Goal: Task Accomplishment & Management: Manage account settings

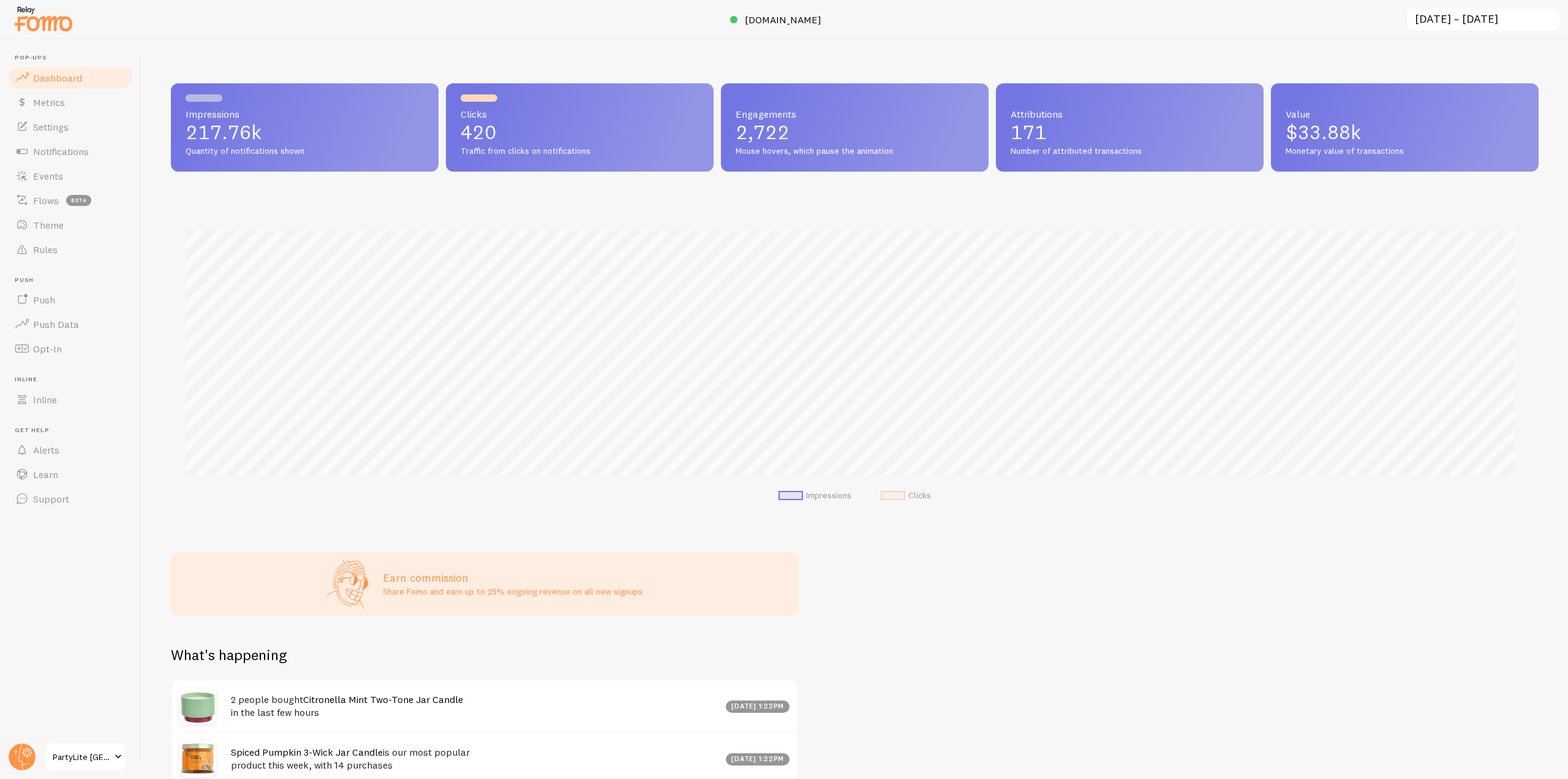
scroll to position [322, 1359]
click at [787, 20] on span "[DOMAIN_NAME]" at bounding box center [783, 19] width 77 height 13
click at [32, 755] on circle at bounding box center [22, 757] width 27 height 27
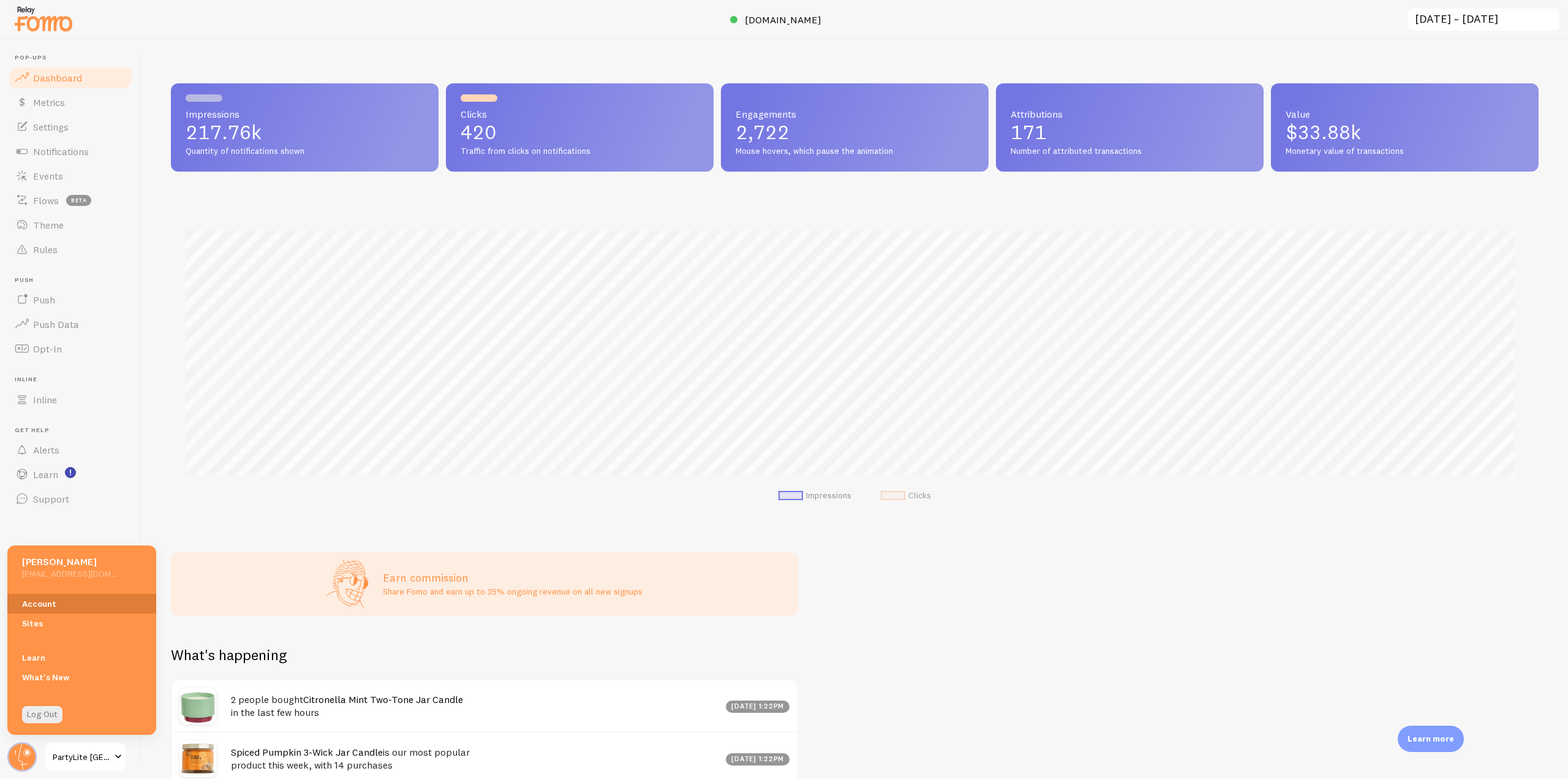
click at [54, 611] on link "Account" at bounding box center [81, 604] width 149 height 20
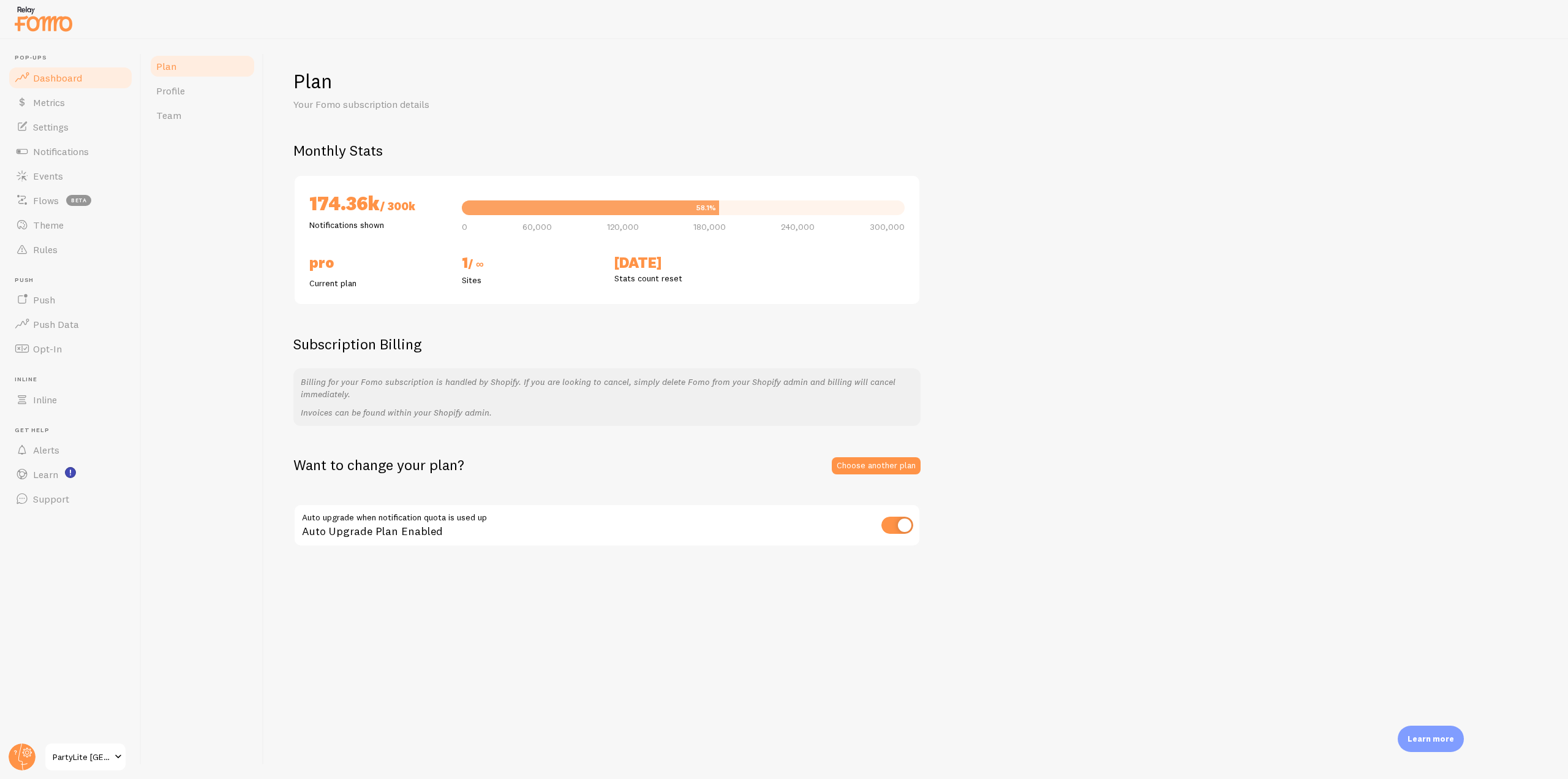
drag, startPoint x: 82, startPoint y: 85, endPoint x: 106, endPoint y: 85, distance: 24.0
click at [82, 85] on link "Dashboard" at bounding box center [70, 78] width 126 height 24
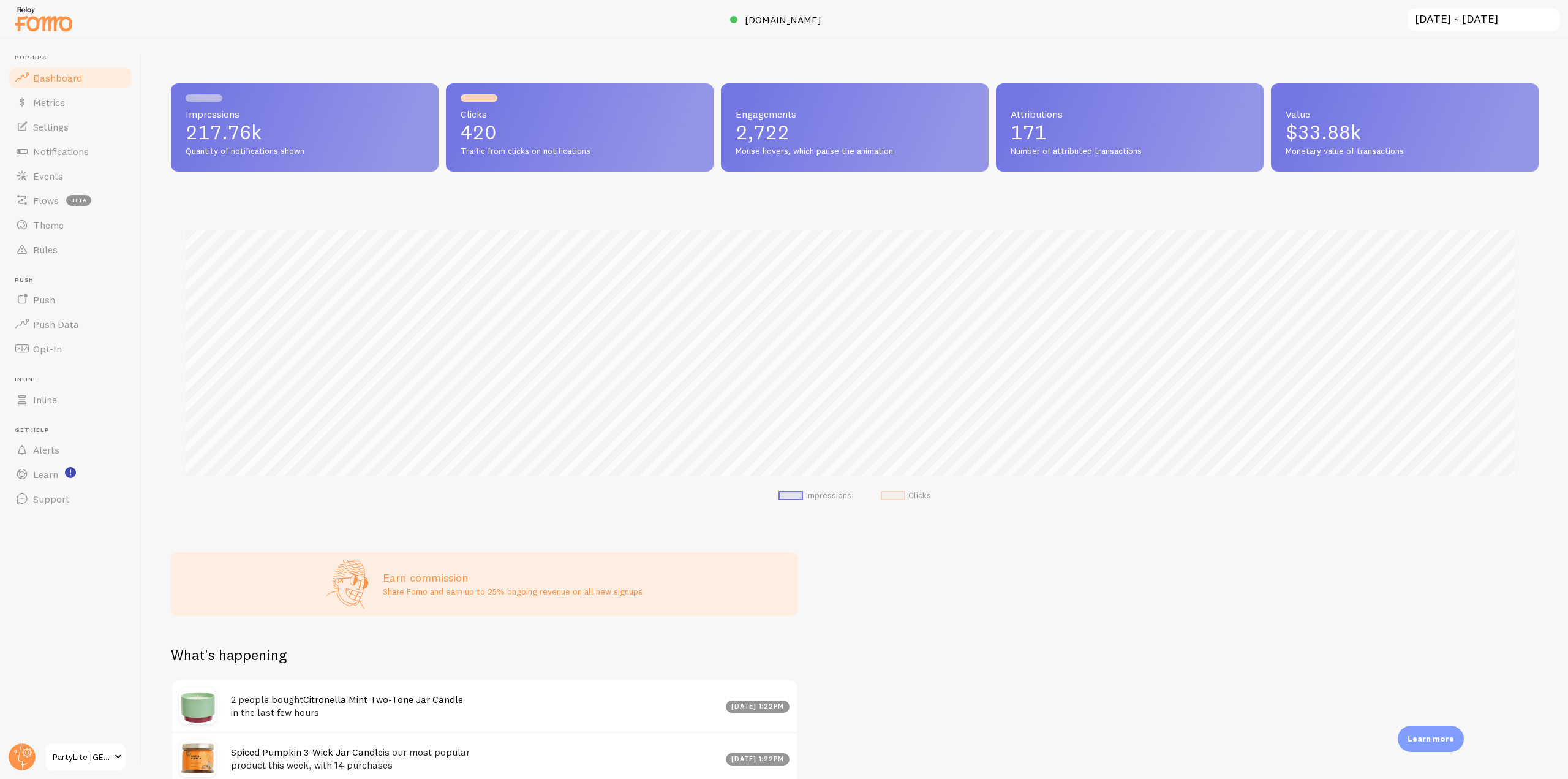
scroll to position [322, 1359]
click at [81, 157] on span "Notifications" at bounding box center [61, 151] width 55 height 13
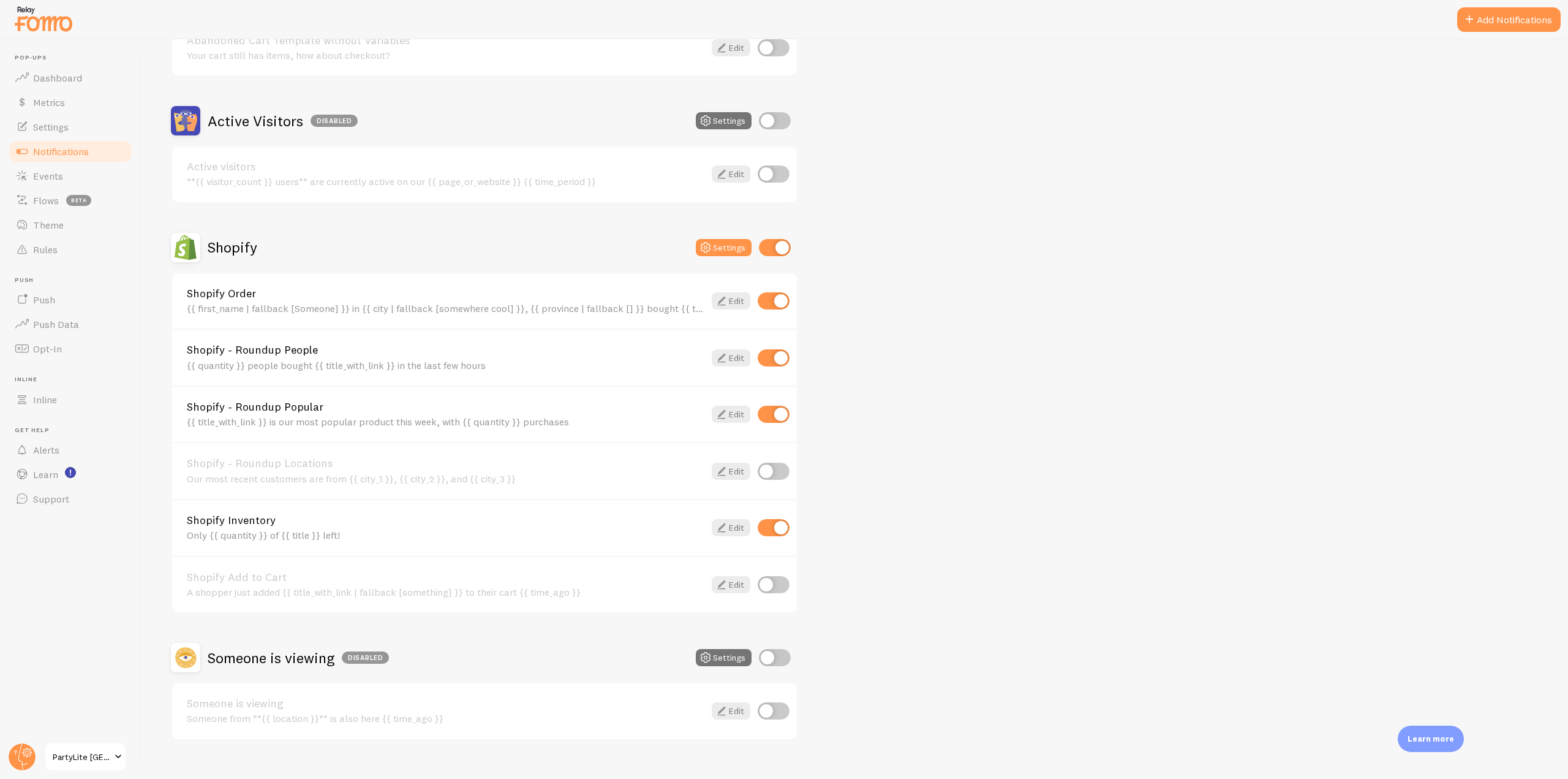
scroll to position [266, 0]
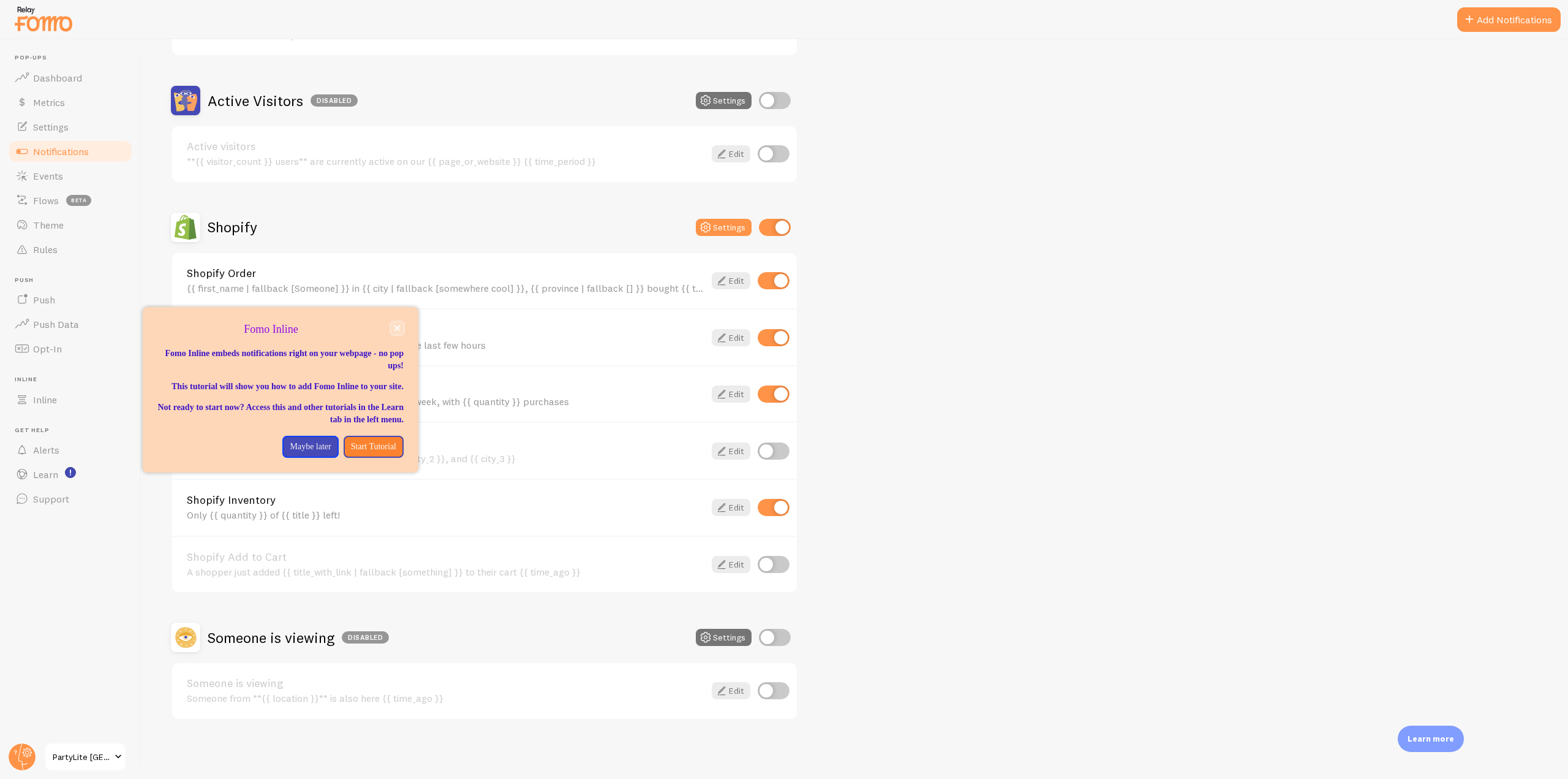
click at [397, 329] on icon "close," at bounding box center [397, 328] width 6 height 6
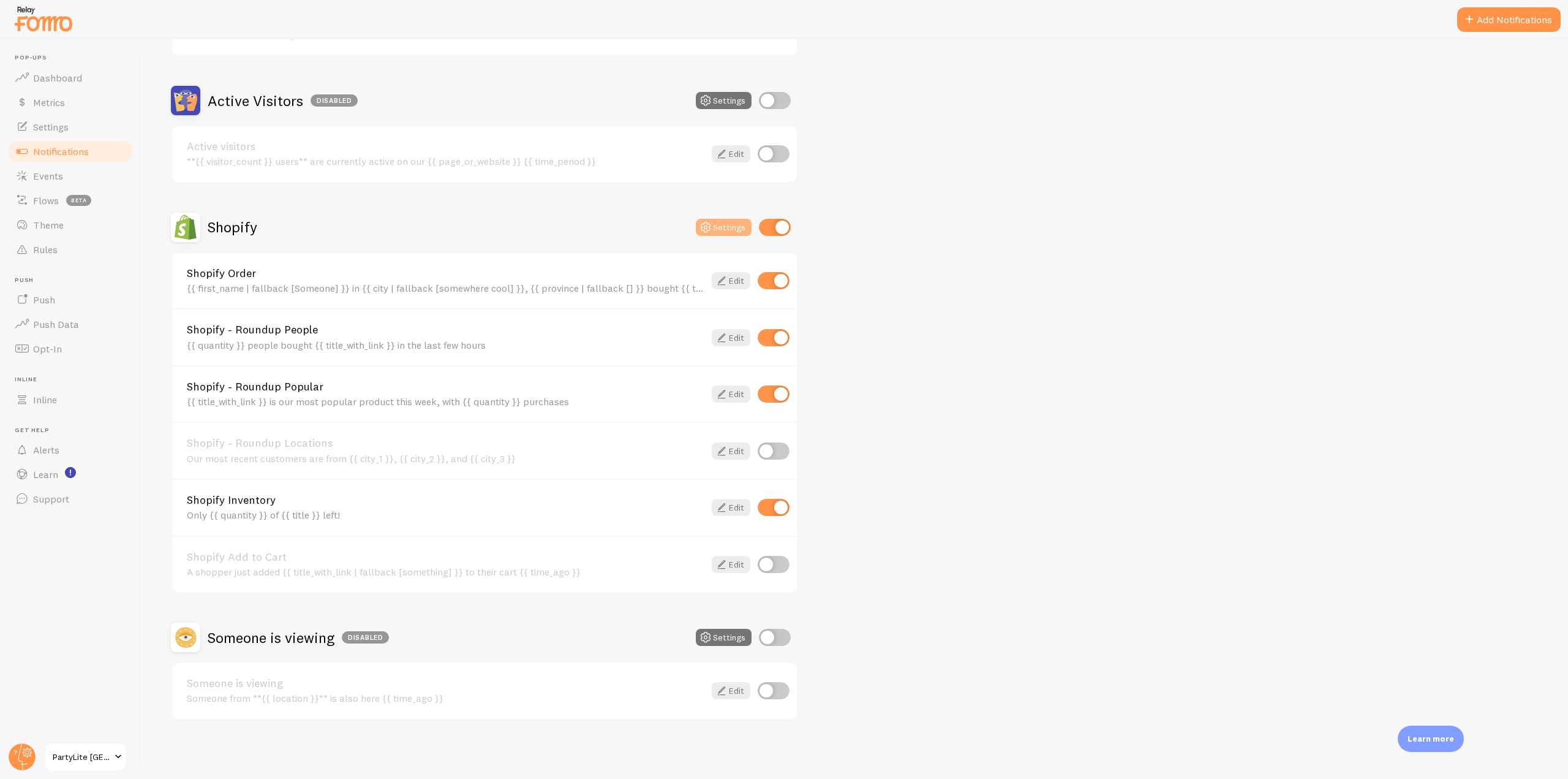
click at [709, 227] on icon at bounding box center [706, 227] width 15 height 15
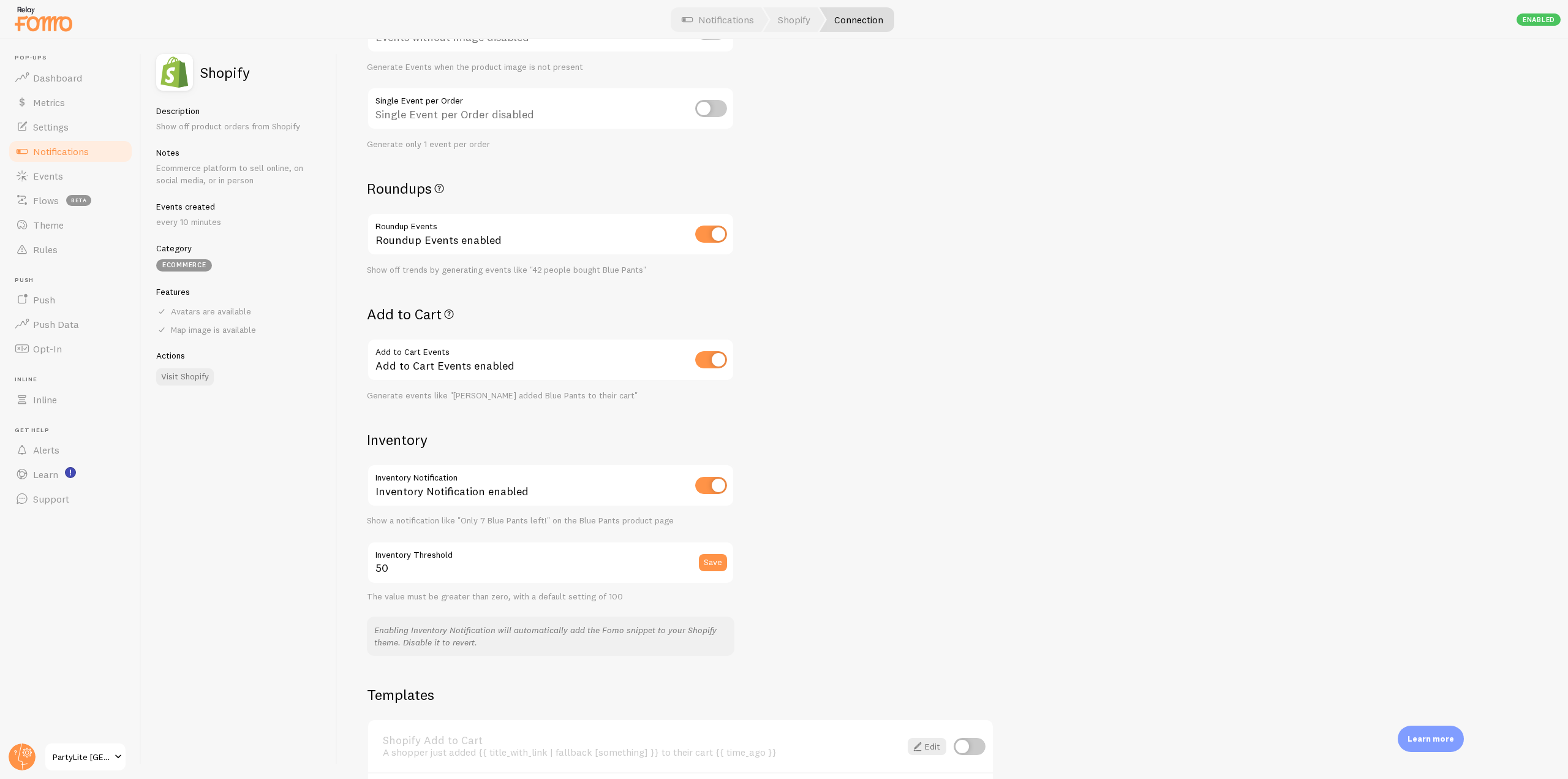
scroll to position [306, 0]
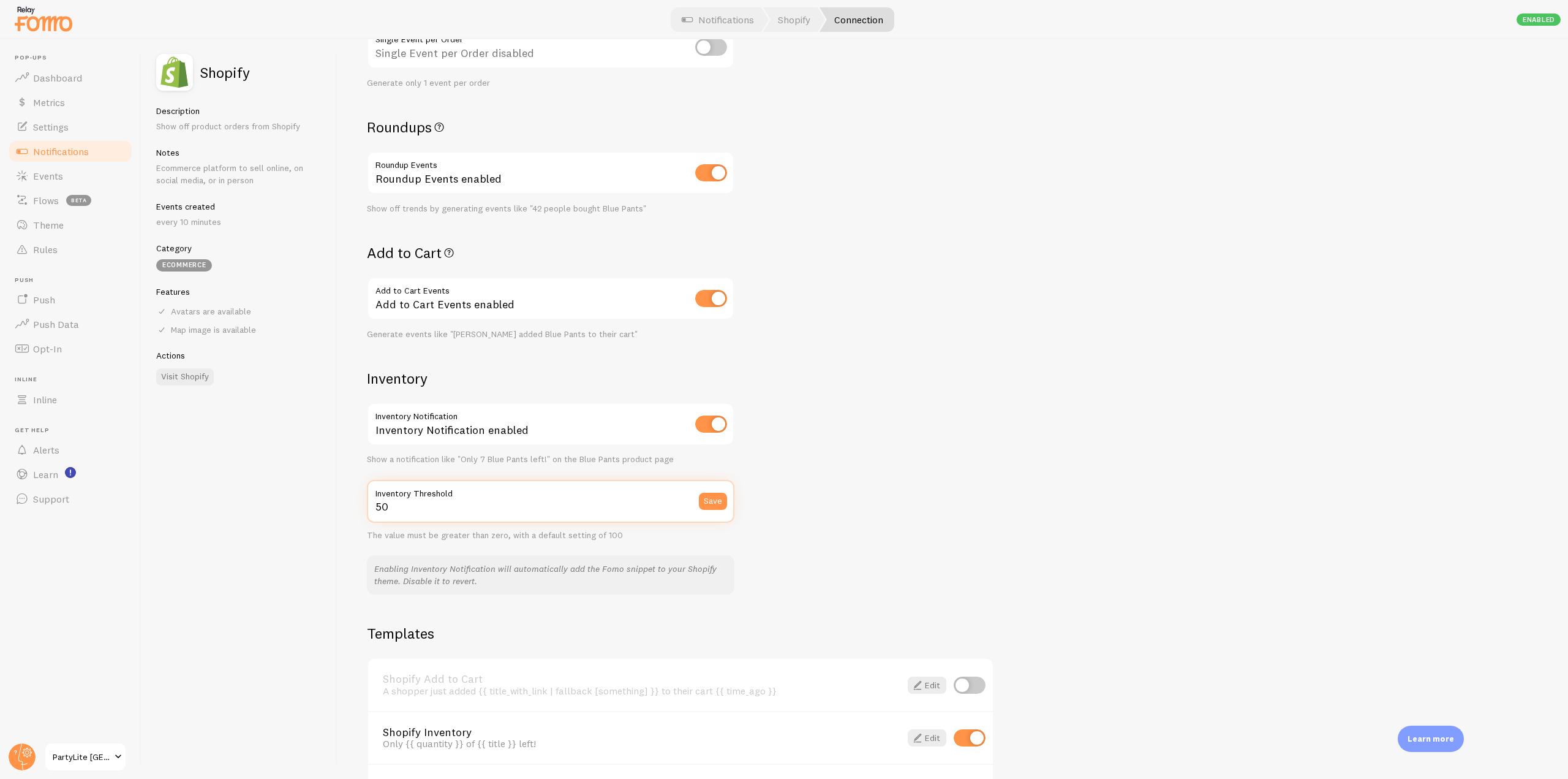
drag, startPoint x: 411, startPoint y: 513, endPoint x: 361, endPoint y: 508, distance: 50.2
click at [361, 508] on div "Settings Connection Connection enabled Disabled Connections won't create new Ev…" at bounding box center [953, 409] width 1231 height 740
click at [484, 505] on input "50" at bounding box center [550, 502] width 368 height 43
drag, startPoint x: 471, startPoint y: 492, endPoint x: 366, endPoint y: 492, distance: 105.0
click at [366, 492] on div "Settings Connection Connection enabled Disabled Connections won't create new Ev…" at bounding box center [953, 409] width 1231 height 740
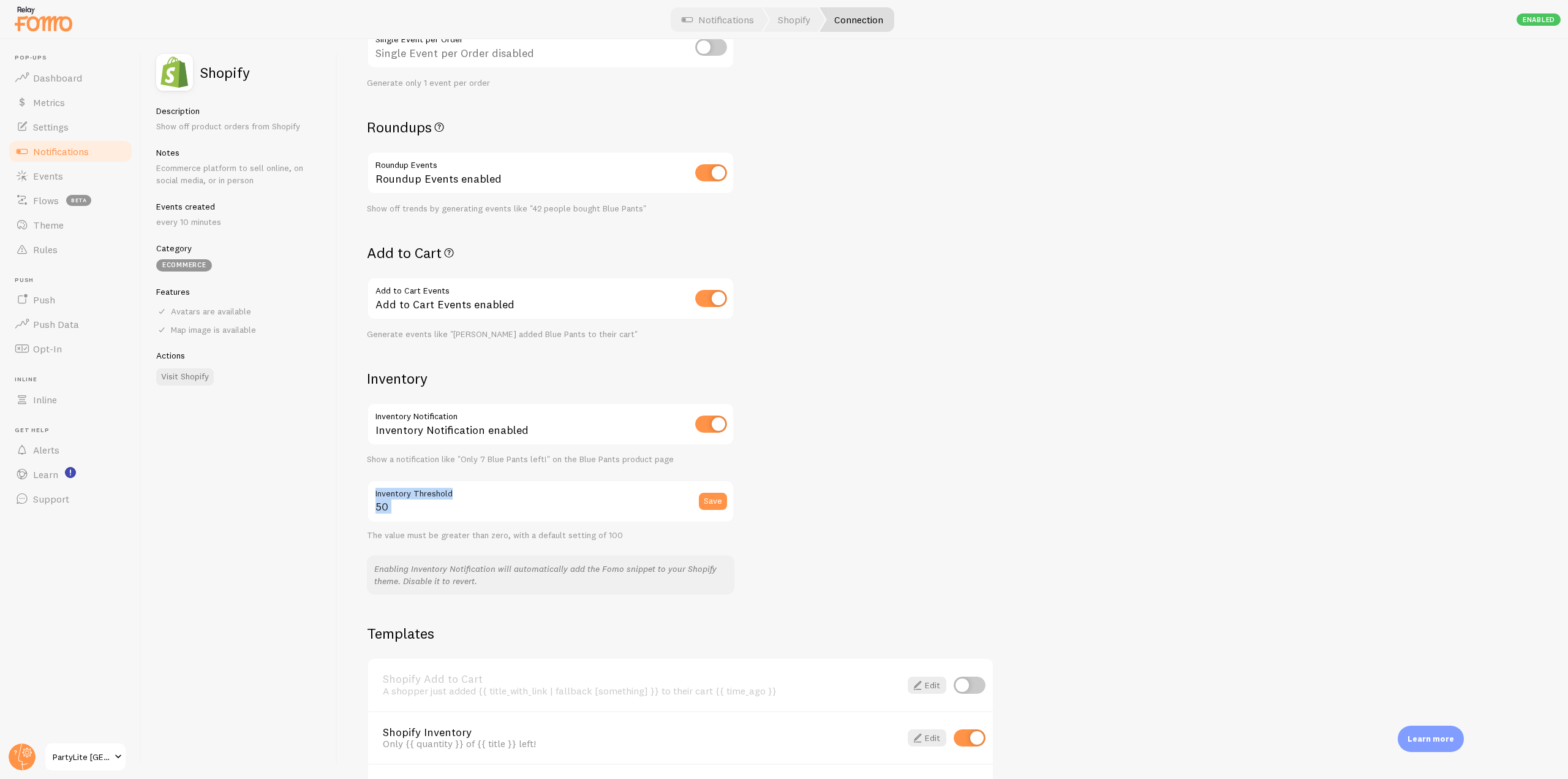
click at [394, 497] on label "Inventory Threshold" at bounding box center [550, 490] width 368 height 21
click at [394, 497] on input "50" at bounding box center [550, 502] width 368 height 43
click at [453, 493] on label "Inventory Threshold" at bounding box center [550, 490] width 368 height 21
click at [453, 493] on input "50" at bounding box center [550, 502] width 368 height 43
click at [869, 459] on div "Settings Connection Connection enabled Disabled Connections won't create new Ev…" at bounding box center [953, 409] width 1231 height 740
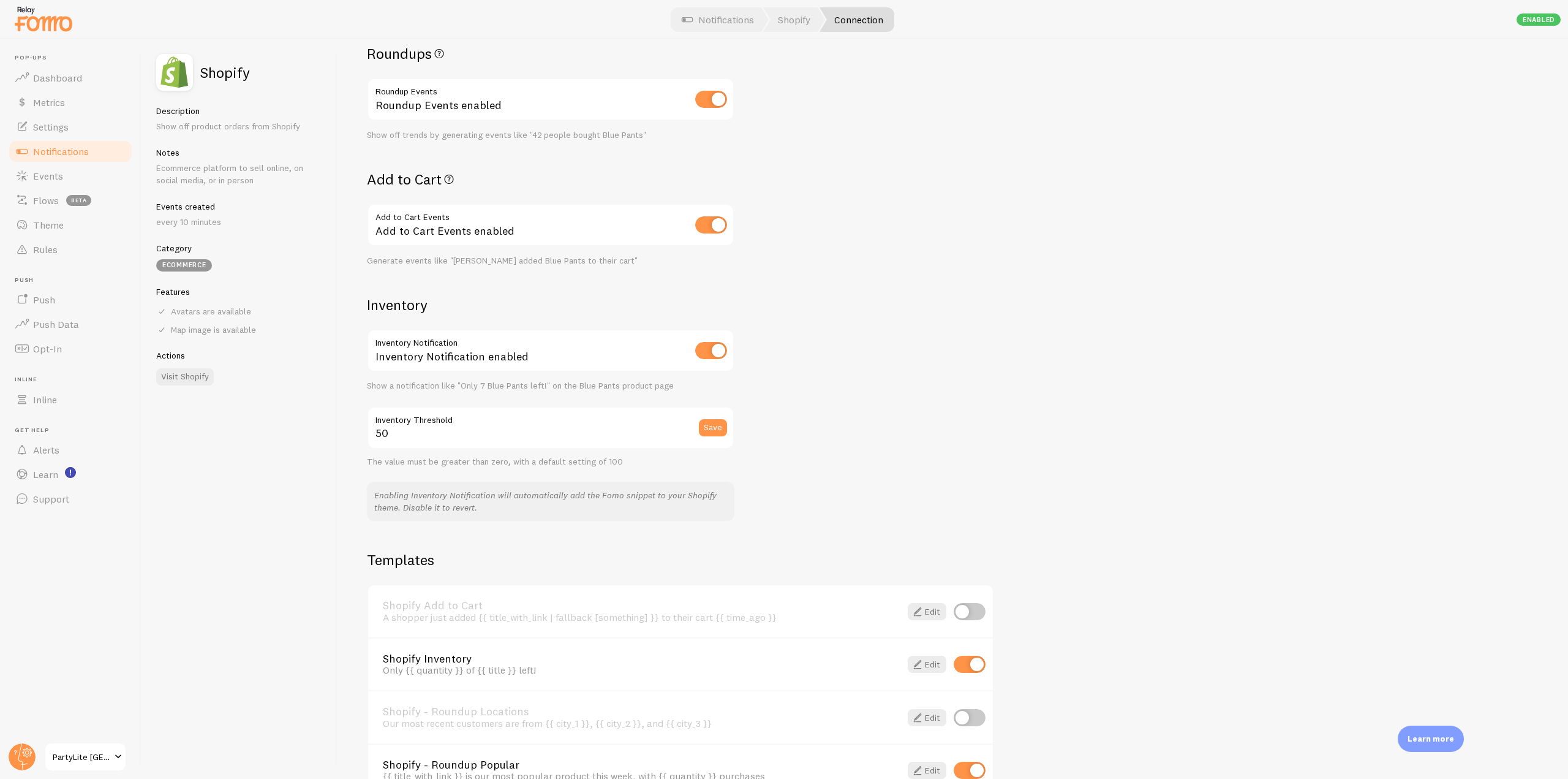
scroll to position [564, 0]
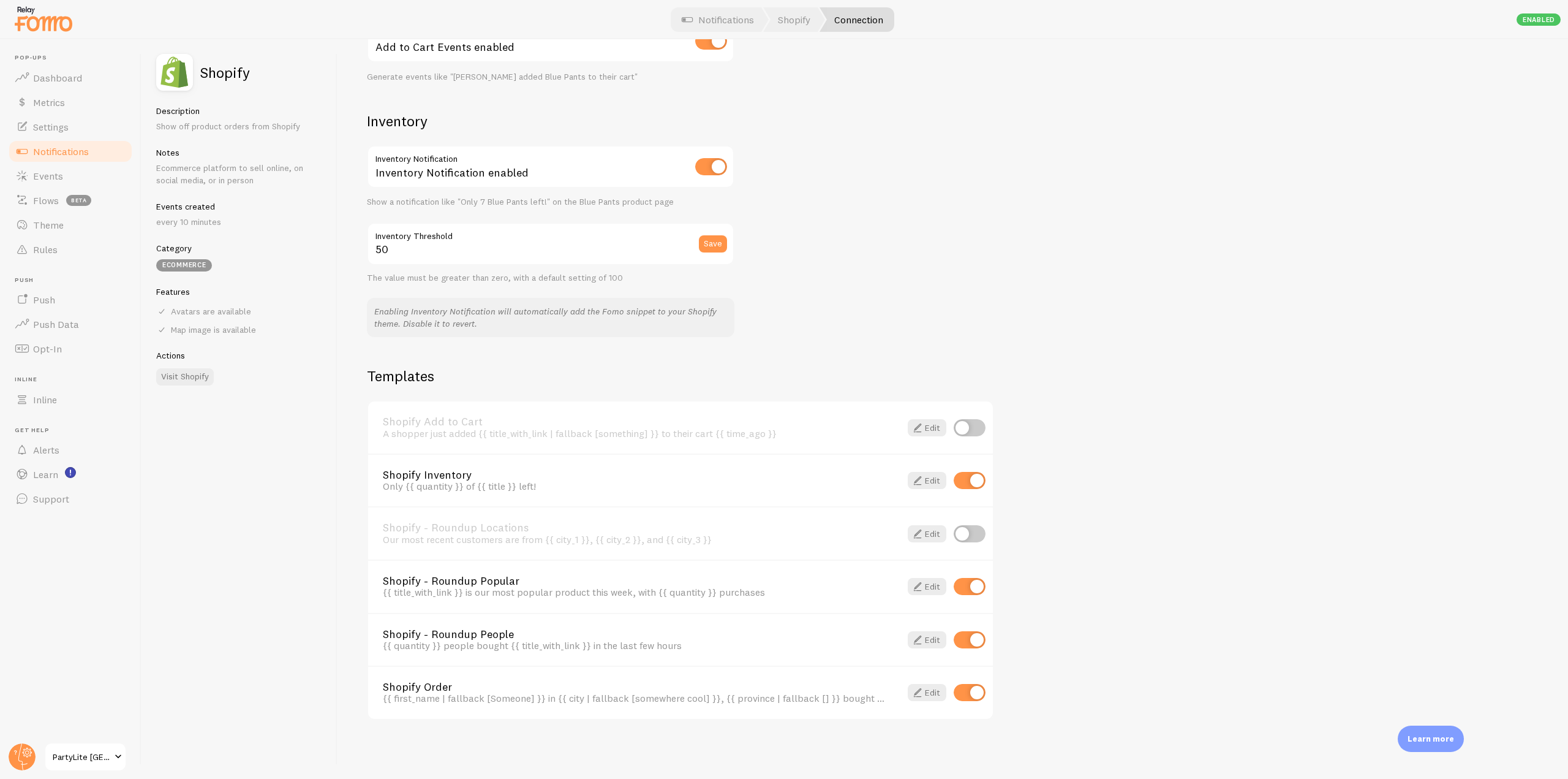
drag, startPoint x: 381, startPoint y: 426, endPoint x: 480, endPoint y: 422, distance: 99.1
click at [480, 422] on div "Shopify Add to Cart A shopper just added {{ title_with_link | fallback [somethi…" at bounding box center [680, 428] width 625 height 52
click at [543, 432] on div "A shopper just added {{ title_with_link | fallback [something] }} to their cart…" at bounding box center [635, 433] width 503 height 11
click at [483, 425] on link "Shopify Add to Cart" at bounding box center [635, 421] width 503 height 11
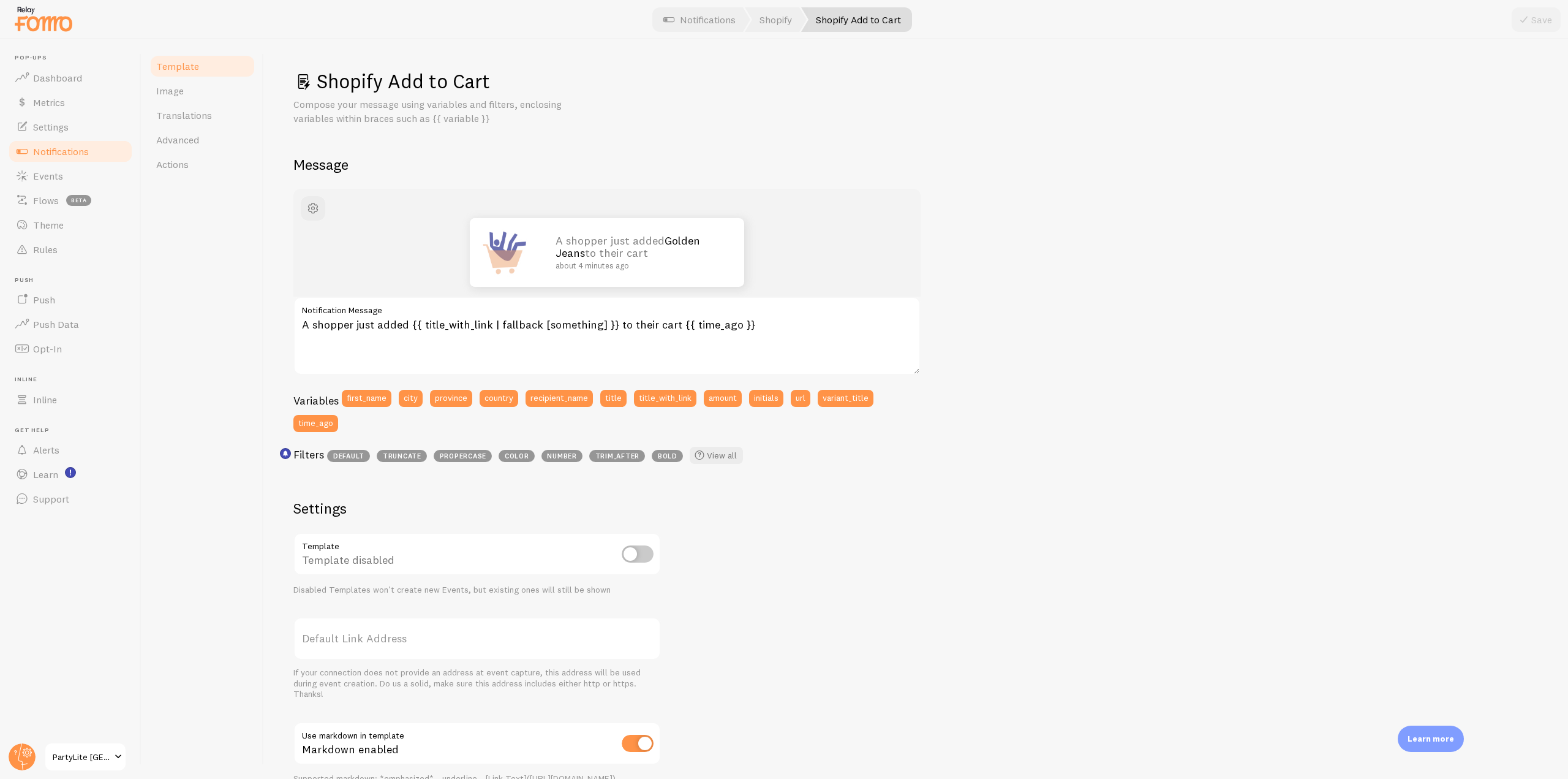
click at [109, 150] on link "Notifications" at bounding box center [70, 151] width 126 height 24
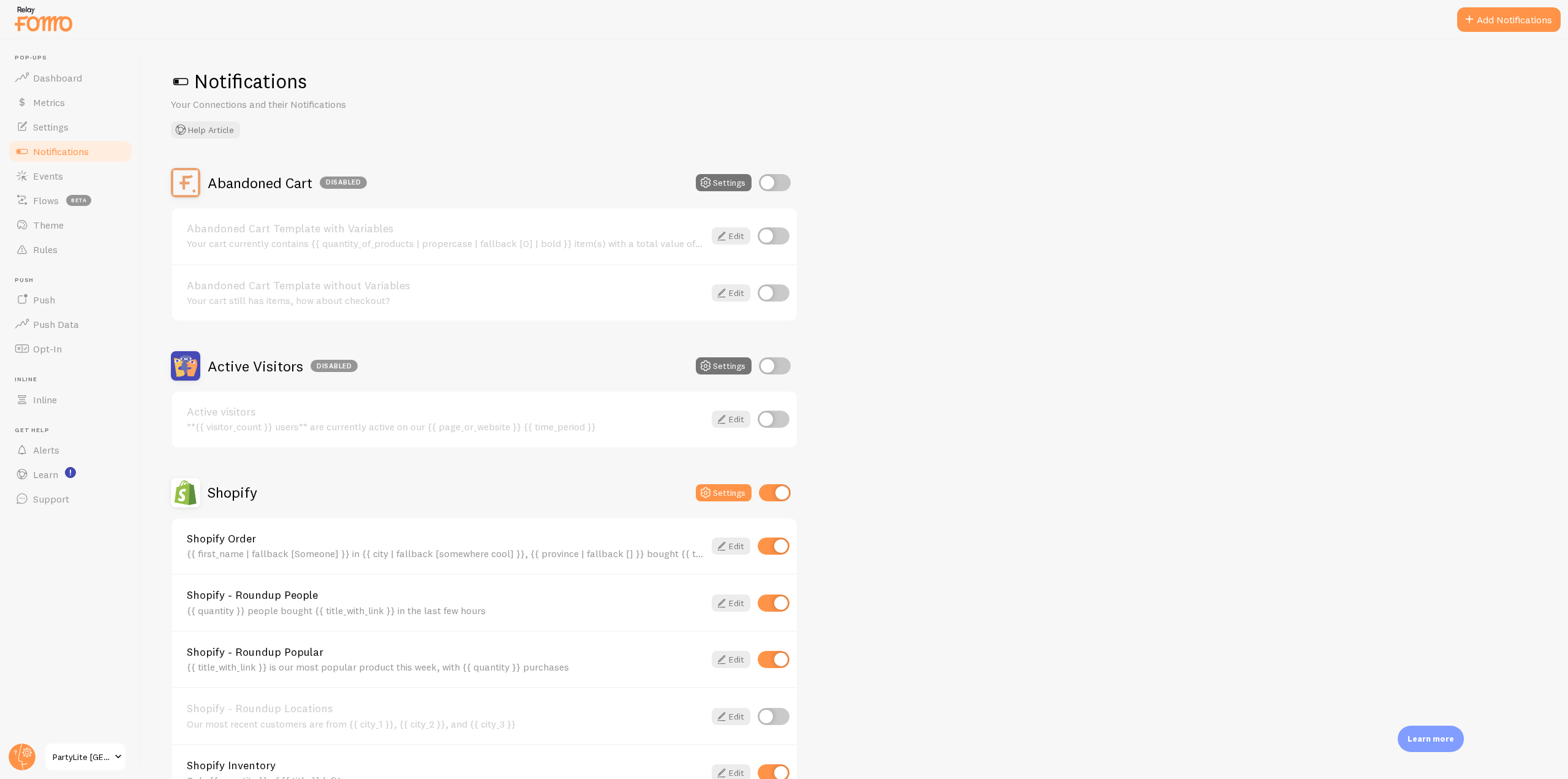
click at [368, 232] on link "Abandoned Cart Template with Variables" at bounding box center [446, 229] width 518 height 11
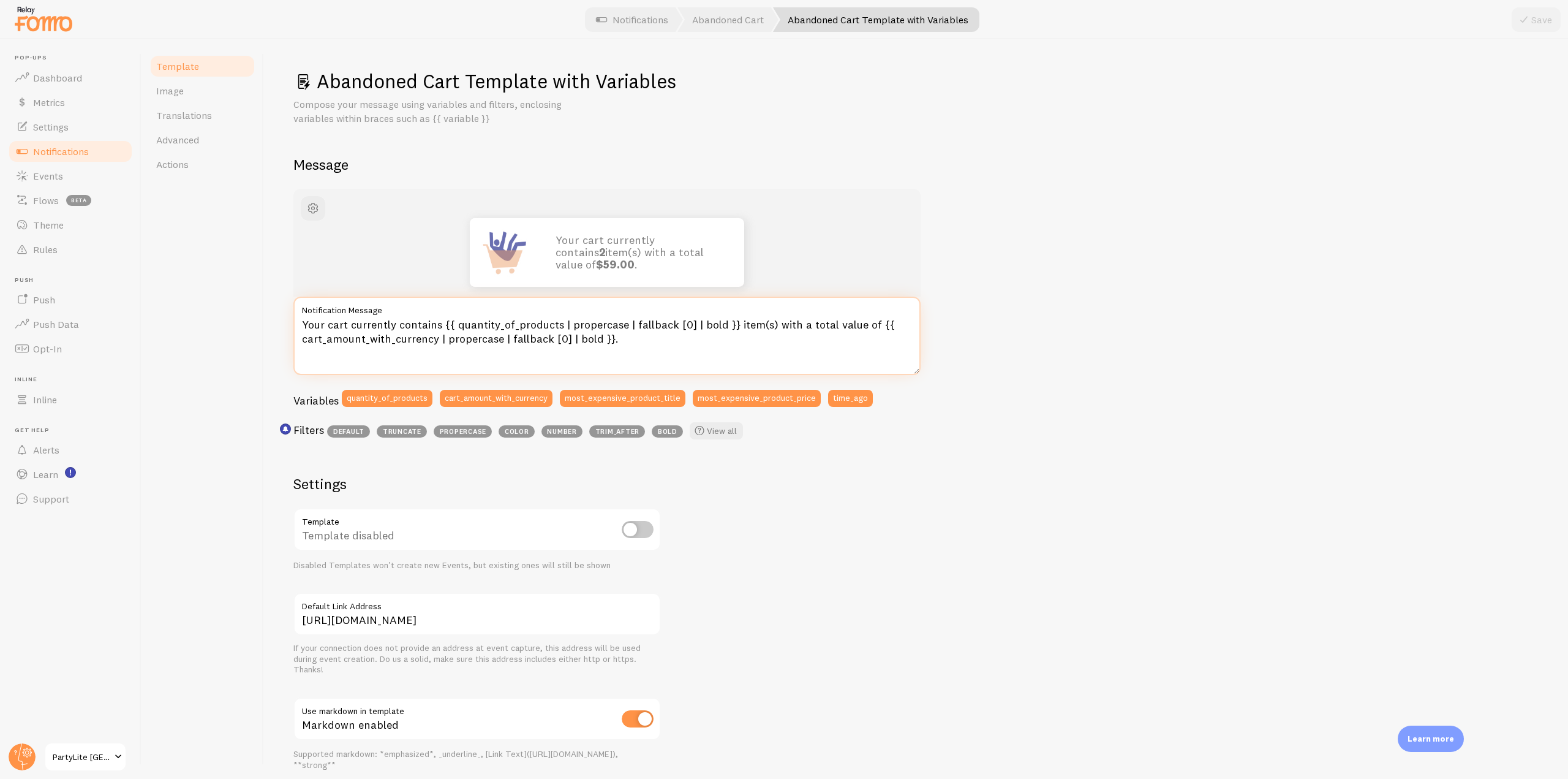
drag, startPoint x: 443, startPoint y: 324, endPoint x: 594, endPoint y: 320, distance: 151.1
click at [594, 320] on textarea "Your cart currently contains {{ quantity_of_products | propercase | fallback [0…" at bounding box center [607, 336] width 627 height 78
click at [650, 341] on textarea "Your cart currently contains {{ quantity_of_products | propercase | fallback [0…" at bounding box center [607, 336] width 627 height 78
click at [91, 153] on link "Notifications" at bounding box center [70, 151] width 126 height 24
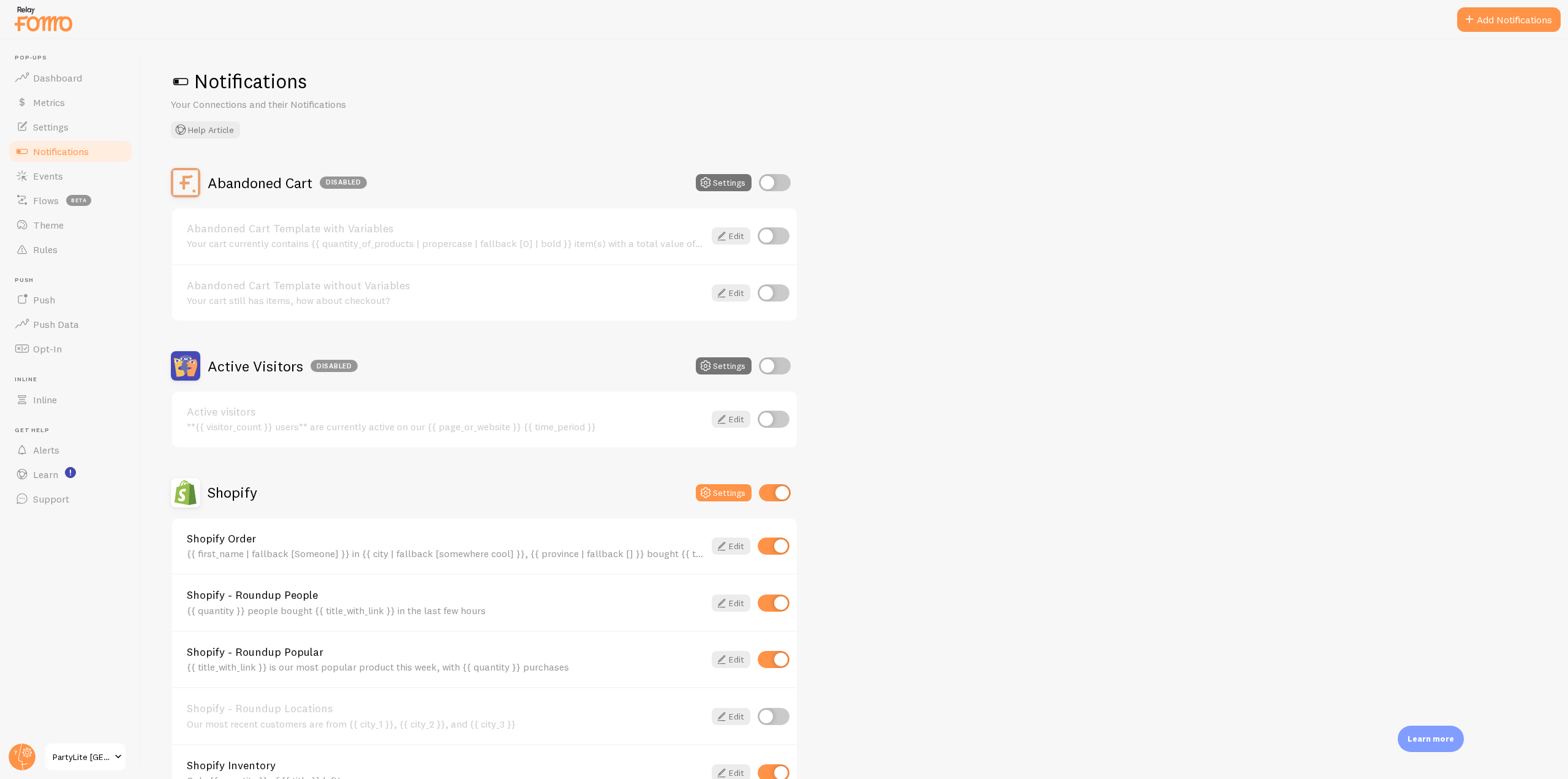
click at [210, 298] on div "Your cart still has items, how about checkout?" at bounding box center [446, 300] width 518 height 11
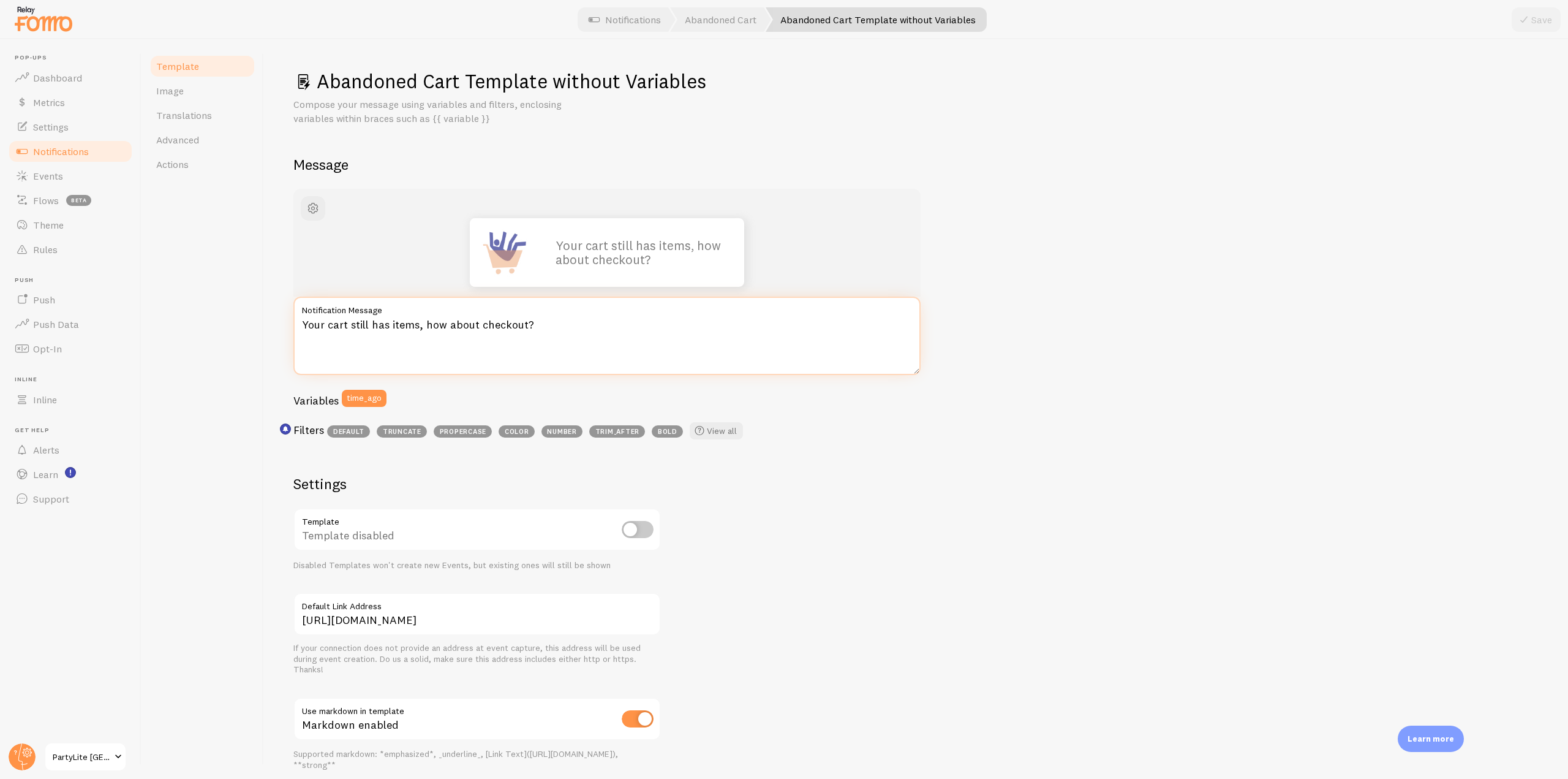
drag, startPoint x: 564, startPoint y: 324, endPoint x: 268, endPoint y: 325, distance: 296.0
click at [268, 325] on div "Abandoned Cart Template without Variables Compose your message using variables …" at bounding box center [916, 409] width 1304 height 740
click at [564, 334] on textarea "Your cart still has items, how about checkout?" at bounding box center [607, 336] width 627 height 78
drag, startPoint x: 572, startPoint y: 323, endPoint x: 294, endPoint y: 326, distance: 278.0
click at [294, 326] on textarea "Your cart still has items, how about checkout?" at bounding box center [607, 336] width 627 height 78
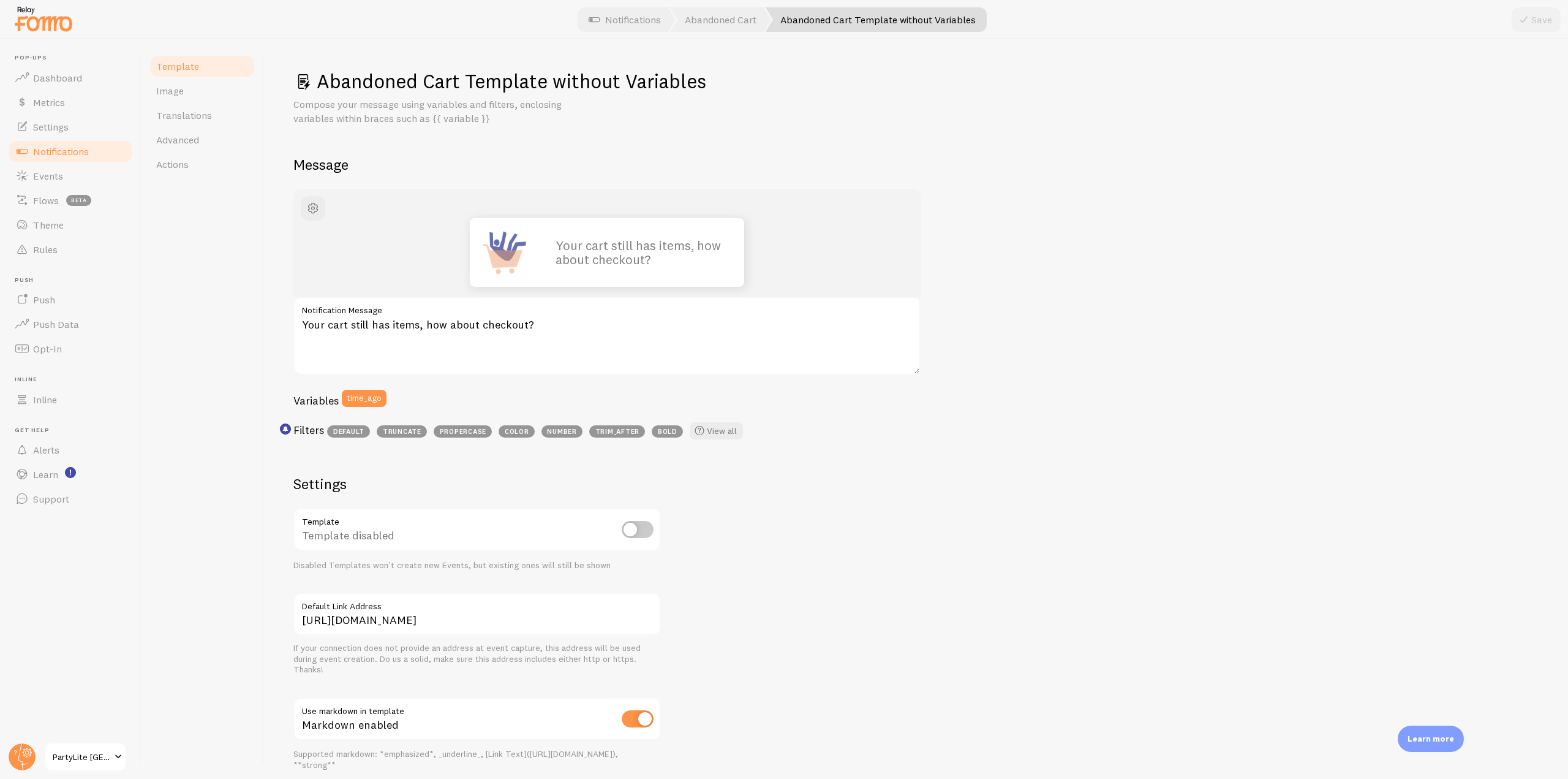
click at [92, 155] on link "Notifications" at bounding box center [70, 151] width 126 height 24
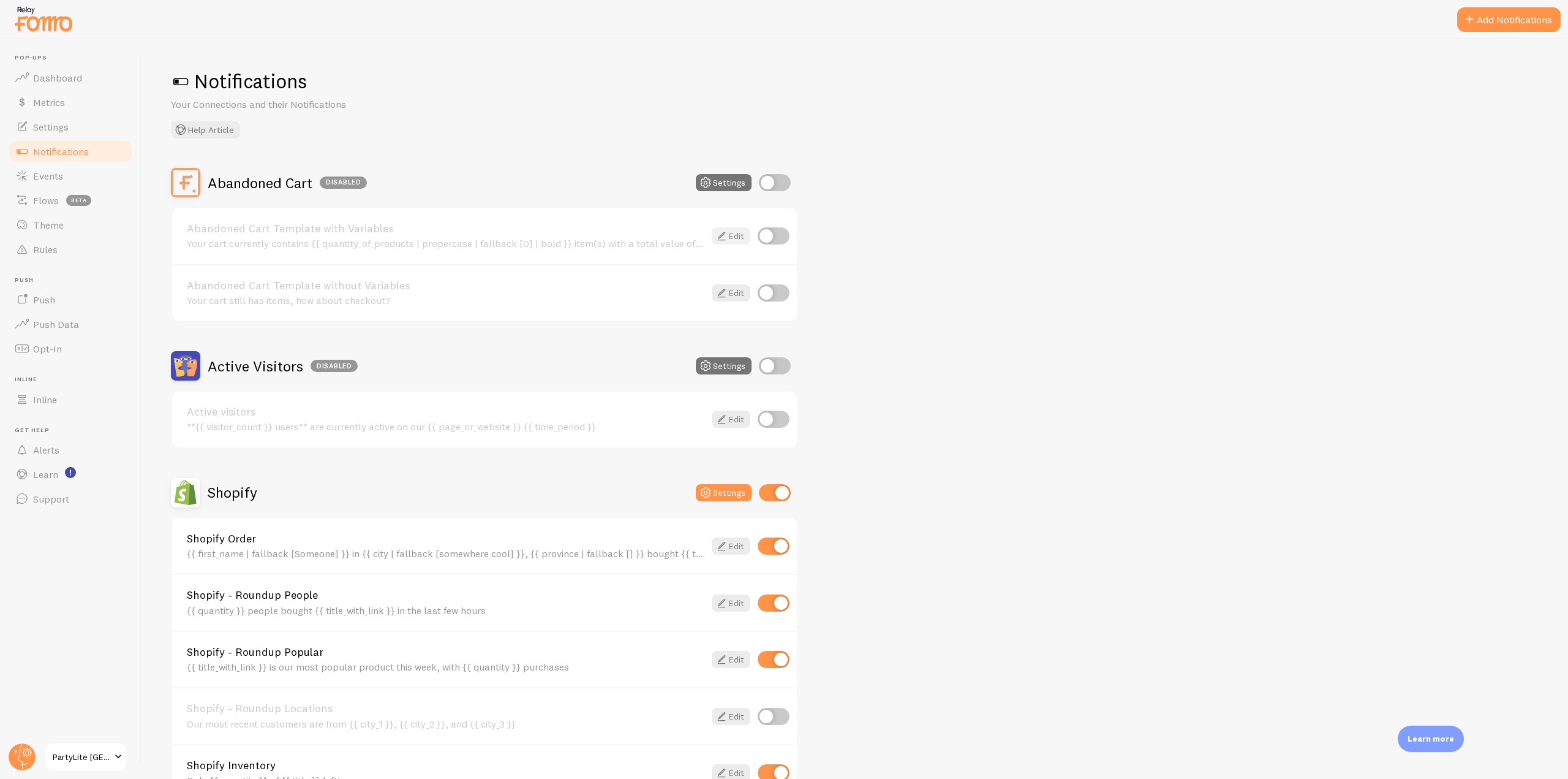
click at [723, 232] on icon at bounding box center [722, 236] width 15 height 15
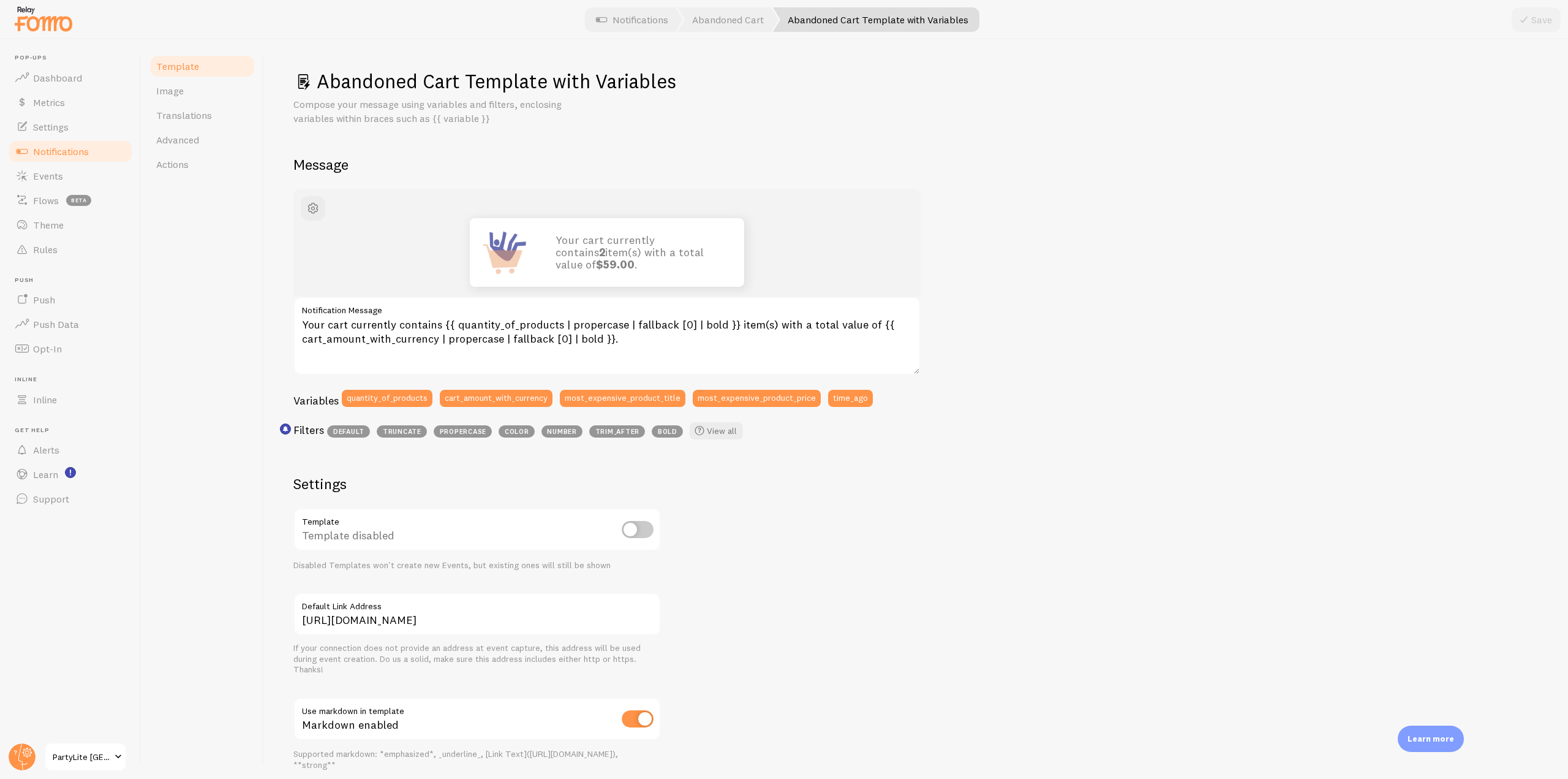
click at [99, 148] on link "Notifications" at bounding box center [70, 151] width 126 height 24
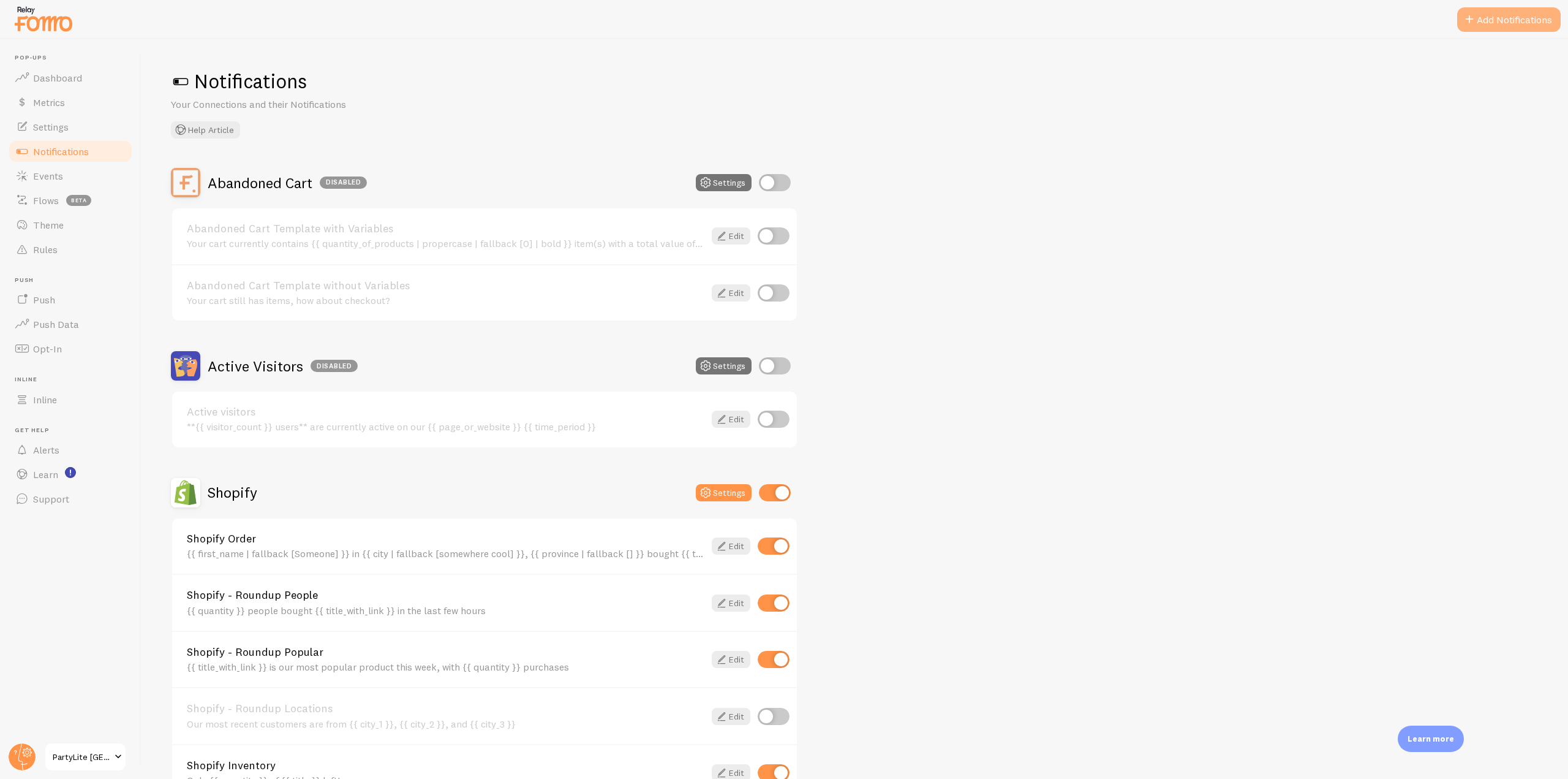
click at [1496, 16] on button "Add Notifications" at bounding box center [1510, 19] width 104 height 24
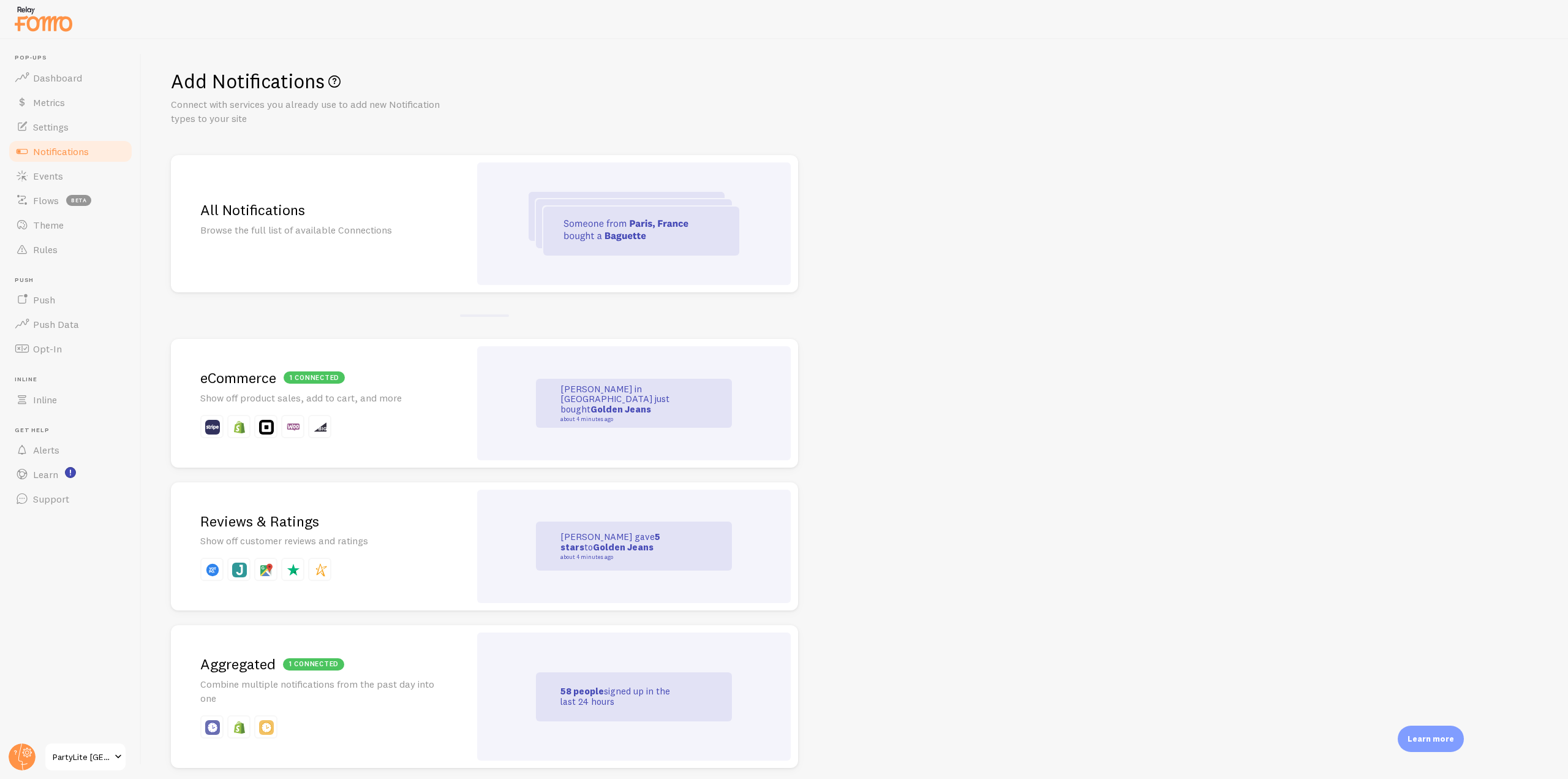
click at [357, 223] on p "Browse the full list of available Connections" at bounding box center [320, 230] width 240 height 14
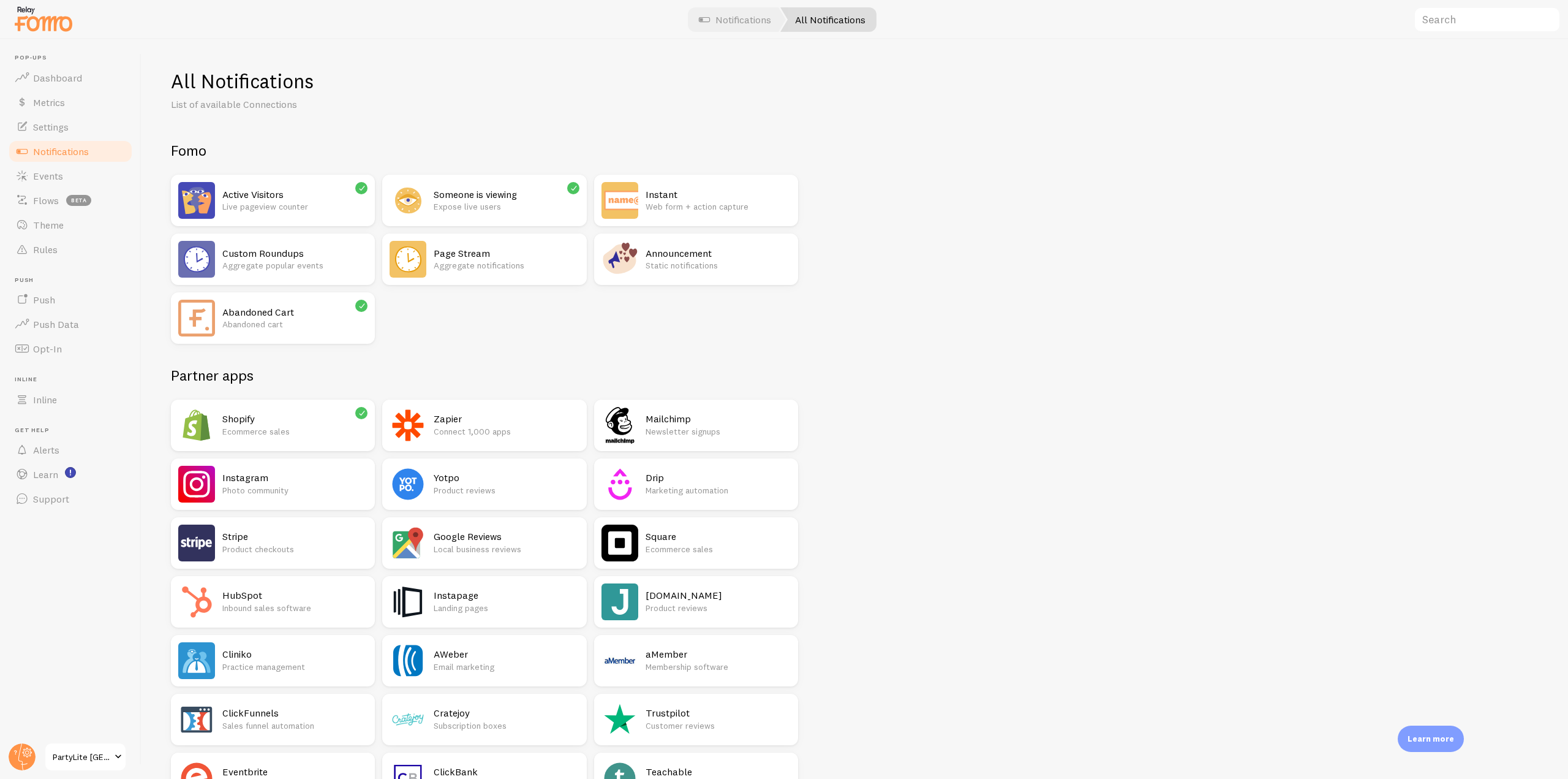
click at [689, 256] on h2 "Announcement" at bounding box center [718, 253] width 145 height 13
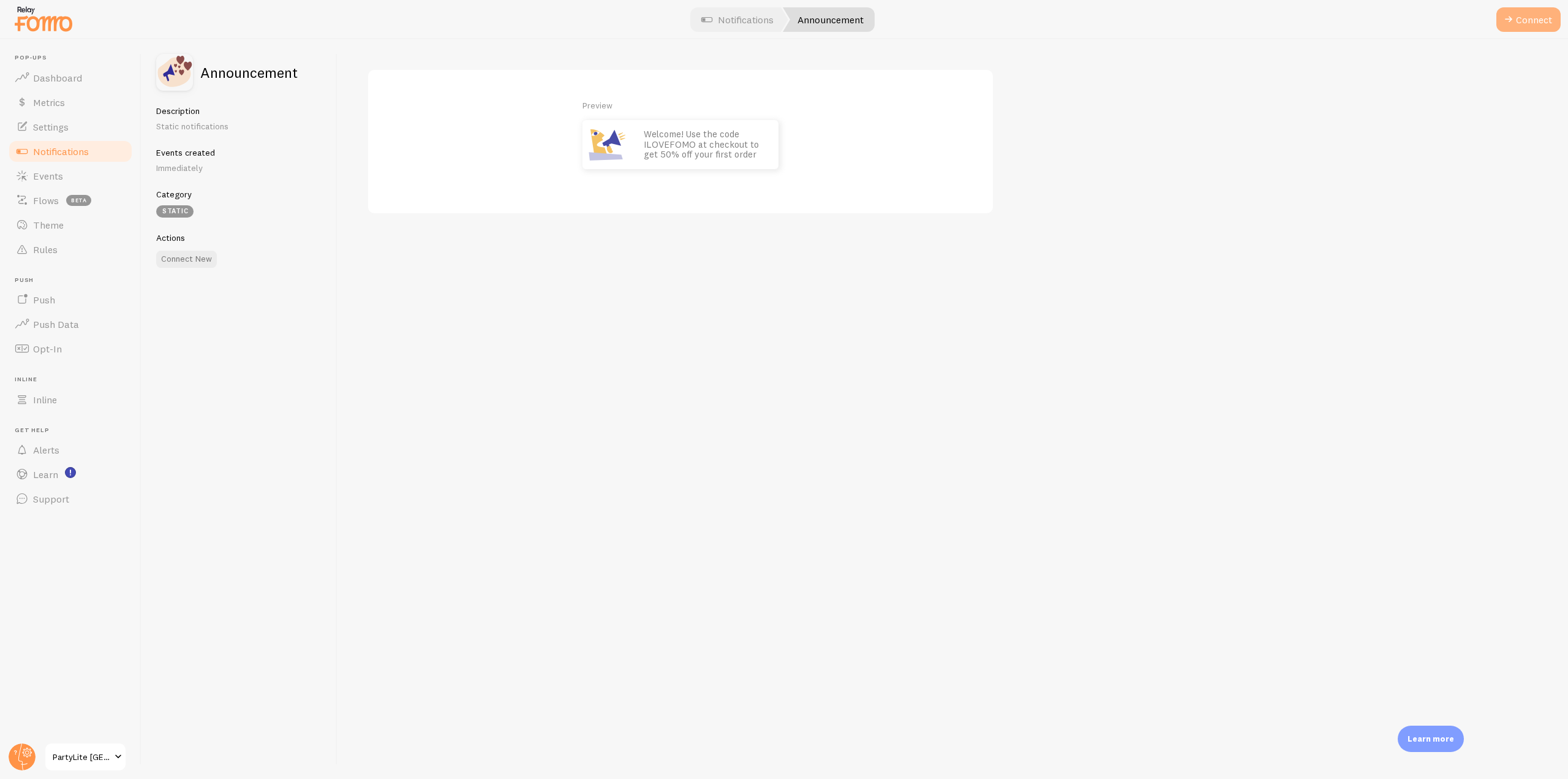
click at [1512, 13] on span at bounding box center [1509, 20] width 15 height 15
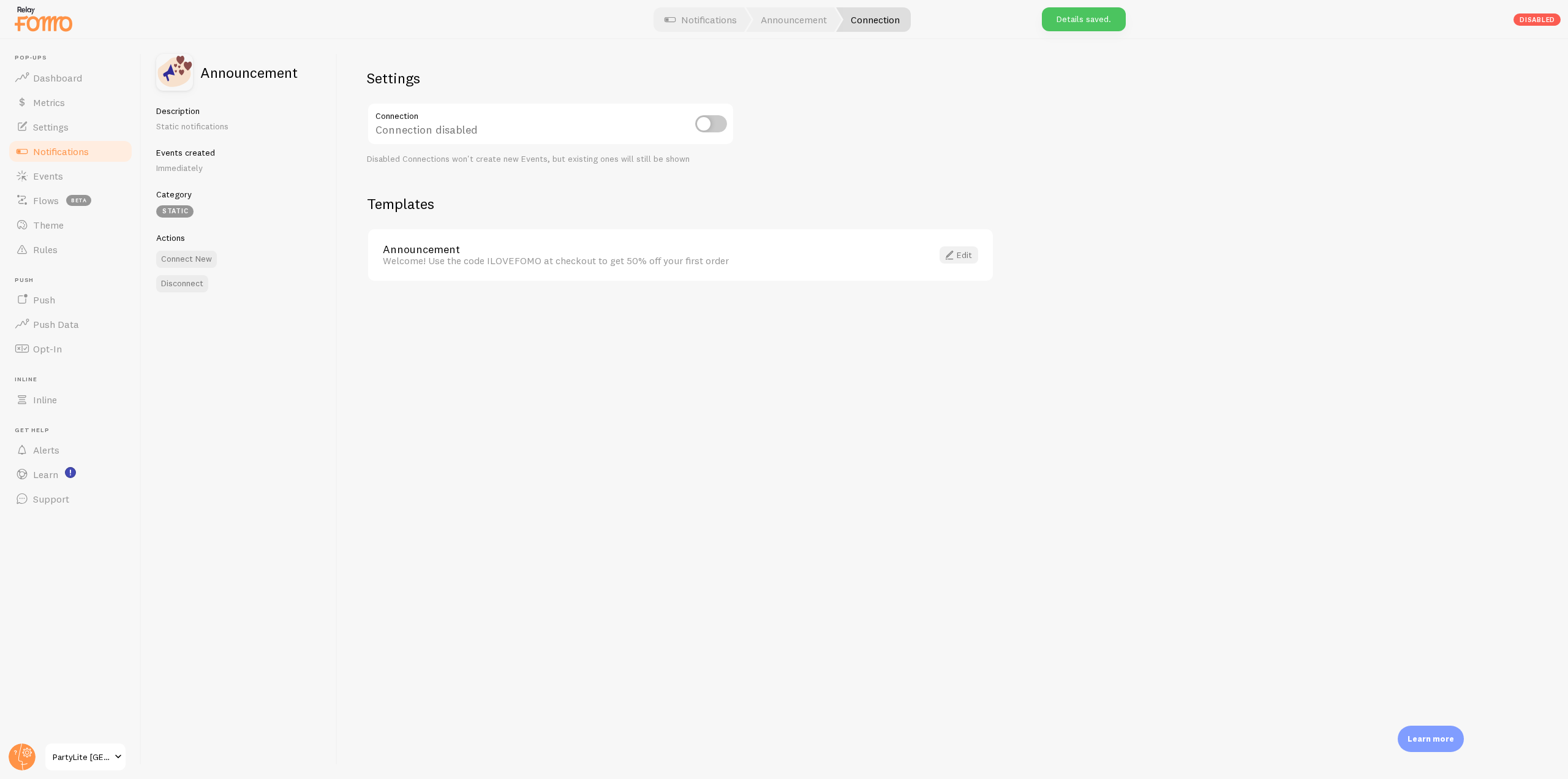
click at [959, 255] on link "Edit" at bounding box center [959, 254] width 38 height 17
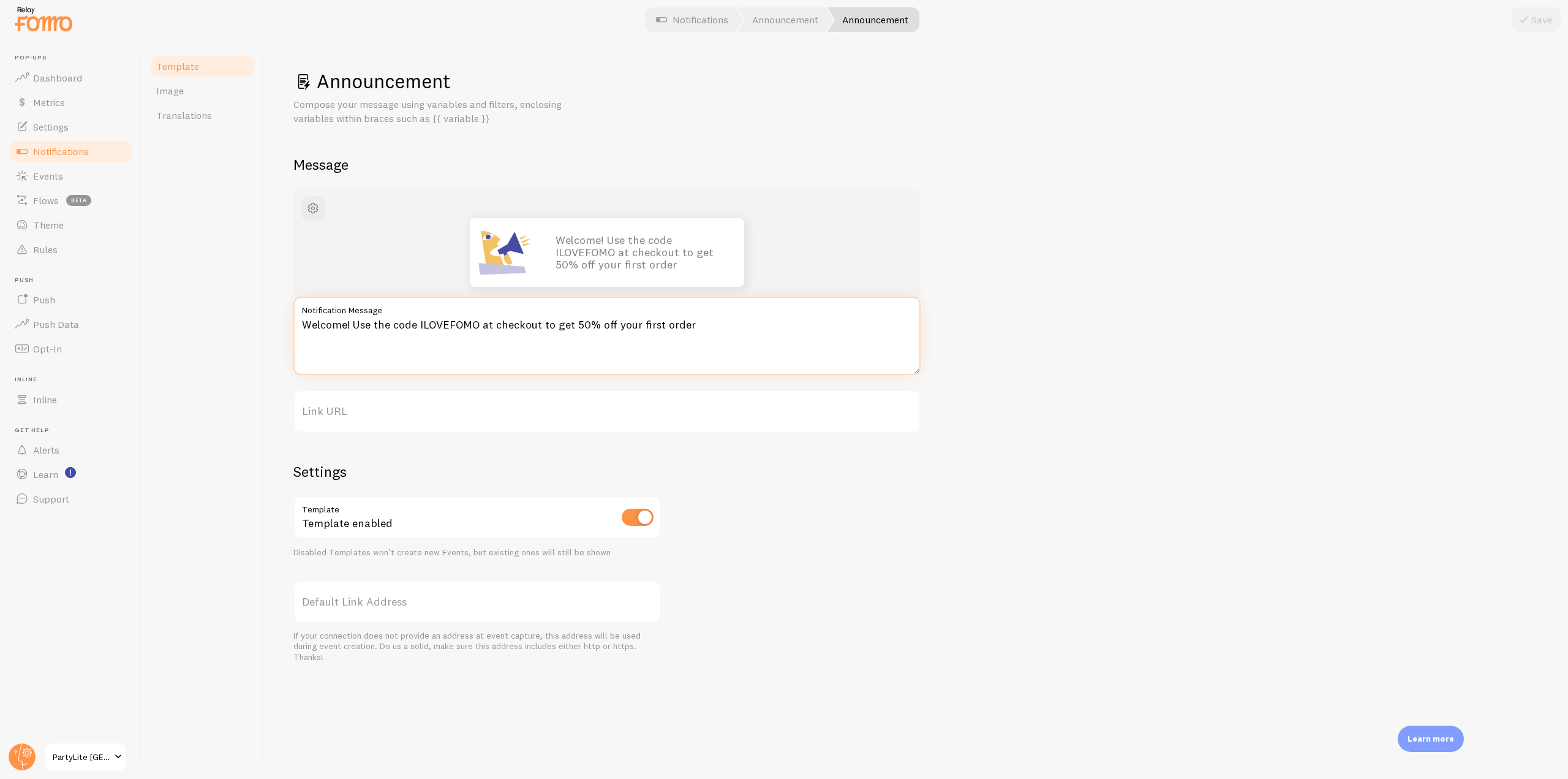
drag, startPoint x: 700, startPoint y: 325, endPoint x: 287, endPoint y: 329, distance: 413.0
click at [287, 329] on div "Announcement Compose your message using variables and filters, enclosing variab…" at bounding box center [916, 409] width 1304 height 740
click at [740, 331] on textarea "Welcome! Use the code ILOVEFOMO at checkout to get 50% off your first order" at bounding box center [607, 336] width 627 height 78
click at [338, 419] on label "Link URL" at bounding box center [607, 411] width 627 height 43
click at [338, 419] on input "Link URL" at bounding box center [607, 411] width 627 height 43
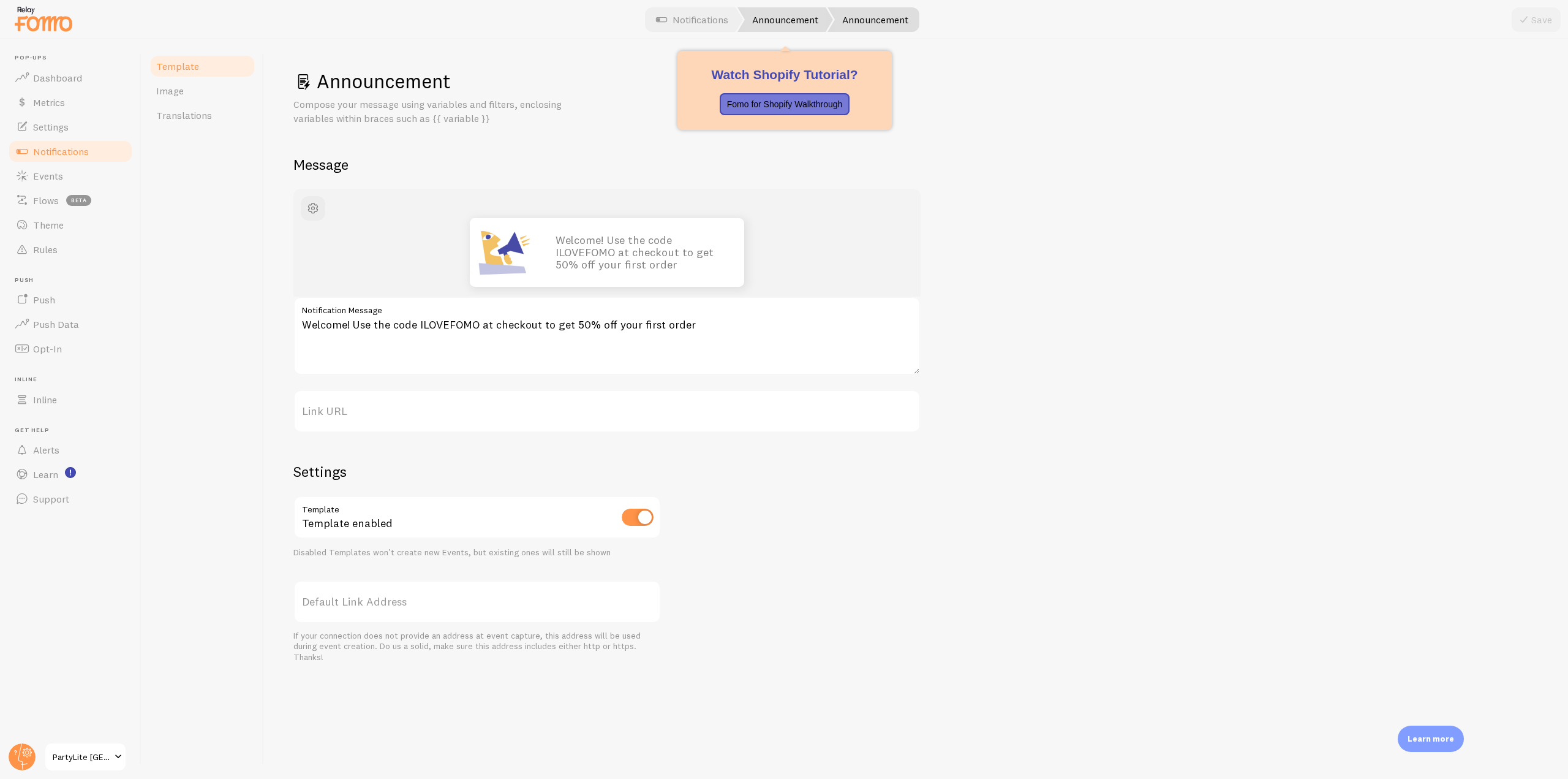
click at [795, 22] on link "Announcement" at bounding box center [785, 19] width 95 height 24
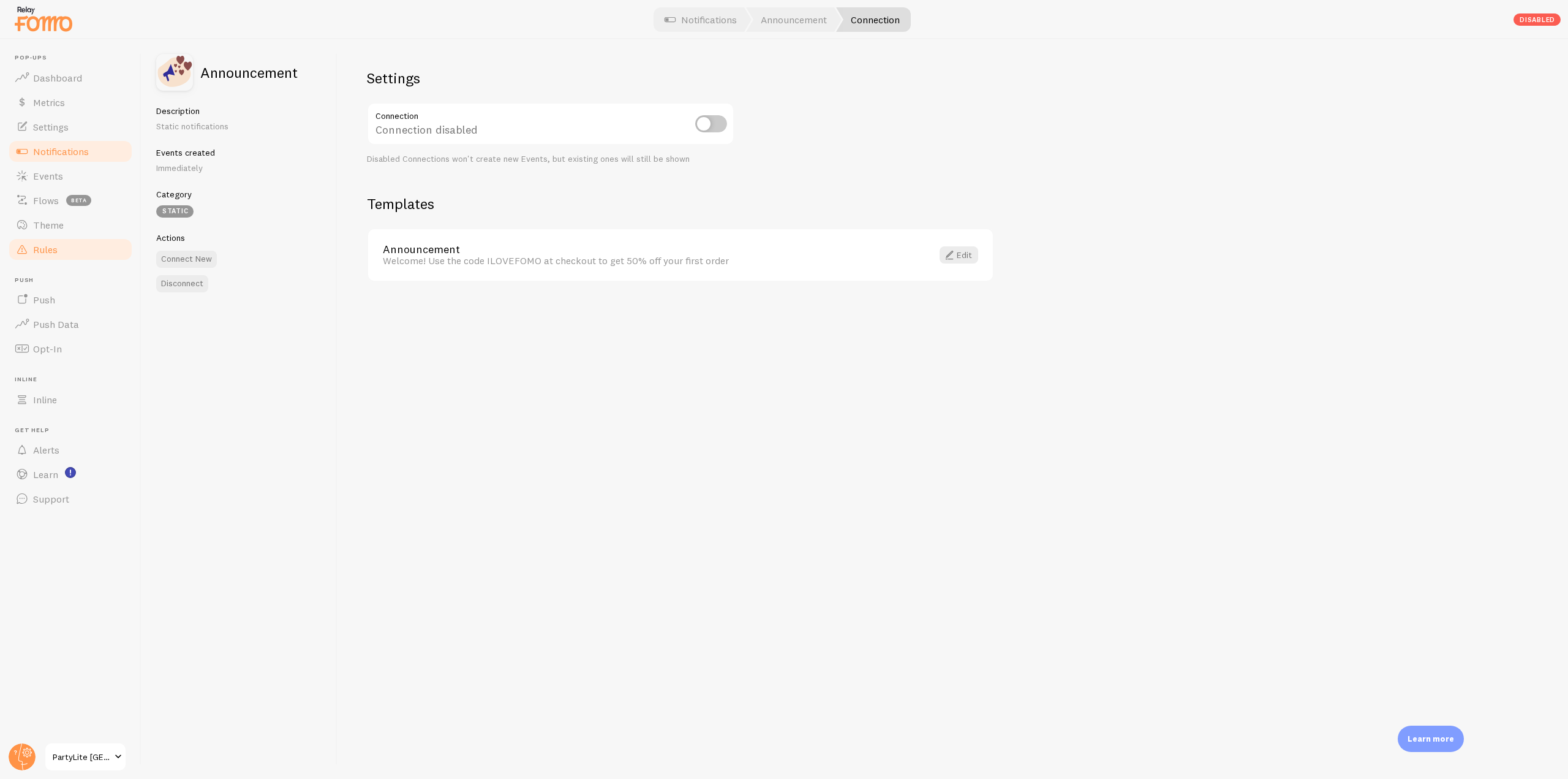
click at [37, 260] on link "Rules" at bounding box center [70, 249] width 126 height 24
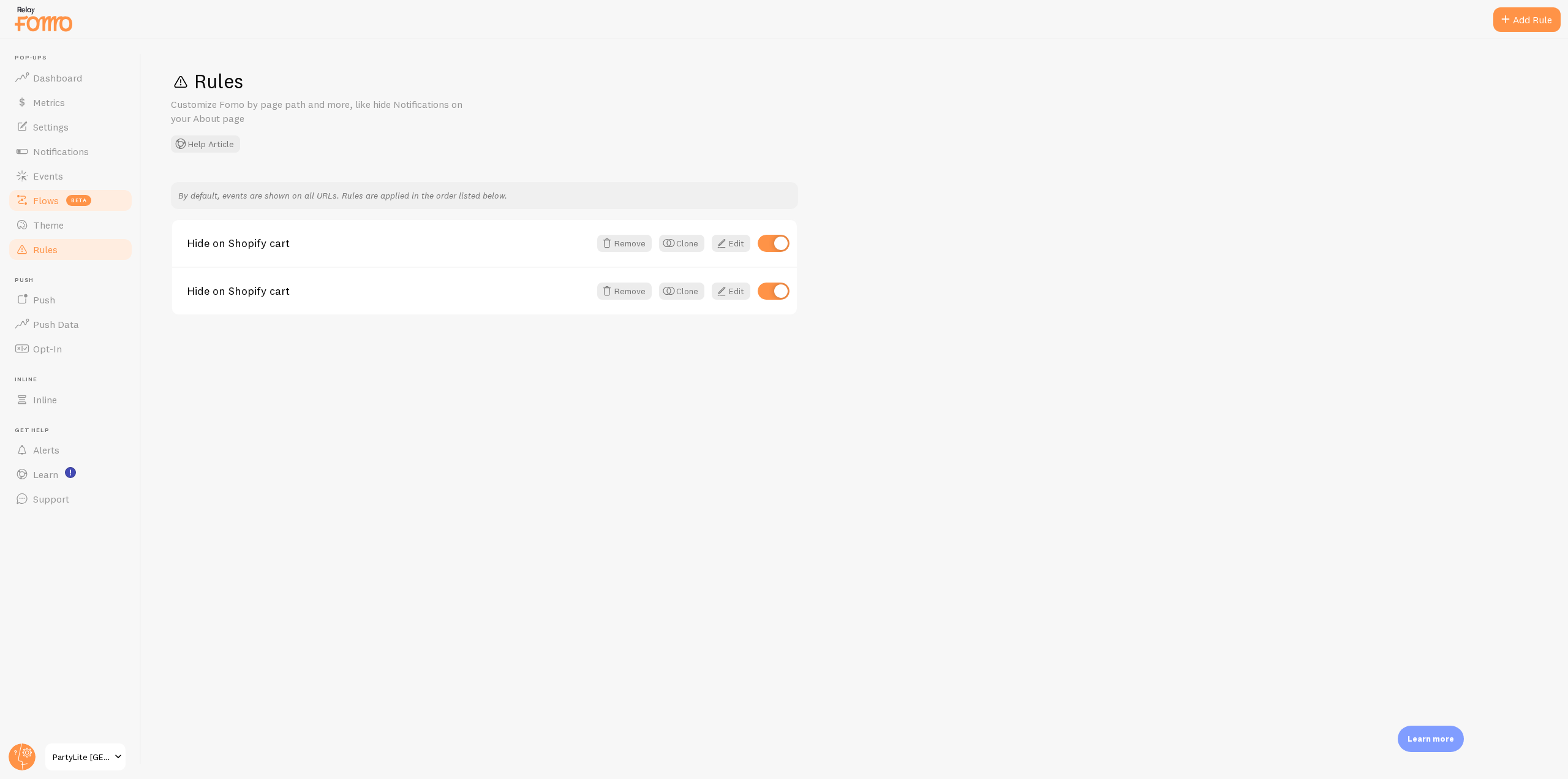
click at [50, 200] on span "Flows" at bounding box center [46, 200] width 26 height 13
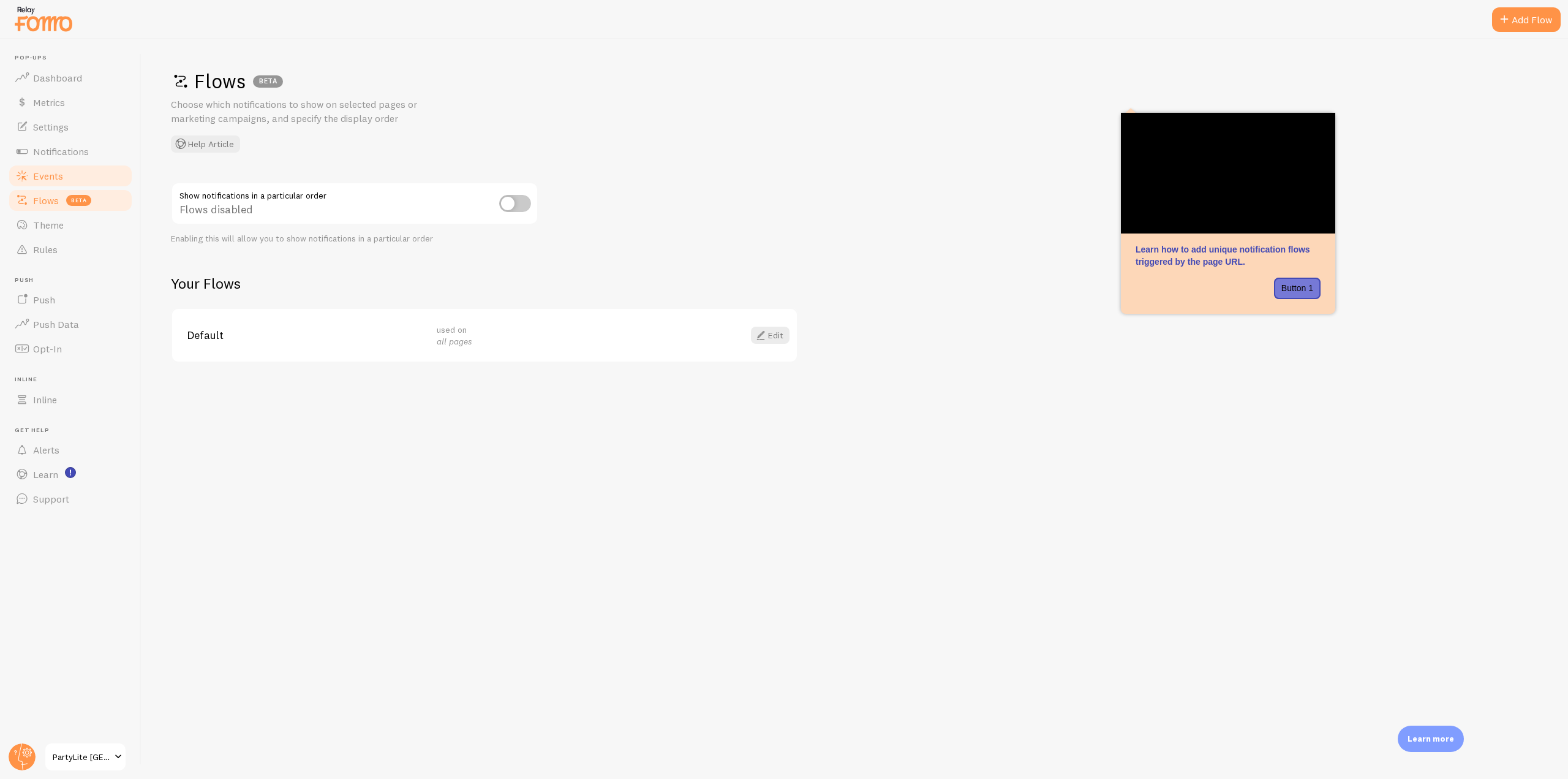
click at [77, 179] on link "Events" at bounding box center [70, 175] width 126 height 24
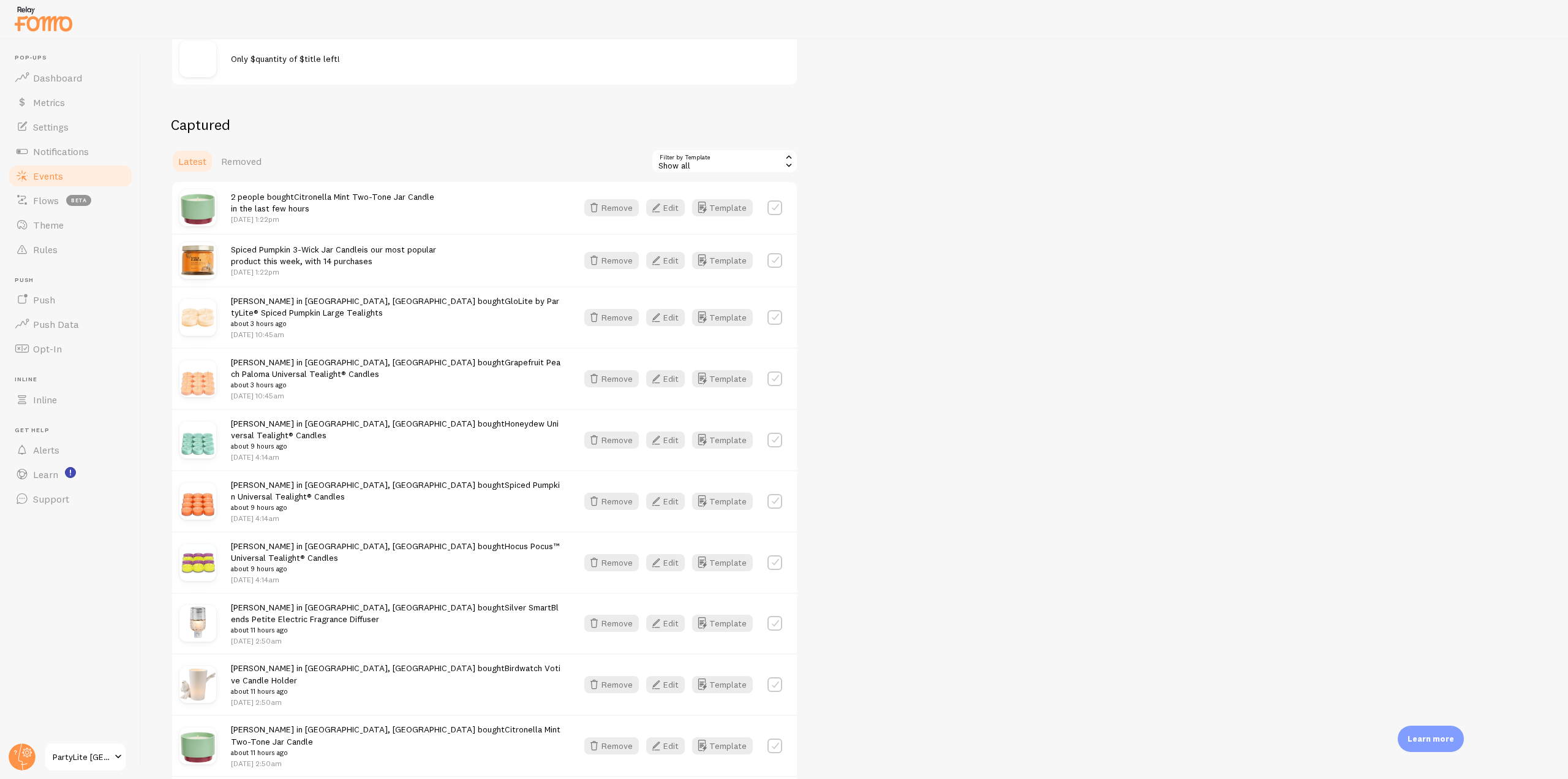
scroll to position [61, 0]
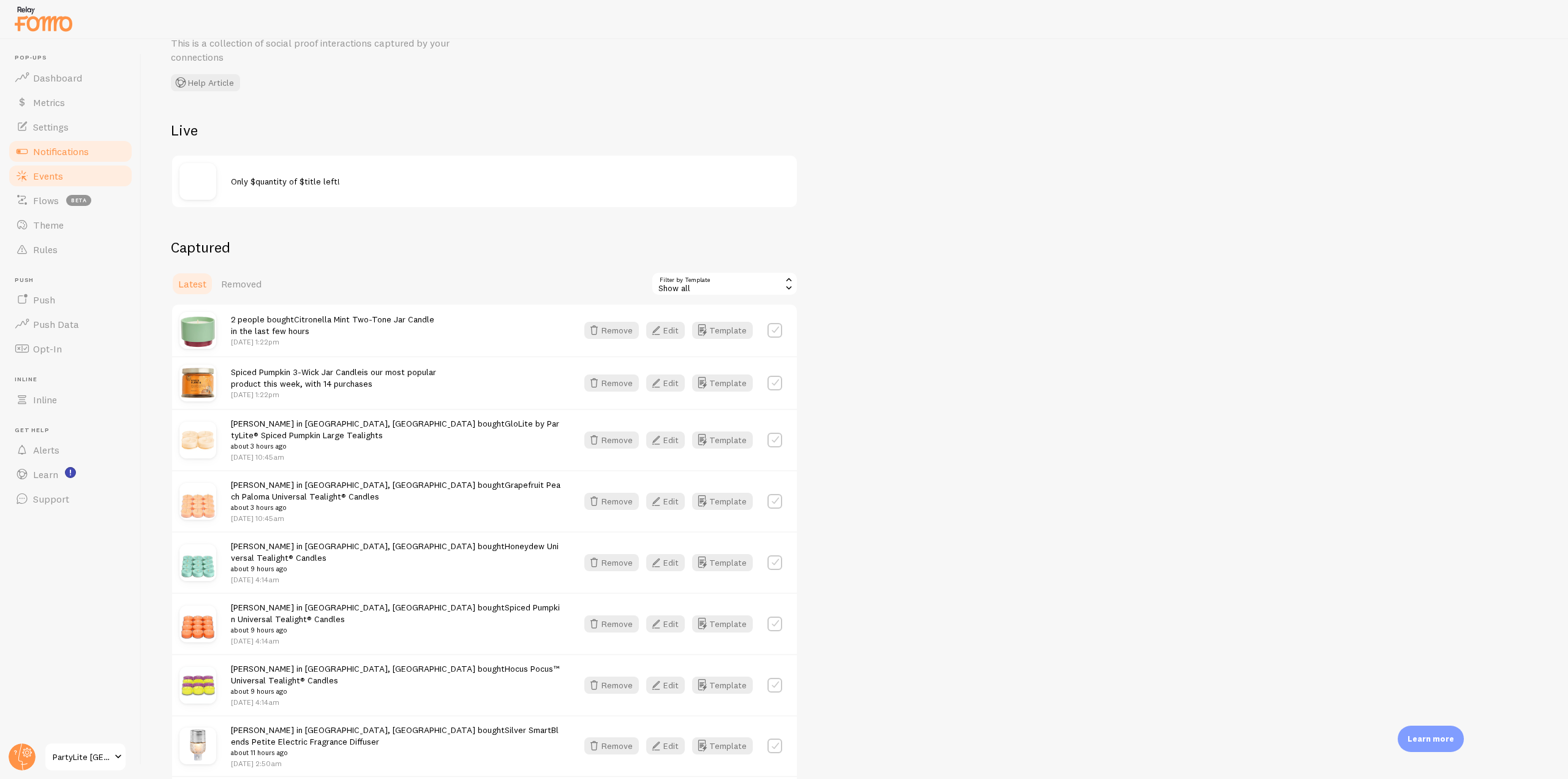
click at [96, 147] on link "Notifications" at bounding box center [70, 151] width 126 height 24
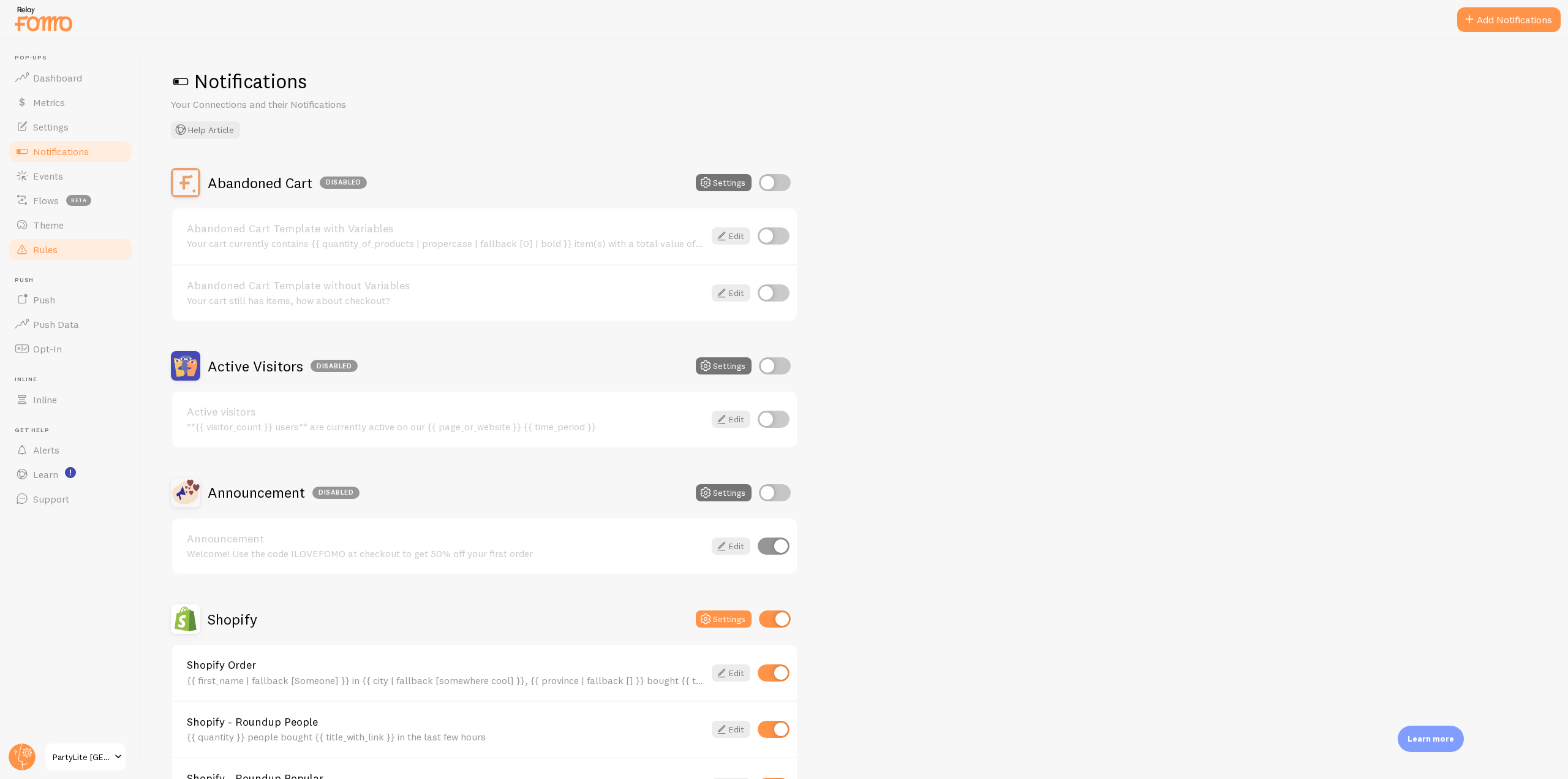
click at [70, 248] on link "Rules" at bounding box center [70, 249] width 126 height 24
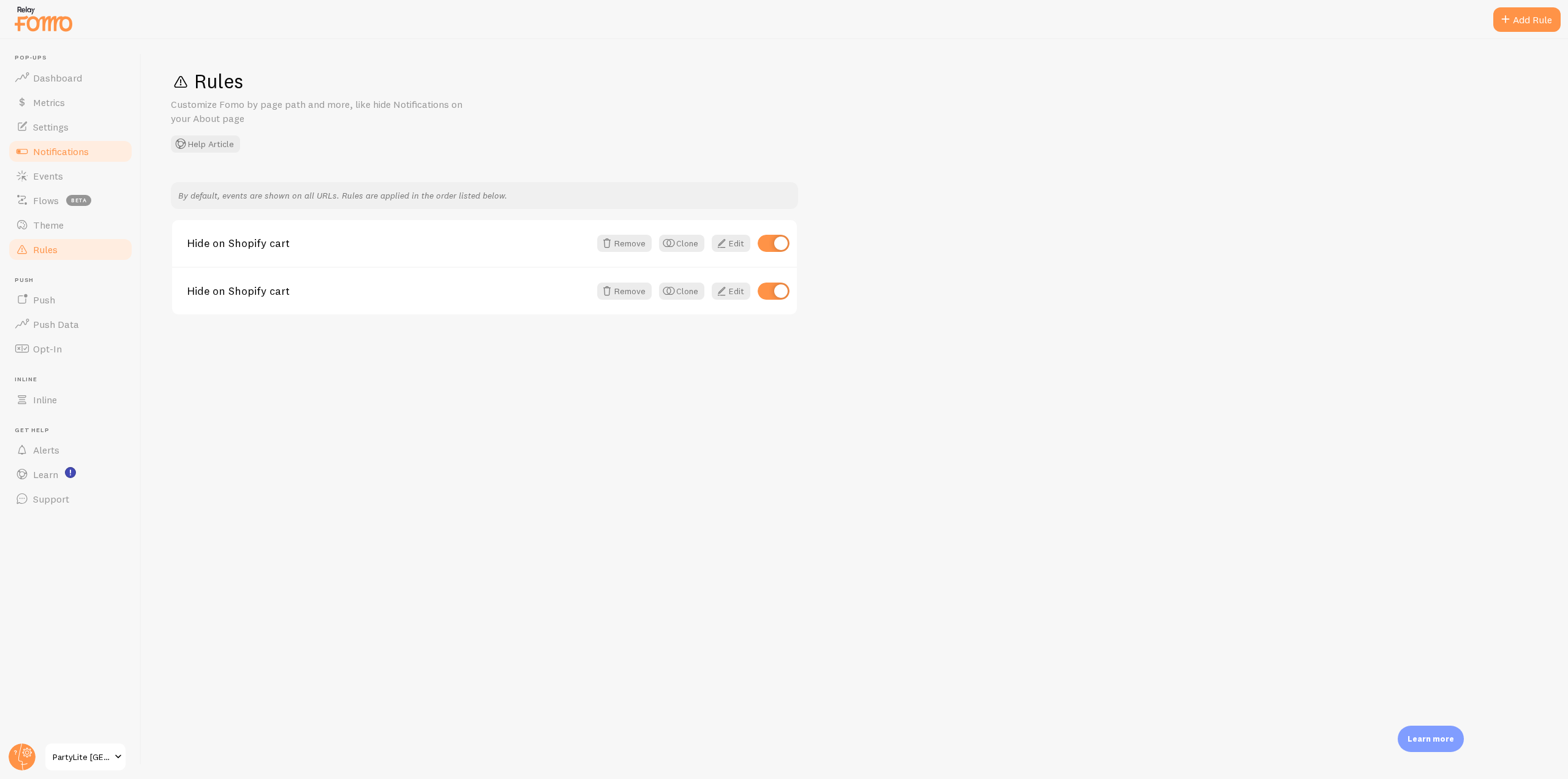
click at [94, 155] on link "Notifications" at bounding box center [70, 151] width 126 height 24
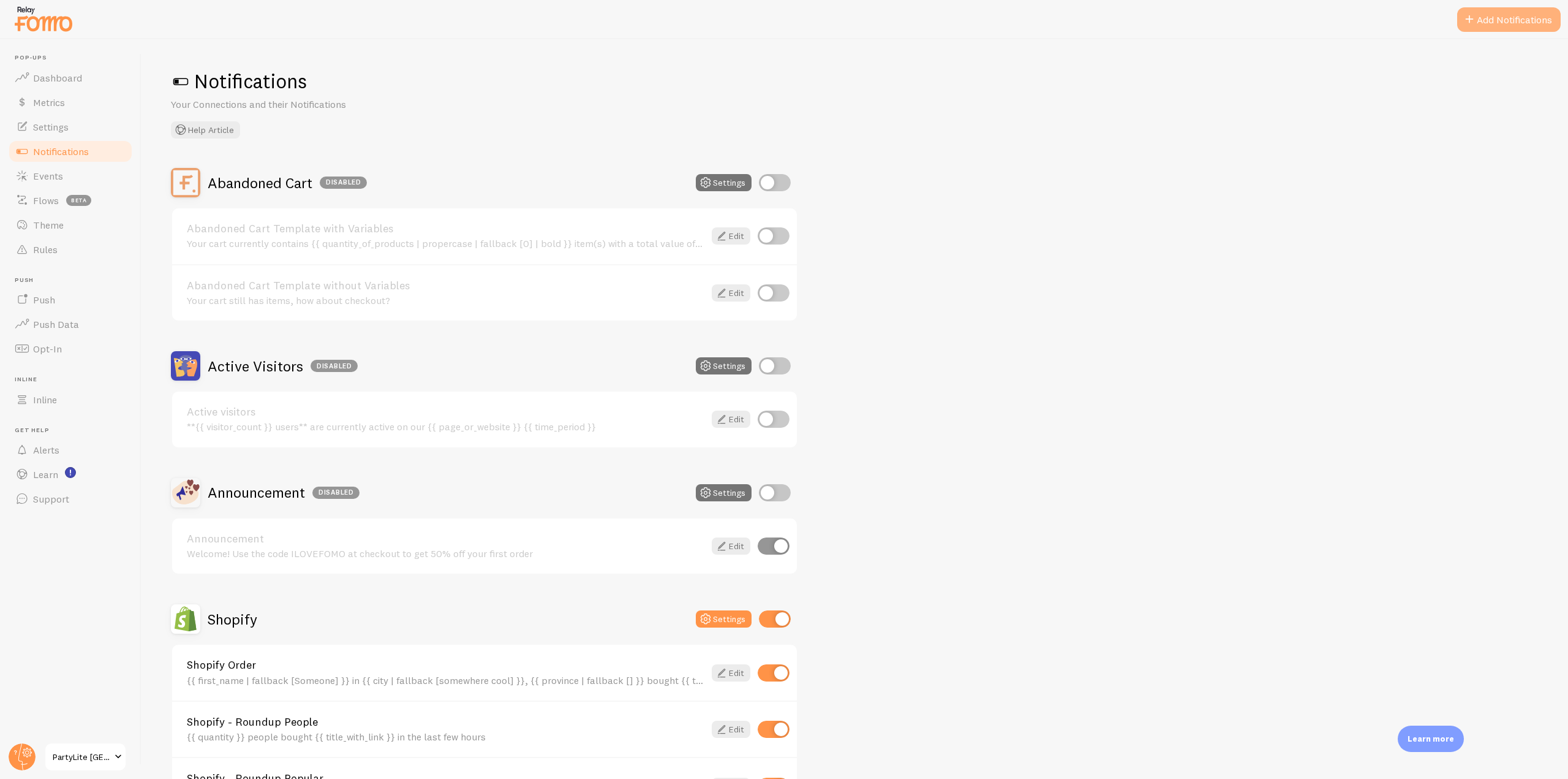
click at [1492, 19] on button "Add Notifications" at bounding box center [1510, 19] width 104 height 24
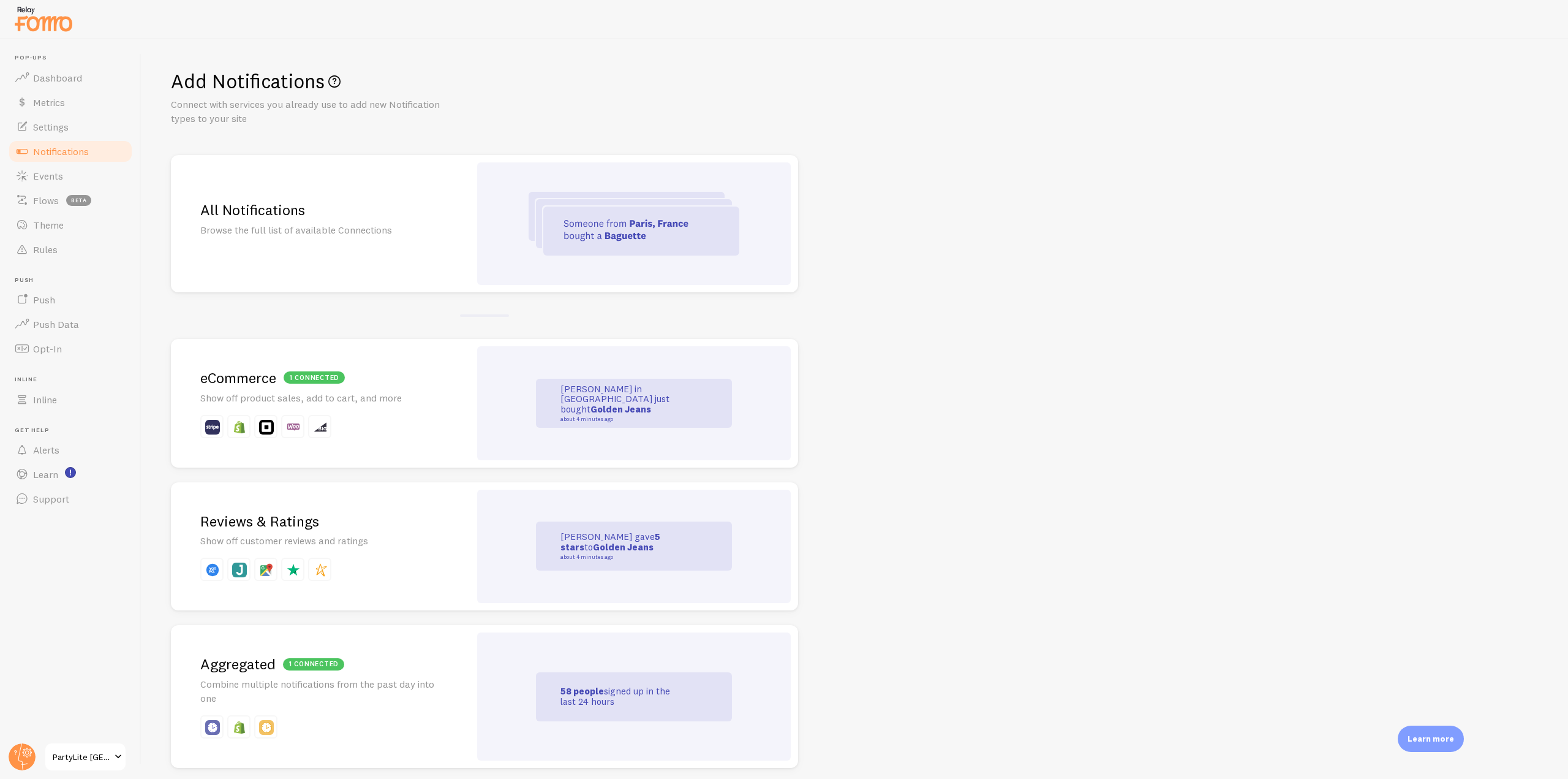
click at [354, 212] on h2 "All Notifications" at bounding box center [320, 210] width 240 height 19
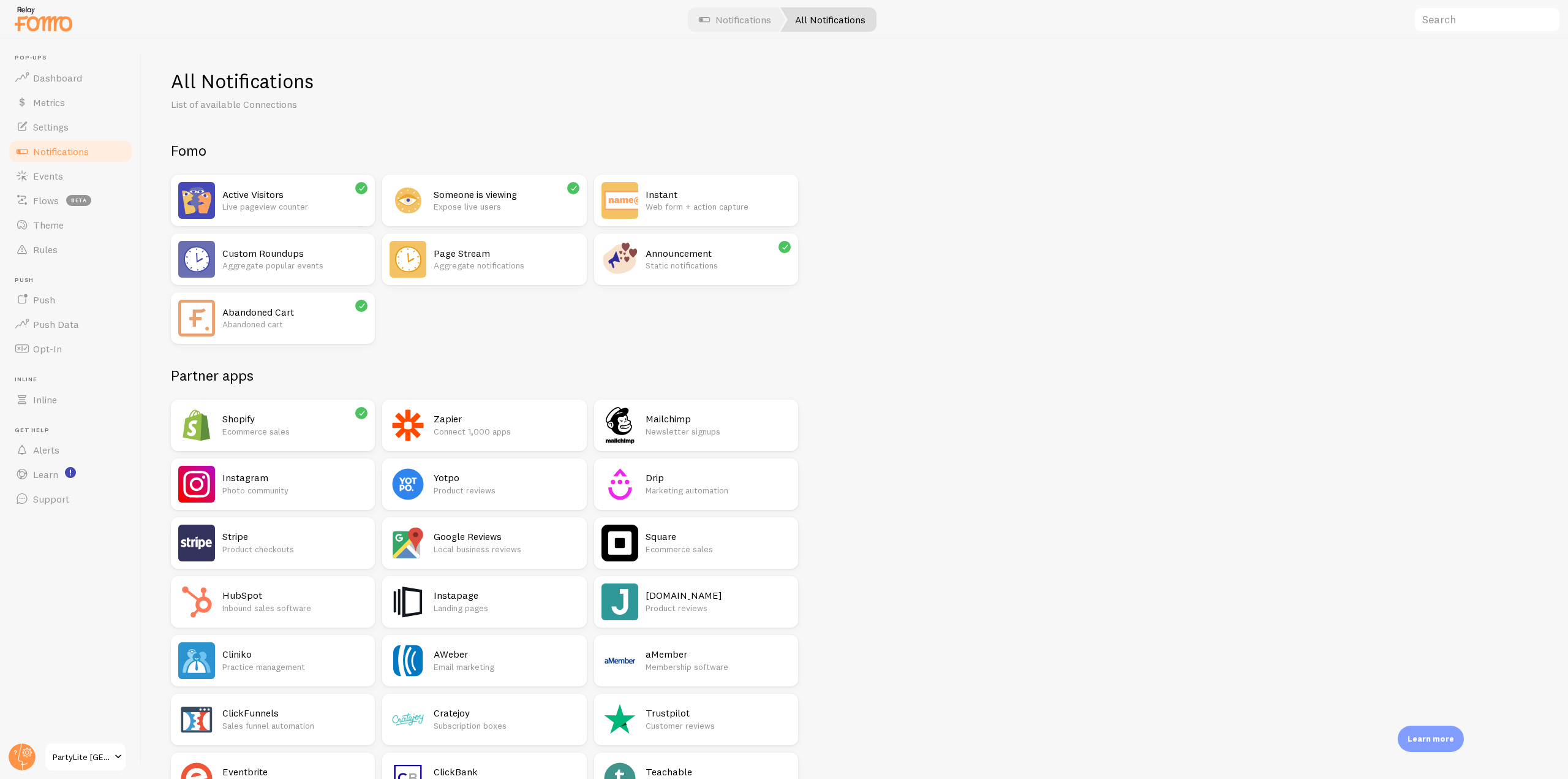
click at [692, 195] on h2 "Instant" at bounding box center [718, 194] width 145 height 13
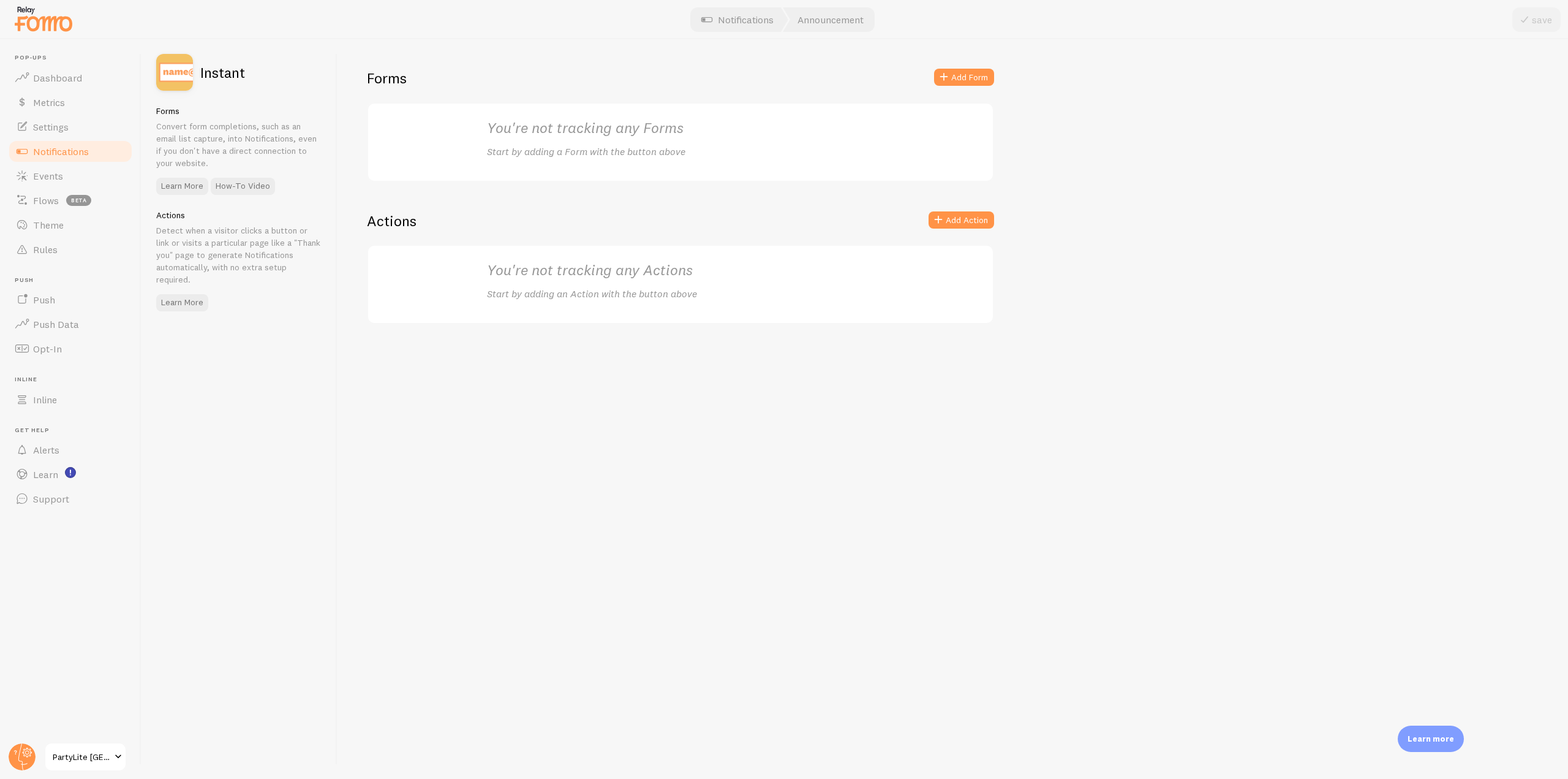
drag, startPoint x: 362, startPoint y: 77, endPoint x: 420, endPoint y: 77, distance: 58.0
click at [420, 77] on div "Forms Add Form You're not tracking any Forms Start by adding a Form with the bu…" at bounding box center [953, 409] width 1231 height 740
click at [998, 217] on div "Forms Add Form You're not tracking any Forms Start by adding a Form with the bu…" at bounding box center [953, 409] width 1231 height 740
click at [977, 217] on button "Add Action" at bounding box center [962, 220] width 66 height 17
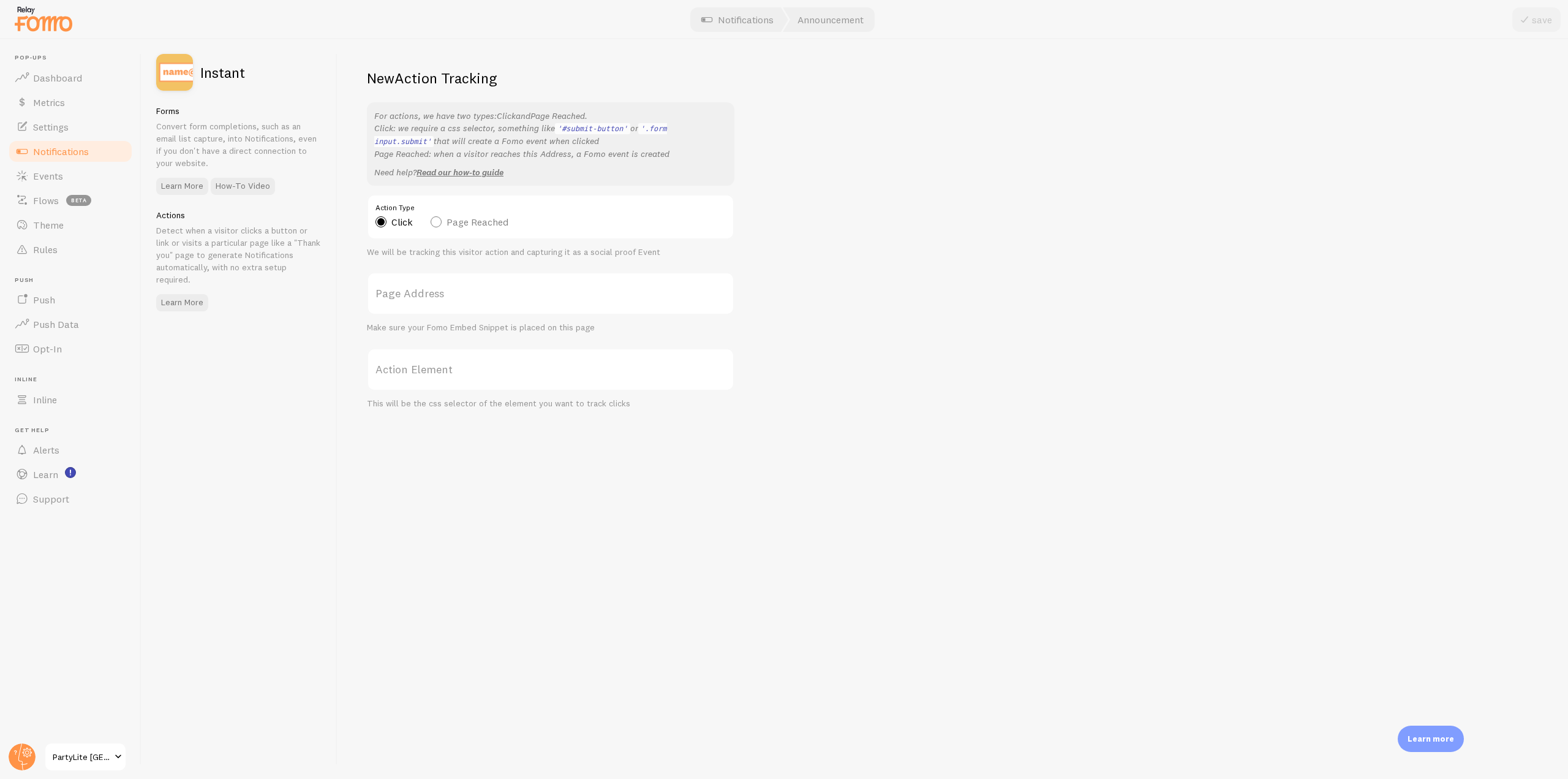
drag, startPoint x: 548, startPoint y: 127, endPoint x: 719, endPoint y: 127, distance: 171.0
click at [719, 127] on p "For actions, we have two types: Click and Page Reached . Click: we require a cs…" at bounding box center [550, 135] width 353 height 50
click at [433, 217] on label "Page Reached" at bounding box center [469, 221] width 78 height 11
click at [433, 196] on input "Page Reached" at bounding box center [436, 191] width 10 height 10
radio input "true"
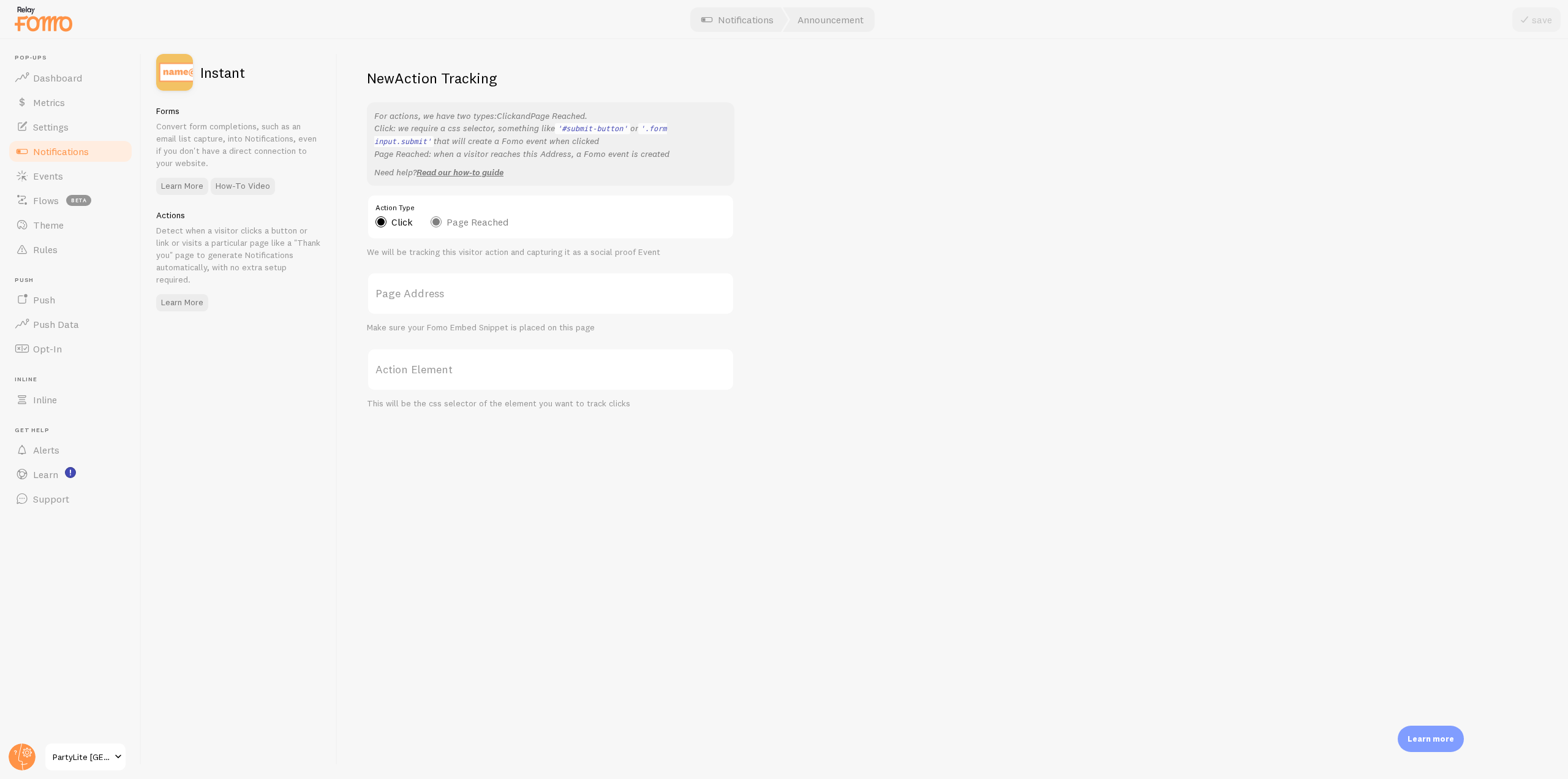
radio input "false"
click at [106, 148] on link "Notifications" at bounding box center [70, 151] width 126 height 24
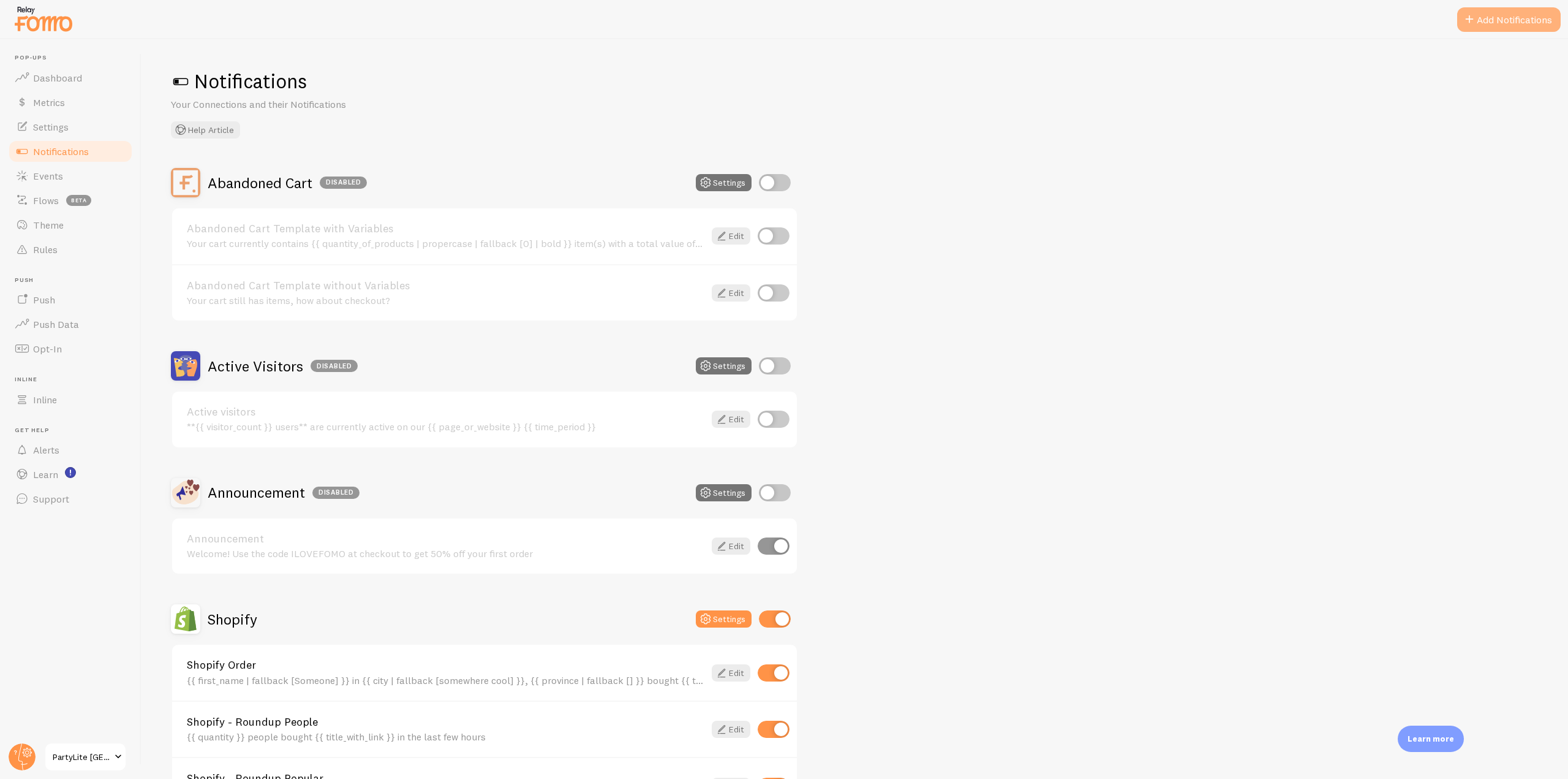
click at [1490, 21] on button "Add Notifications" at bounding box center [1510, 19] width 104 height 24
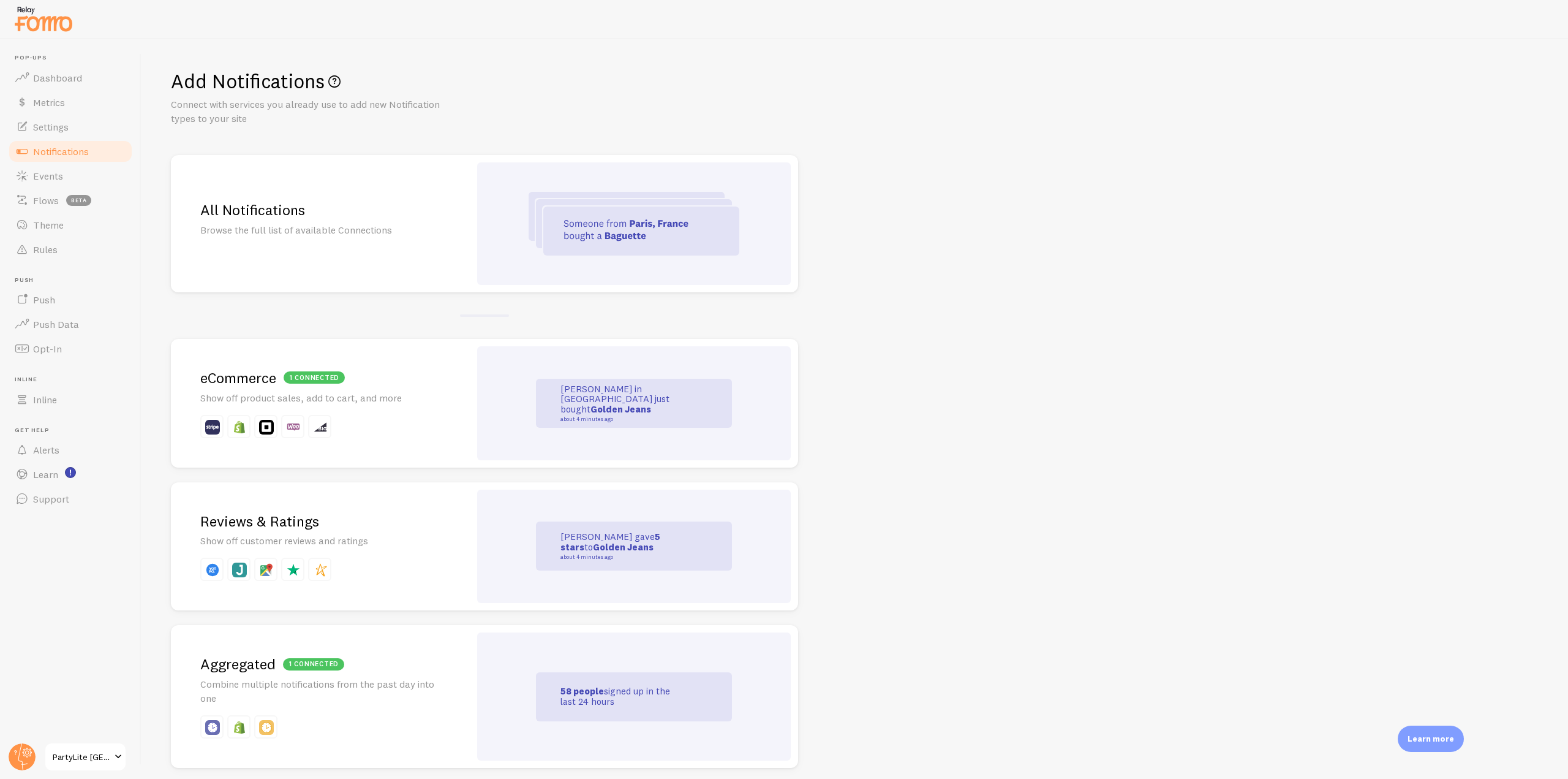
click at [419, 248] on div "All Notifications Browse the full list of available Connections" at bounding box center [320, 224] width 299 height 138
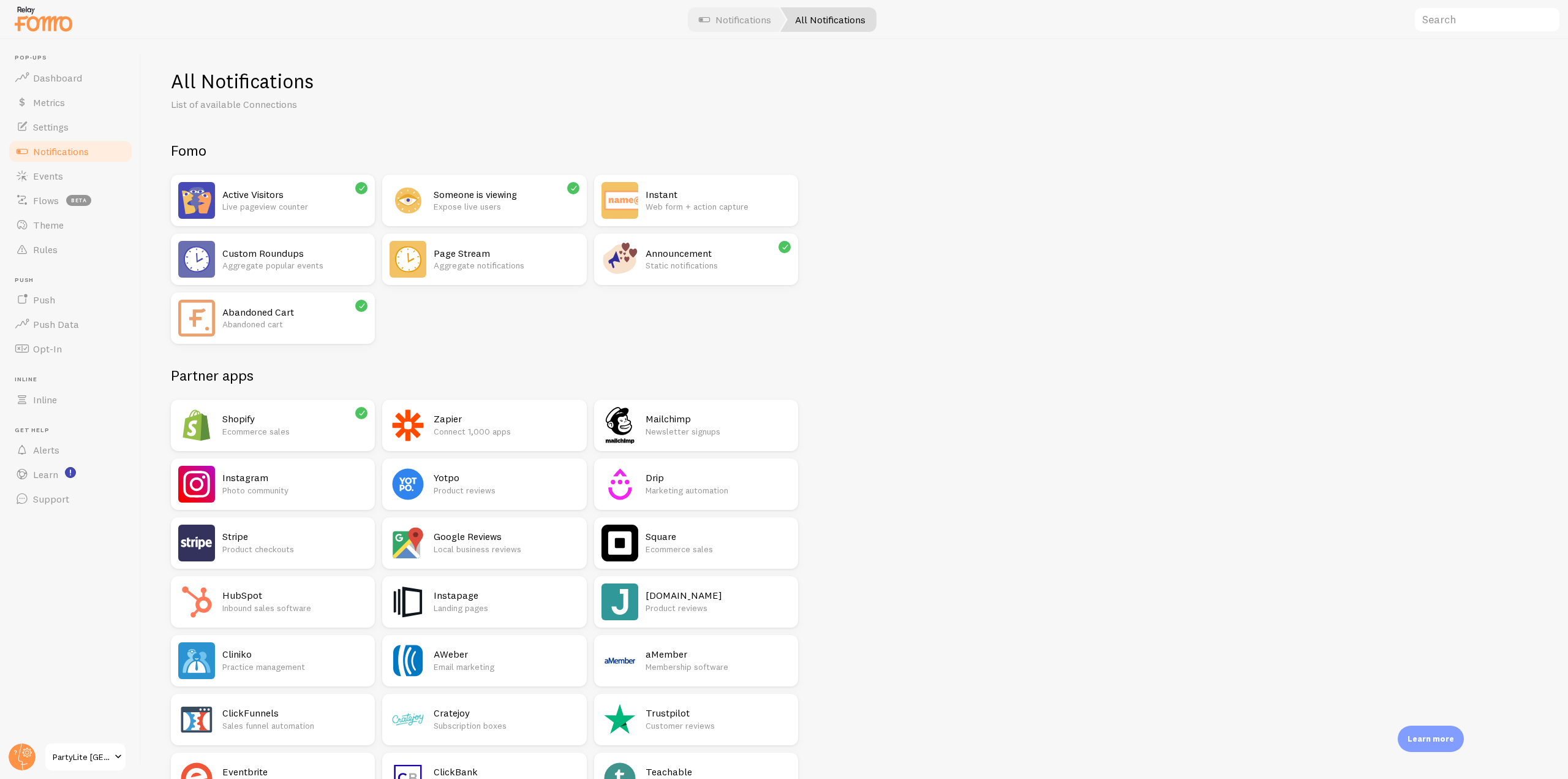
click at [278, 247] on h2 "Custom Roundups" at bounding box center [295, 253] width 145 height 13
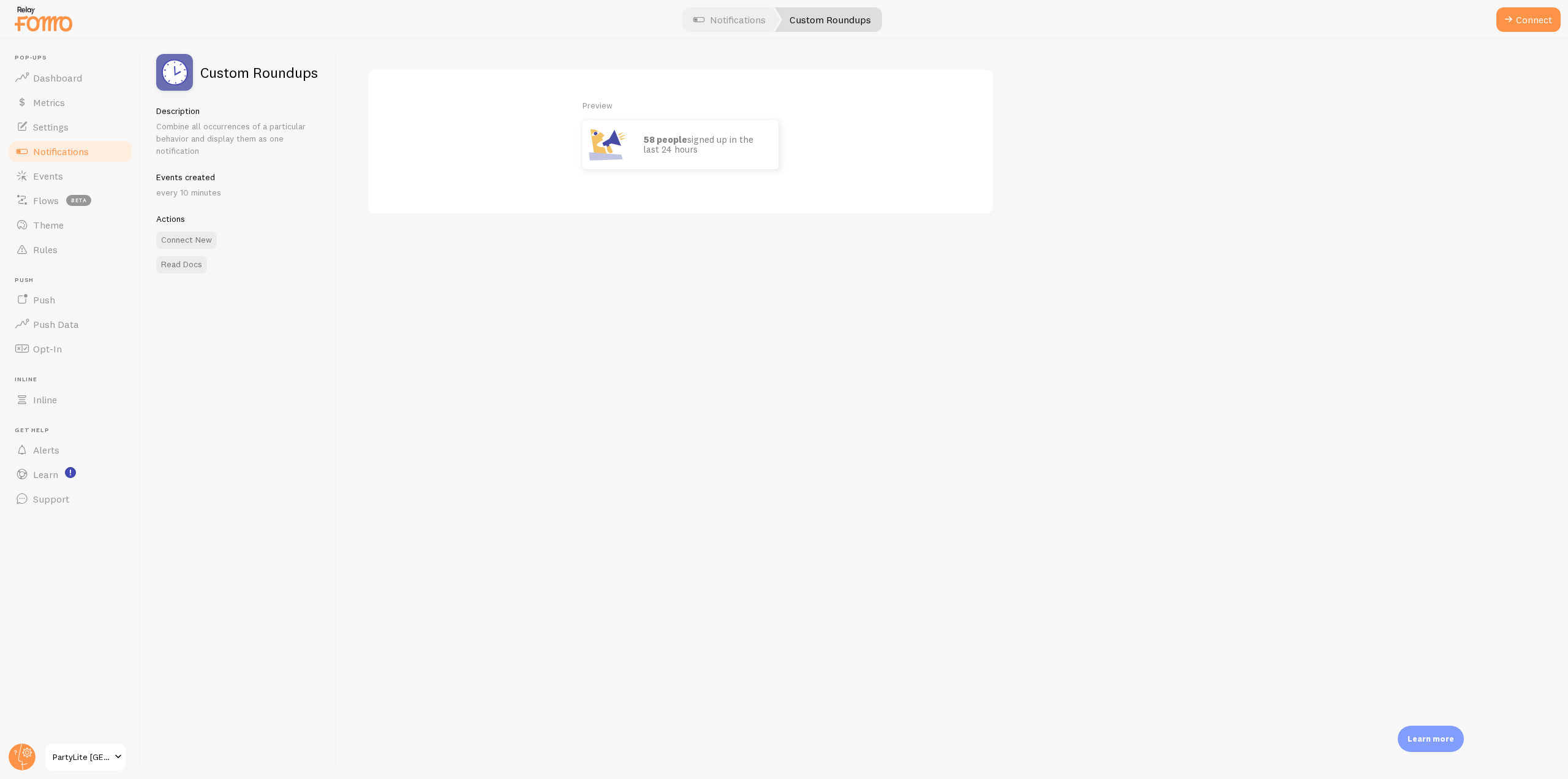
click at [64, 155] on span "Notifications" at bounding box center [61, 151] width 55 height 13
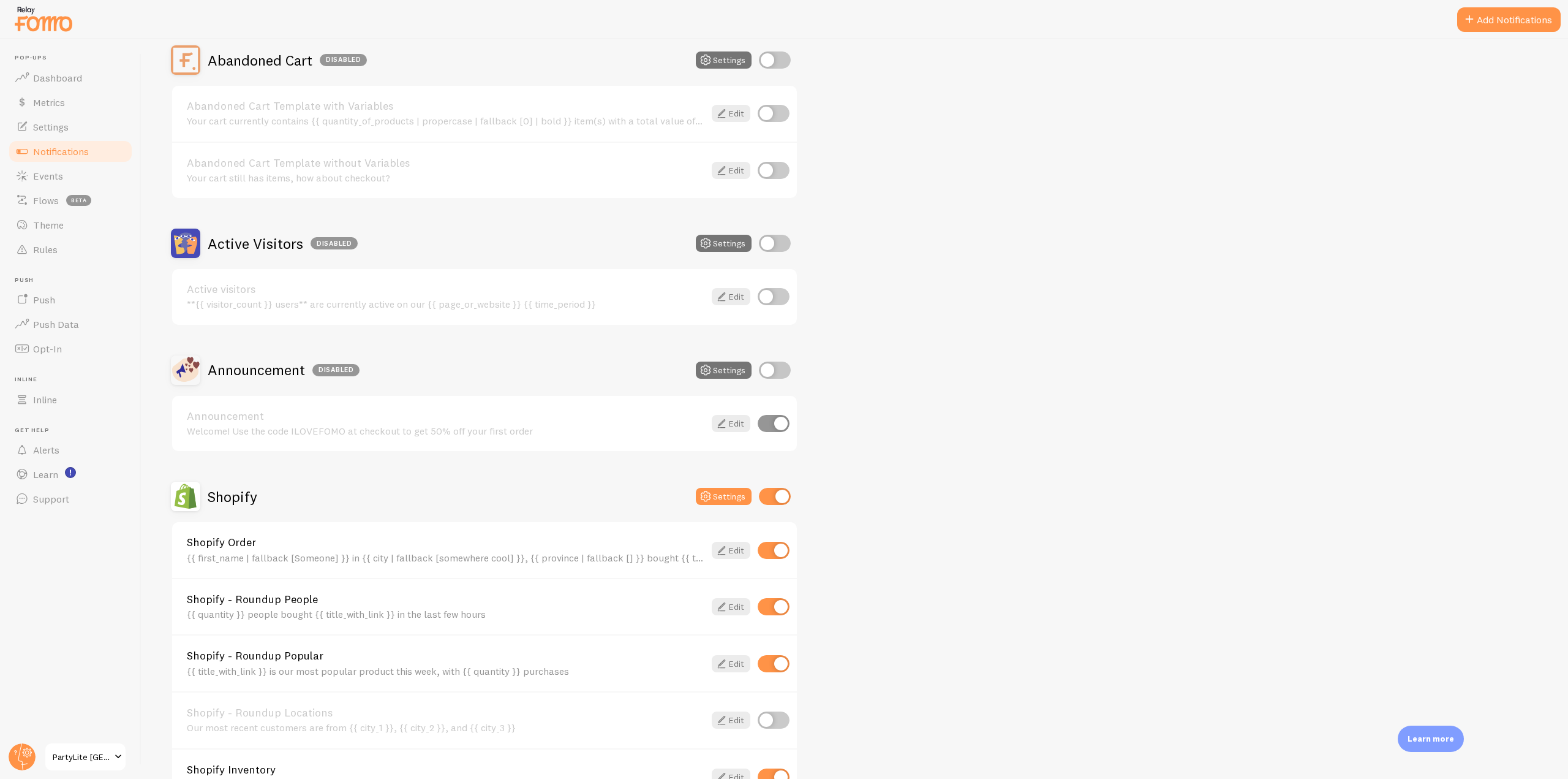
scroll to position [61, 0]
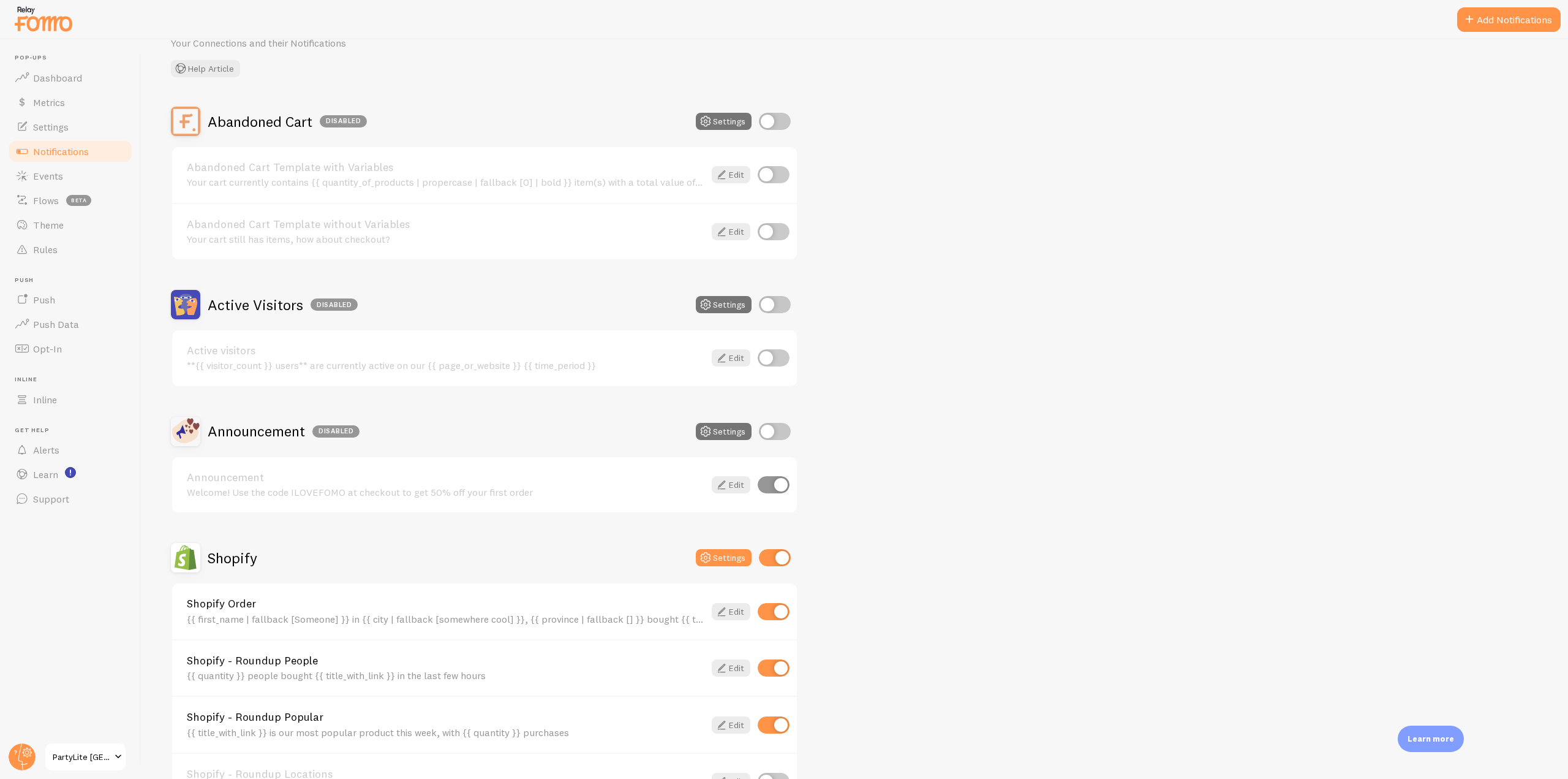
click at [93, 152] on link "Notifications" at bounding box center [70, 151] width 126 height 24
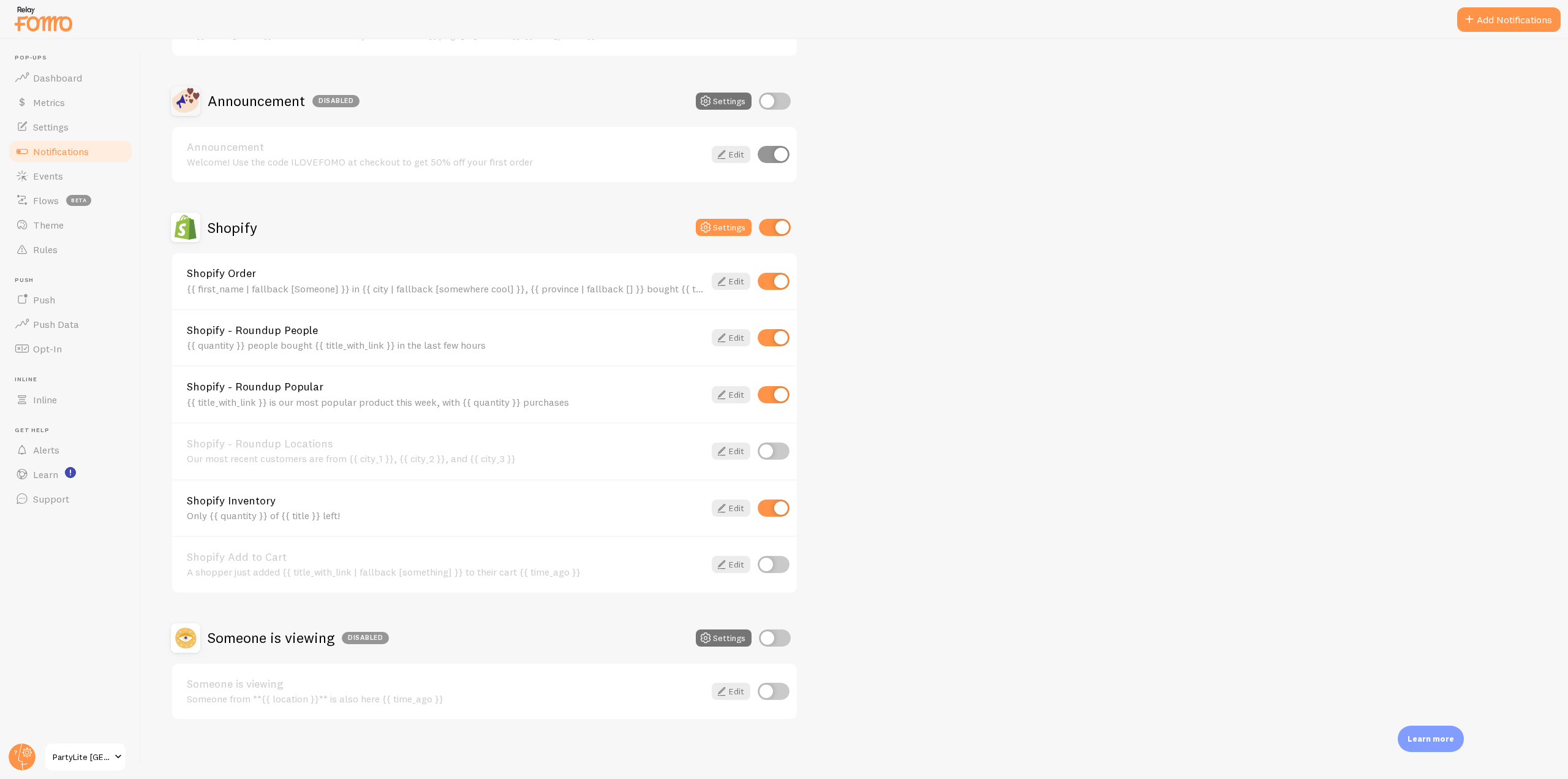
scroll to position [0, 0]
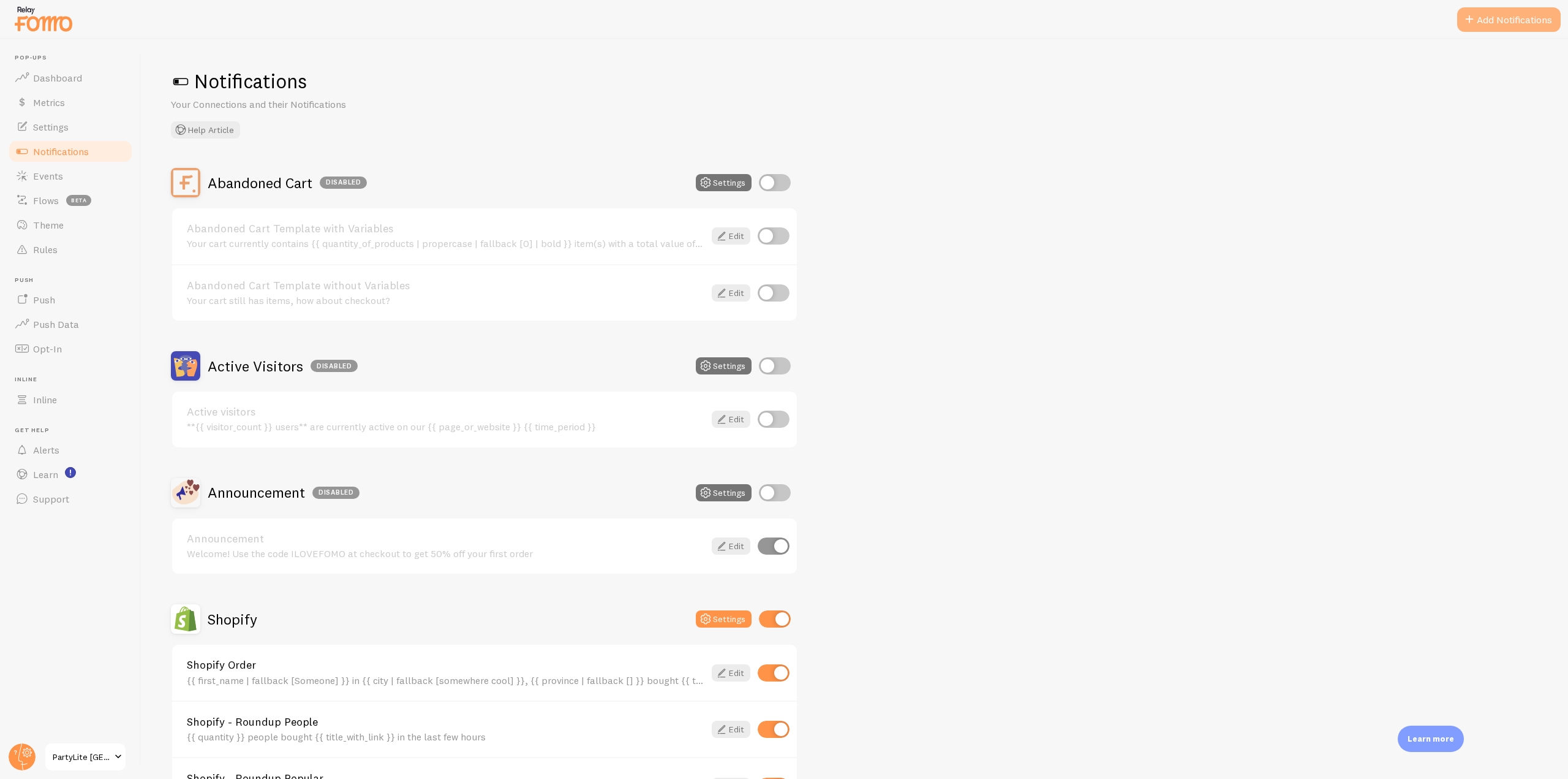
click at [1490, 9] on button "Add Notifications" at bounding box center [1510, 19] width 104 height 24
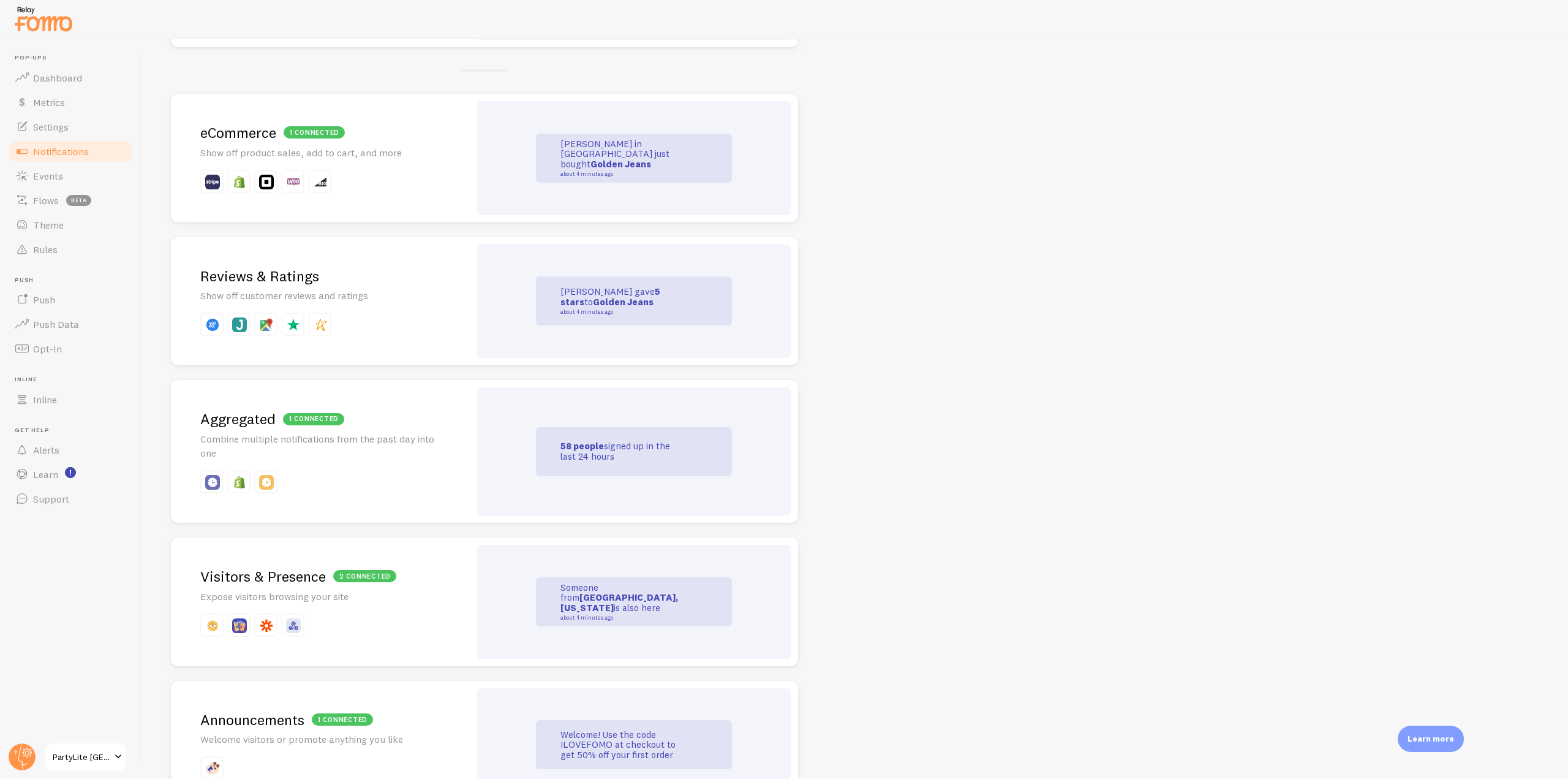
scroll to position [368, 0]
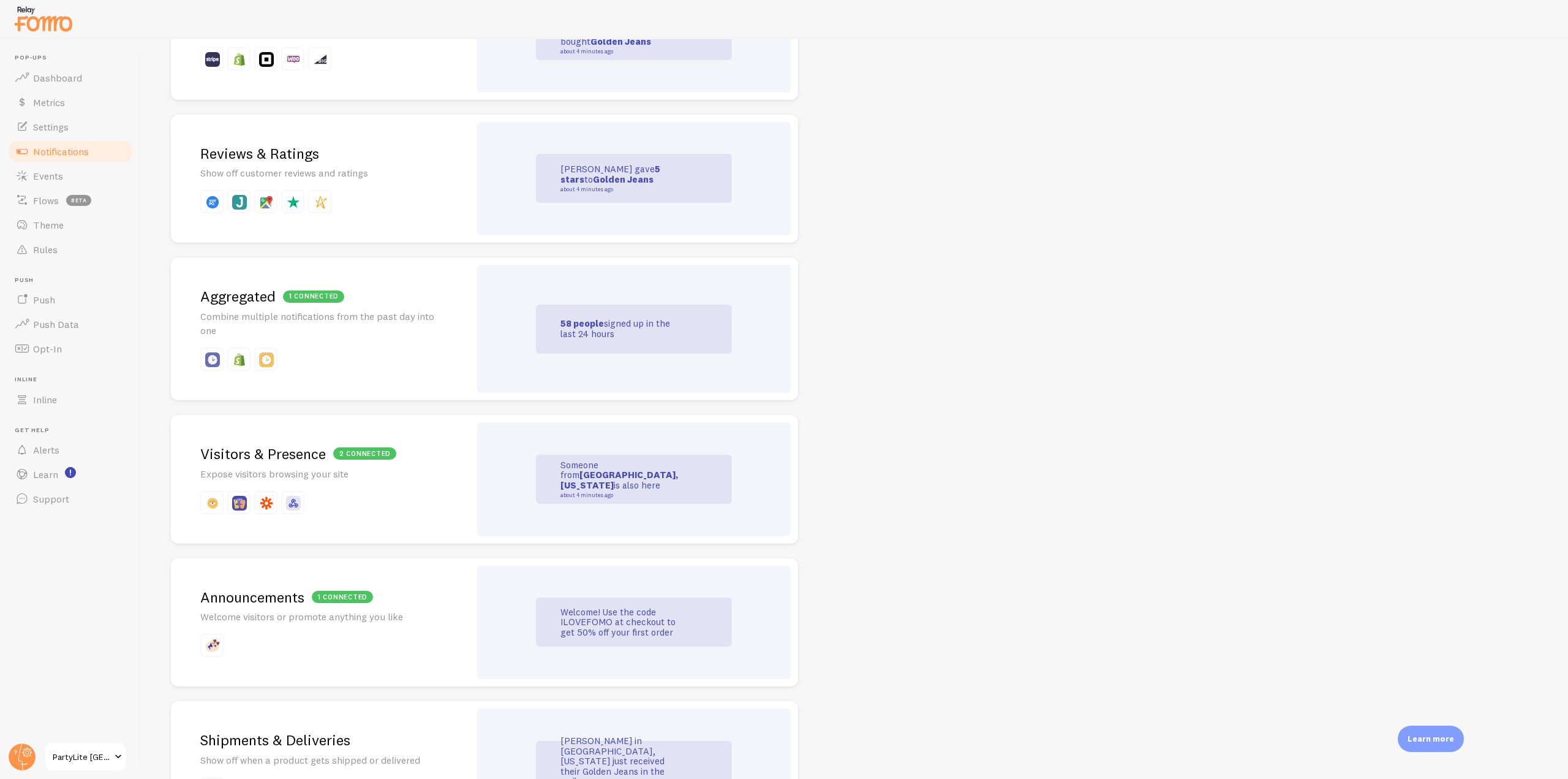
click at [326, 341] on div "1 connected Aggregated Combine multiple notifications from the past day into one" at bounding box center [320, 328] width 299 height 143
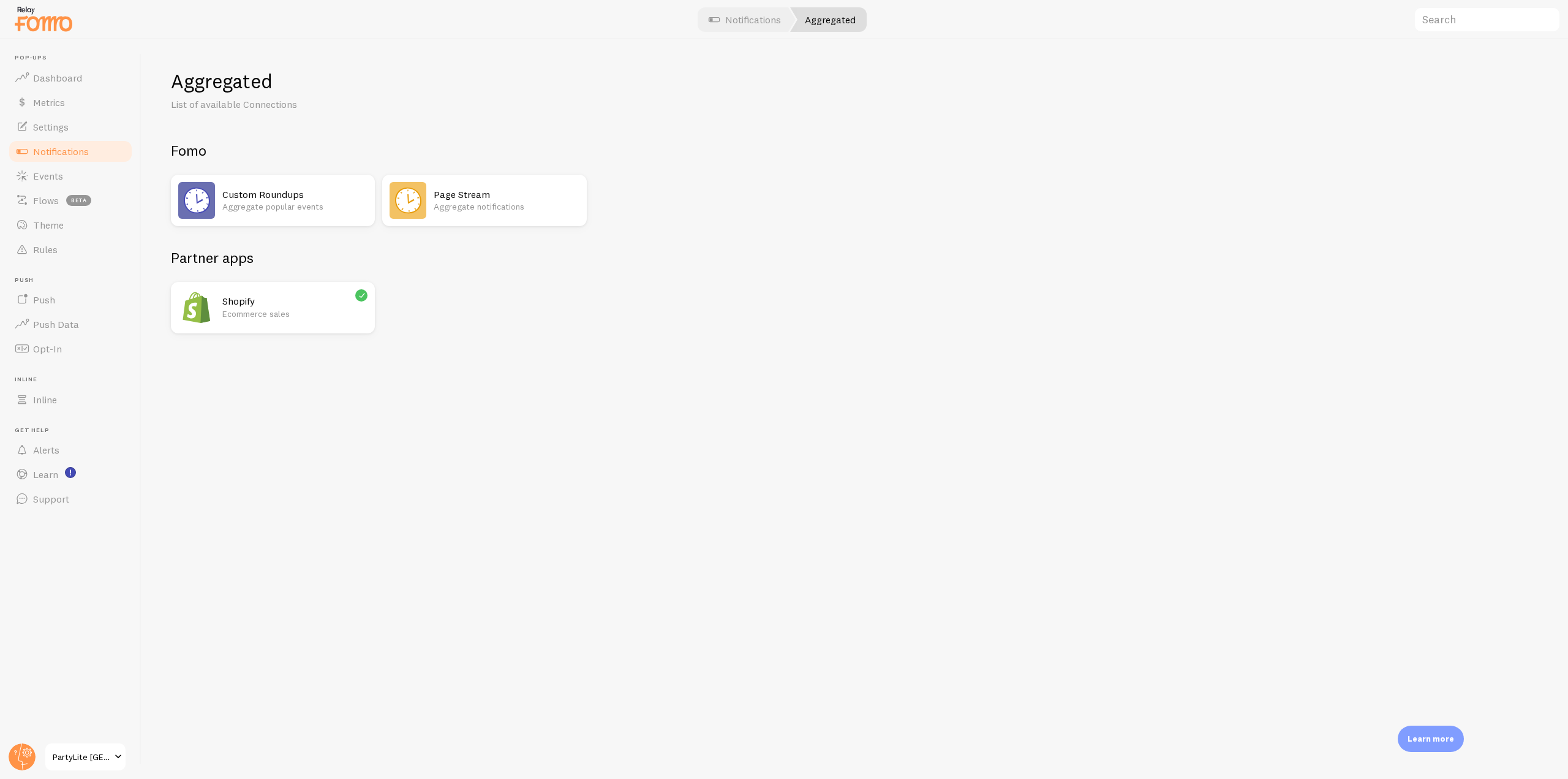
click at [463, 212] on p "Aggregate notifications" at bounding box center [506, 206] width 145 height 13
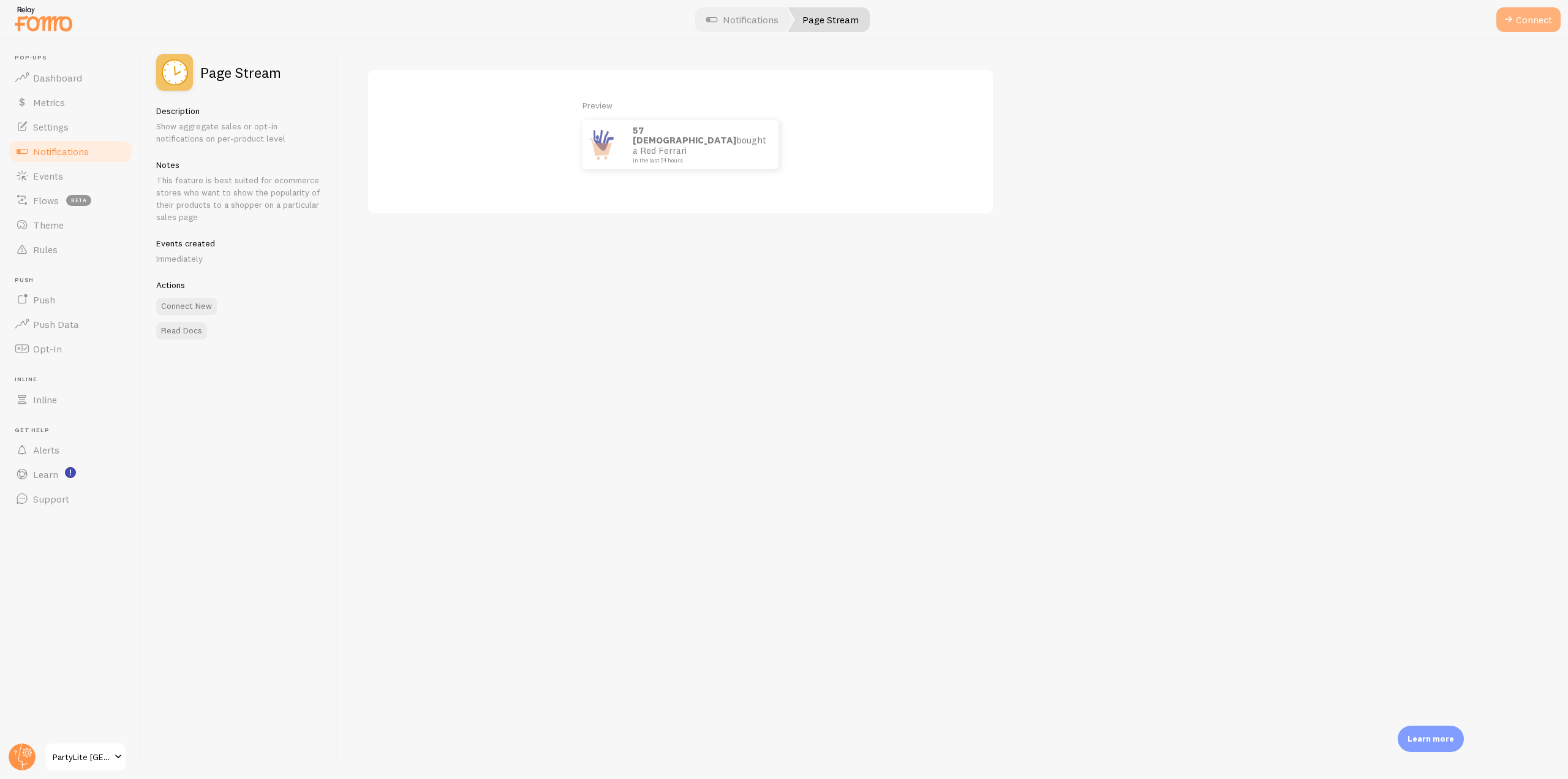
click at [1519, 18] on button "Connect" at bounding box center [1529, 19] width 64 height 24
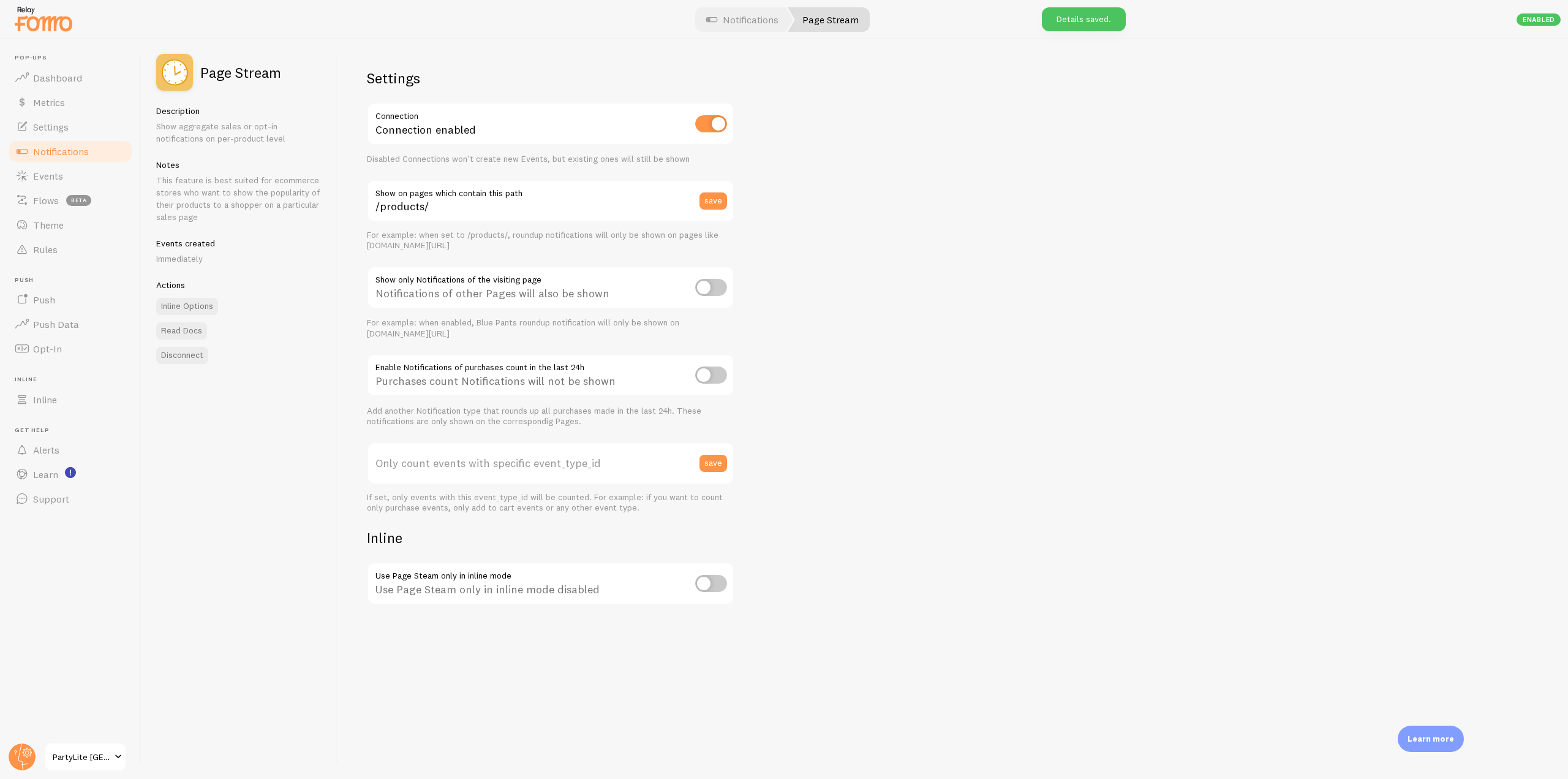
click at [708, 115] on input "checkbox" at bounding box center [711, 124] width 32 height 17
checkbox input "false"
drag, startPoint x: 198, startPoint y: 76, endPoint x: 283, endPoint y: 73, distance: 85.1
click at [283, 73] on div "Page Stream" at bounding box center [239, 72] width 166 height 37
drag, startPoint x: 532, startPoint y: 192, endPoint x: 373, endPoint y: 190, distance: 159.0
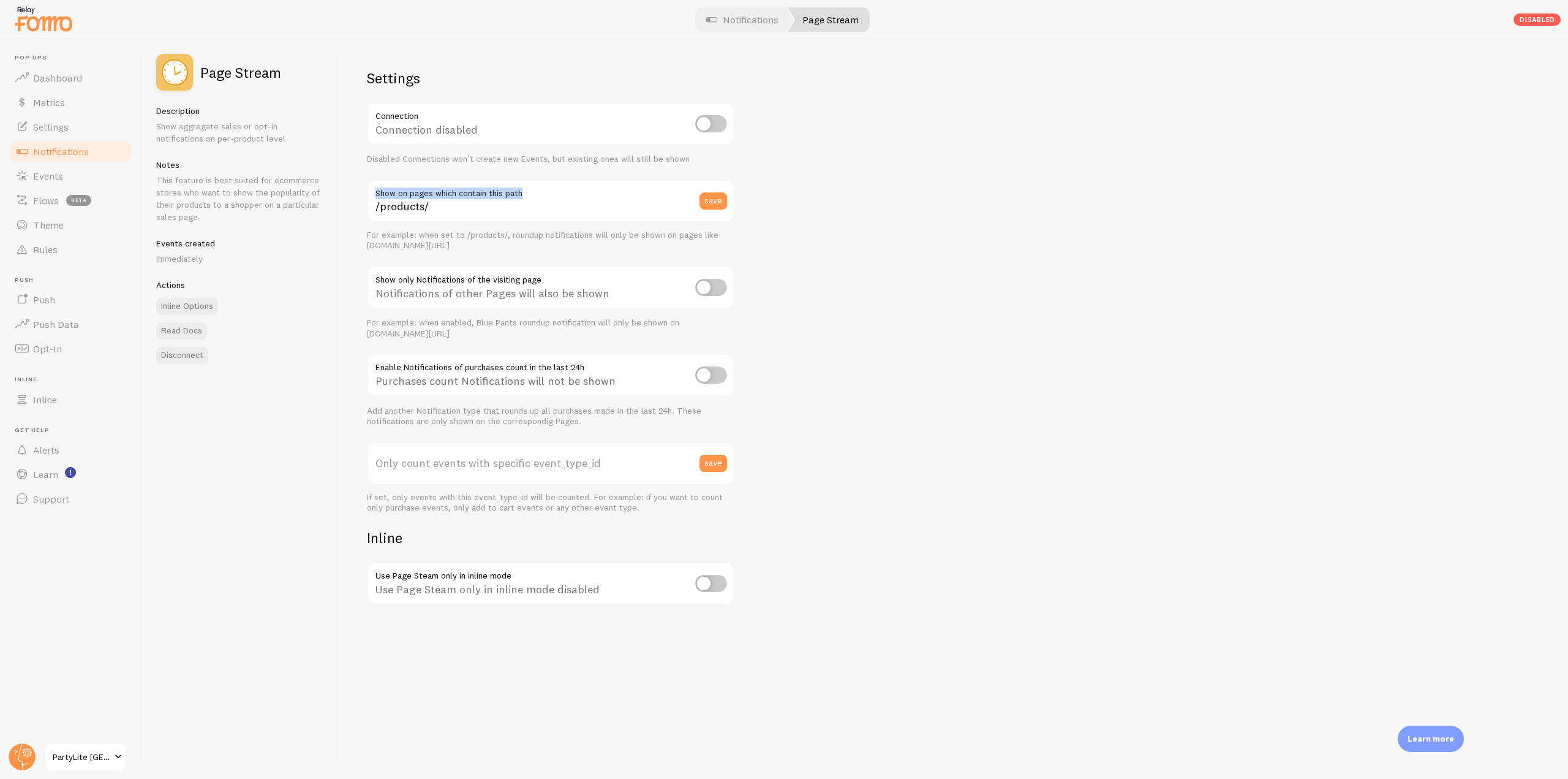
click at [373, 190] on label "Show on pages which contain this path" at bounding box center [550, 190] width 368 height 21
click at [455, 209] on input "/products/" at bounding box center [550, 201] width 368 height 43
drag, startPoint x: 458, startPoint y: 212, endPoint x: 371, endPoint y: 207, distance: 87.1
click at [371, 207] on input "/products/" at bounding box center [550, 201] width 368 height 43
click at [583, 200] on input "/products/" at bounding box center [550, 201] width 368 height 43
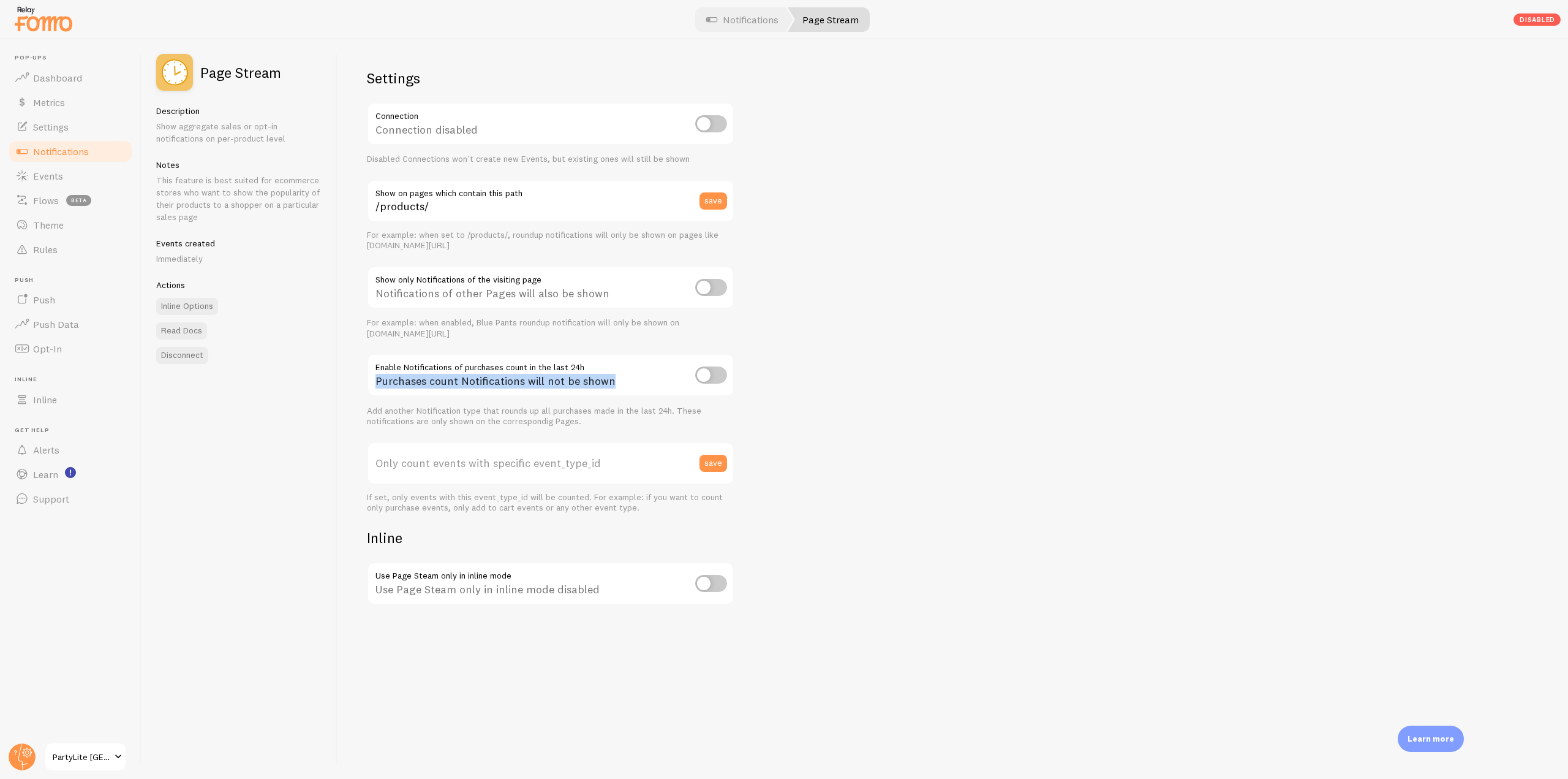
drag, startPoint x: 619, startPoint y: 382, endPoint x: 371, endPoint y: 385, distance: 248.0
click at [371, 385] on div "Purchases count Notifications will not be shown" at bounding box center [550, 376] width 368 height 44
click at [496, 416] on div "Add another Notification type that rounds up all purchases made in the last 24h…" at bounding box center [550, 416] width 368 height 21
drag, startPoint x: 365, startPoint y: 409, endPoint x: 587, endPoint y: 422, distance: 222.4
click at [587, 422] on div "Settings Connection Connection disabled Disabled Connections won't create new E…" at bounding box center [953, 409] width 1231 height 740
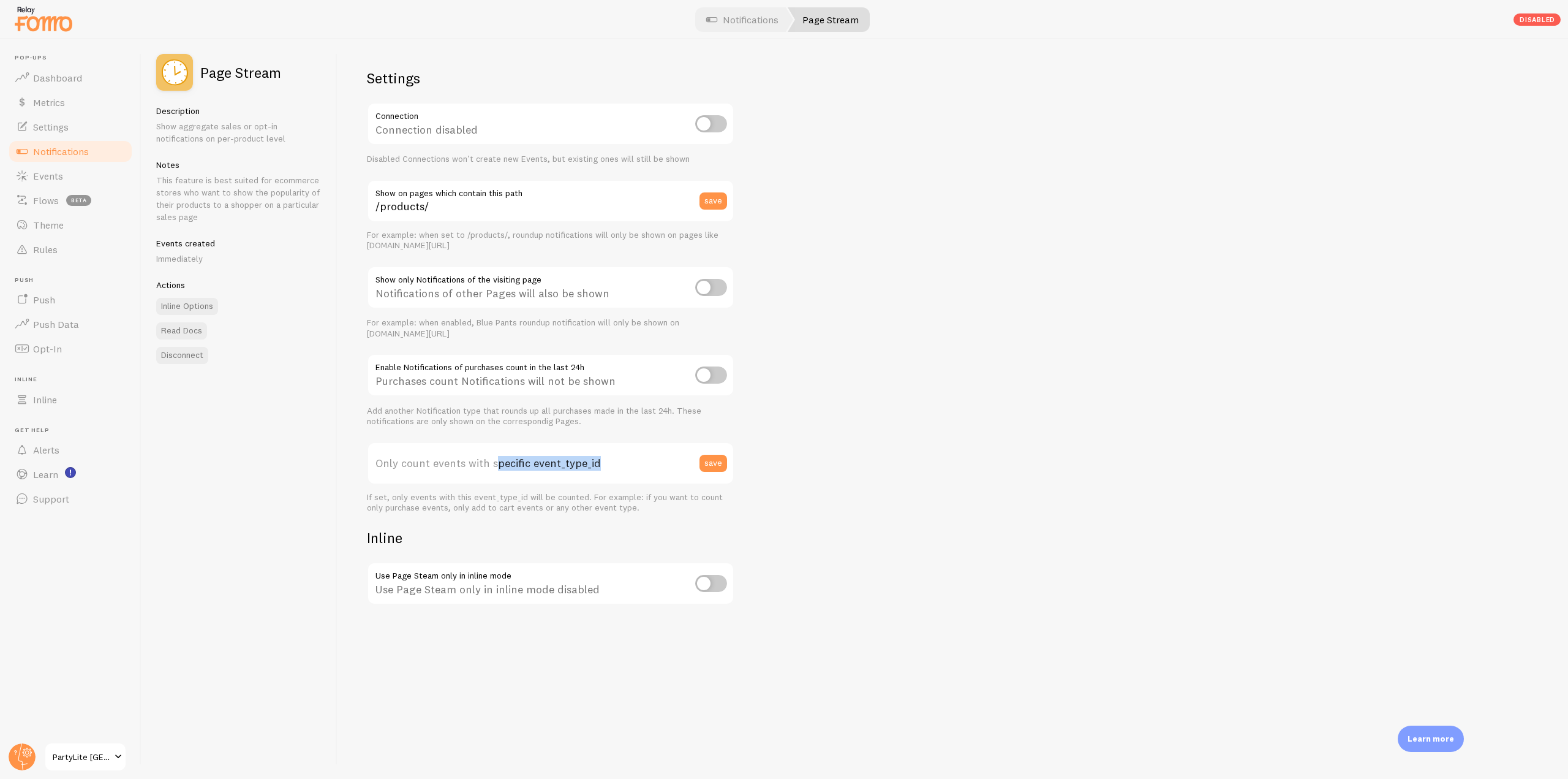
drag, startPoint x: 495, startPoint y: 466, endPoint x: 595, endPoint y: 460, distance: 100.2
click at [595, 460] on label "Only count events with specific event_type_id" at bounding box center [550, 463] width 368 height 43
click at [398, 466] on label "Only count events with specific event_type_id" at bounding box center [550, 463] width 368 height 43
click at [398, 466] on input "Only count events with specific event_type_id" at bounding box center [550, 463] width 368 height 43
click at [413, 457] on label "Only count events with specific event_type_id" at bounding box center [550, 463] width 368 height 43
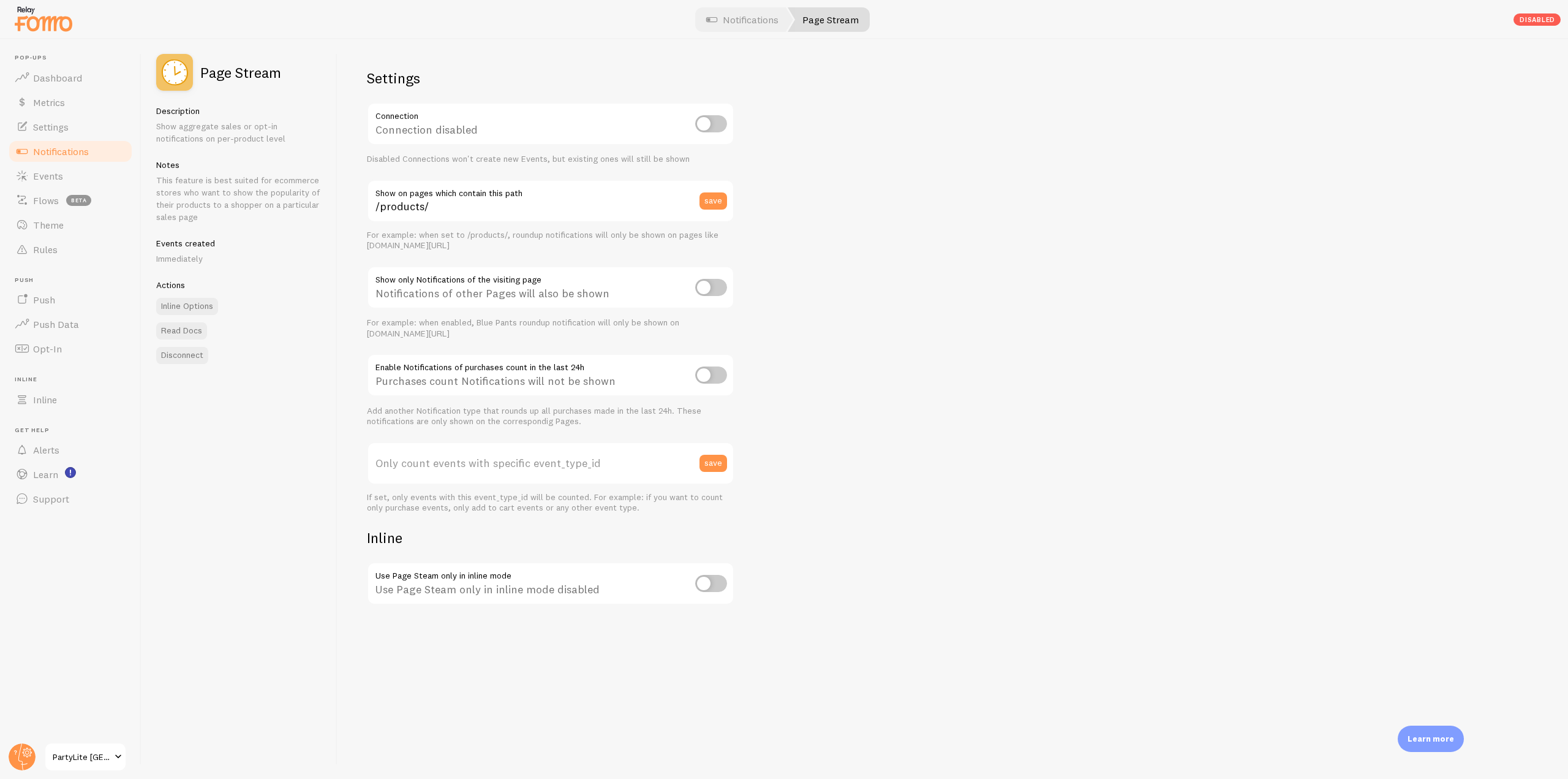
click at [413, 457] on input "Only count events with specific event_type_id" at bounding box center [550, 463] width 368 height 43
click at [413, 466] on label "Only count events with specific event_type_id" at bounding box center [550, 463] width 368 height 43
click at [413, 466] on input "Only count events with specific event_type_id" at bounding box center [550, 463] width 368 height 43
paste input "255030"
click at [433, 476] on input "255030" at bounding box center [550, 463] width 368 height 43
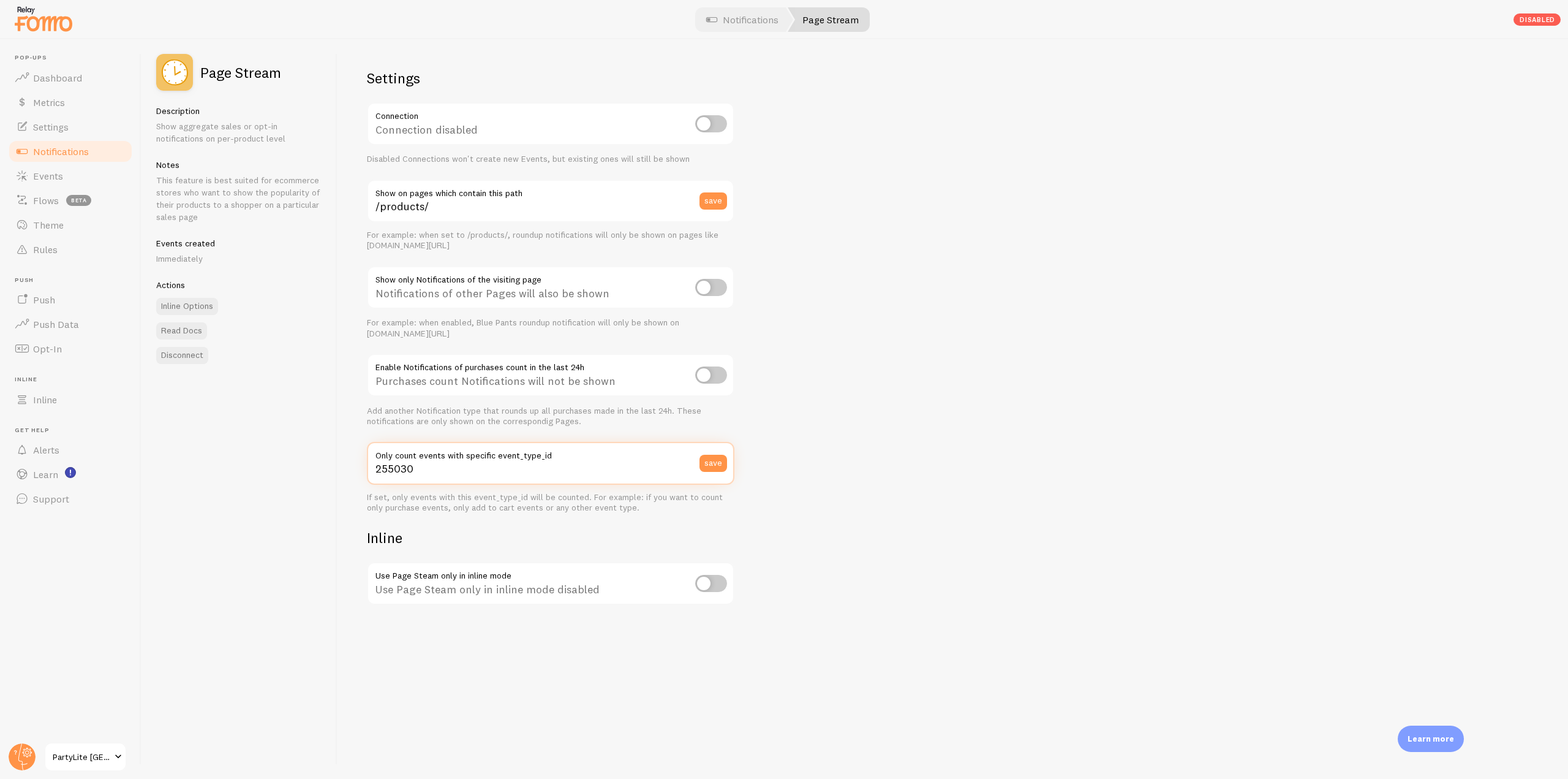
type input "255030"
click at [97, 157] on link "Notifications" at bounding box center [70, 151] width 126 height 24
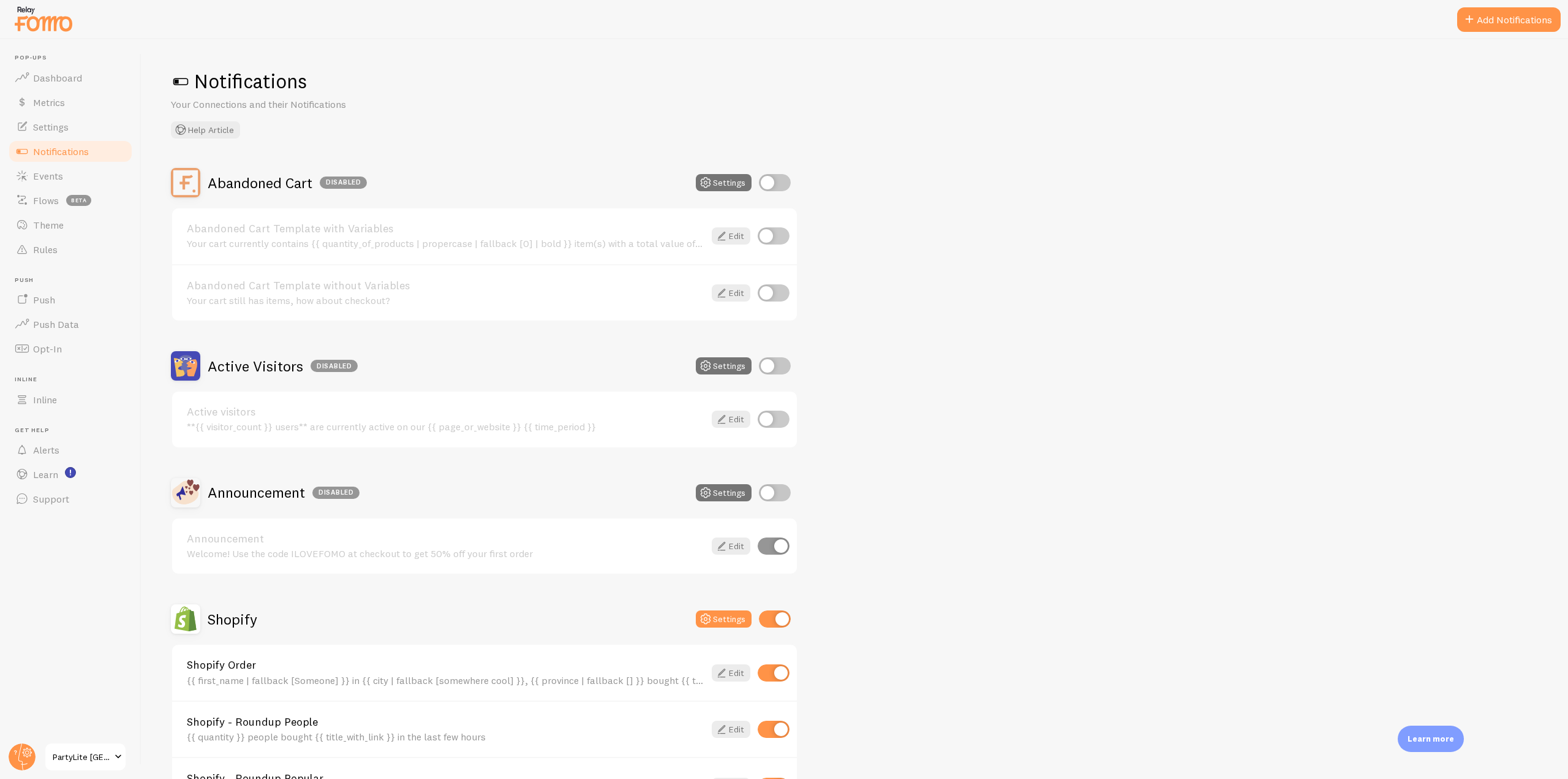
click at [255, 363] on h2 "Active Visitors Disabled" at bounding box center [283, 366] width 150 height 19
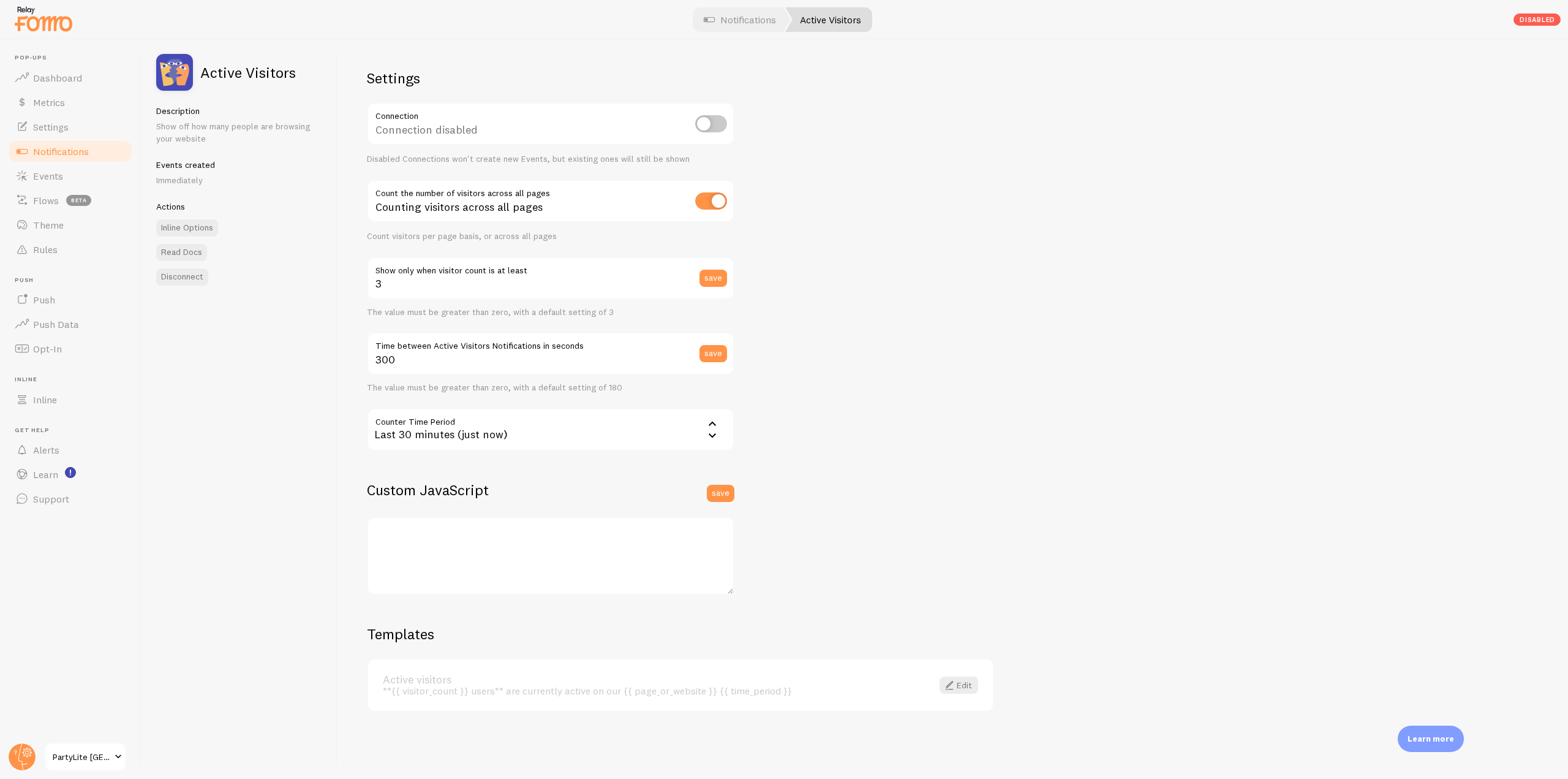
click at [376, 195] on div "Counting visitors across all pages" at bounding box center [550, 202] width 368 height 44
drag, startPoint x: 564, startPoint y: 206, endPoint x: 373, endPoint y: 219, distance: 191.4
click at [373, 219] on div "Counting visitors across all pages" at bounding box center [550, 202] width 368 height 44
click at [711, 198] on input "checkbox" at bounding box center [711, 200] width 32 height 17
drag, startPoint x: 570, startPoint y: 213, endPoint x: 359, endPoint y: 214, distance: 211.0
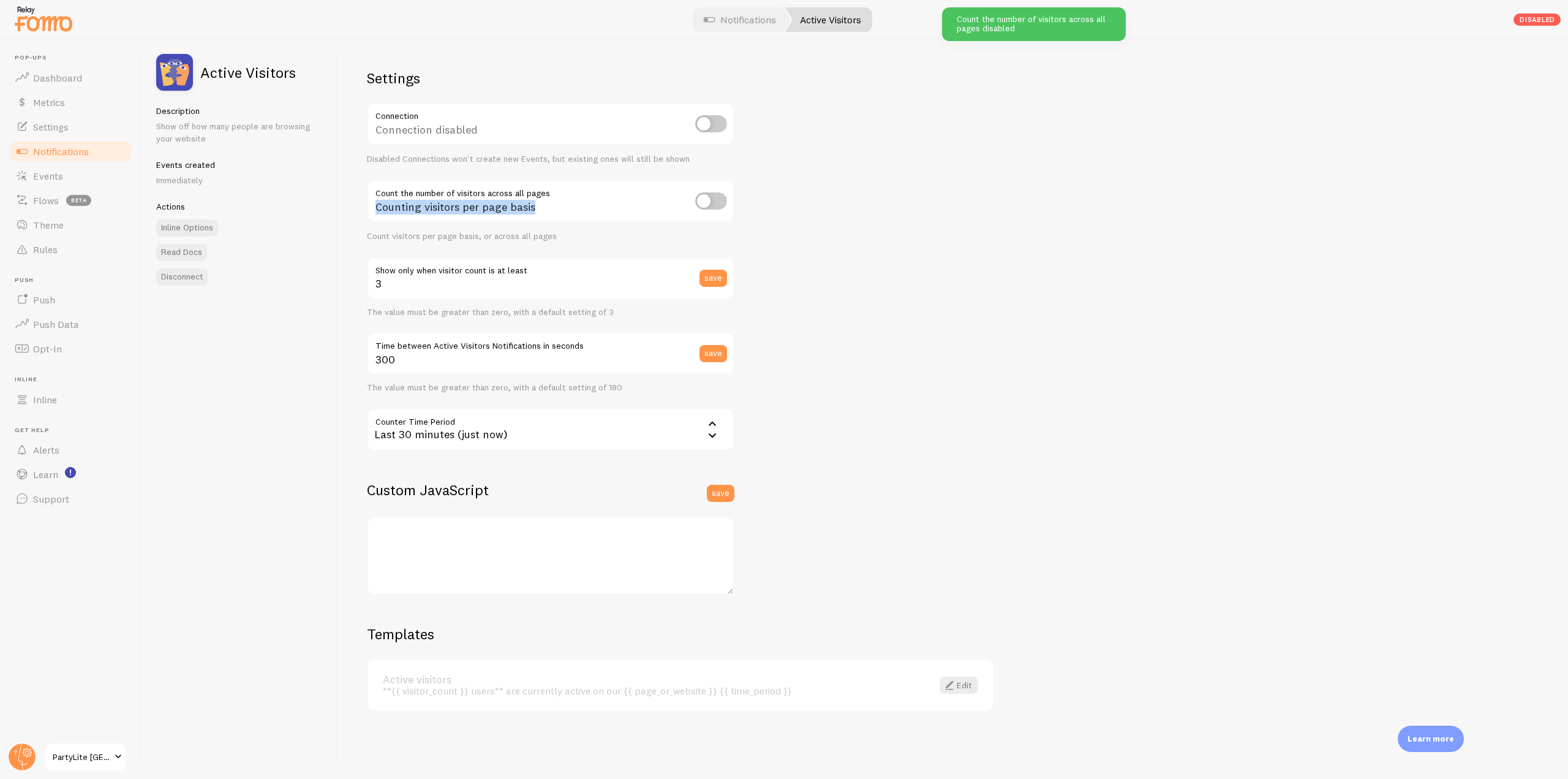
click at [359, 214] on div "Settings Connection Connection disabled Disabled Connections won't create new E…" at bounding box center [953, 409] width 1231 height 740
click at [660, 194] on div "Counting visitors per page basis" at bounding box center [550, 202] width 368 height 44
click at [677, 191] on div "Counting visitors per page basis" at bounding box center [550, 202] width 368 height 44
drag, startPoint x: 378, startPoint y: 208, endPoint x: 530, endPoint y: 202, distance: 152.1
click at [530, 202] on div "Counting visitors per page basis" at bounding box center [550, 202] width 368 height 44
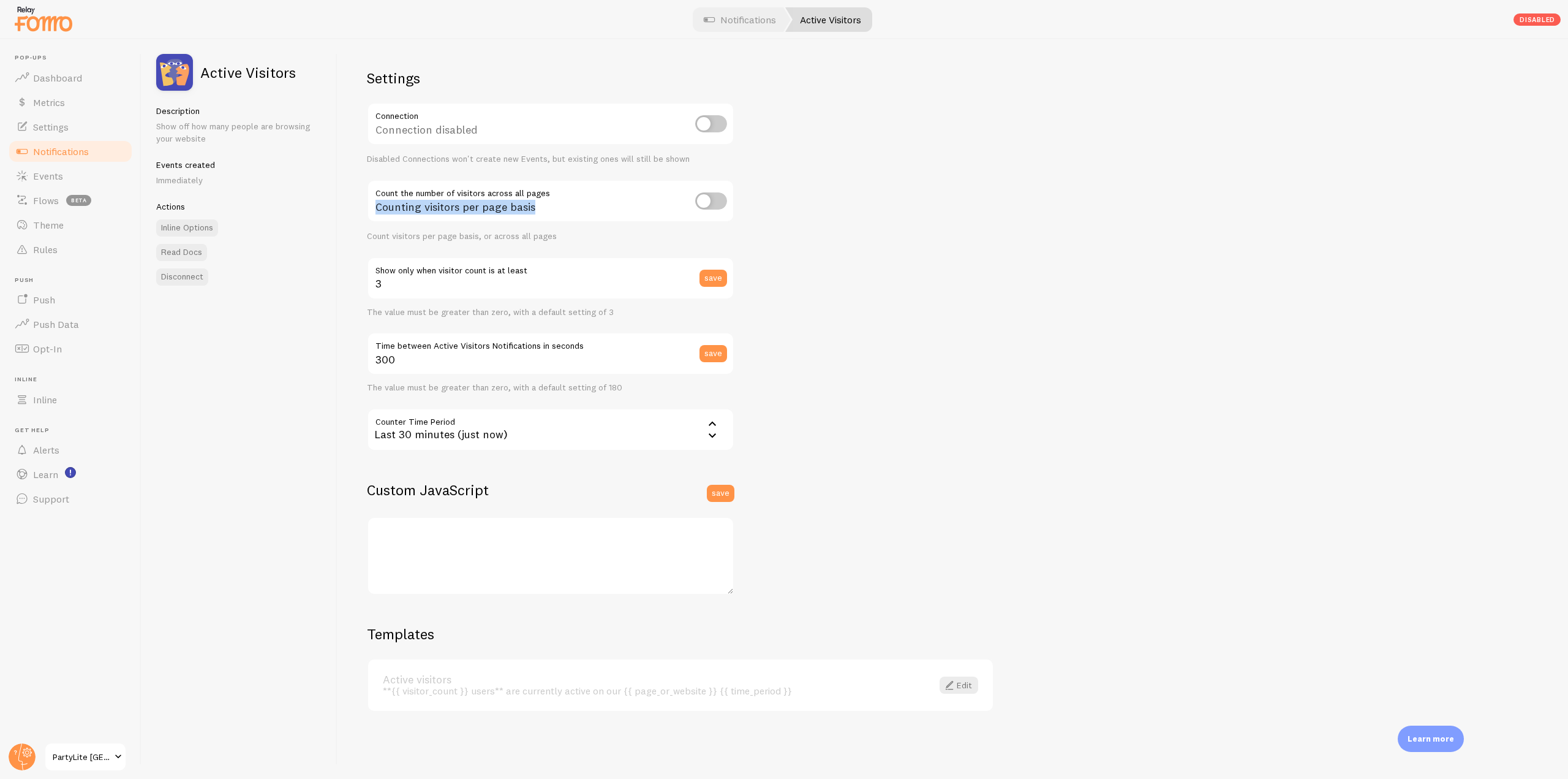
click at [715, 202] on input "checkbox" at bounding box center [711, 200] width 32 height 17
drag, startPoint x: 582, startPoint y: 205, endPoint x: 350, endPoint y: 185, distance: 232.9
click at [350, 185] on div "Settings Connection Connection disabled Disabled Connections won't create new E…" at bounding box center [953, 409] width 1231 height 740
click at [727, 195] on div "Counting visitors across all pages" at bounding box center [550, 202] width 368 height 44
click at [723, 197] on input "checkbox" at bounding box center [711, 200] width 32 height 17
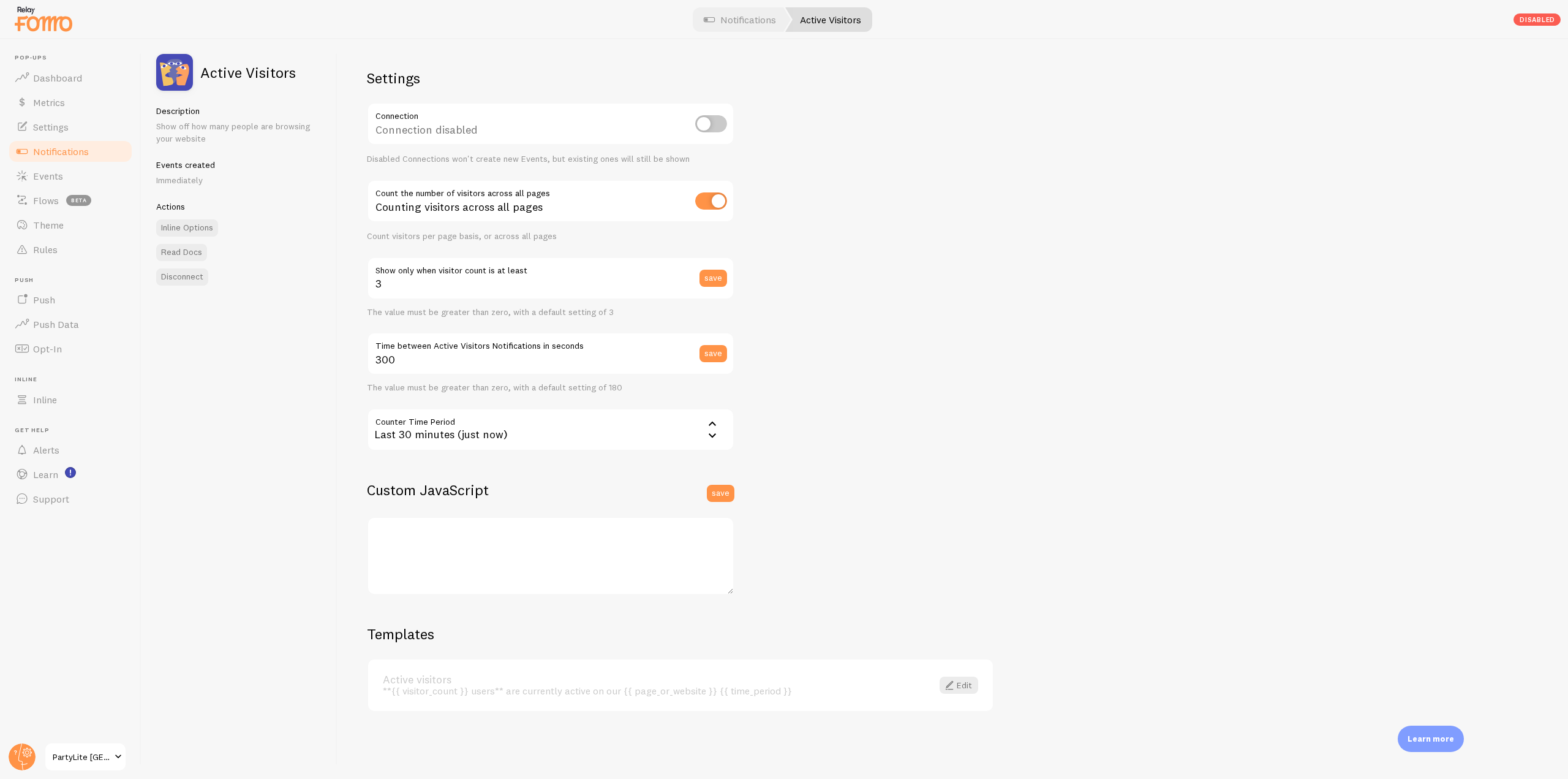
checkbox input "false"
click at [581, 205] on div "Counting visitors per page basis" at bounding box center [550, 202] width 368 height 44
drag, startPoint x: 564, startPoint y: 220, endPoint x: 380, endPoint y: 206, distance: 184.5
click at [380, 206] on div "Counting visitors per page basis" at bounding box center [550, 202] width 368 height 44
click at [64, 406] on link "Inline" at bounding box center [70, 399] width 126 height 24
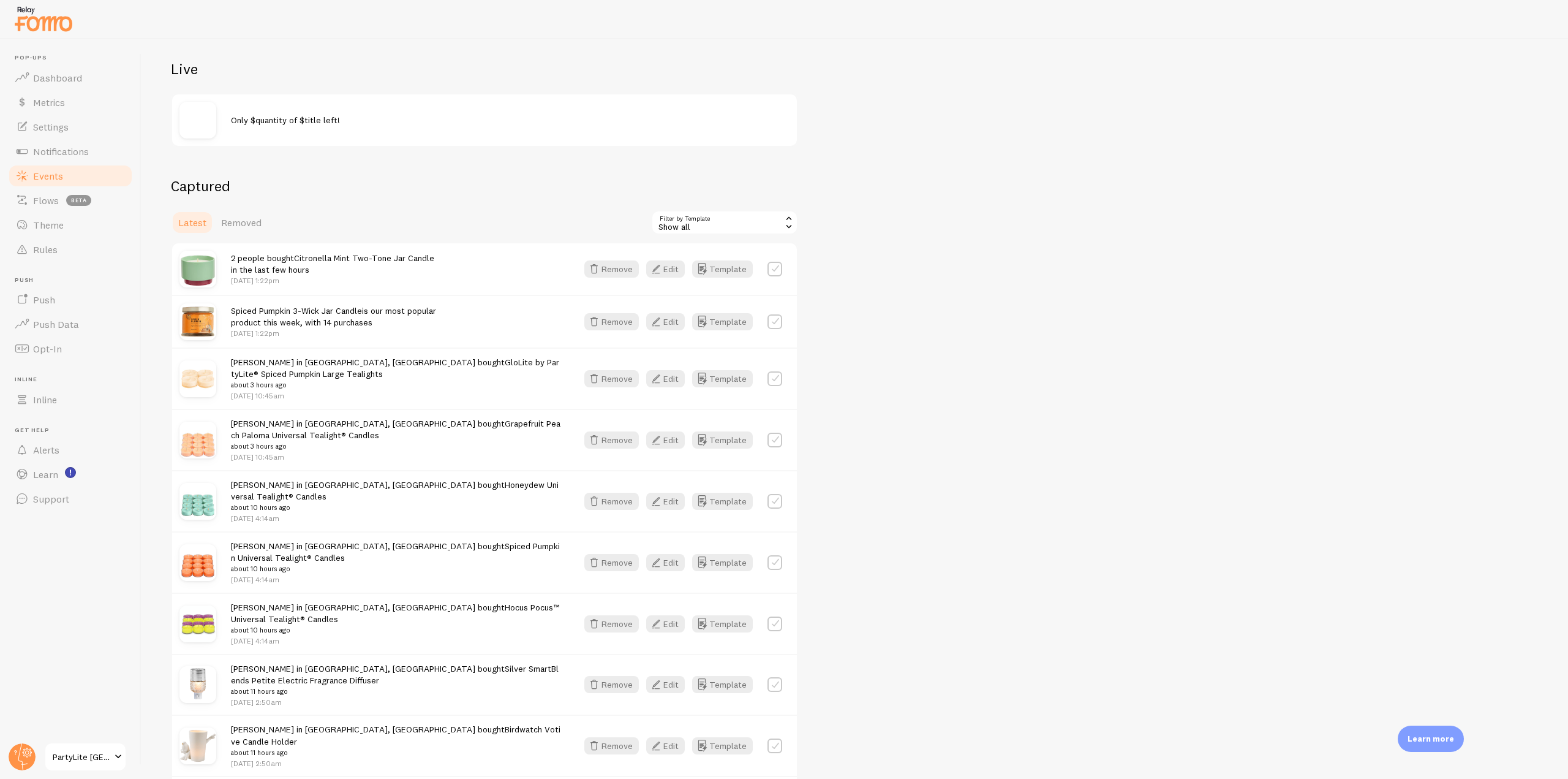
scroll to position [245, 0]
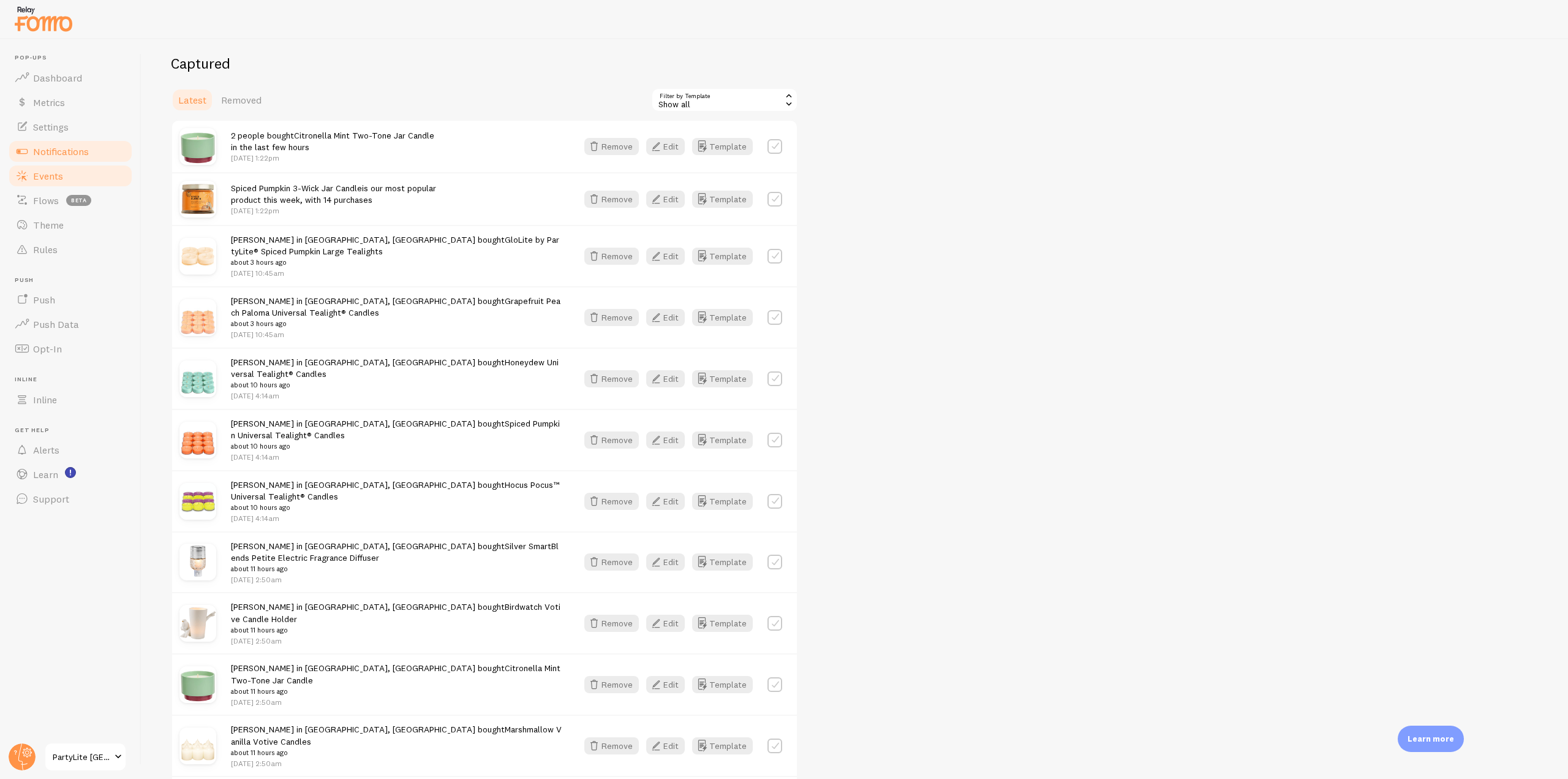
click at [85, 155] on span "Notifications" at bounding box center [61, 151] width 55 height 13
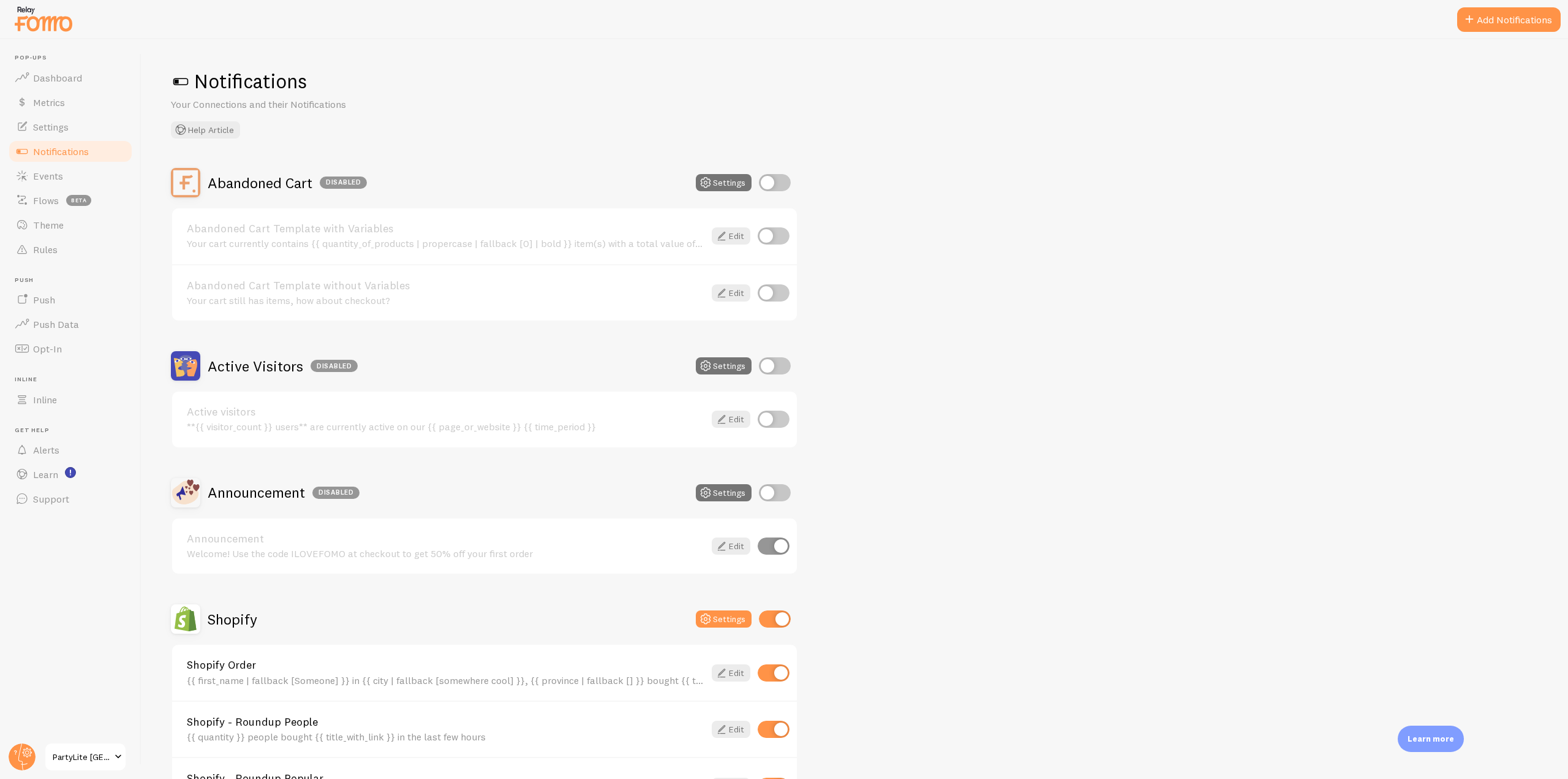
scroll to position [123, 0]
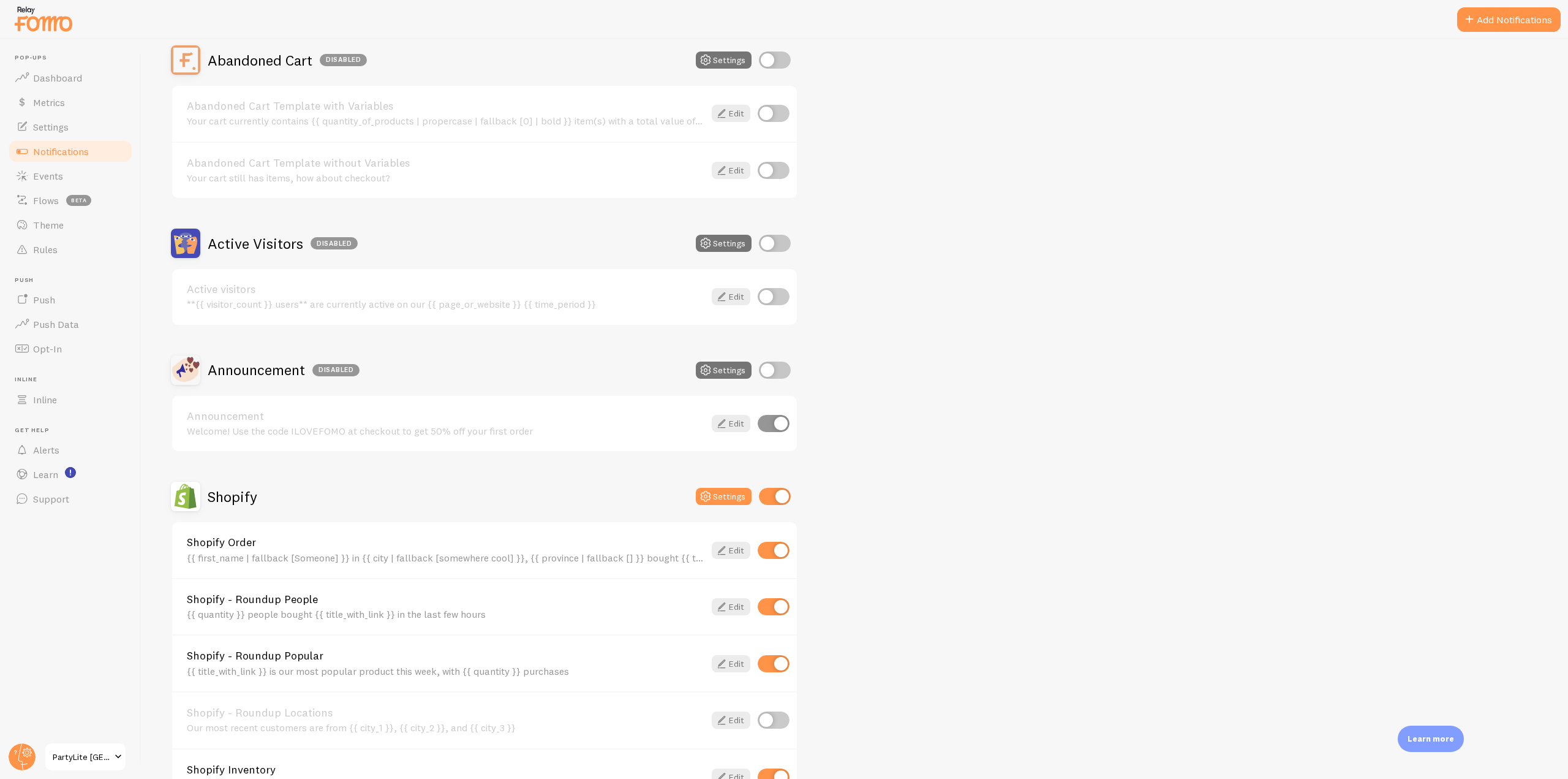
click at [228, 544] on link "Shopify Order" at bounding box center [446, 542] width 518 height 11
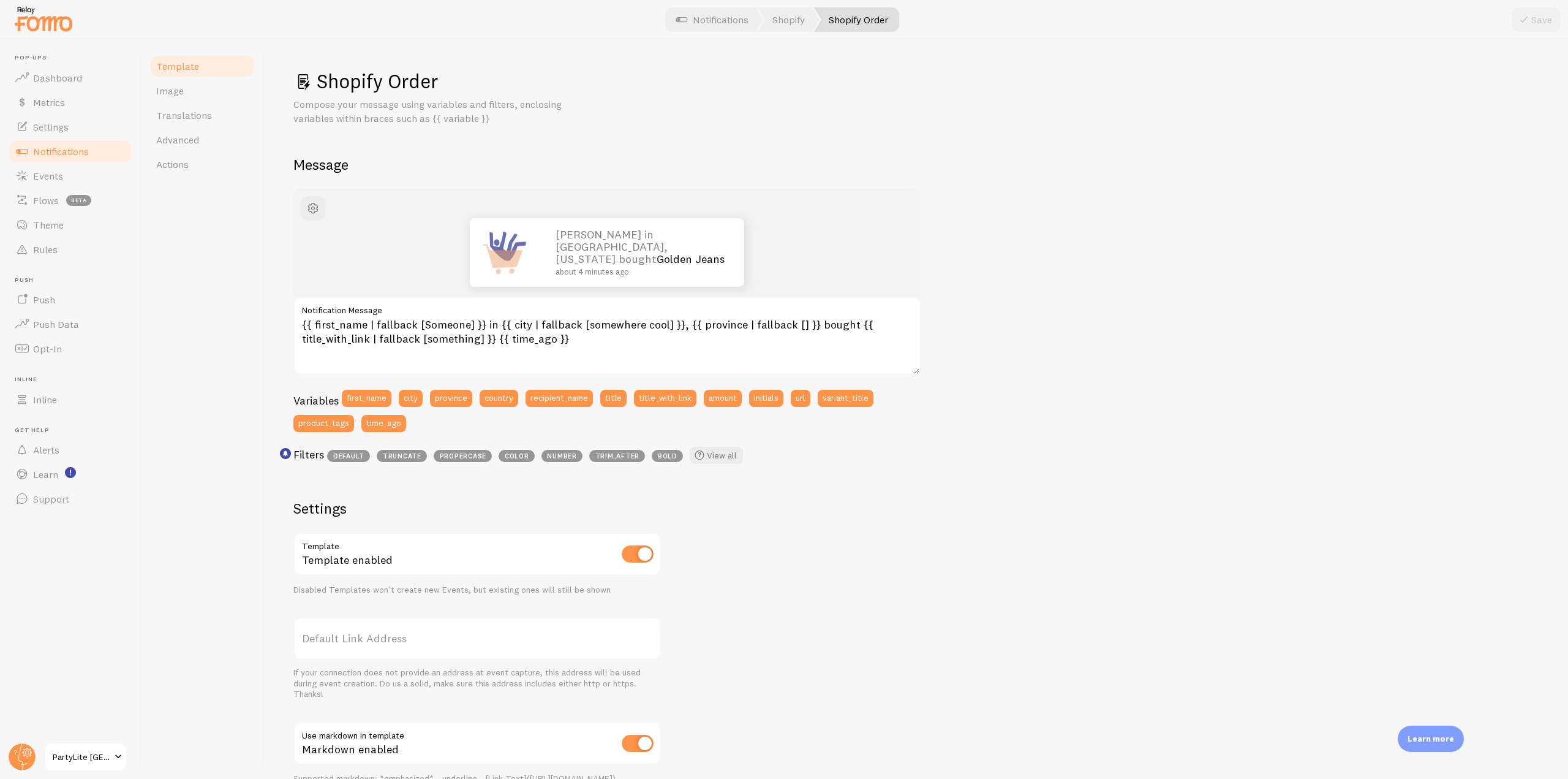
drag, startPoint x: 317, startPoint y: 86, endPoint x: 451, endPoint y: 72, distance: 134.7
click at [451, 72] on h1 "Shopify Order" at bounding box center [916, 81] width 1246 height 25
click at [61, 406] on link "Inline" at bounding box center [70, 399] width 126 height 24
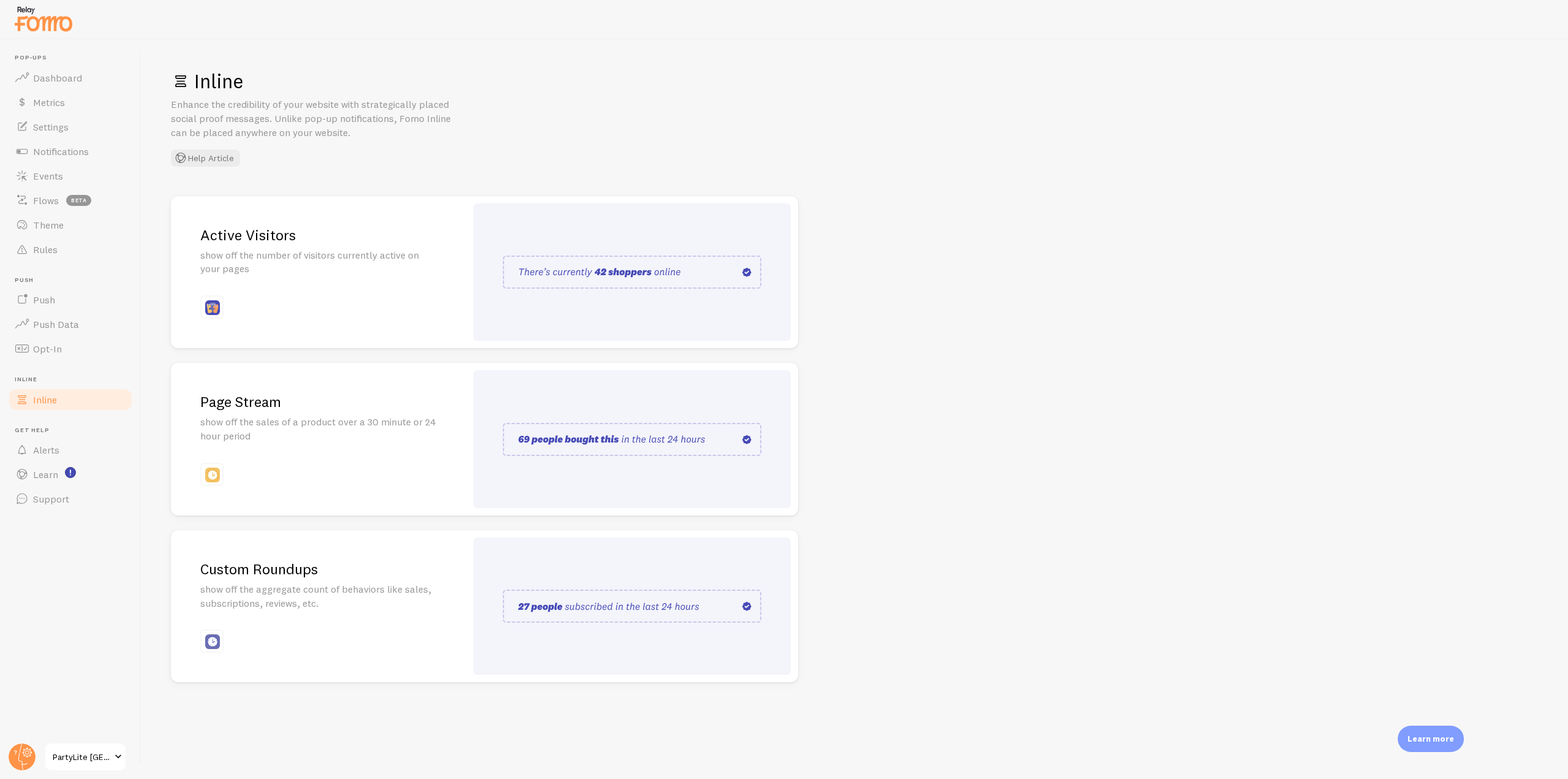
click at [212, 437] on p "show off the sales of a product over a 30 minute or 24 hour period" at bounding box center [319, 429] width 237 height 28
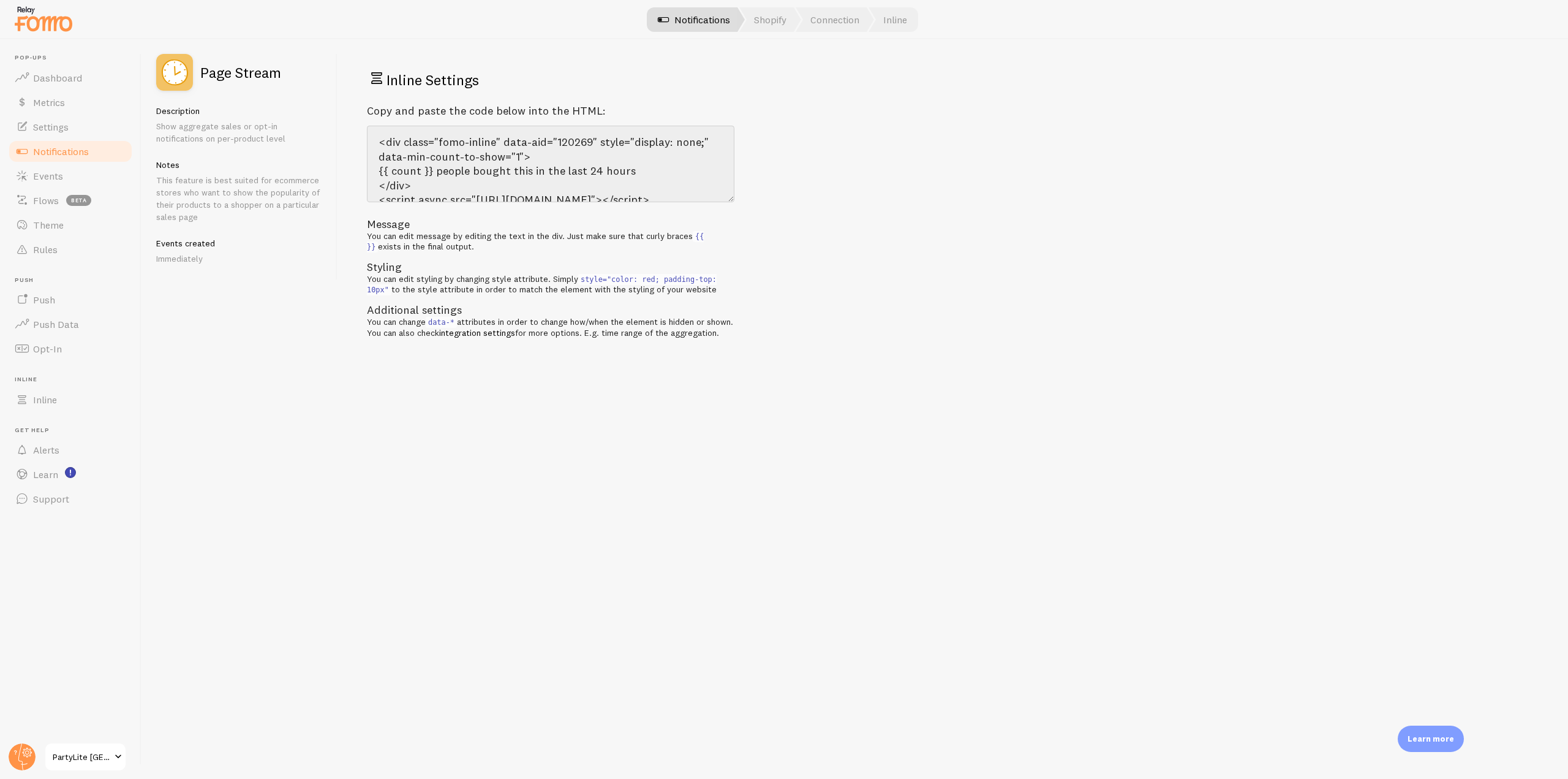
click at [697, 23] on link "Notifications" at bounding box center [694, 19] width 101 height 24
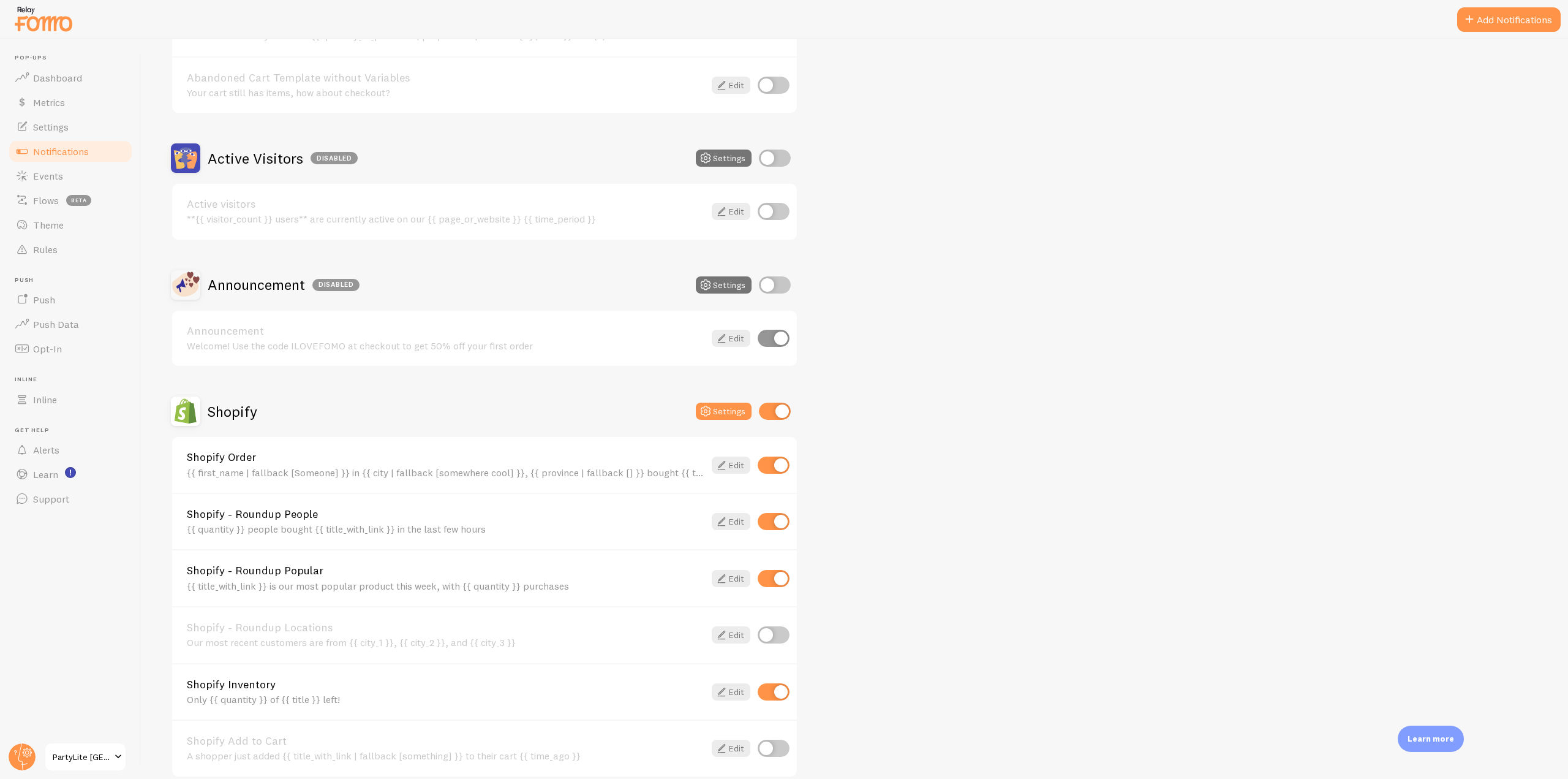
scroll to position [146, 0]
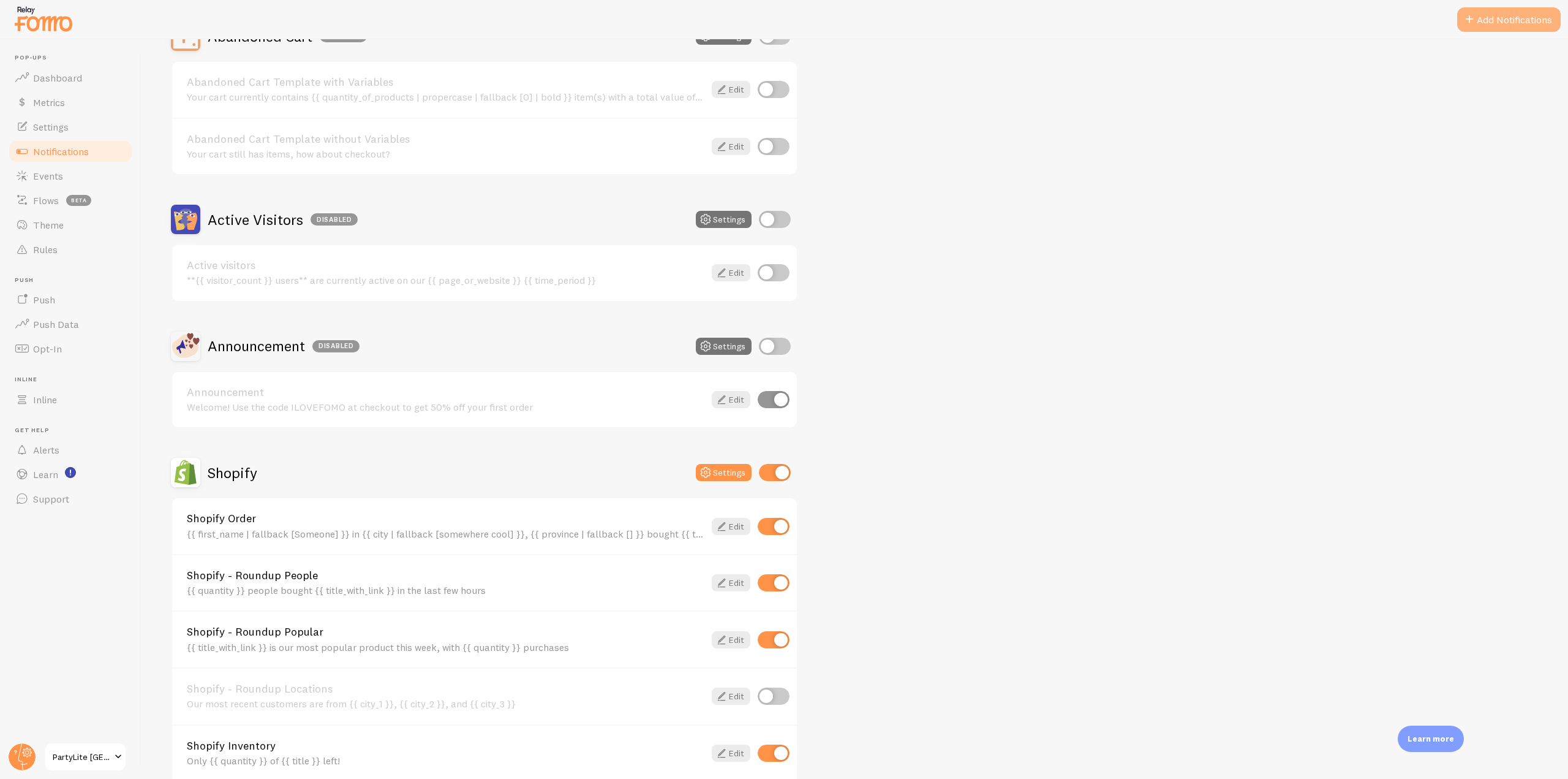
click at [1535, 17] on button "Add Notifications" at bounding box center [1510, 19] width 104 height 24
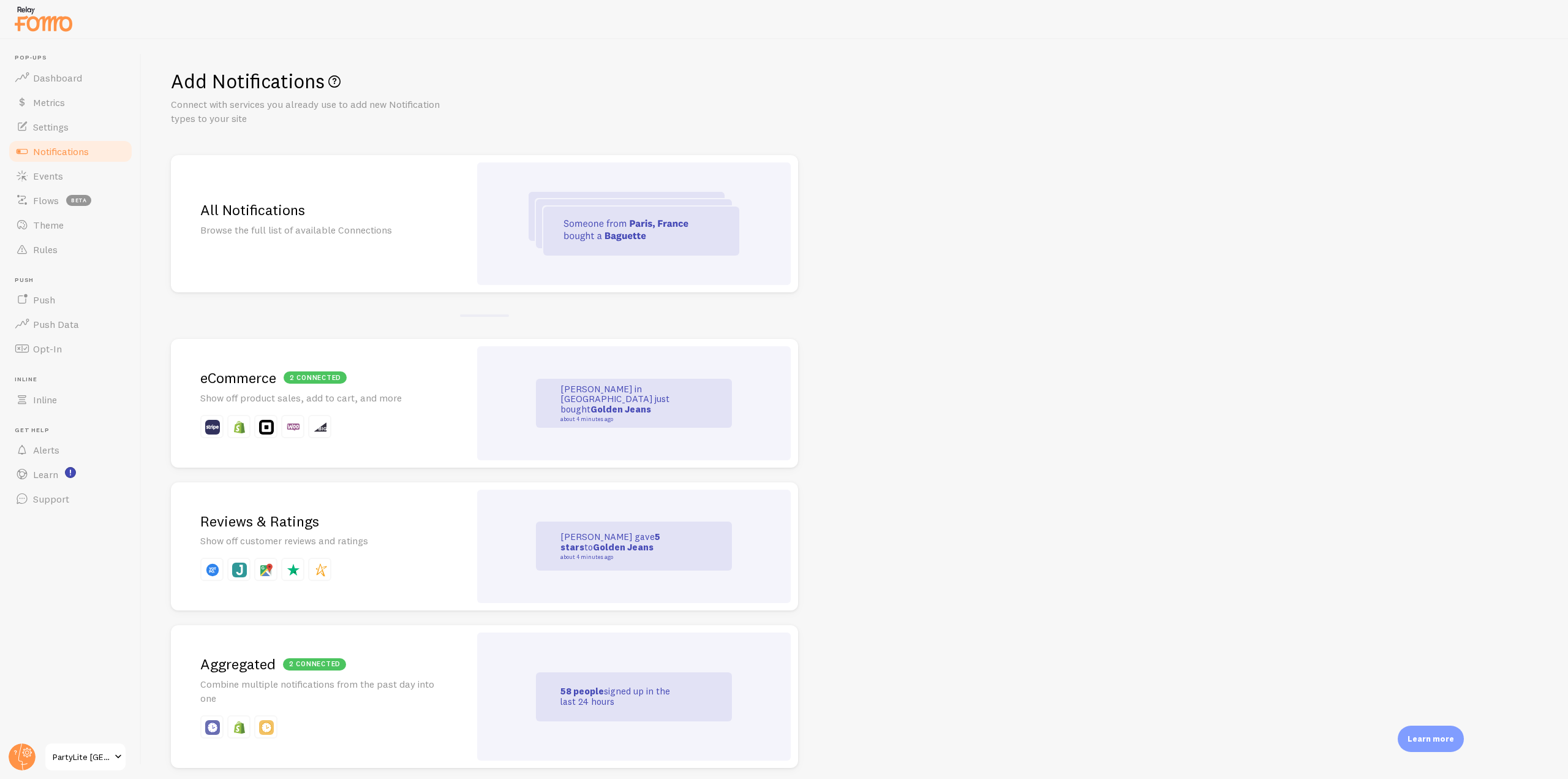
click at [440, 222] on div "All Notifications Browse the full list of available Connections" at bounding box center [320, 224] width 299 height 138
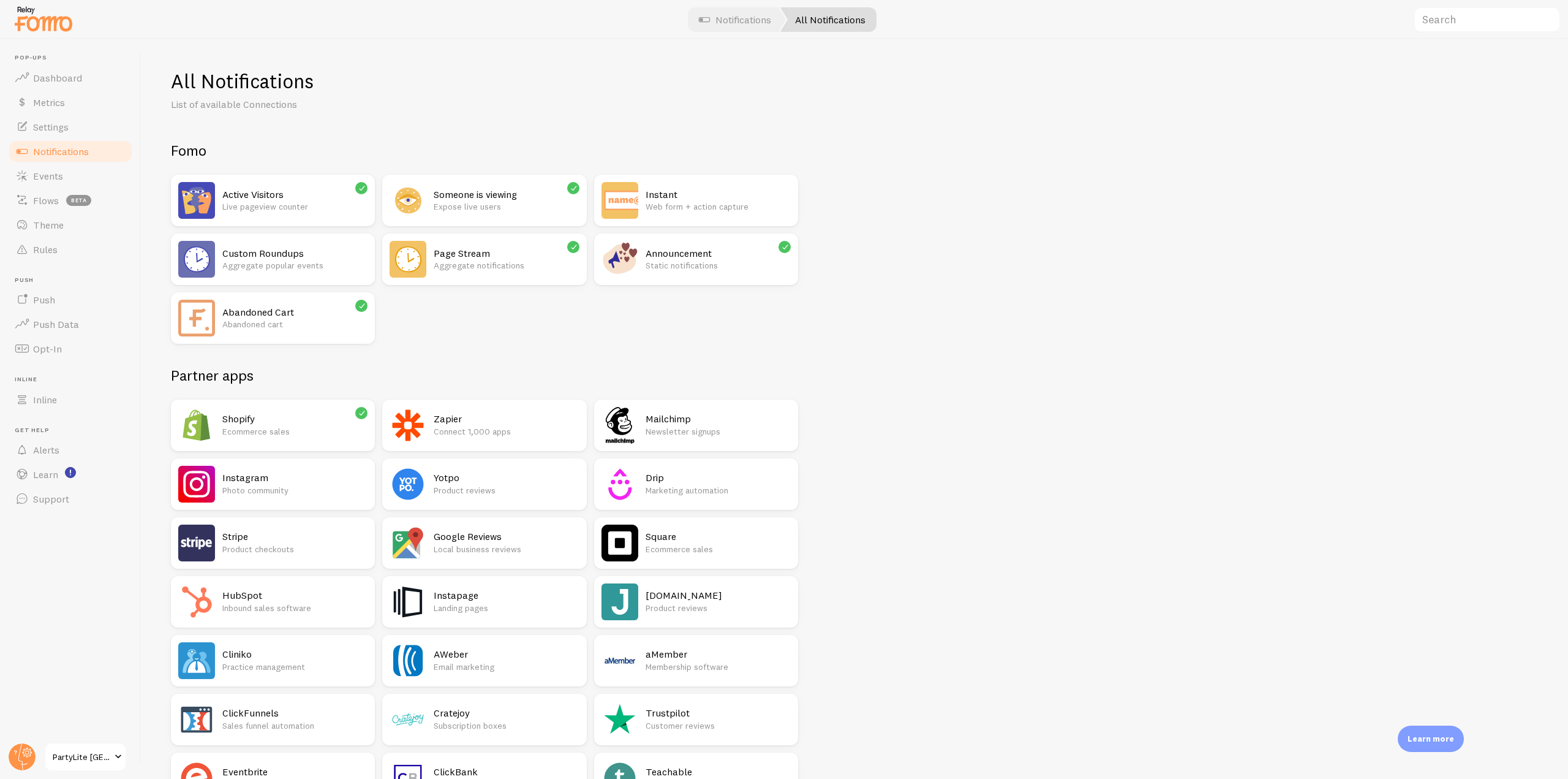
click at [468, 247] on h2 "Page Stream" at bounding box center [506, 253] width 145 height 13
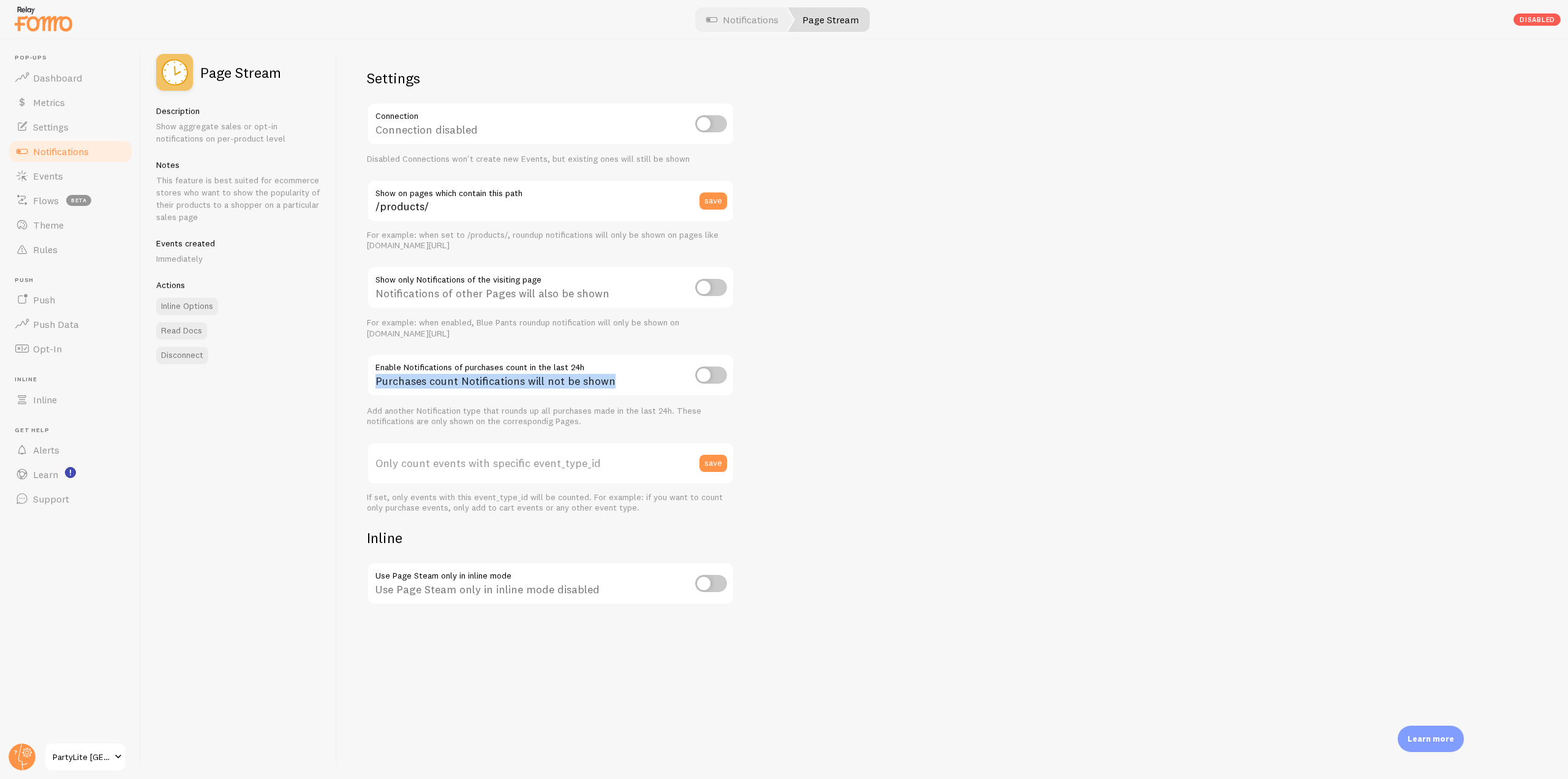
drag, startPoint x: 612, startPoint y: 380, endPoint x: 371, endPoint y: 361, distance: 241.7
click at [371, 361] on div "Purchases count Notifications will not be shown" at bounding box center [550, 376] width 368 height 44
click at [719, 373] on input "checkbox" at bounding box center [711, 374] width 32 height 17
checkbox input "true"
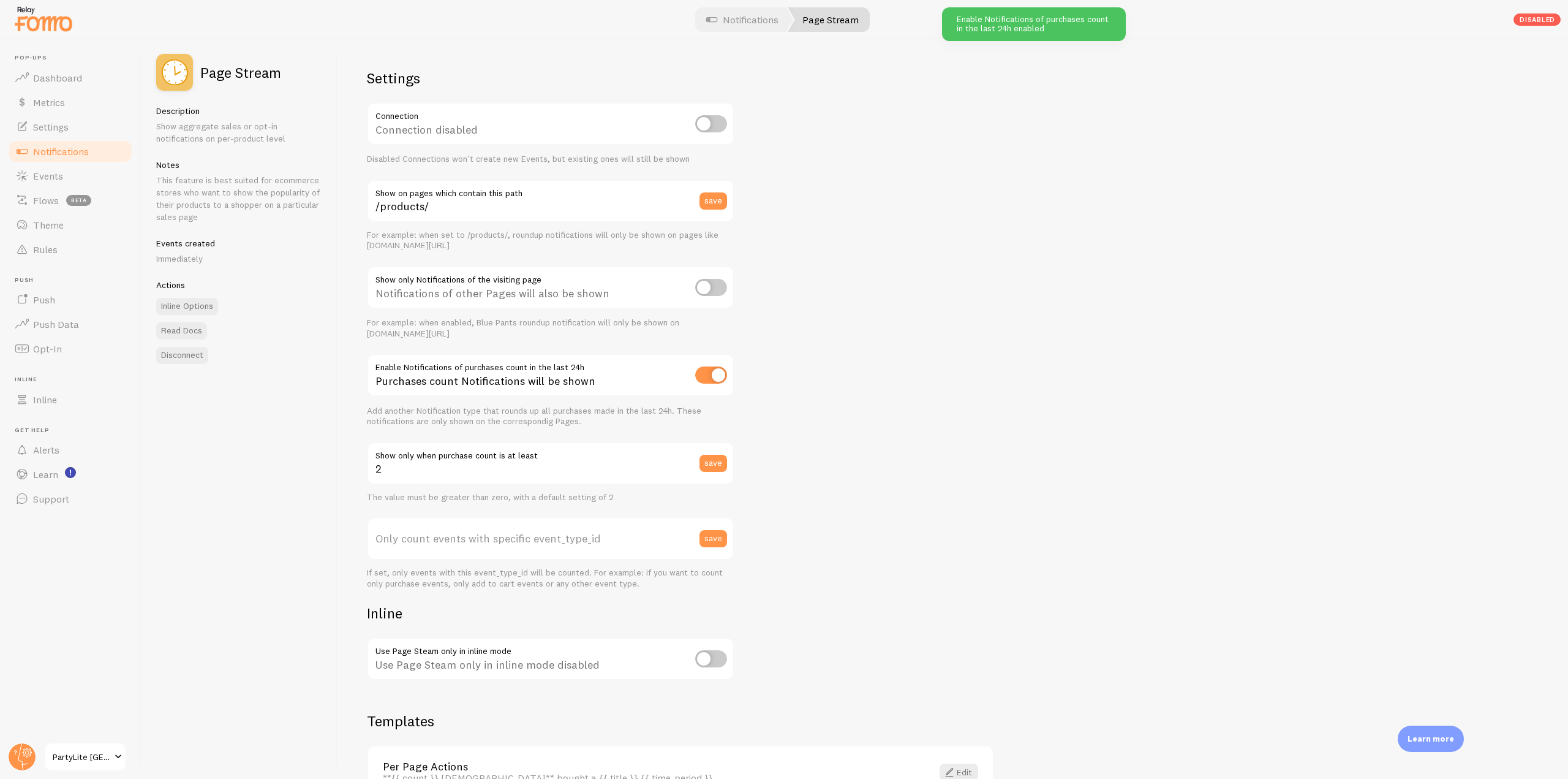
scroll to position [79, 0]
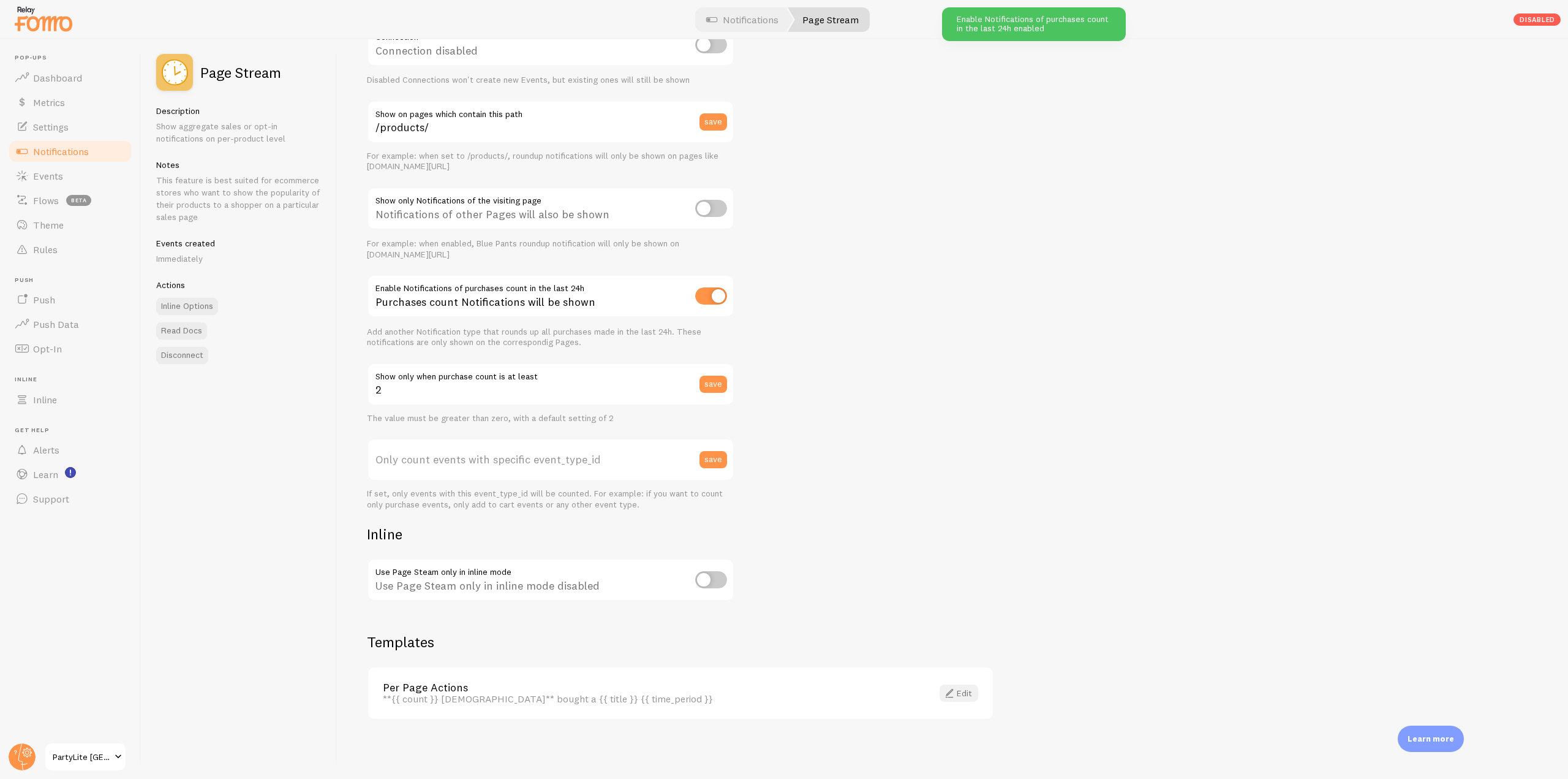
click at [960, 695] on link "Edit" at bounding box center [959, 692] width 38 height 17
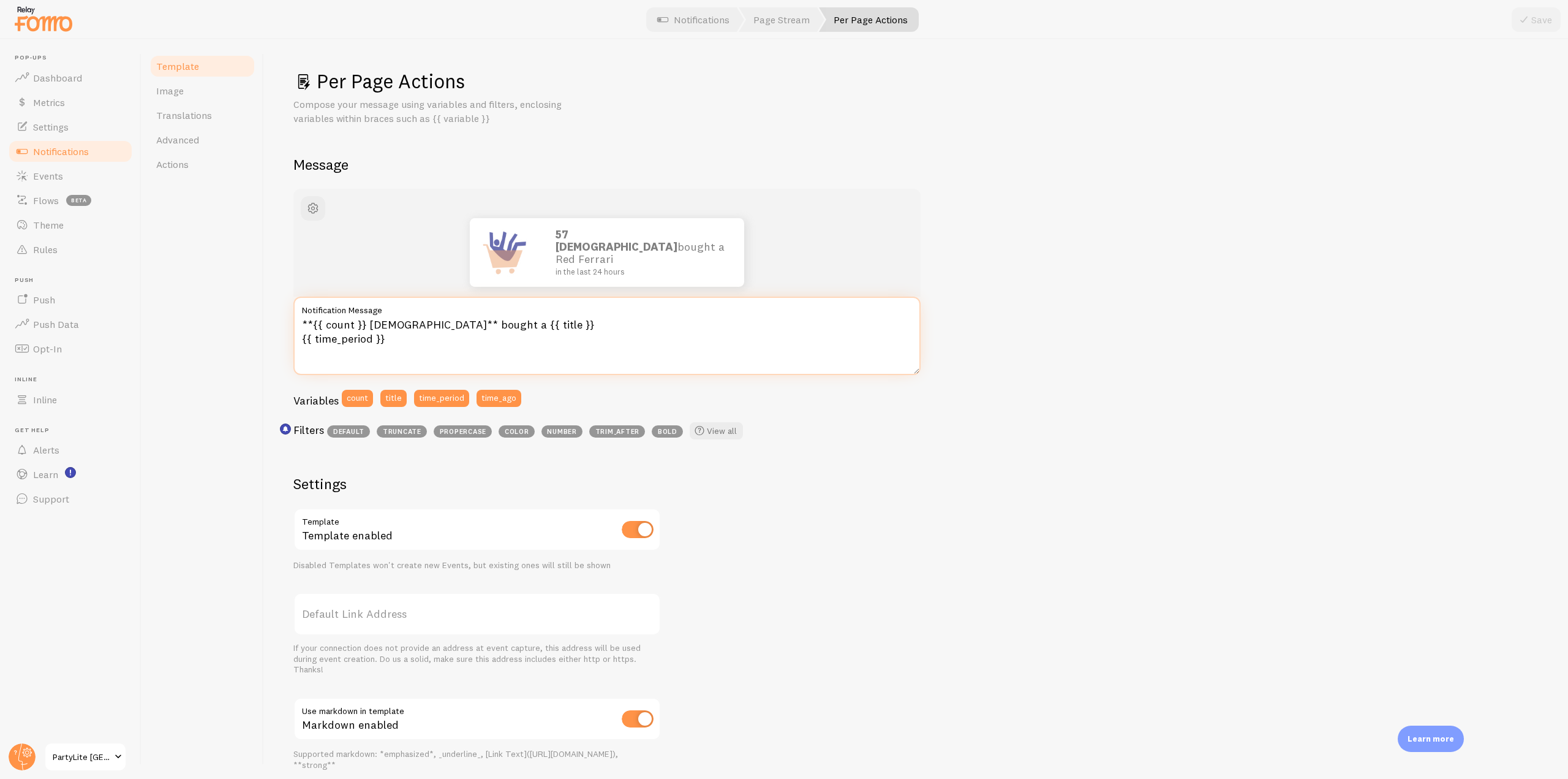
drag, startPoint x: 414, startPoint y: 351, endPoint x: 288, endPoint y: 312, distance: 131.9
click at [288, 312] on div "Per Page Actions Compose your message using variables and filters, enclosing va…" at bounding box center [916, 409] width 1304 height 740
click at [500, 326] on textarea "**{{ count }} [DEMOGRAPHIC_DATA]** bought a {{ title }} {{ time_period }}" at bounding box center [607, 336] width 627 height 78
drag, startPoint x: 461, startPoint y: 351, endPoint x: 294, endPoint y: 312, distance: 171.5
click at [294, 312] on div "**{{ count }} [DEMOGRAPHIC_DATA]** bought a {{ title }} {{ time_period }} Notif…" at bounding box center [607, 336] width 627 height 78
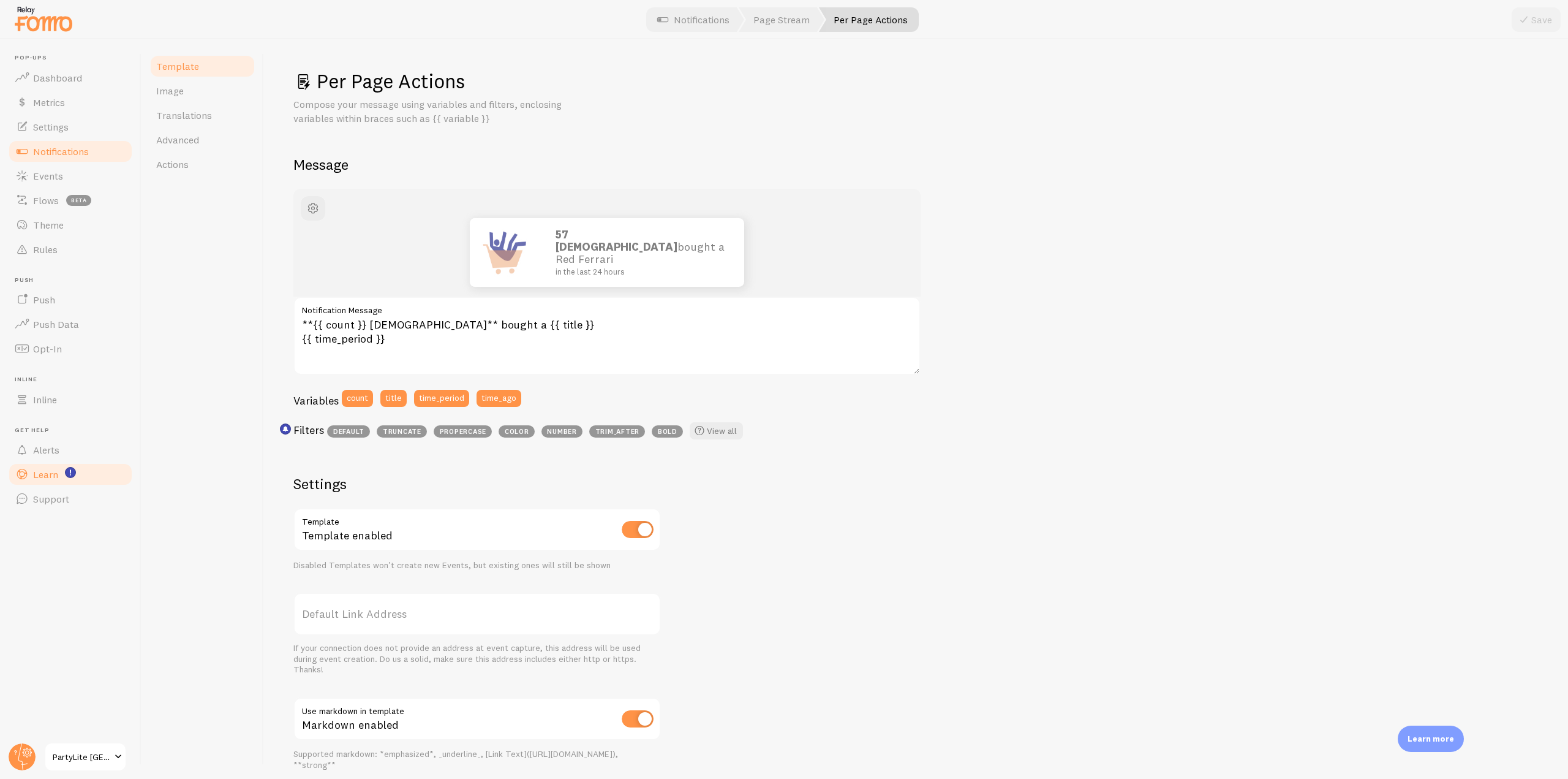
click at [37, 473] on span "Learn" at bounding box center [46, 474] width 25 height 13
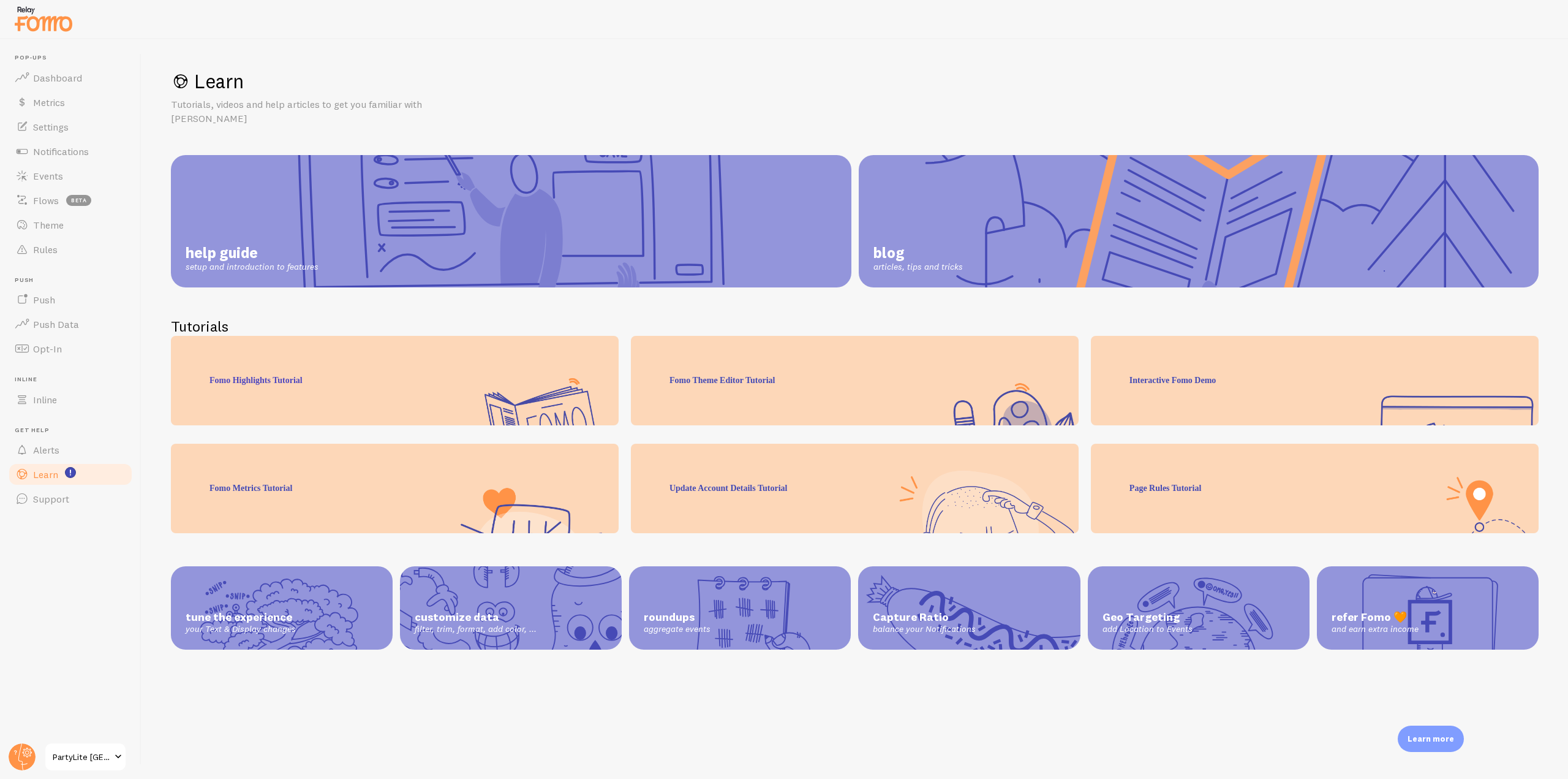
click at [492, 229] on link "help guide setup and introduction to features" at bounding box center [511, 221] width 680 height 132
click at [99, 155] on link "Notifications" at bounding box center [70, 151] width 126 height 24
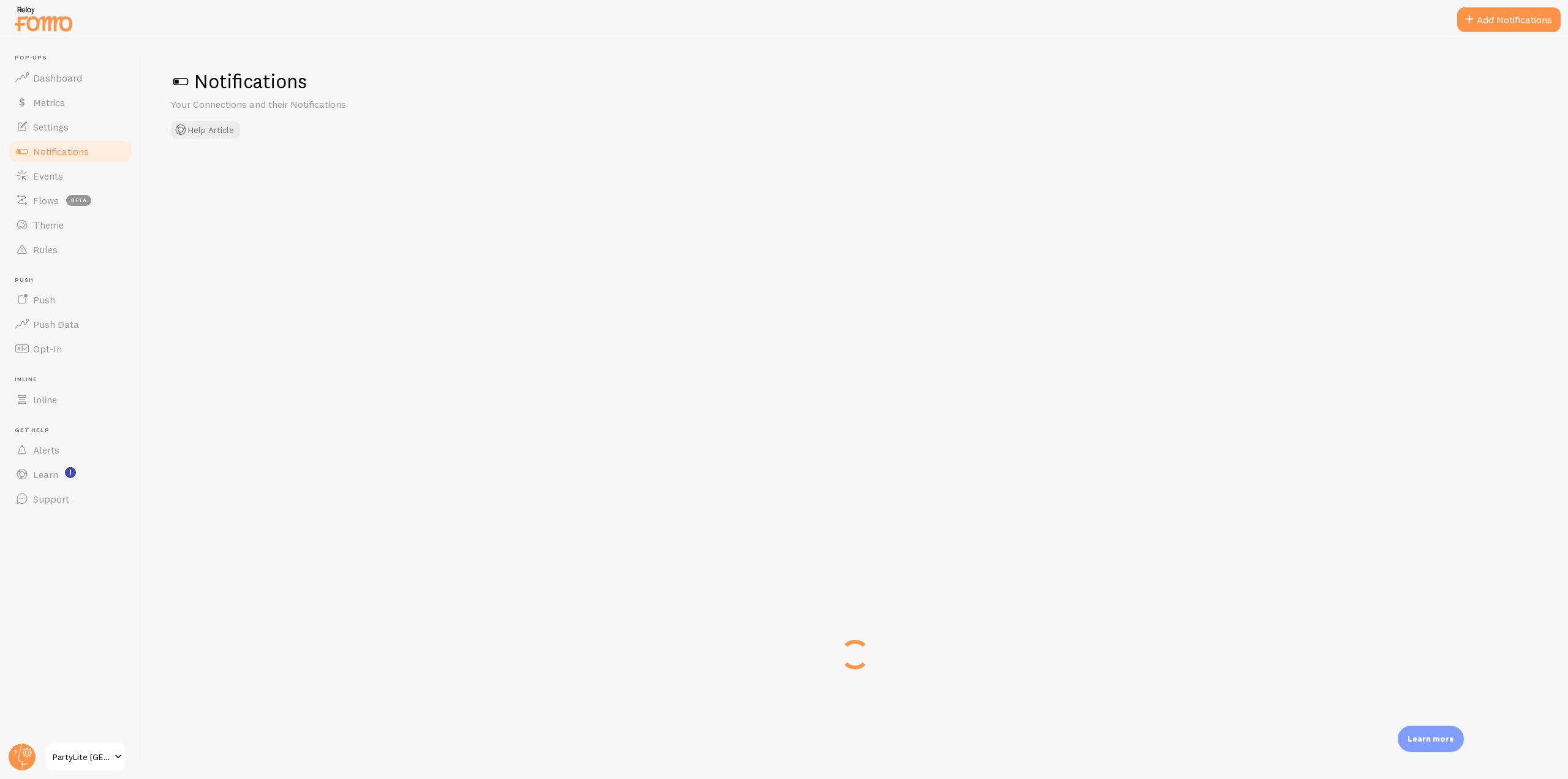
checkbox input "false"
checkbox input "true"
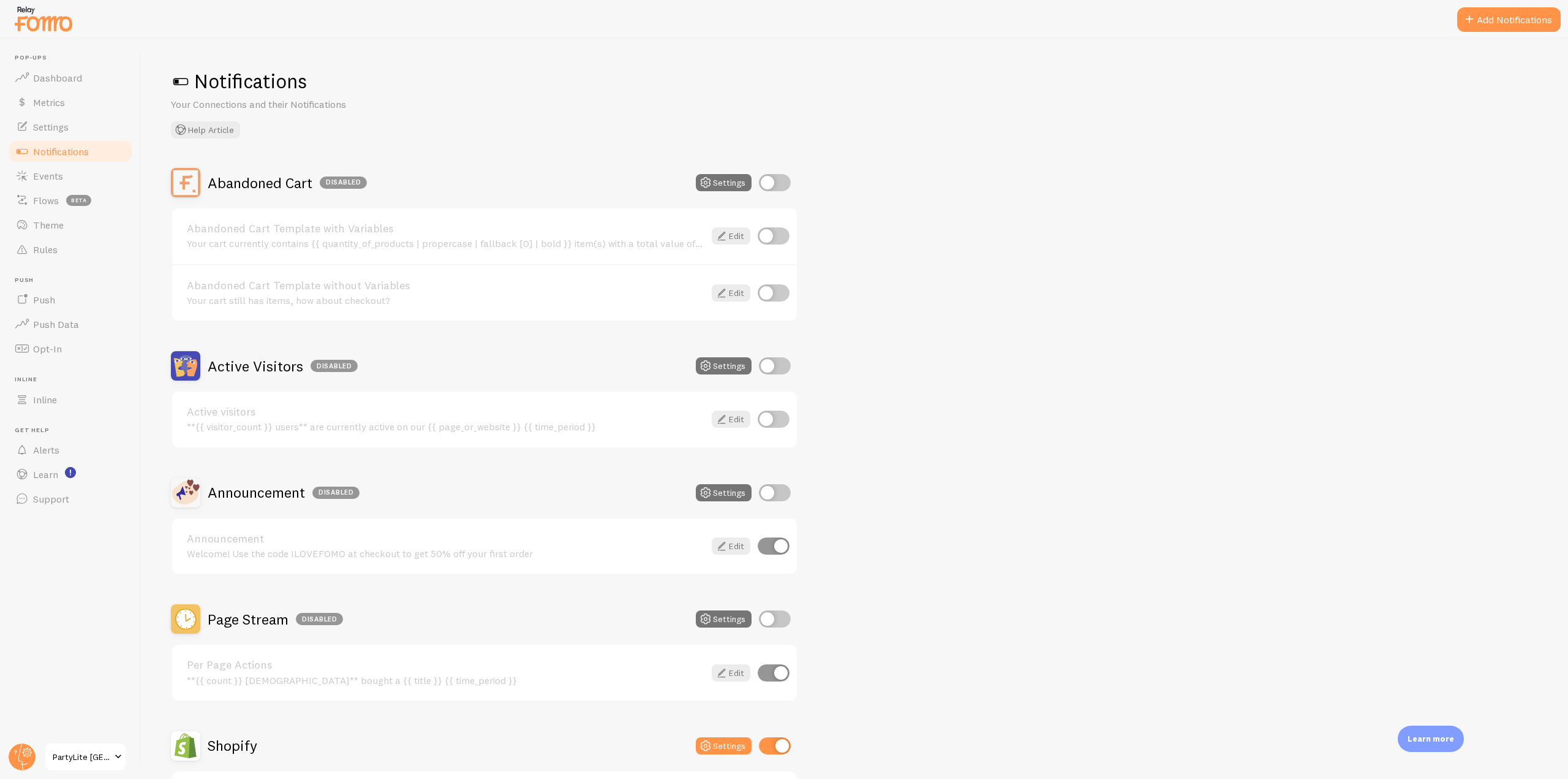
click at [7, 769] on div at bounding box center [22, 757] width 30 height 30
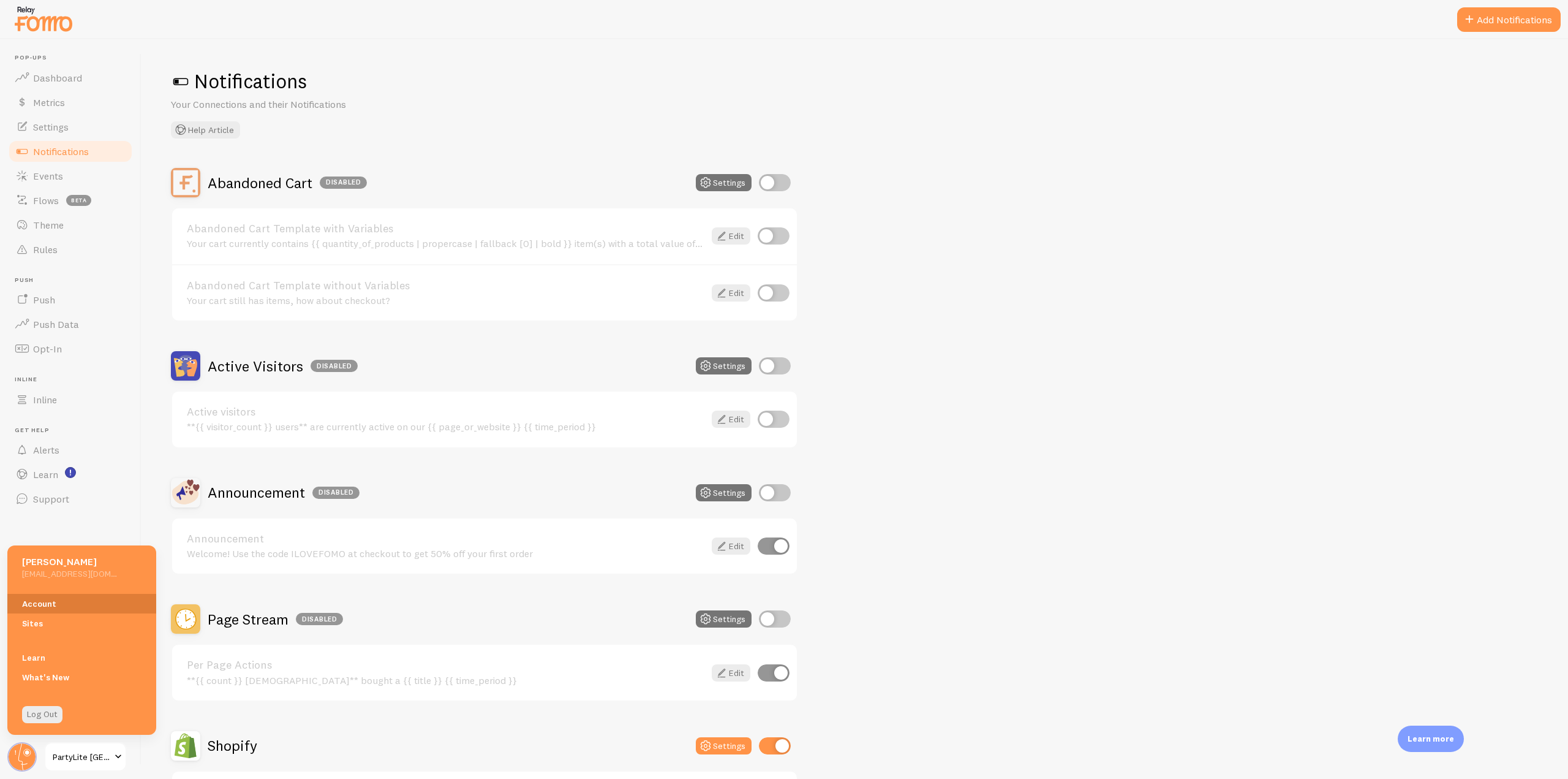
click at [72, 612] on link "Account" at bounding box center [81, 604] width 149 height 20
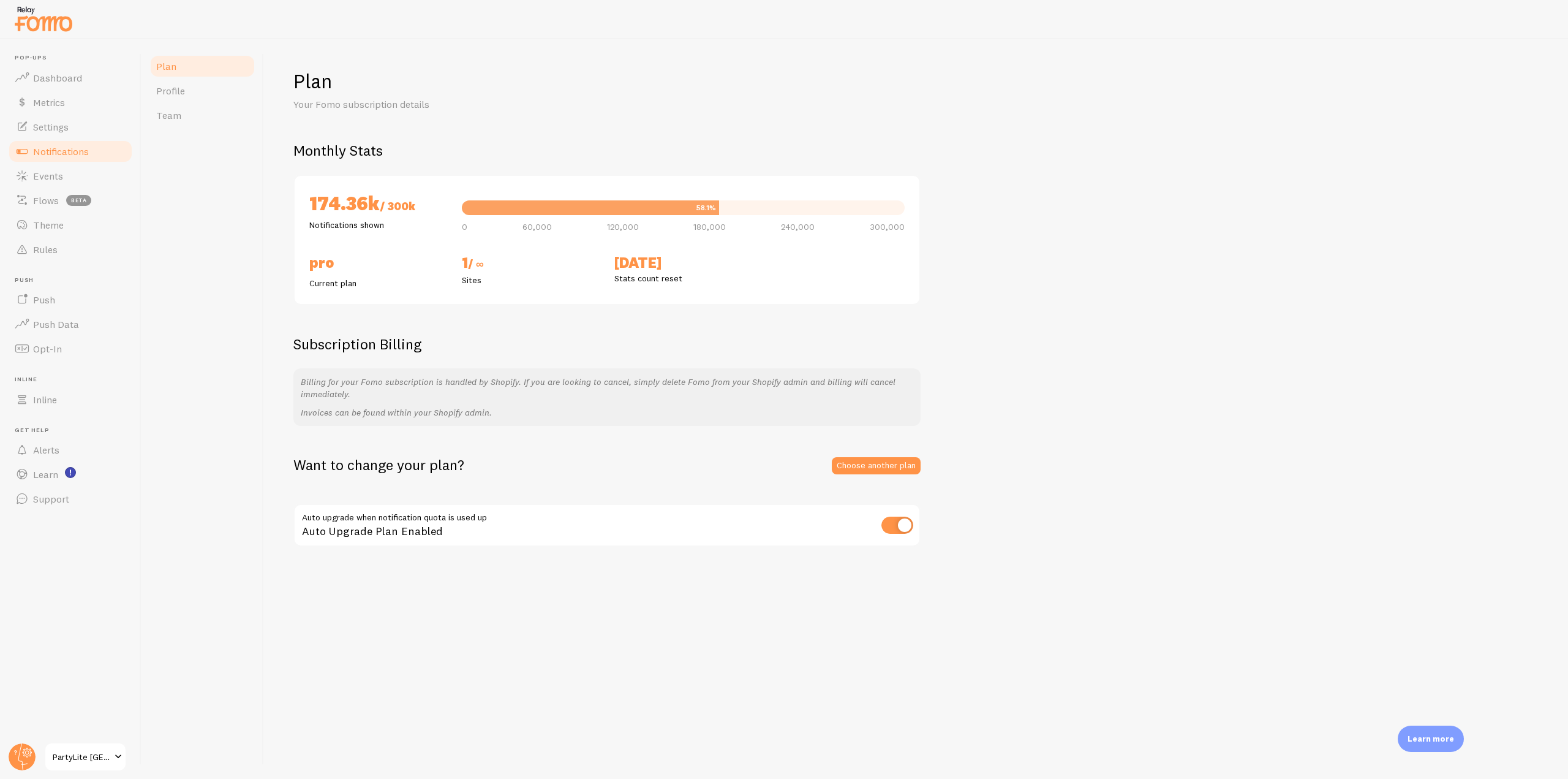
click at [105, 147] on link "Notifications" at bounding box center [70, 151] width 126 height 24
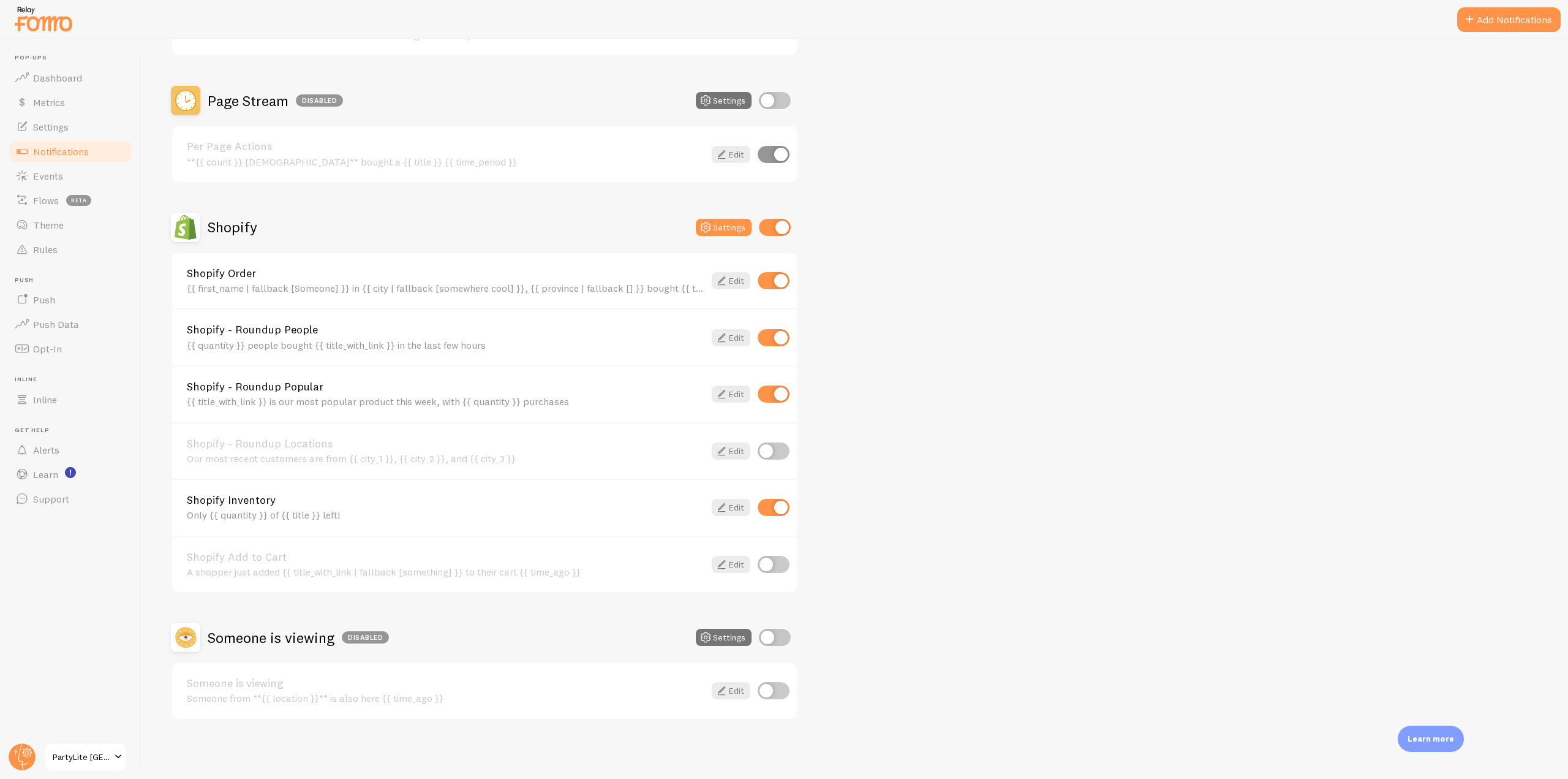
scroll to position [334, 0]
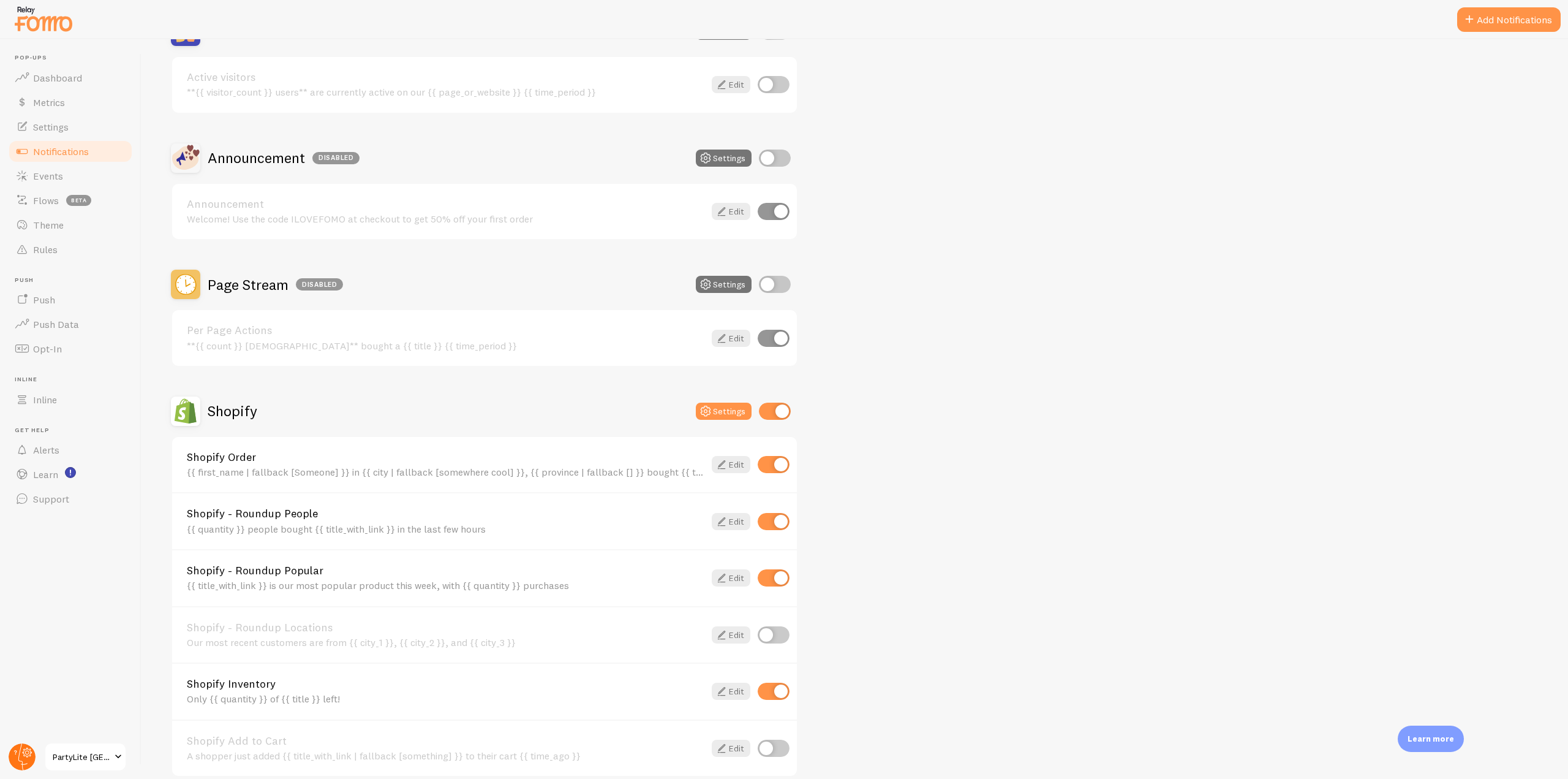
click at [30, 758] on circle at bounding box center [22, 757] width 27 height 27
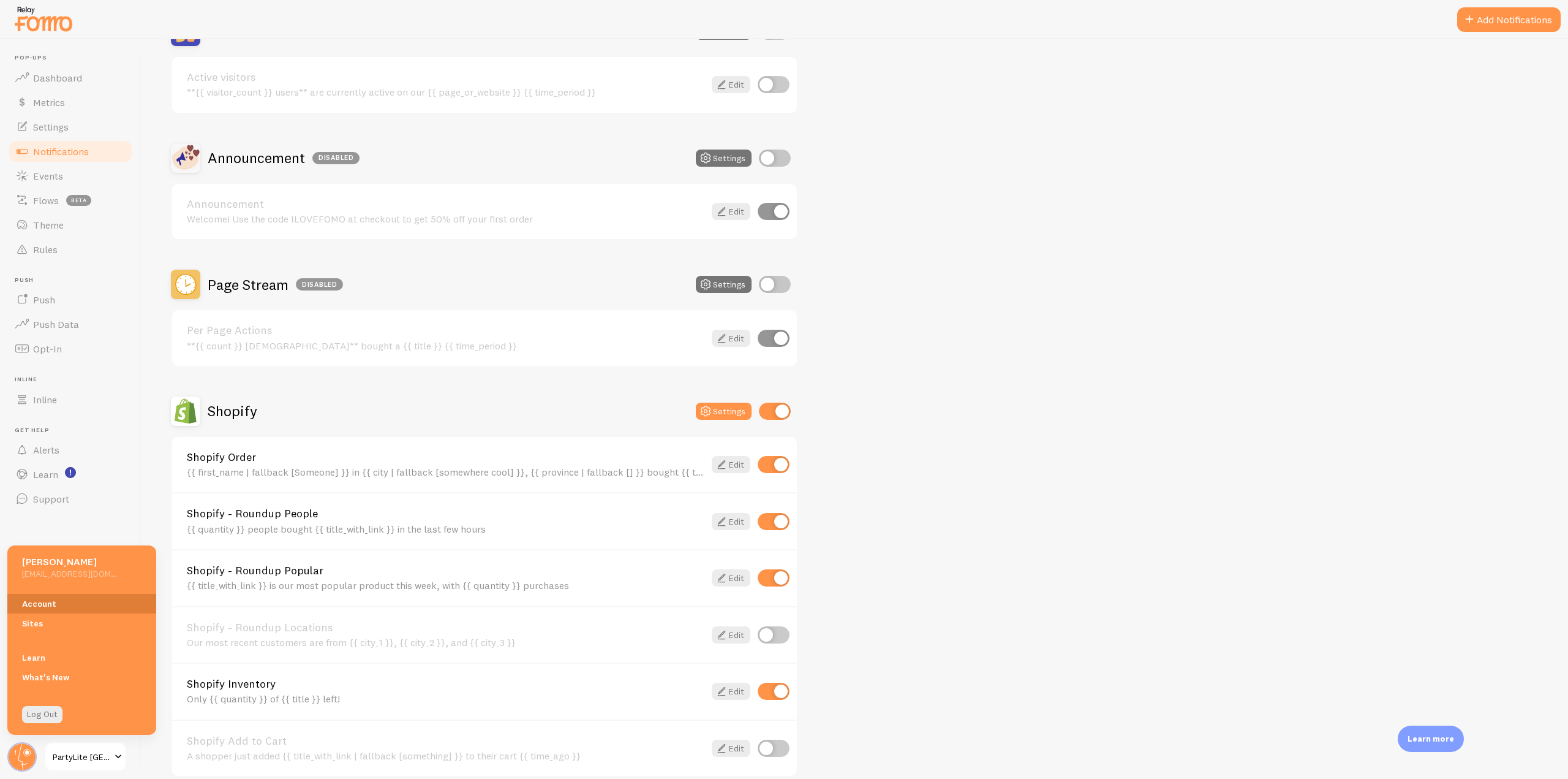
click at [71, 601] on link "Account" at bounding box center [81, 604] width 149 height 20
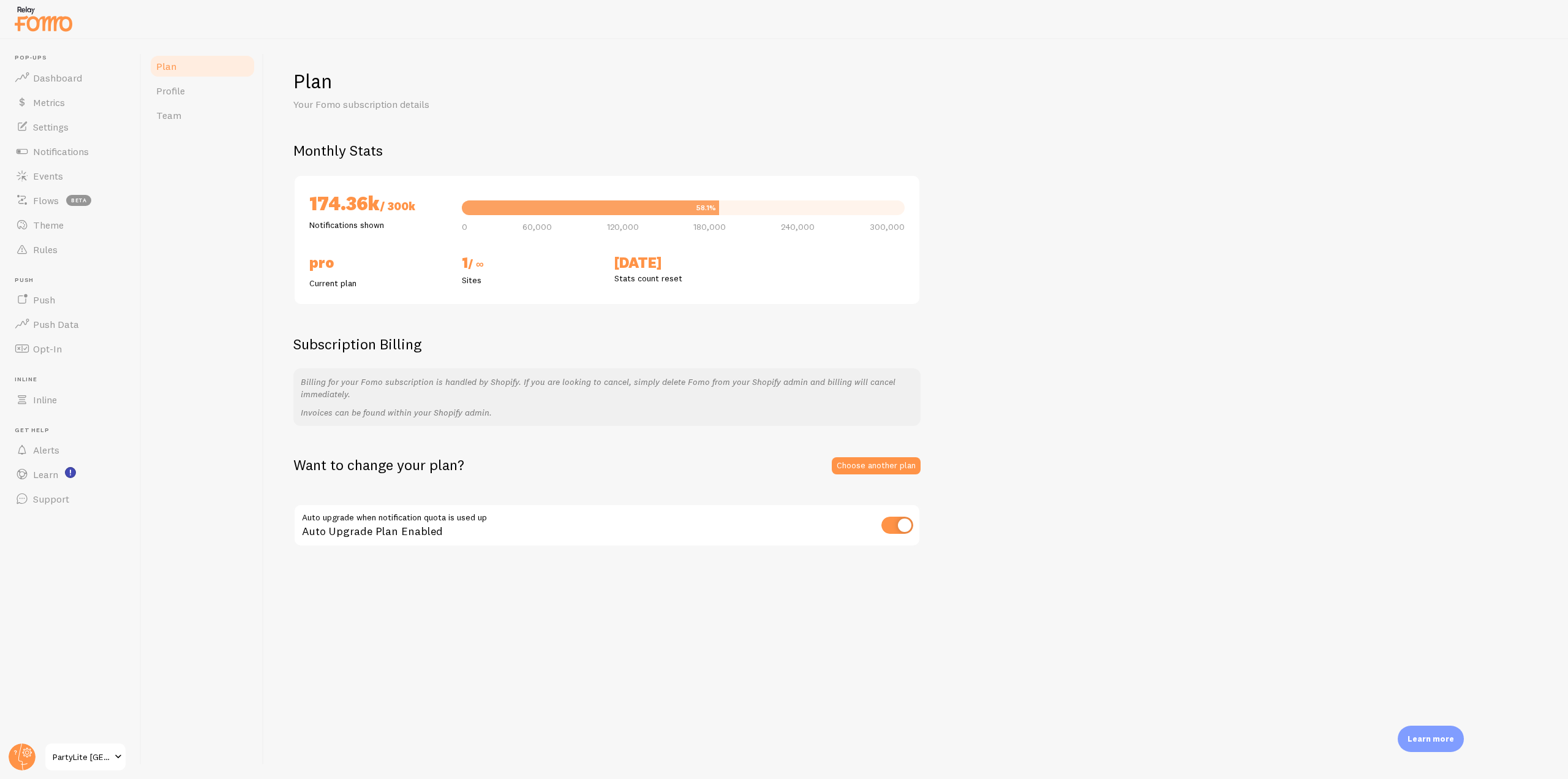
drag, startPoint x: 298, startPoint y: 200, endPoint x: 380, endPoint y: 192, distance: 82.4
click at [380, 192] on div "174.36k / 300k Notifications shown 58.1% 0 60,000 120,000 180,000 240,000 300,0…" at bounding box center [607, 240] width 627 height 130
click at [66, 121] on span "Settings" at bounding box center [51, 127] width 36 height 13
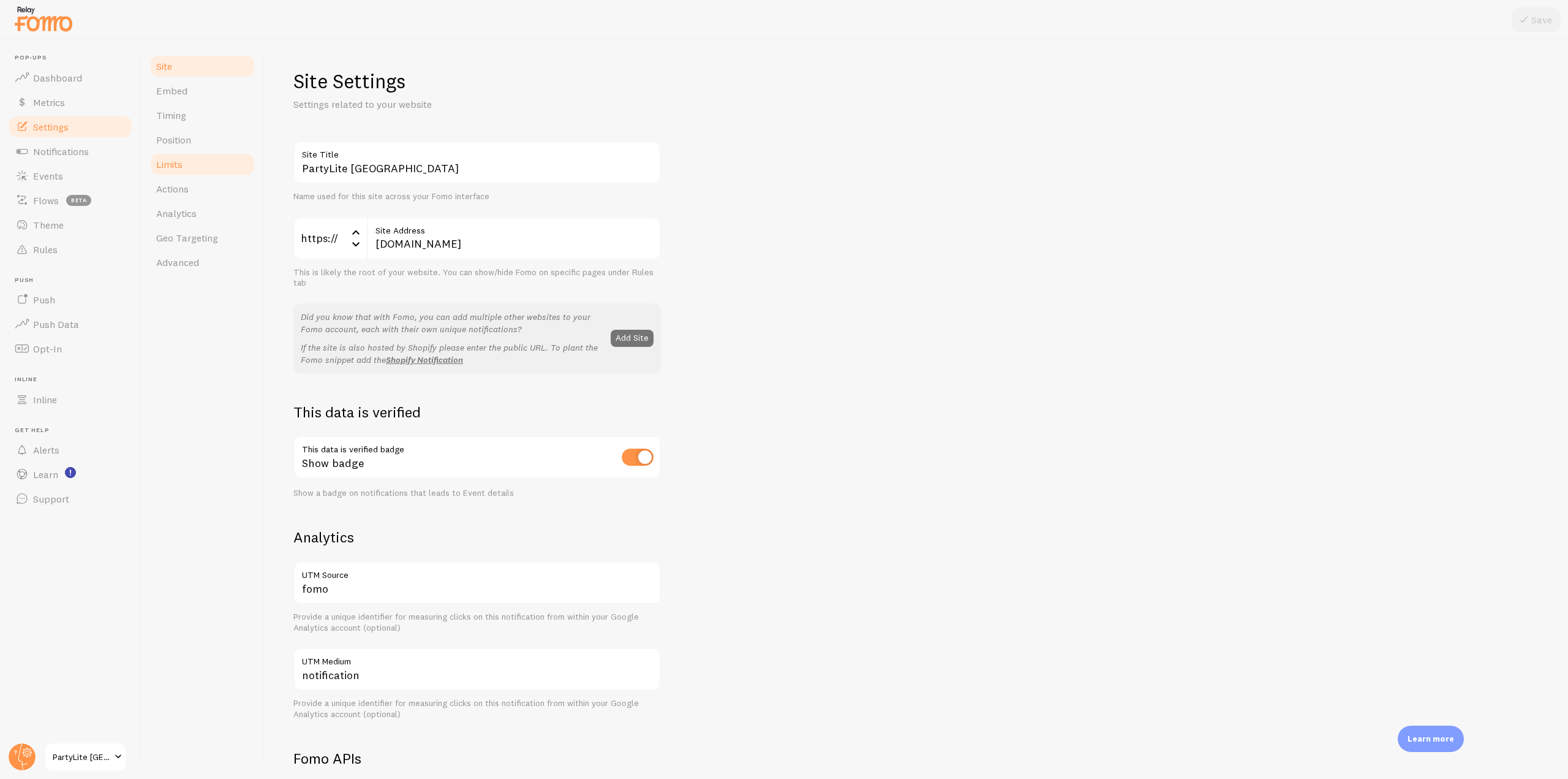
click at [205, 169] on link "Limits" at bounding box center [202, 163] width 107 height 24
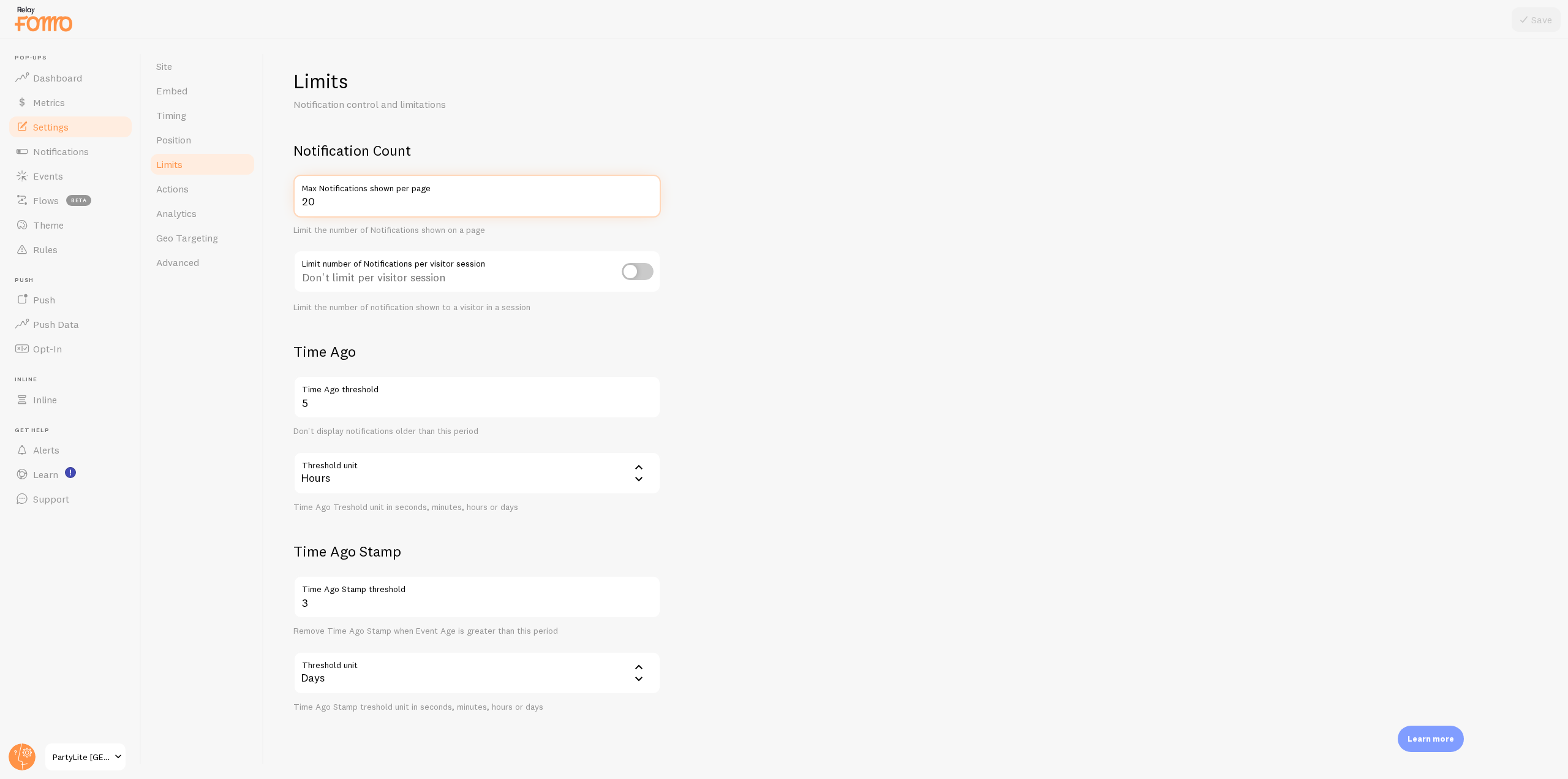
drag, startPoint x: 337, startPoint y: 202, endPoint x: 287, endPoint y: 184, distance: 53.1
click at [287, 184] on div "Limits Notification control and limitations Notification Count 20 Max Notificat…" at bounding box center [916, 409] width 1304 height 740
click at [632, 273] on input "checkbox" at bounding box center [638, 271] width 32 height 17
checkbox input "true"
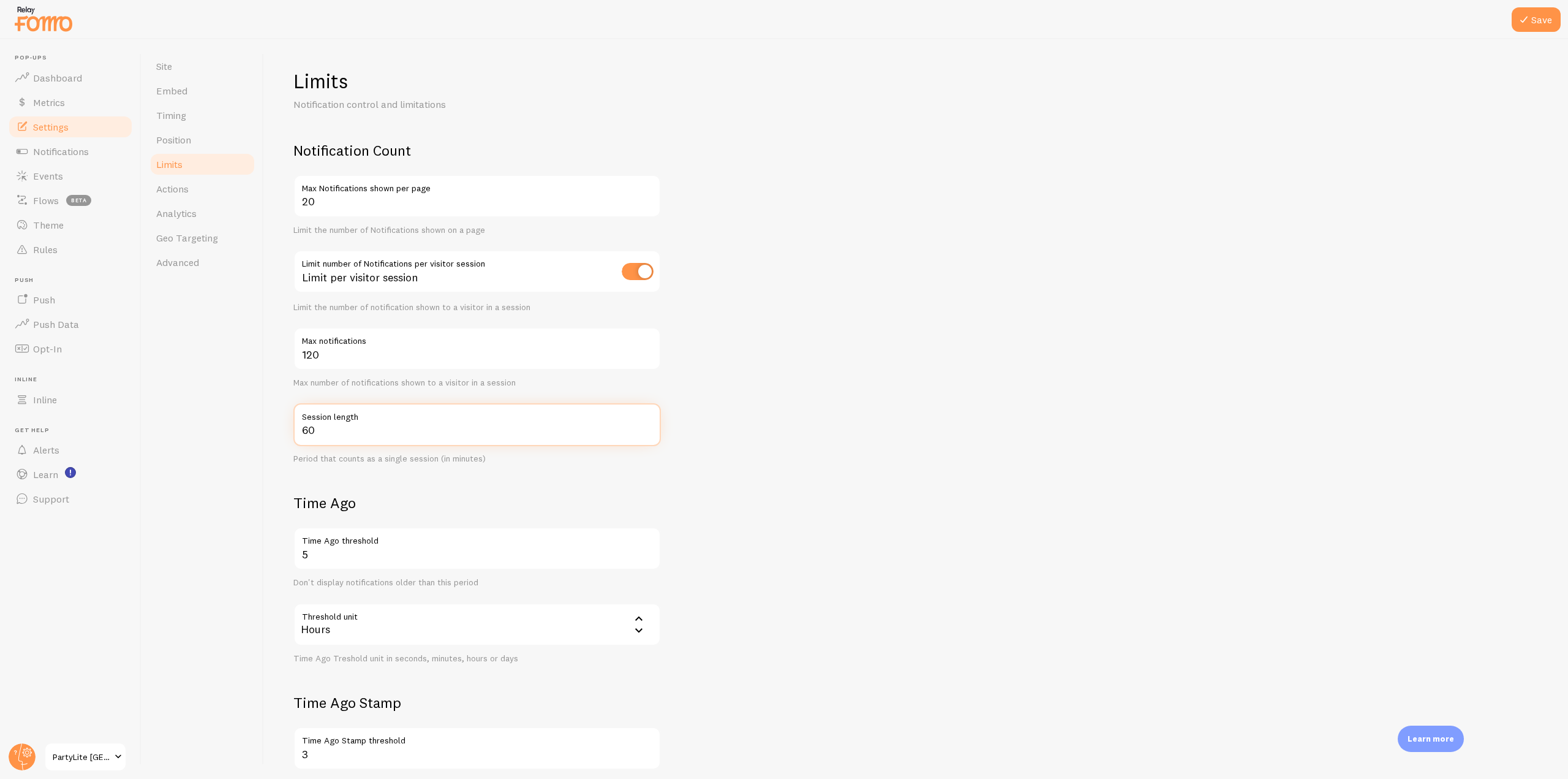
drag, startPoint x: 344, startPoint y: 439, endPoint x: 285, endPoint y: 431, distance: 59.5
click at [285, 431] on div "Limits Notification control and limitations Notification Count 20 Max Notificat…" at bounding box center [916, 409] width 1304 height 740
click at [359, 443] on input "60" at bounding box center [477, 425] width 368 height 43
drag, startPoint x: 359, startPoint y: 436, endPoint x: 298, endPoint y: 436, distance: 61.0
click at [298, 436] on input "60" at bounding box center [477, 425] width 368 height 43
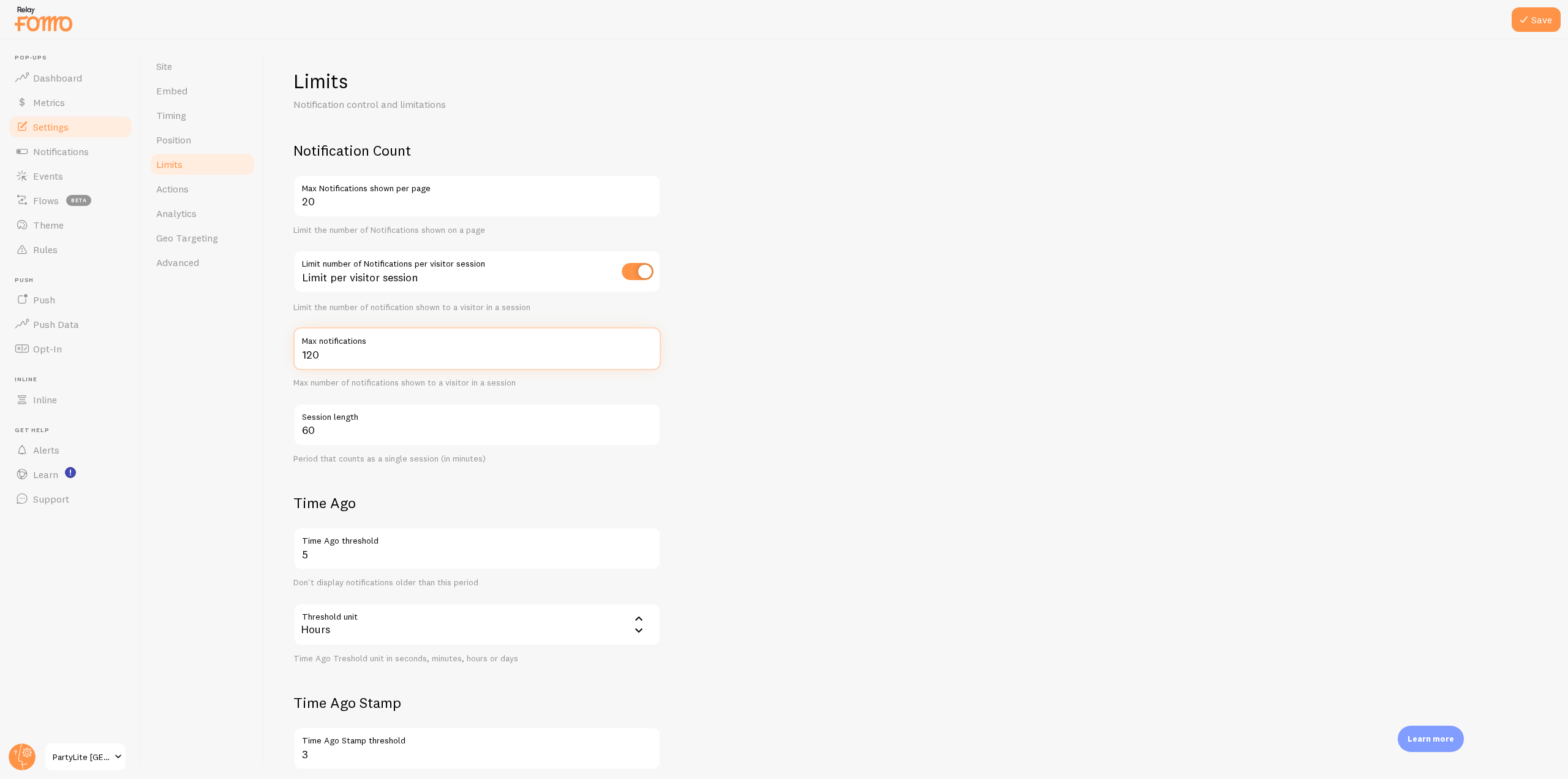
drag, startPoint x: 329, startPoint y: 355, endPoint x: 298, endPoint y: 351, distance: 31.3
click at [298, 351] on input "120" at bounding box center [477, 348] width 368 height 43
click at [334, 359] on input "120" at bounding box center [477, 348] width 368 height 43
click at [349, 348] on input "120" at bounding box center [477, 348] width 368 height 43
drag, startPoint x: 353, startPoint y: 357, endPoint x: 292, endPoint y: 358, distance: 61.0
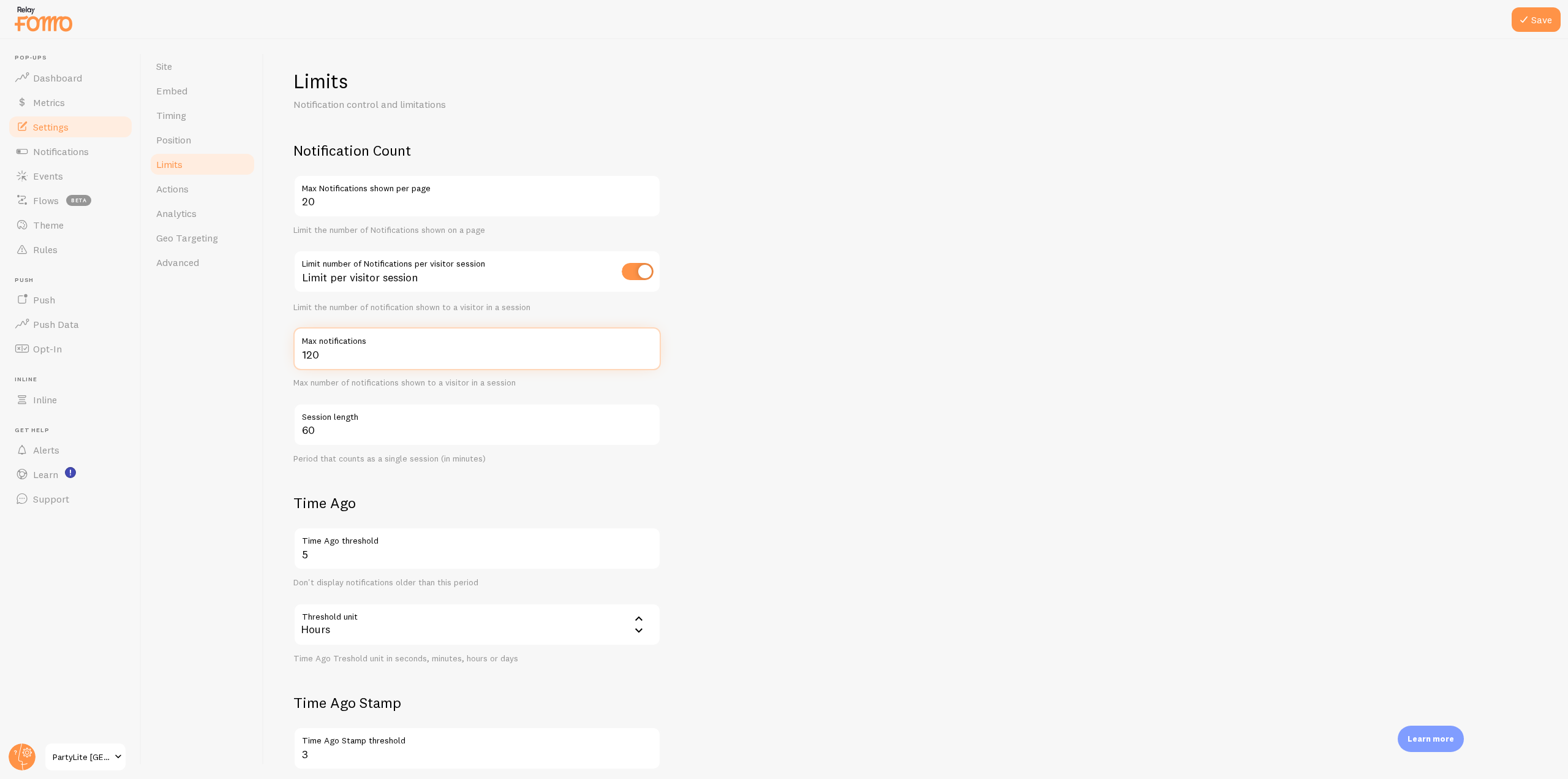
click at [292, 358] on div "Limits Notification control and limitations Notification Count 20 Max Notificat…" at bounding box center [916, 409] width 1304 height 740
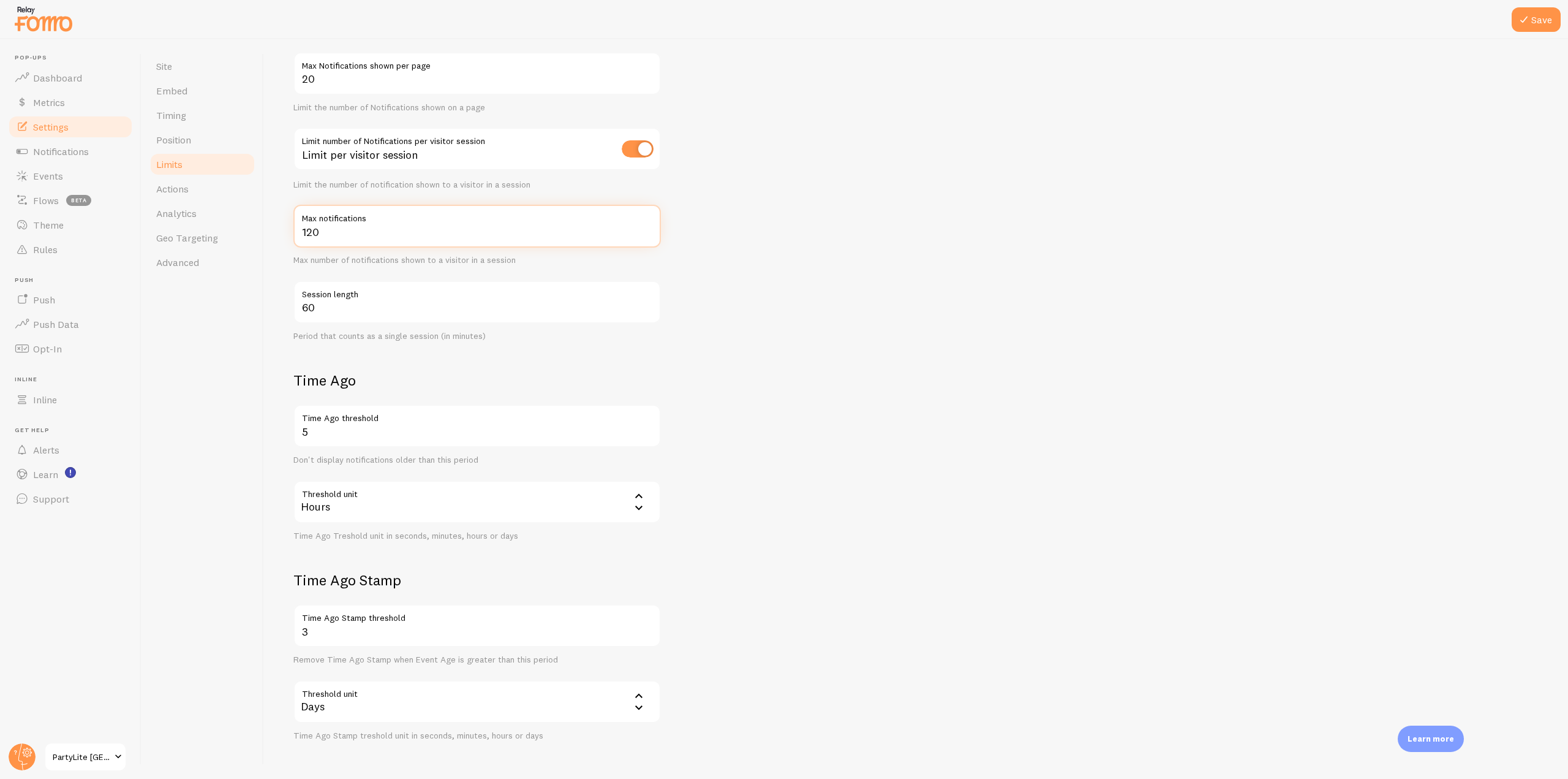
scroll to position [167, 0]
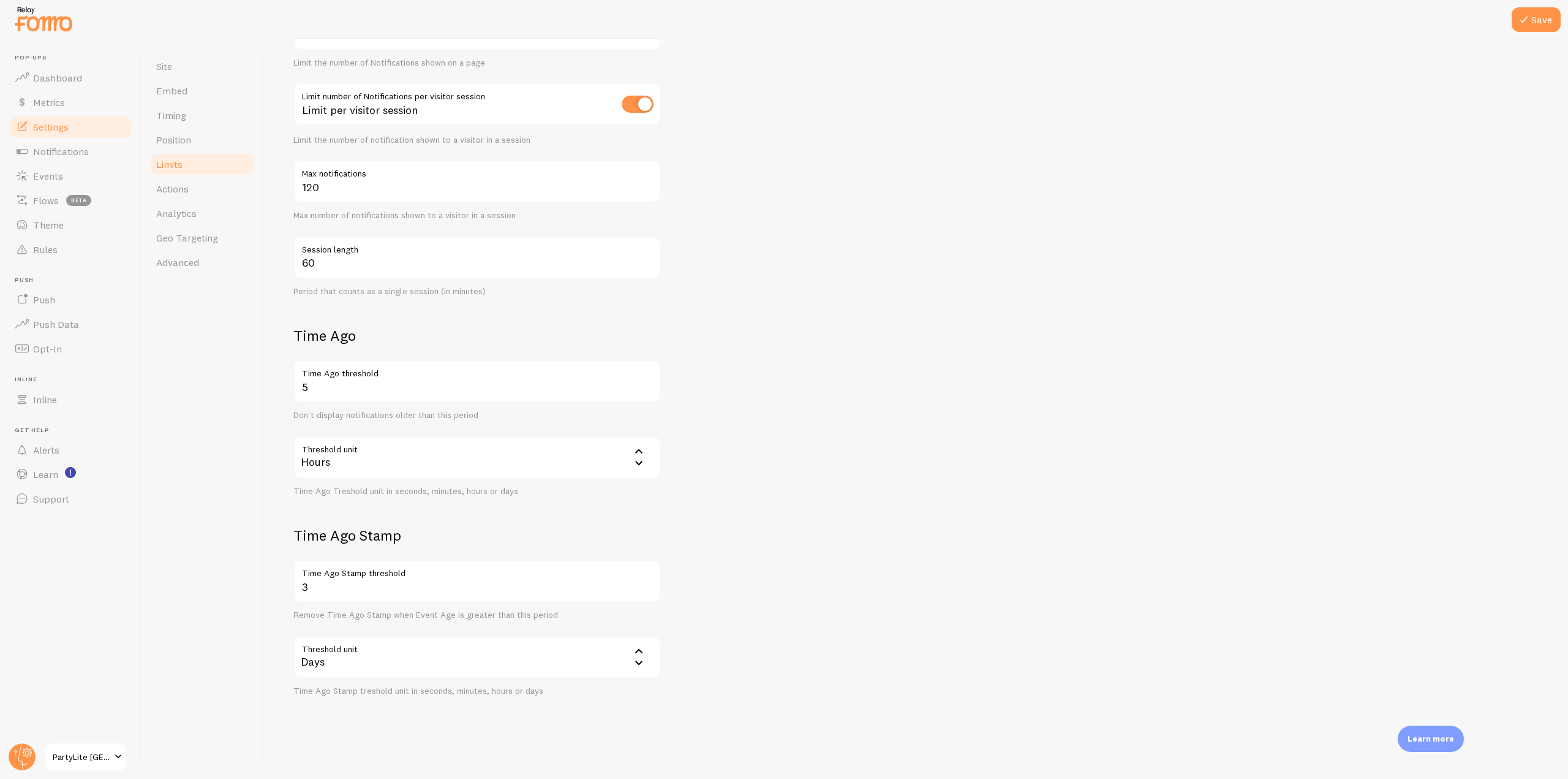
drag, startPoint x: 348, startPoint y: 329, endPoint x: 266, endPoint y: 329, distance: 82.0
click at [266, 329] on div "Limits Notification control and limitations Notification Count 20 Max Notificat…" at bounding box center [916, 409] width 1304 height 740
drag, startPoint x: 320, startPoint y: 391, endPoint x: 290, endPoint y: 389, distance: 30.1
click at [290, 389] on div "Limits Notification control and limitations Notification Count 20 Max Notificat…" at bounding box center [916, 409] width 1304 height 740
click at [416, 337] on h2 "Time Ago" at bounding box center [477, 336] width 368 height 19
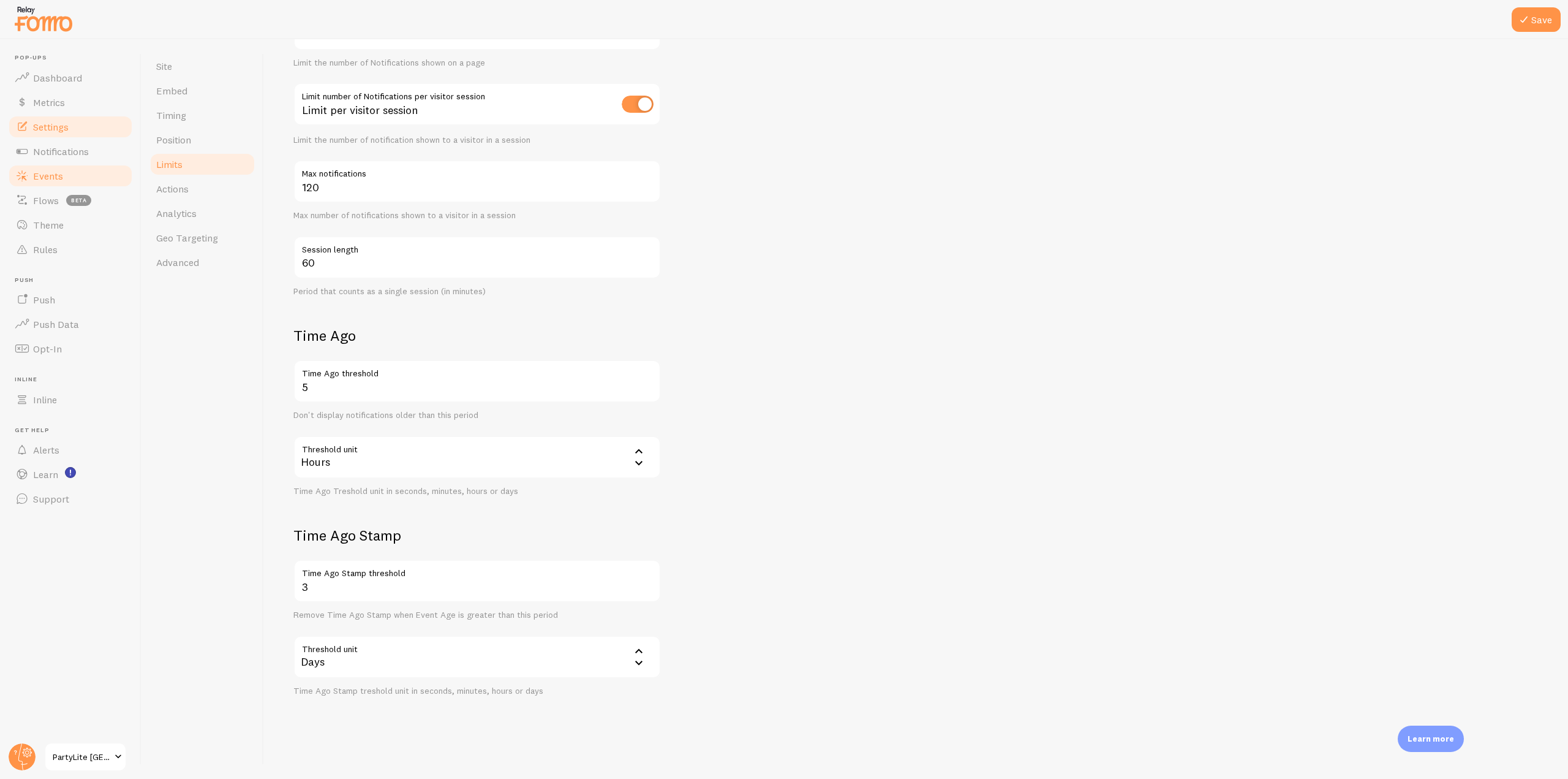
click at [61, 179] on span "Events" at bounding box center [48, 175] width 30 height 13
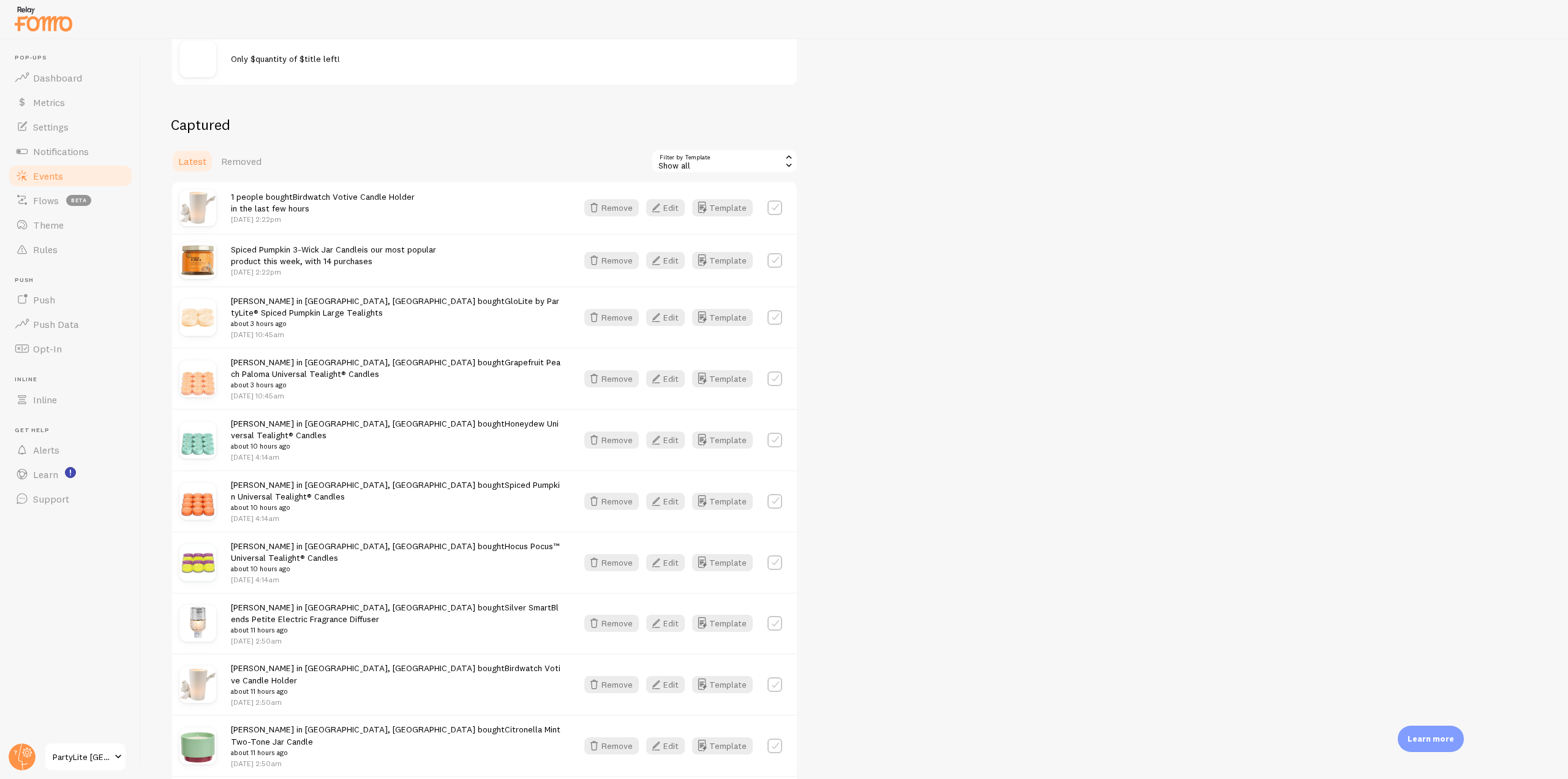
scroll to position [306, 0]
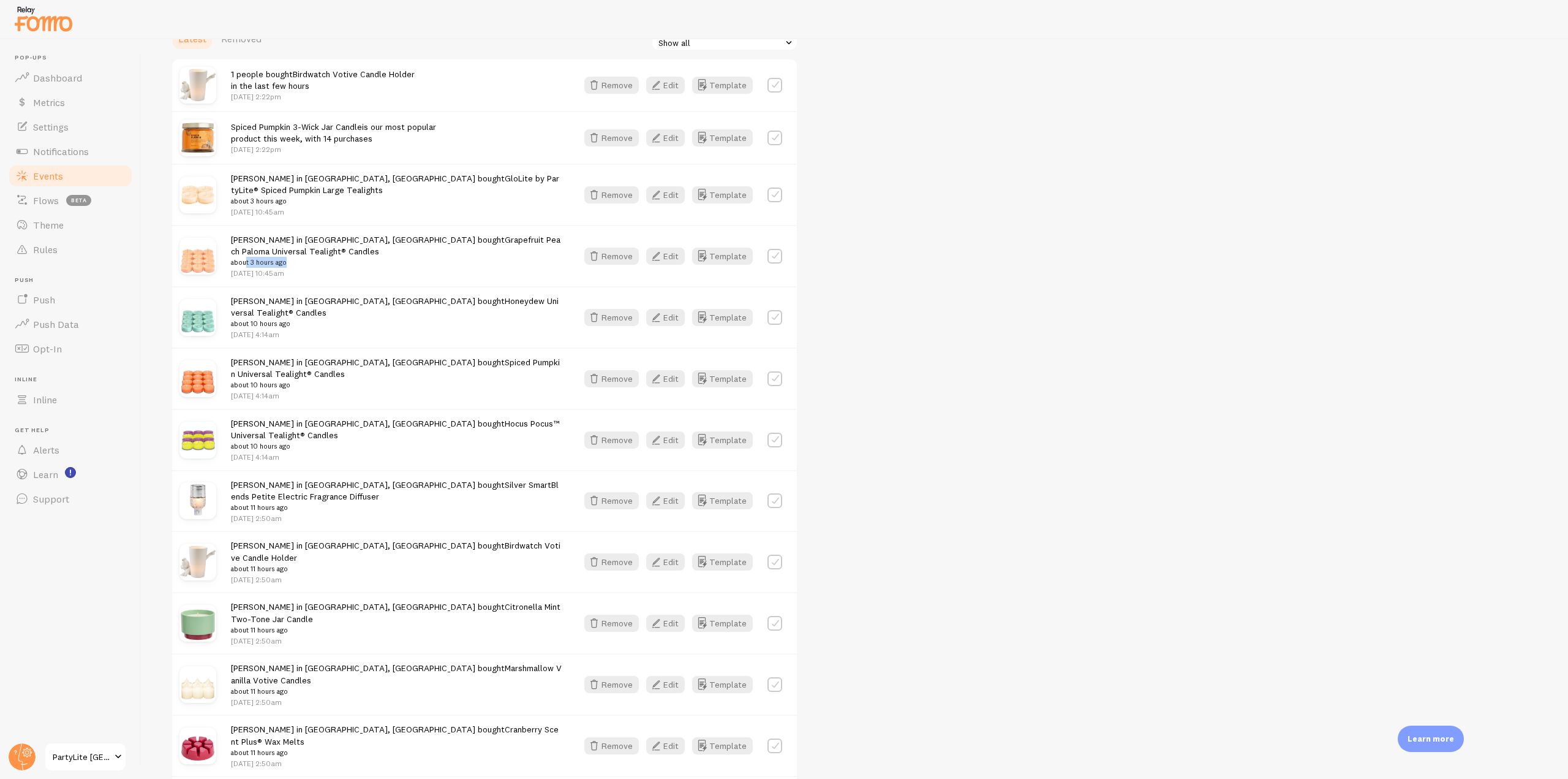
drag, startPoint x: 268, startPoint y: 254, endPoint x: 311, endPoint y: 255, distance: 43.0
click at [311, 257] on small "about 3 hours ago" at bounding box center [396, 262] width 331 height 11
drag, startPoint x: 308, startPoint y: 374, endPoint x: 226, endPoint y: 368, distance: 82.2
click at [226, 368] on div "[PERSON_NAME] in [GEOGRAPHIC_DATA], [GEOGRAPHIC_DATA] bought Spiced Pumpkin Uni…" at bounding box center [484, 378] width 625 height 61
drag, startPoint x: 266, startPoint y: 439, endPoint x: 226, endPoint y: 439, distance: 40.0
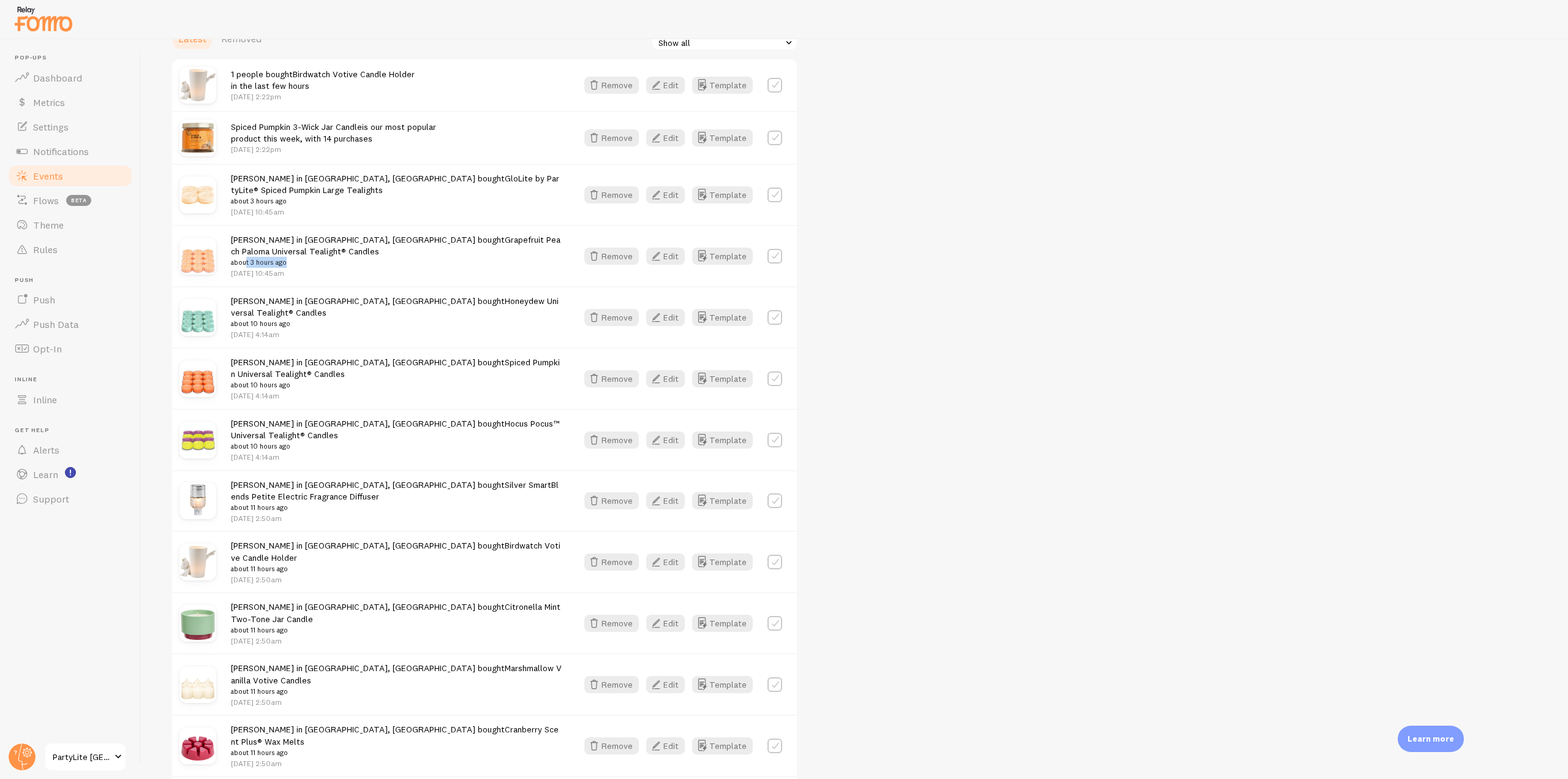
click at [226, 439] on div "[PERSON_NAME] in [GEOGRAPHIC_DATA], [GEOGRAPHIC_DATA] bought Hocus Pocus™ Unive…" at bounding box center [484, 439] width 625 height 61
click at [287, 513] on p "[DATE] 2:50am" at bounding box center [396, 518] width 331 height 10
drag, startPoint x: 316, startPoint y: 549, endPoint x: 255, endPoint y: 547, distance: 61.0
click at [255, 574] on p "[DATE] 2:50am" at bounding box center [396, 579] width 331 height 10
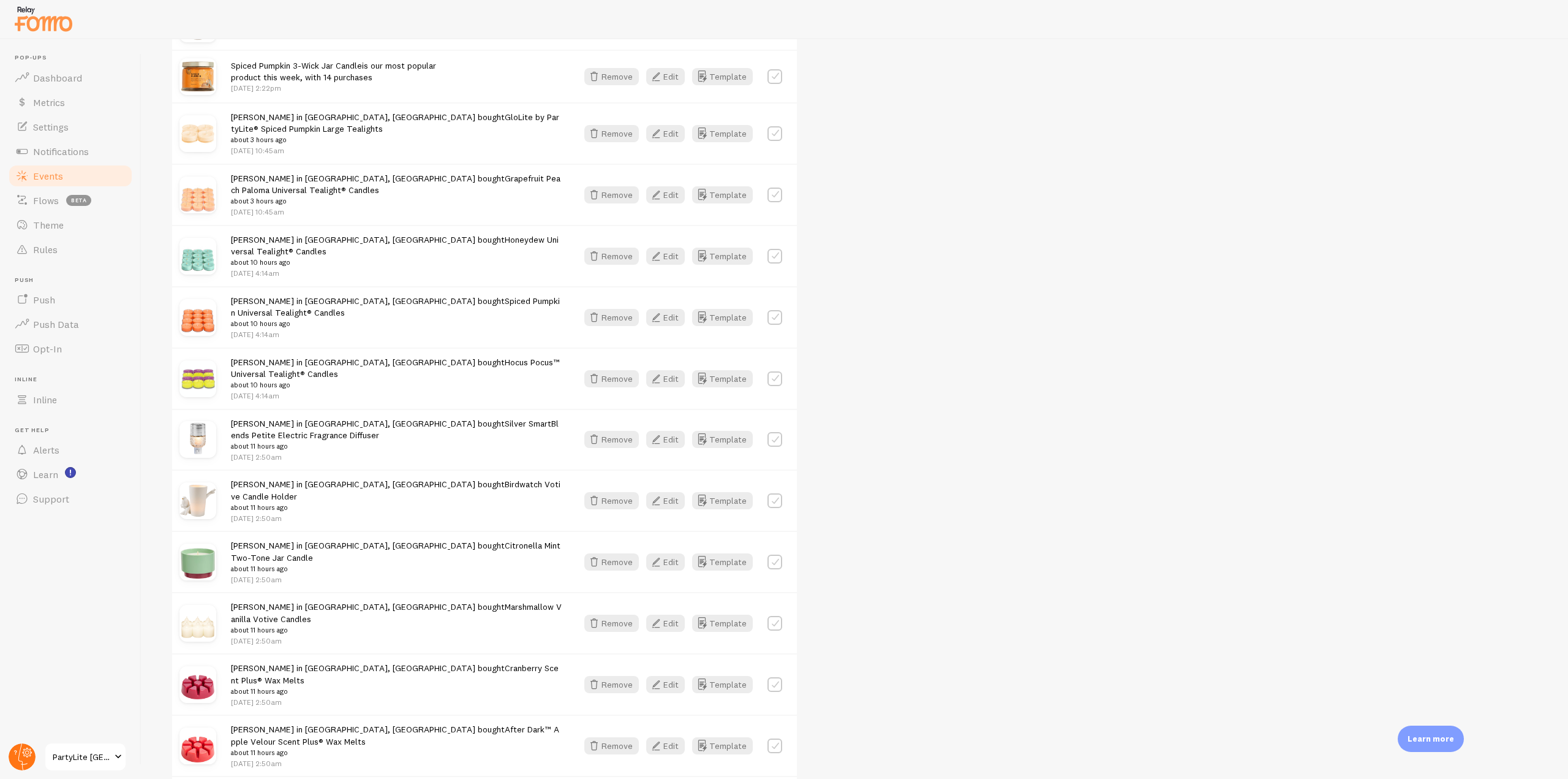
click at [28, 755] on circle at bounding box center [22, 757] width 27 height 27
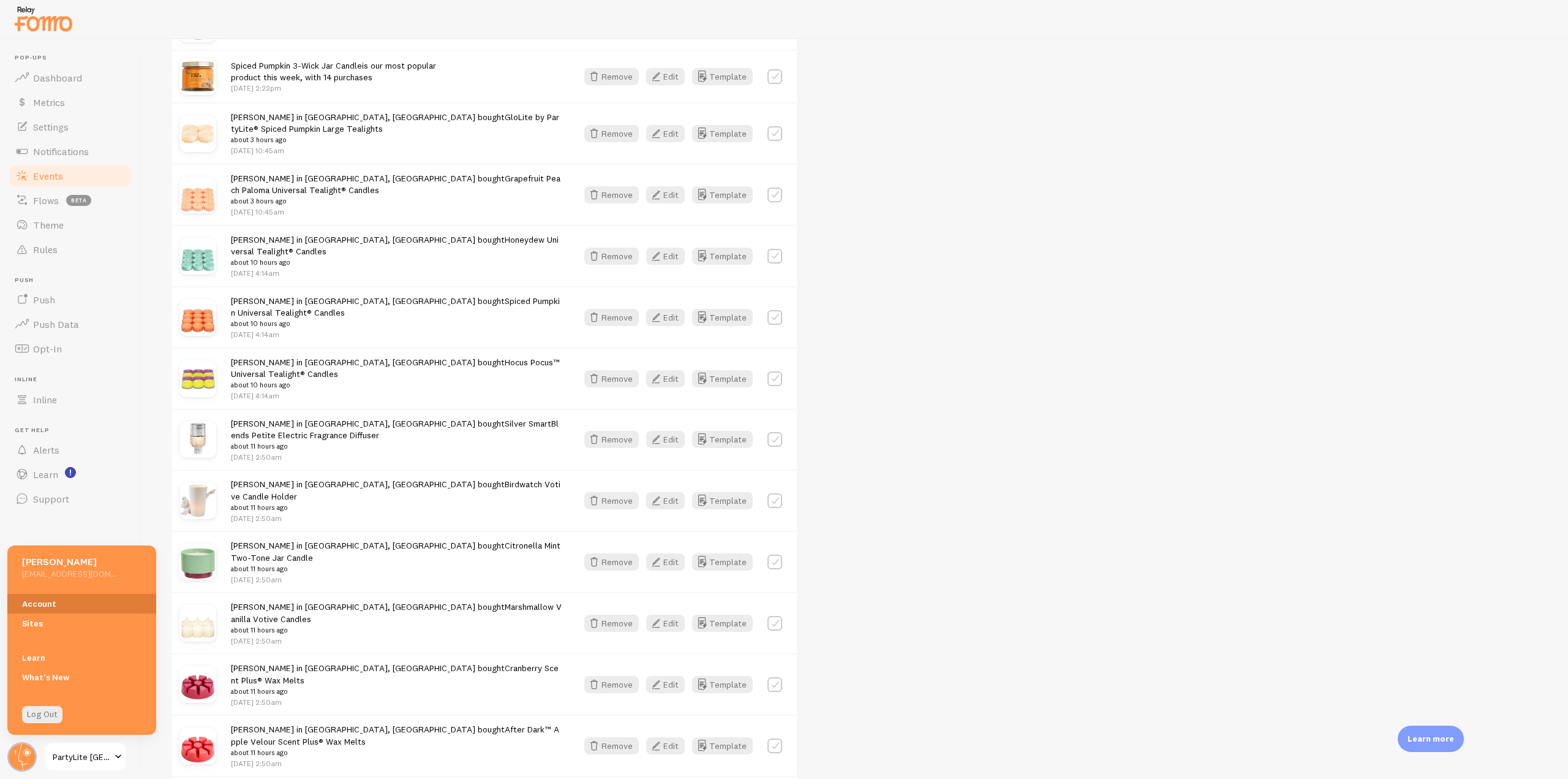
click at [45, 612] on link "Account" at bounding box center [81, 604] width 149 height 20
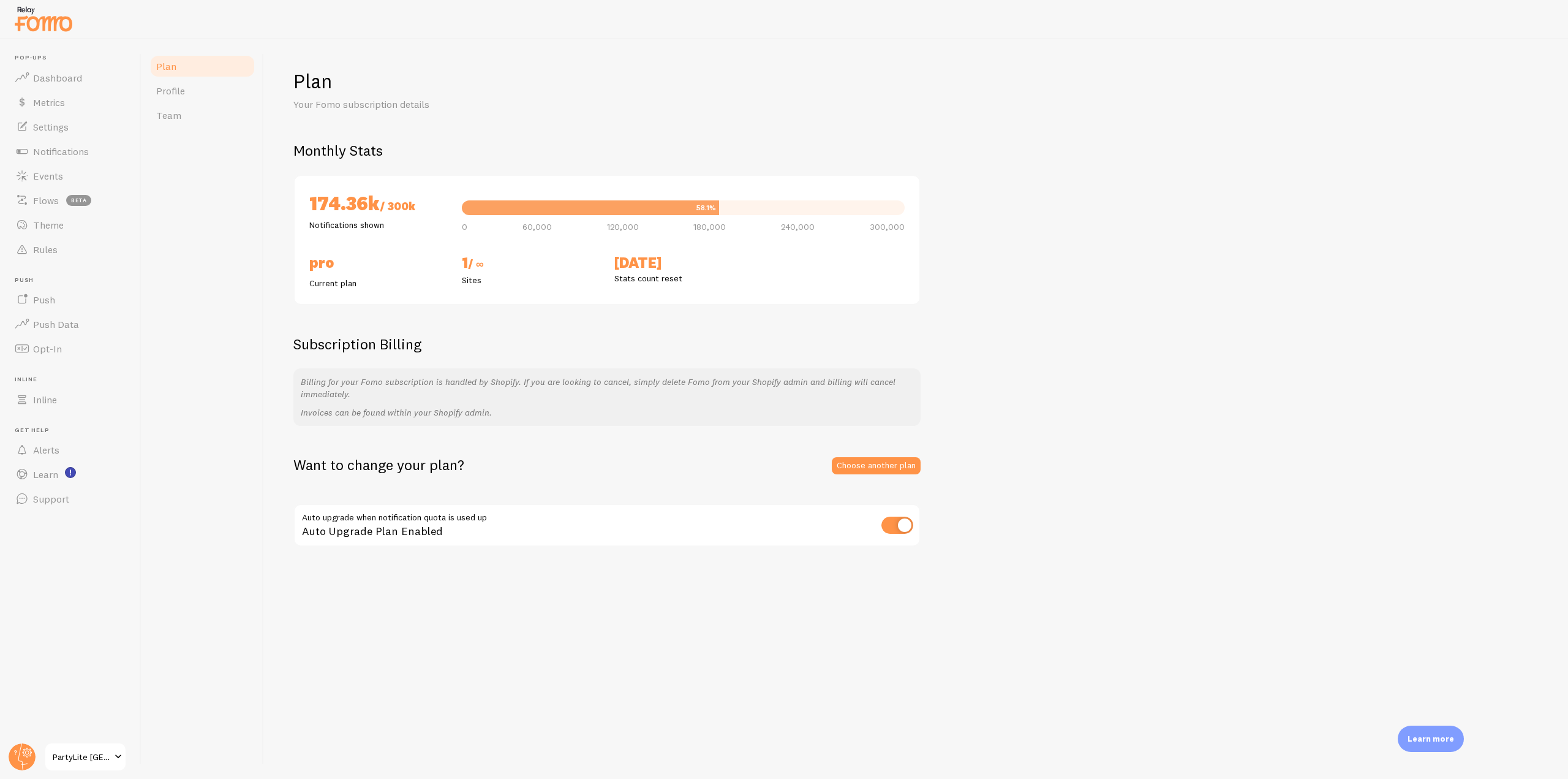
drag, startPoint x: 305, startPoint y: 203, endPoint x: 379, endPoint y: 200, distance: 74.1
click at [379, 200] on div "174.36k / 300k Notifications shown" at bounding box center [378, 211] width 152 height 41
click at [52, 104] on span "Metrics" at bounding box center [49, 102] width 32 height 13
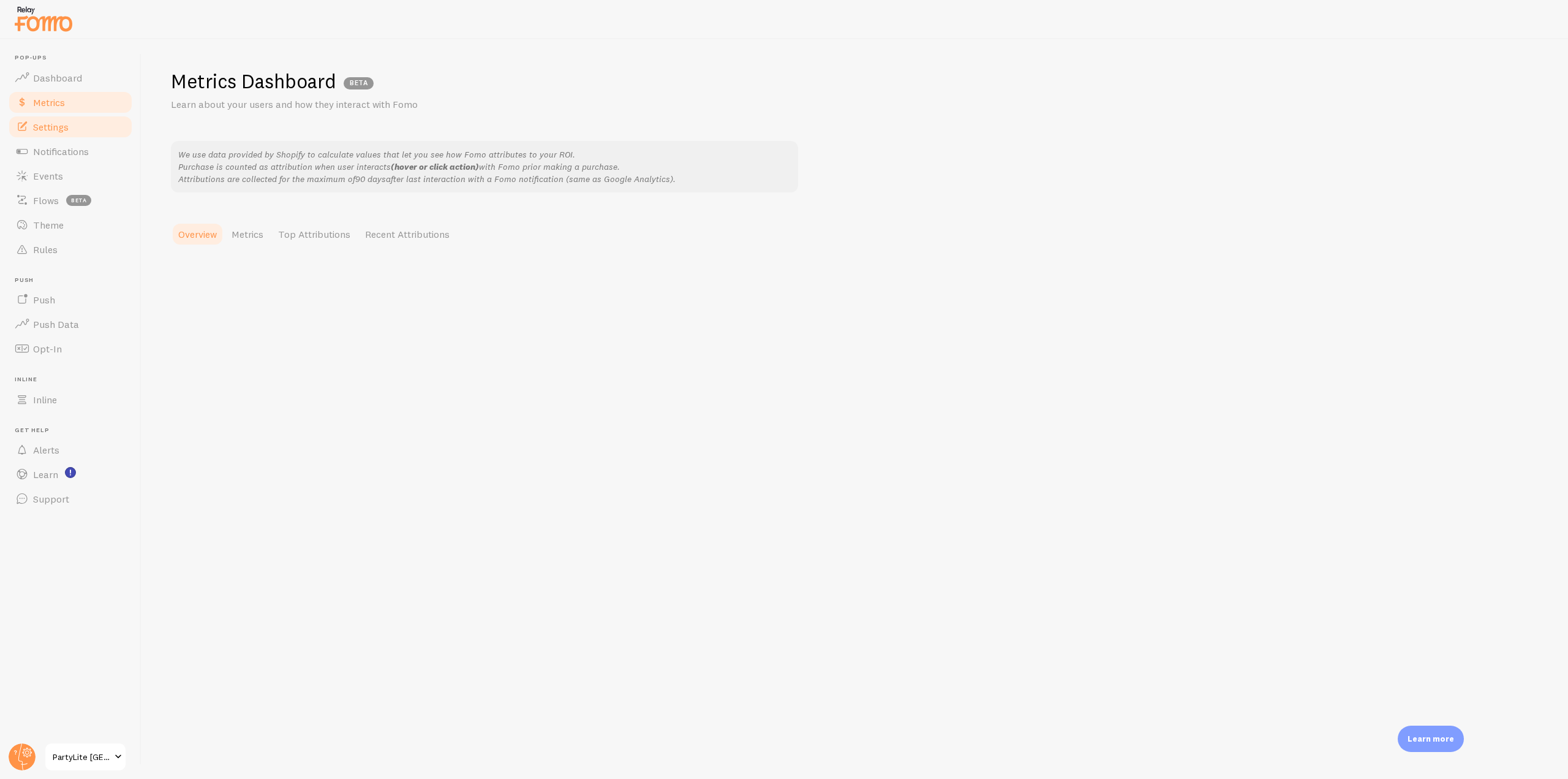
click at [55, 127] on span "Settings" at bounding box center [51, 127] width 36 height 13
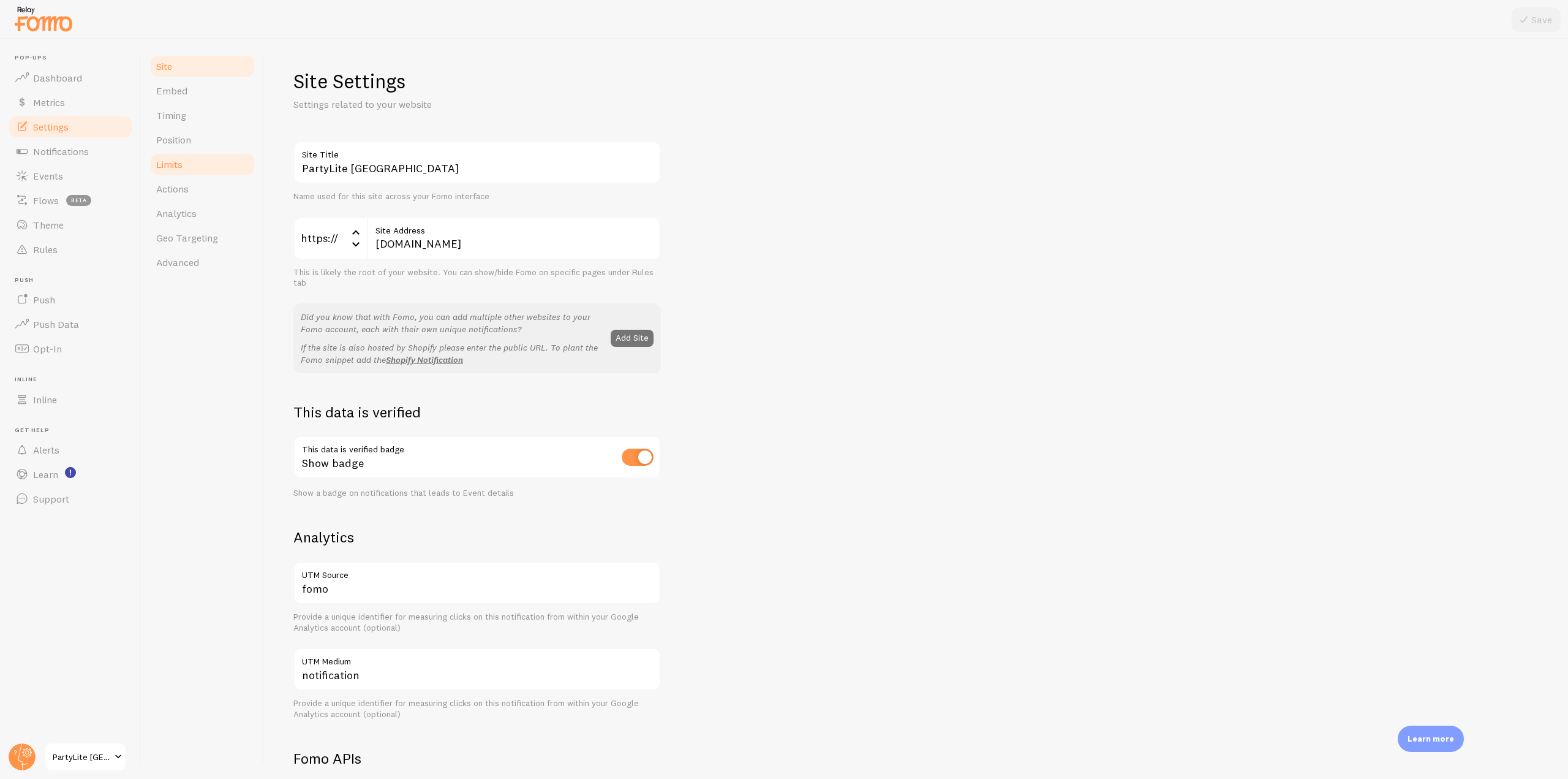
click at [206, 169] on link "Limits" at bounding box center [202, 163] width 107 height 24
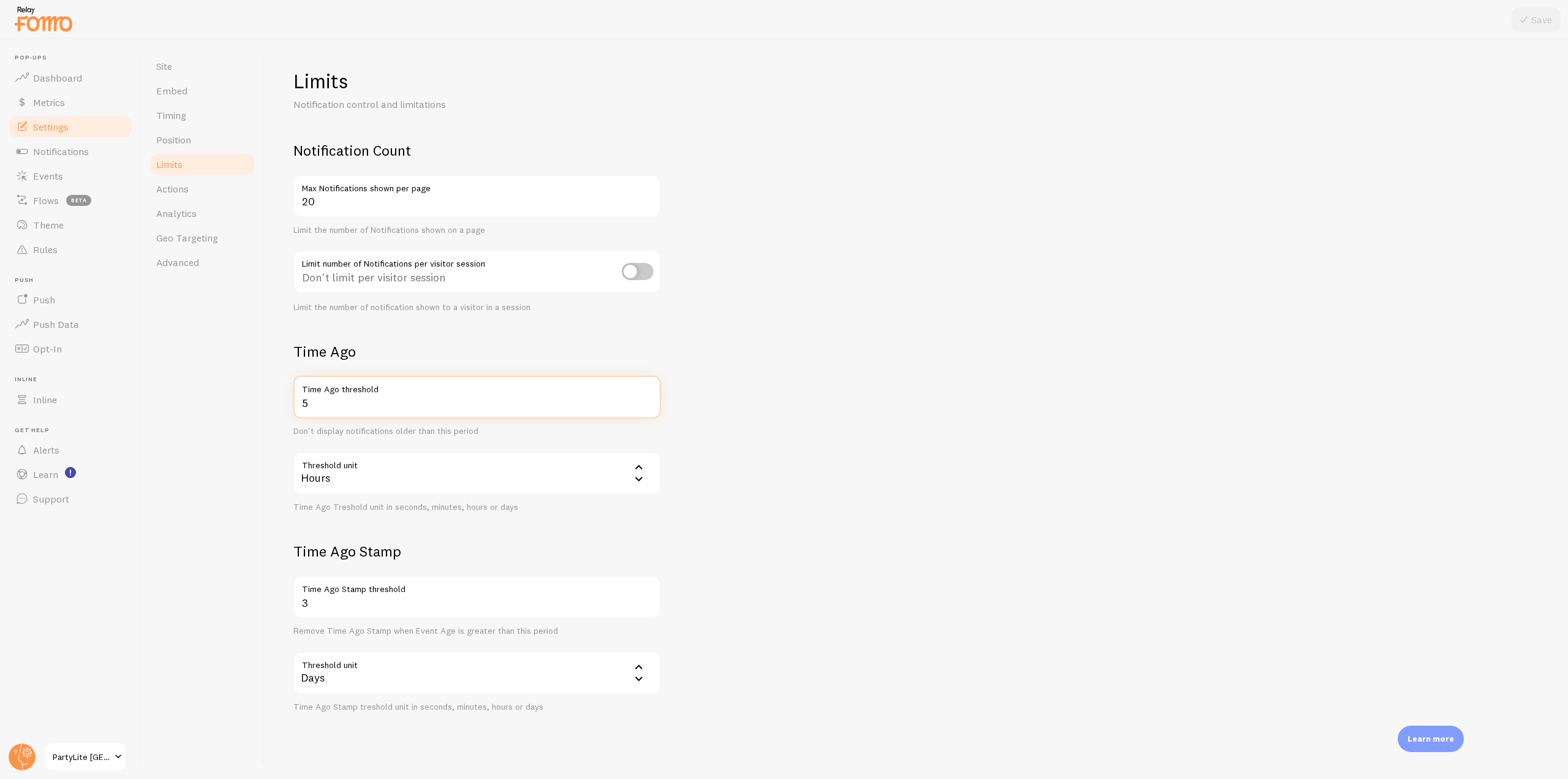
drag, startPoint x: 311, startPoint y: 405, endPoint x: 263, endPoint y: 405, distance: 48.0
click at [263, 405] on div "Site Embed Timing Position Limits Actions Analytics Geo Targeting Advanced Limi…" at bounding box center [854, 409] width 1427 height 740
click at [84, 181] on link "Events" at bounding box center [70, 175] width 126 height 24
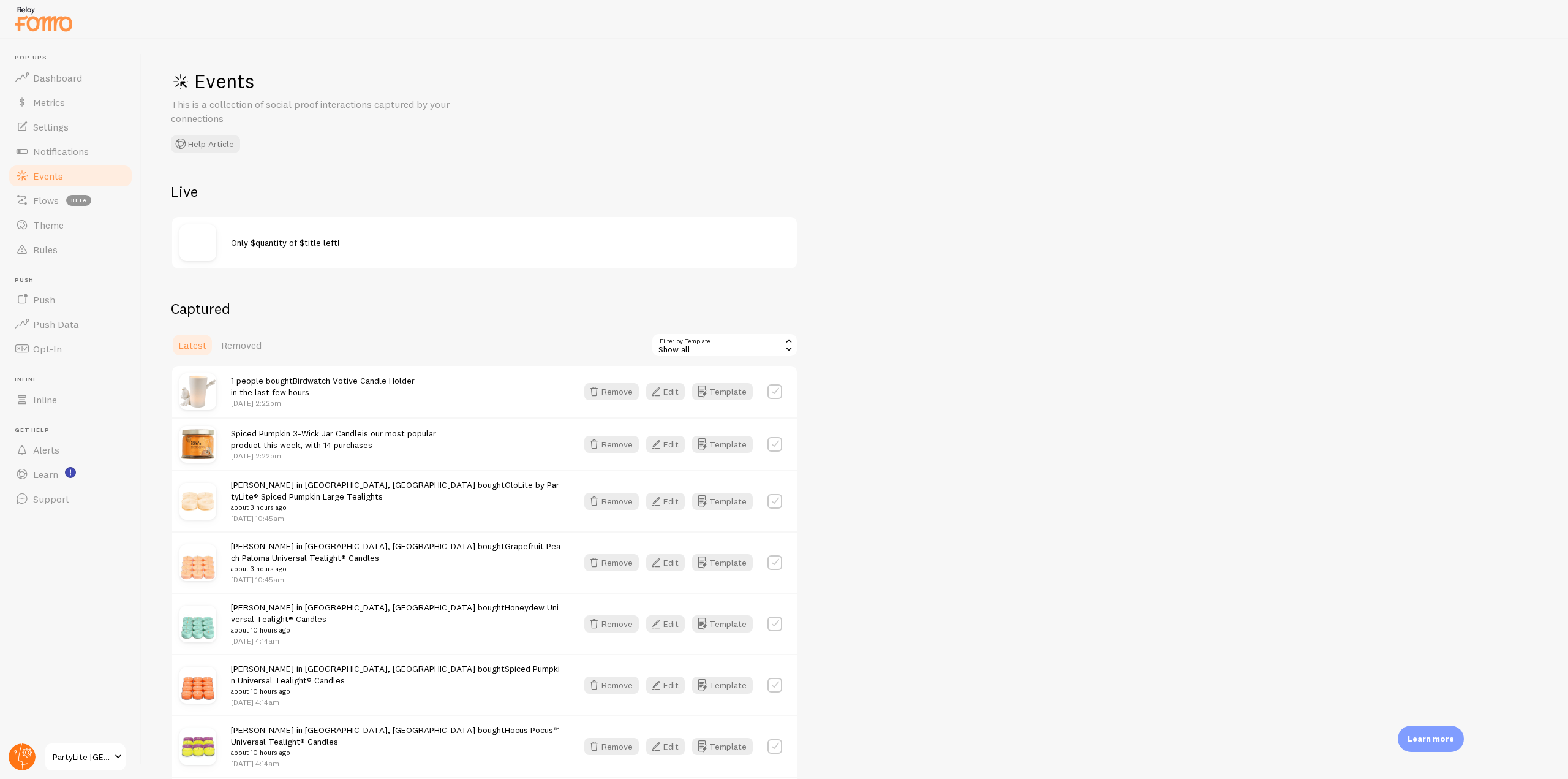
click at [23, 758] on circle at bounding box center [22, 757] width 27 height 27
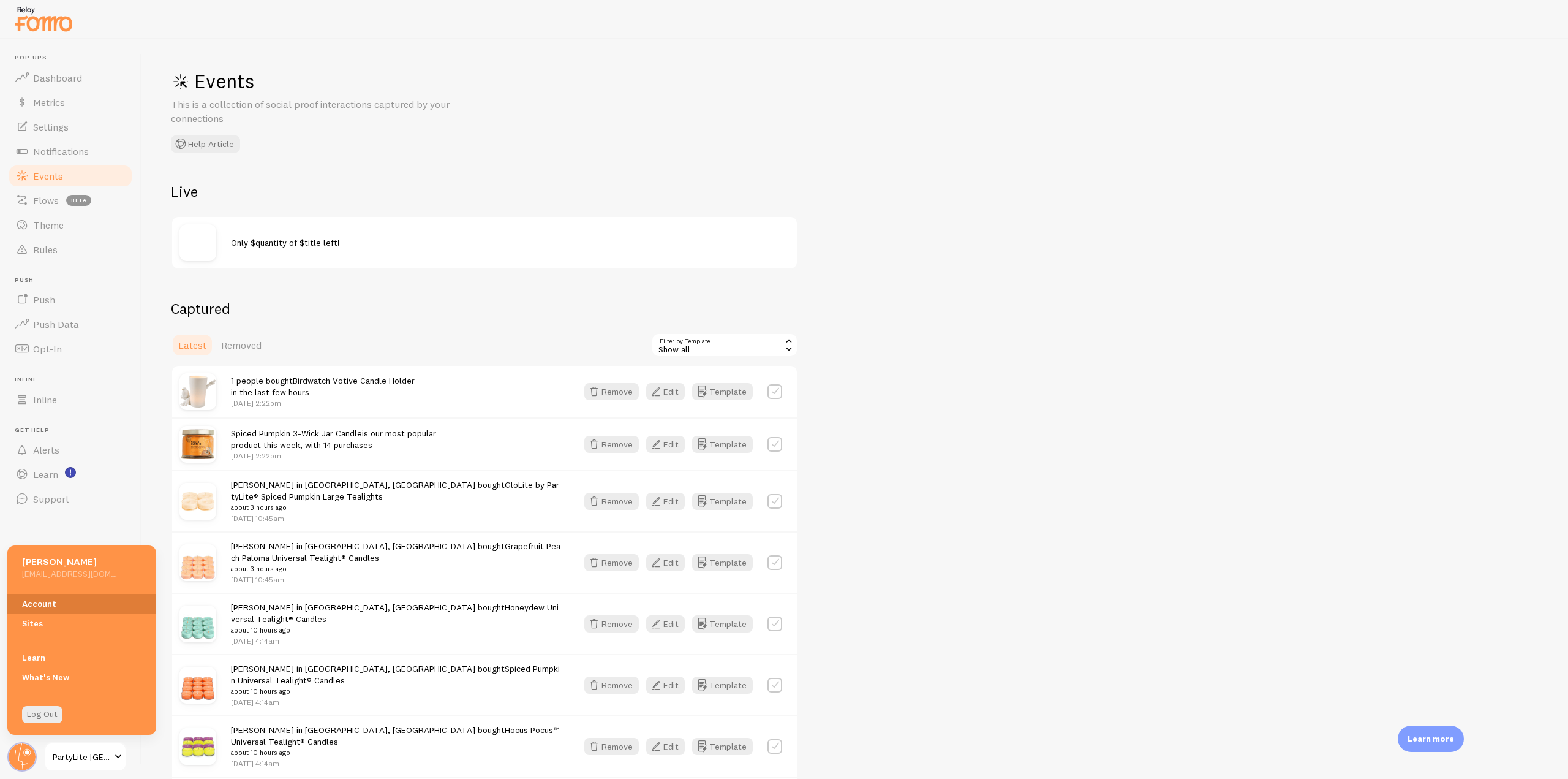
click at [61, 604] on link "Account" at bounding box center [81, 604] width 149 height 20
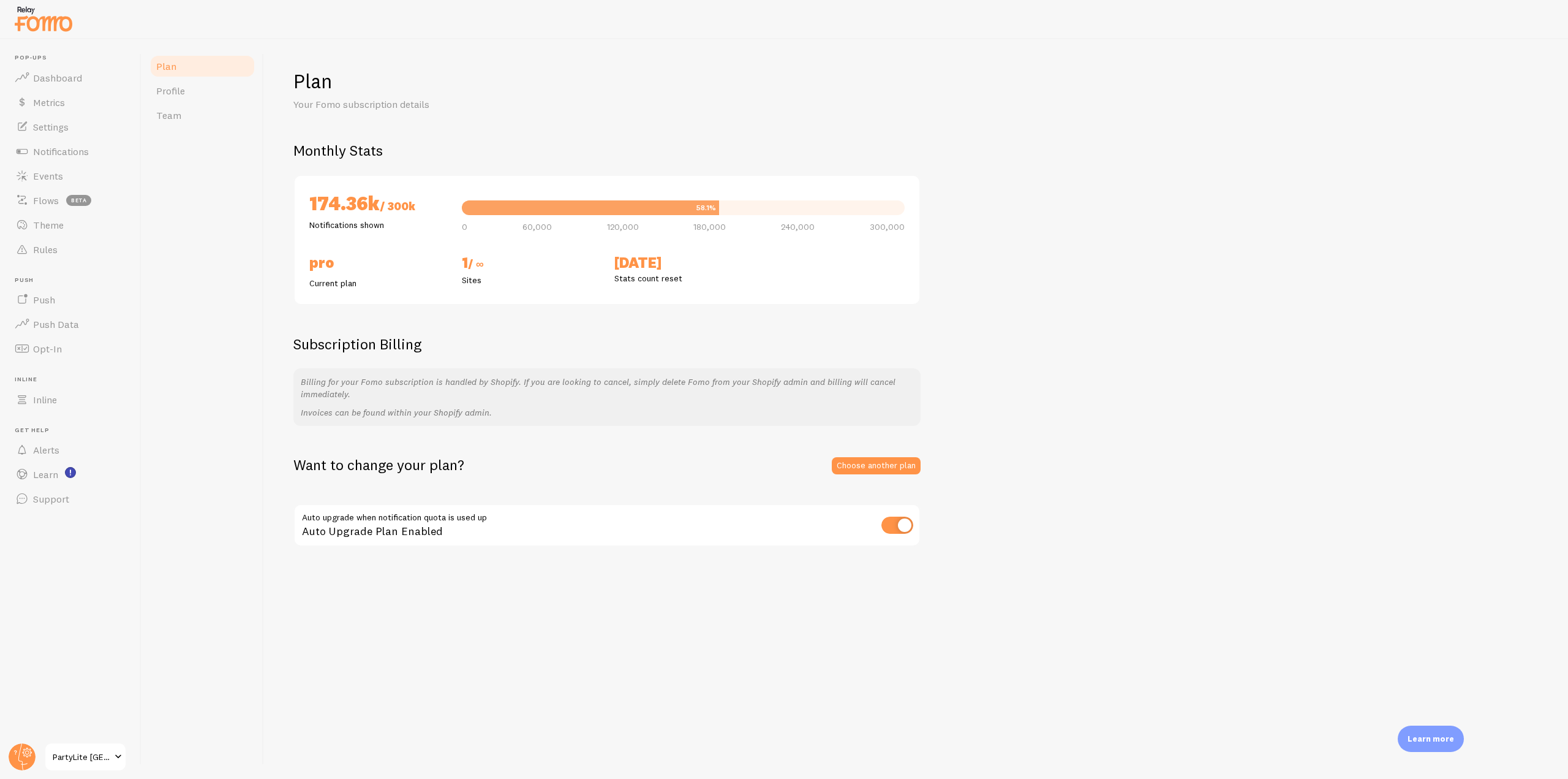
drag, startPoint x: 387, startPoint y: 210, endPoint x: 425, endPoint y: 202, distance: 38.8
click at [420, 204] on h2 "174.36k / 300k" at bounding box center [378, 205] width 138 height 28
click at [425, 202] on h2 "174.36k / 300k" at bounding box center [378, 205] width 138 height 28
drag, startPoint x: 425, startPoint y: 202, endPoint x: 409, endPoint y: 210, distance: 17.9
click at [409, 210] on h2 "174.36k / 300k" at bounding box center [378, 205] width 138 height 28
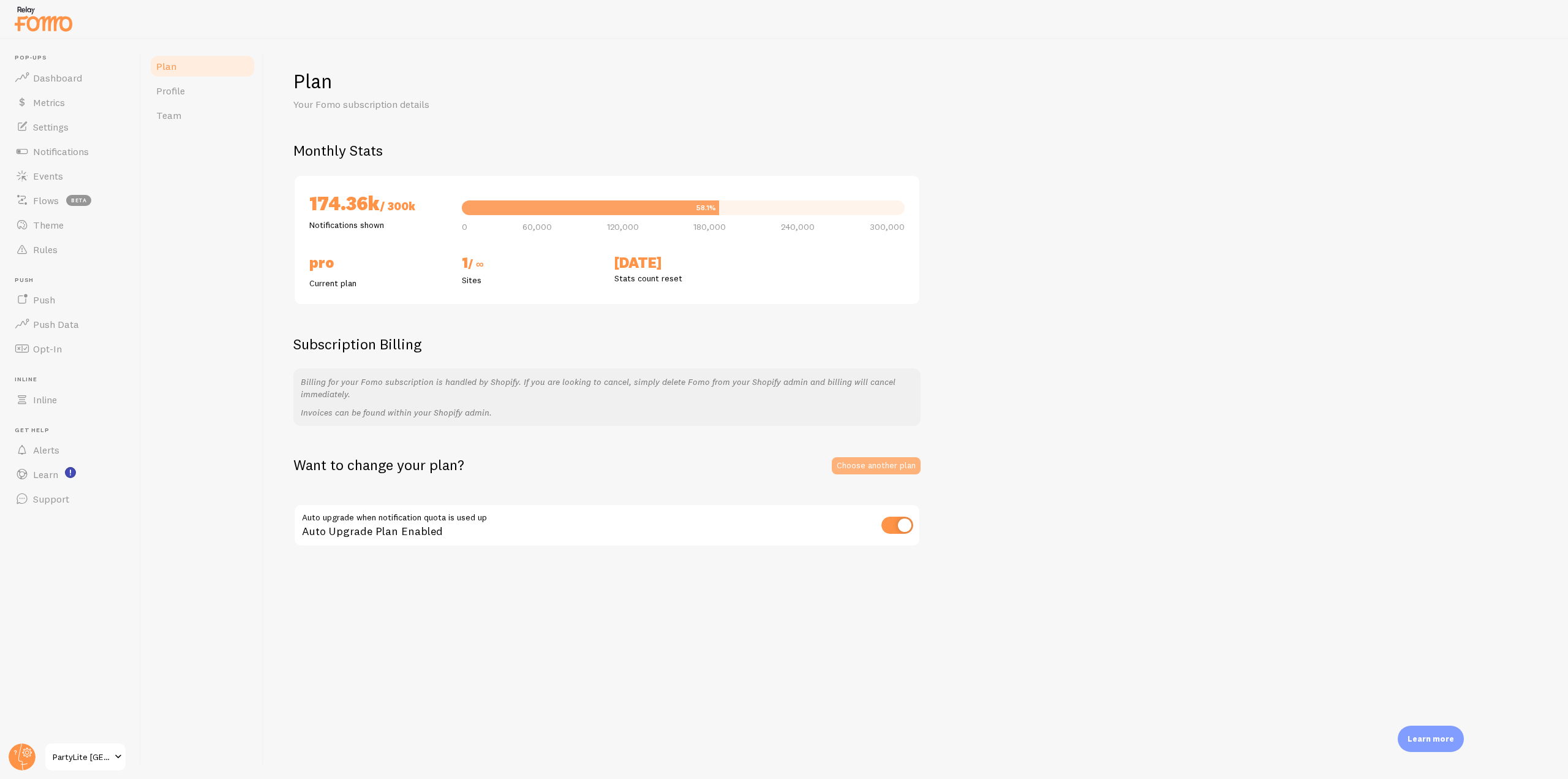
click at [873, 465] on link "Choose another plan" at bounding box center [876, 465] width 89 height 17
click at [753, 458] on div "Want to change your plan? Choose another plan" at bounding box center [607, 465] width 627 height 19
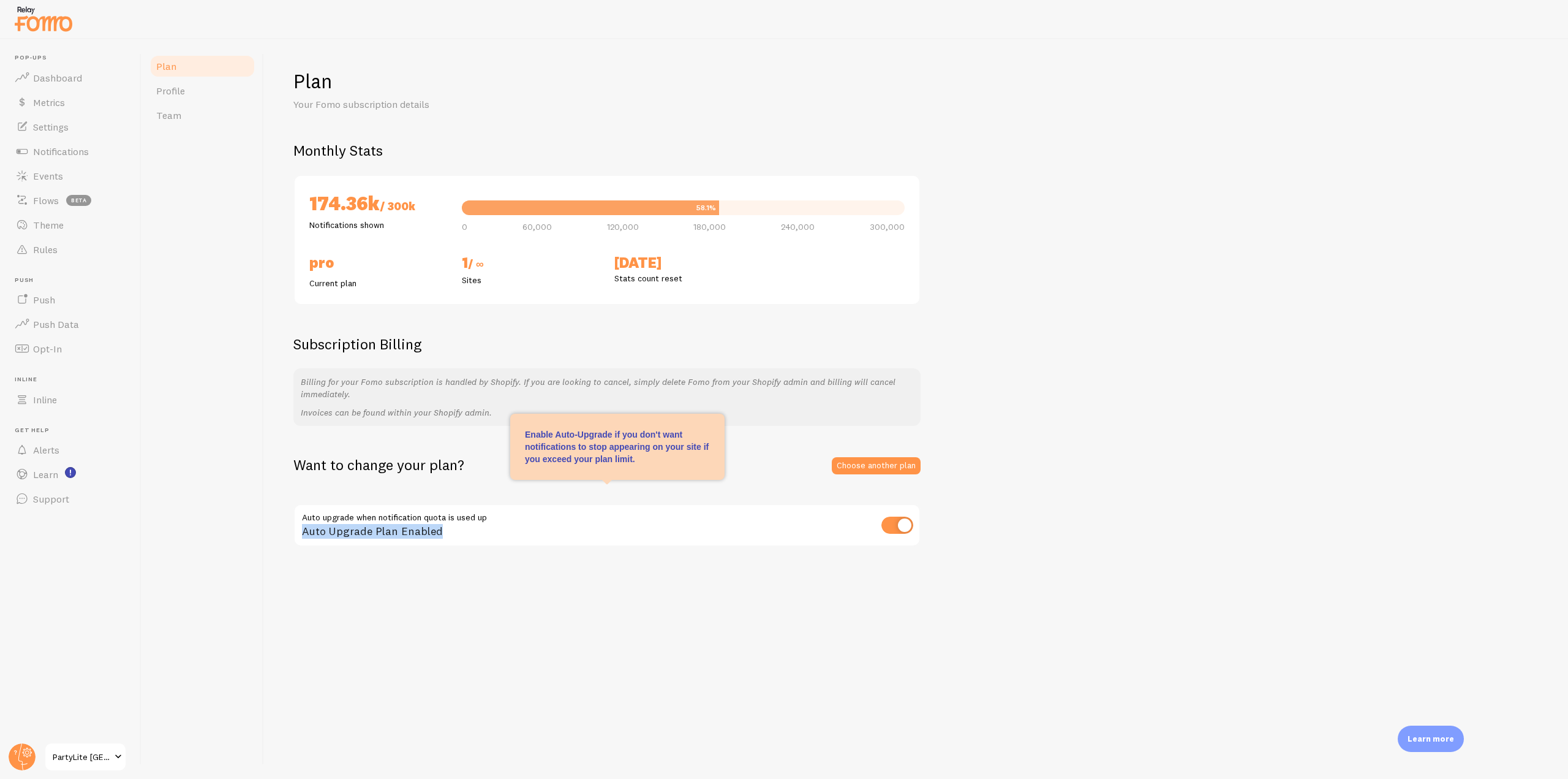
drag, startPoint x: 445, startPoint y: 530, endPoint x: 294, endPoint y: 510, distance: 152.3
click at [294, 510] on div "Auto Upgrade Plan Enabled" at bounding box center [607, 526] width 627 height 44
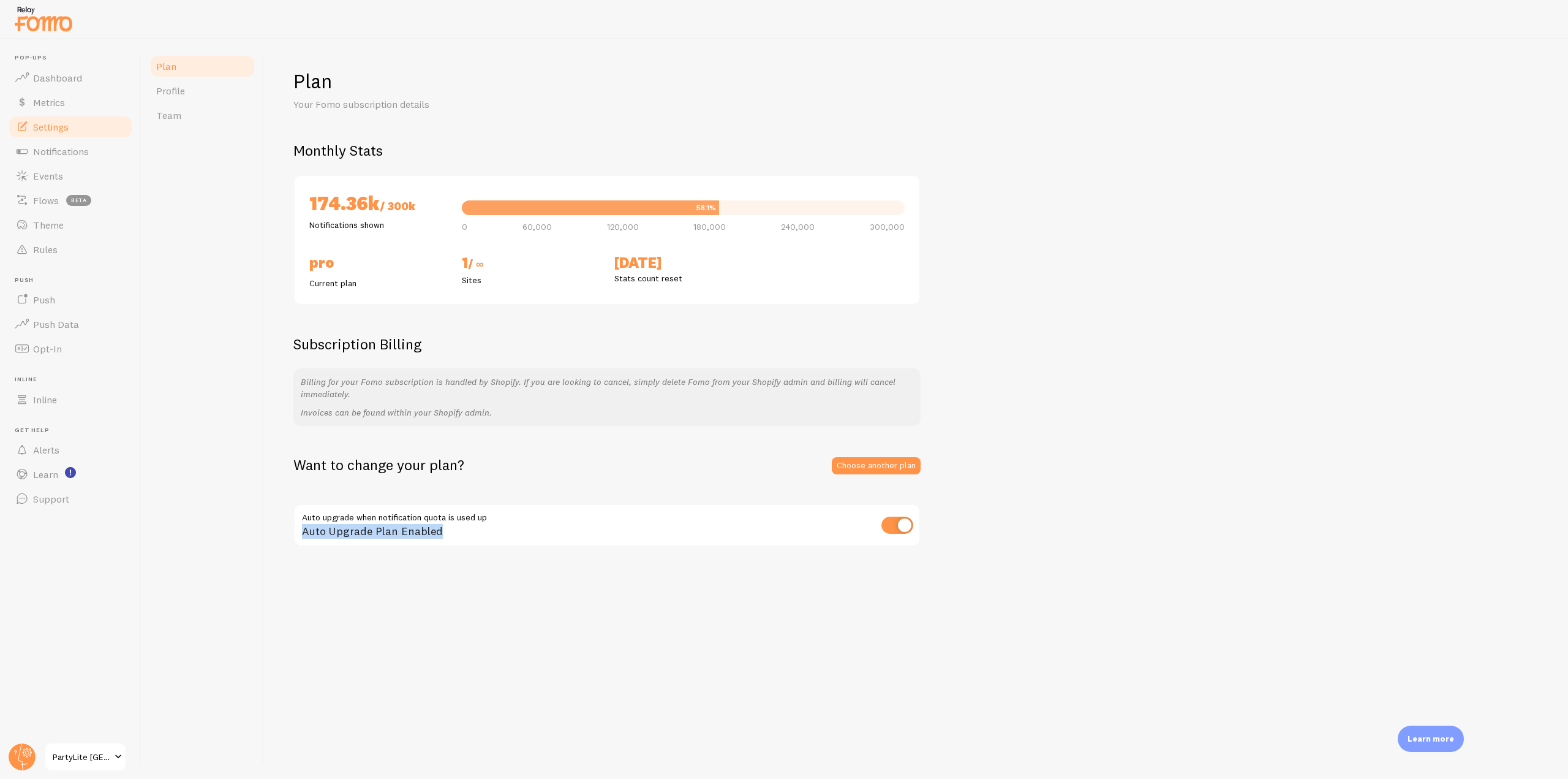
click at [62, 123] on span "Settings" at bounding box center [51, 127] width 36 height 13
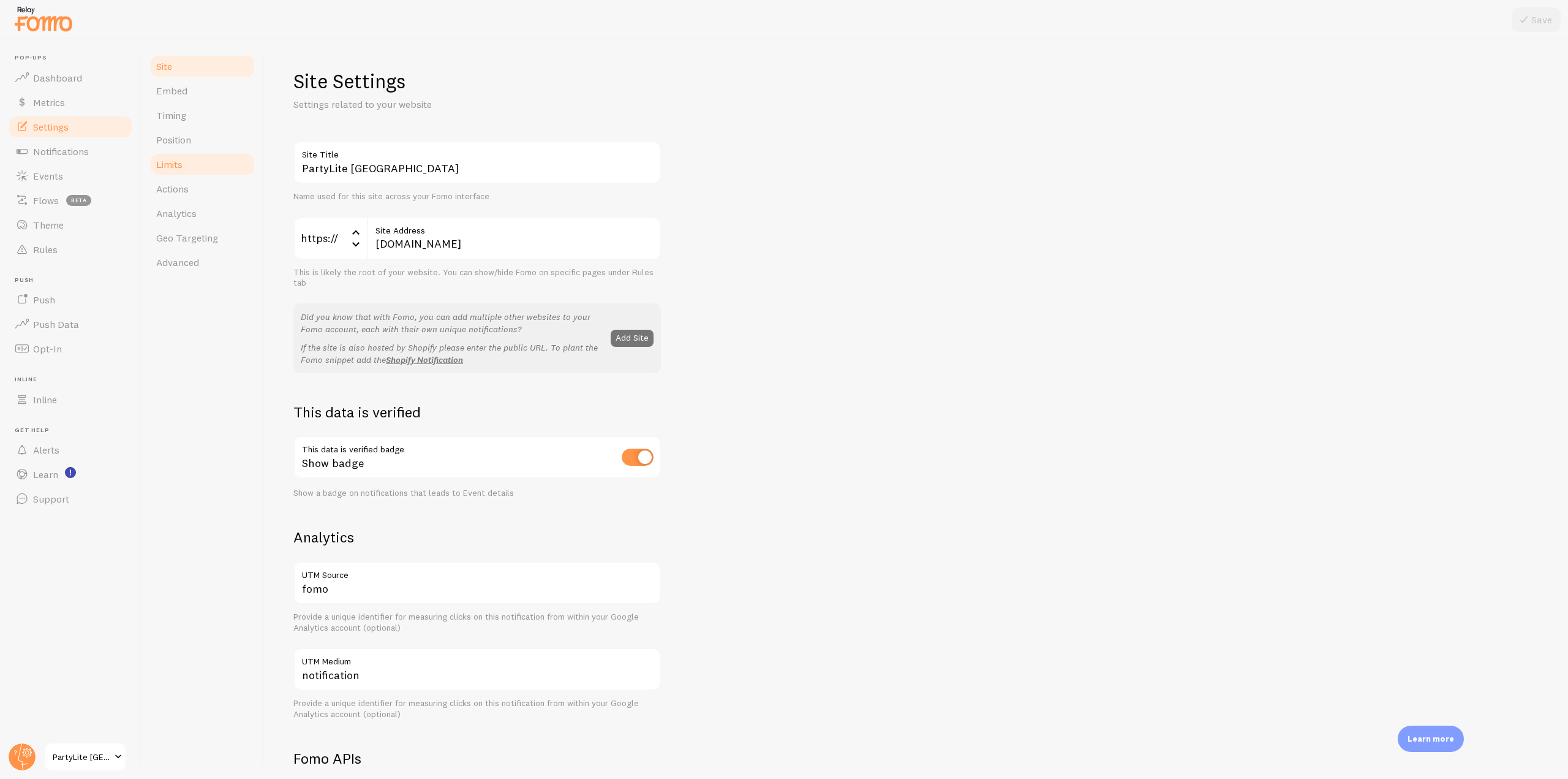
click at [203, 170] on link "Limits" at bounding box center [202, 163] width 107 height 24
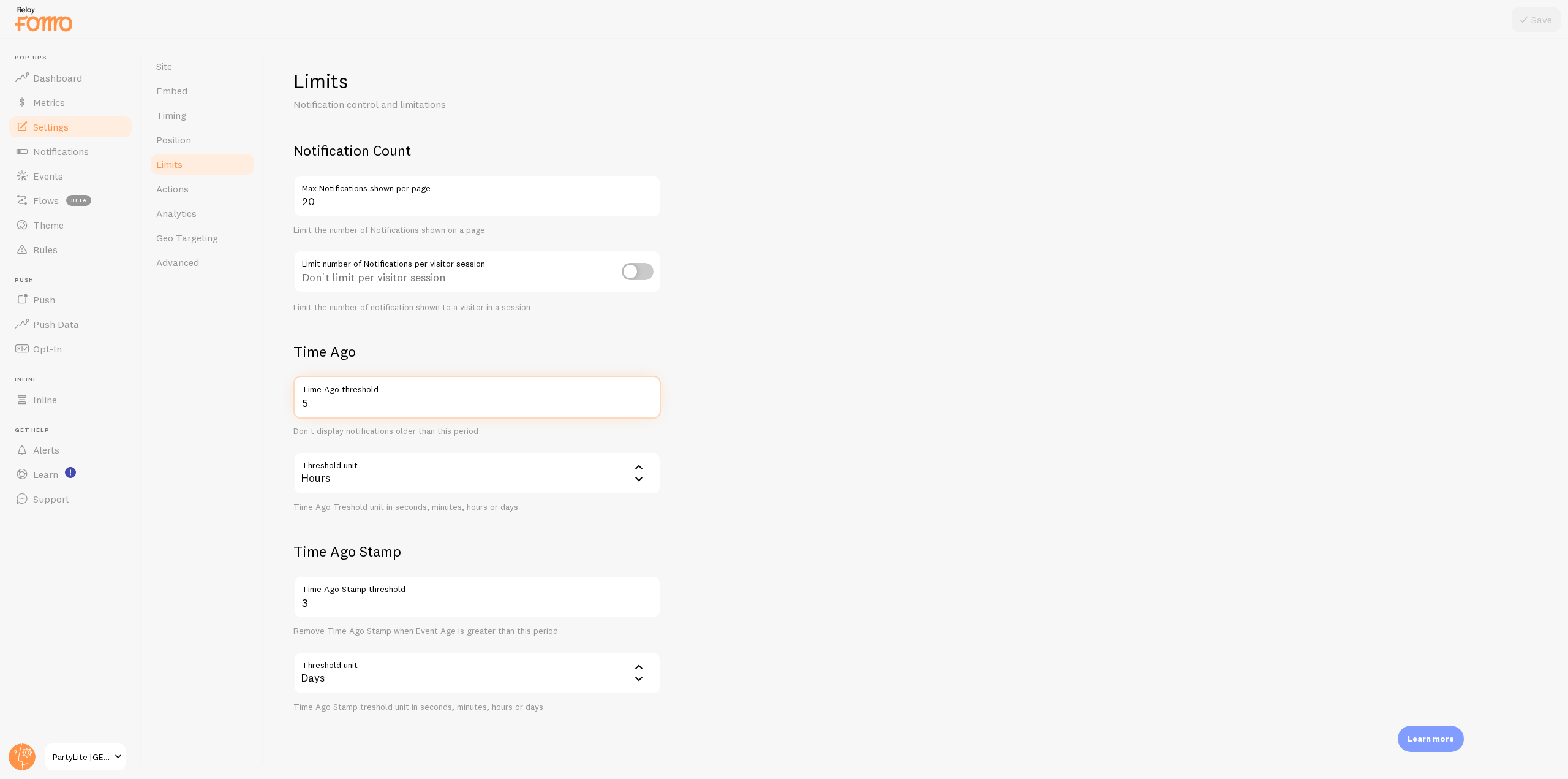
drag, startPoint x: 337, startPoint y: 410, endPoint x: 280, endPoint y: 408, distance: 57.0
click at [280, 408] on div "Limits Notification control and limitations Notification Count 20 Max Notificat…" at bounding box center [916, 409] width 1304 height 740
click at [92, 158] on link "Notifications" at bounding box center [70, 151] width 126 height 24
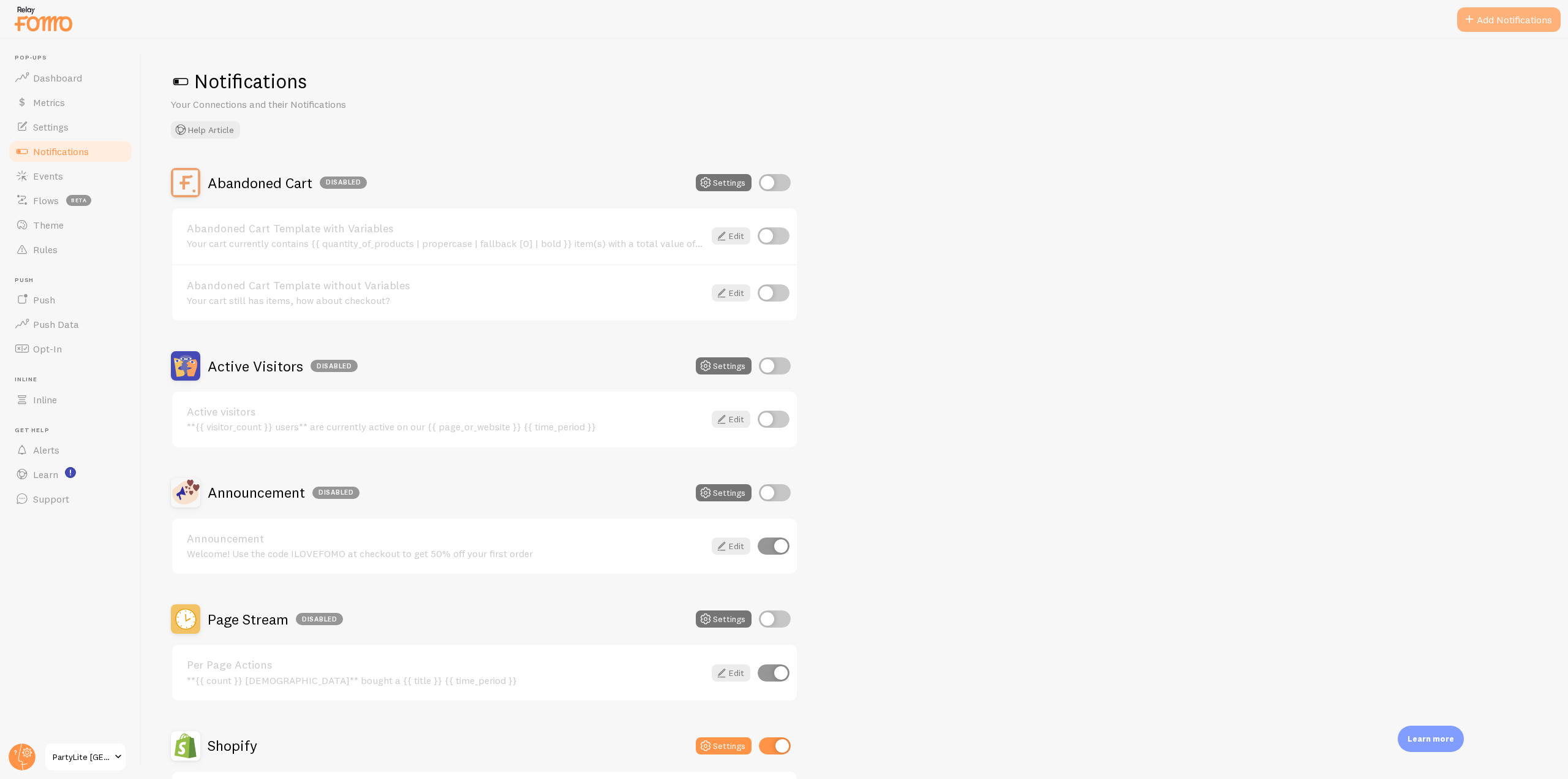
click at [1511, 18] on button "Add Notifications" at bounding box center [1510, 19] width 104 height 24
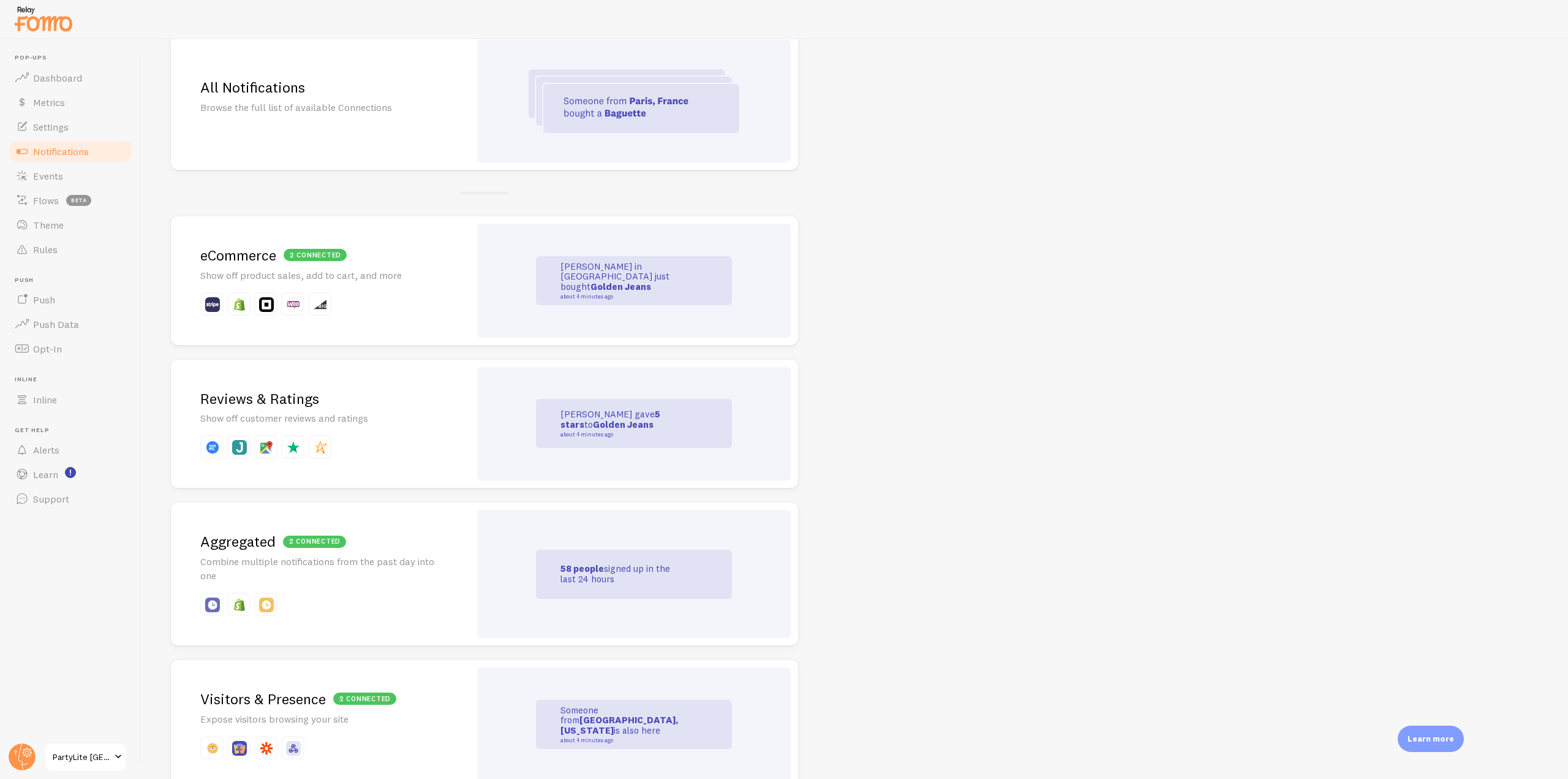
scroll to position [183, 0]
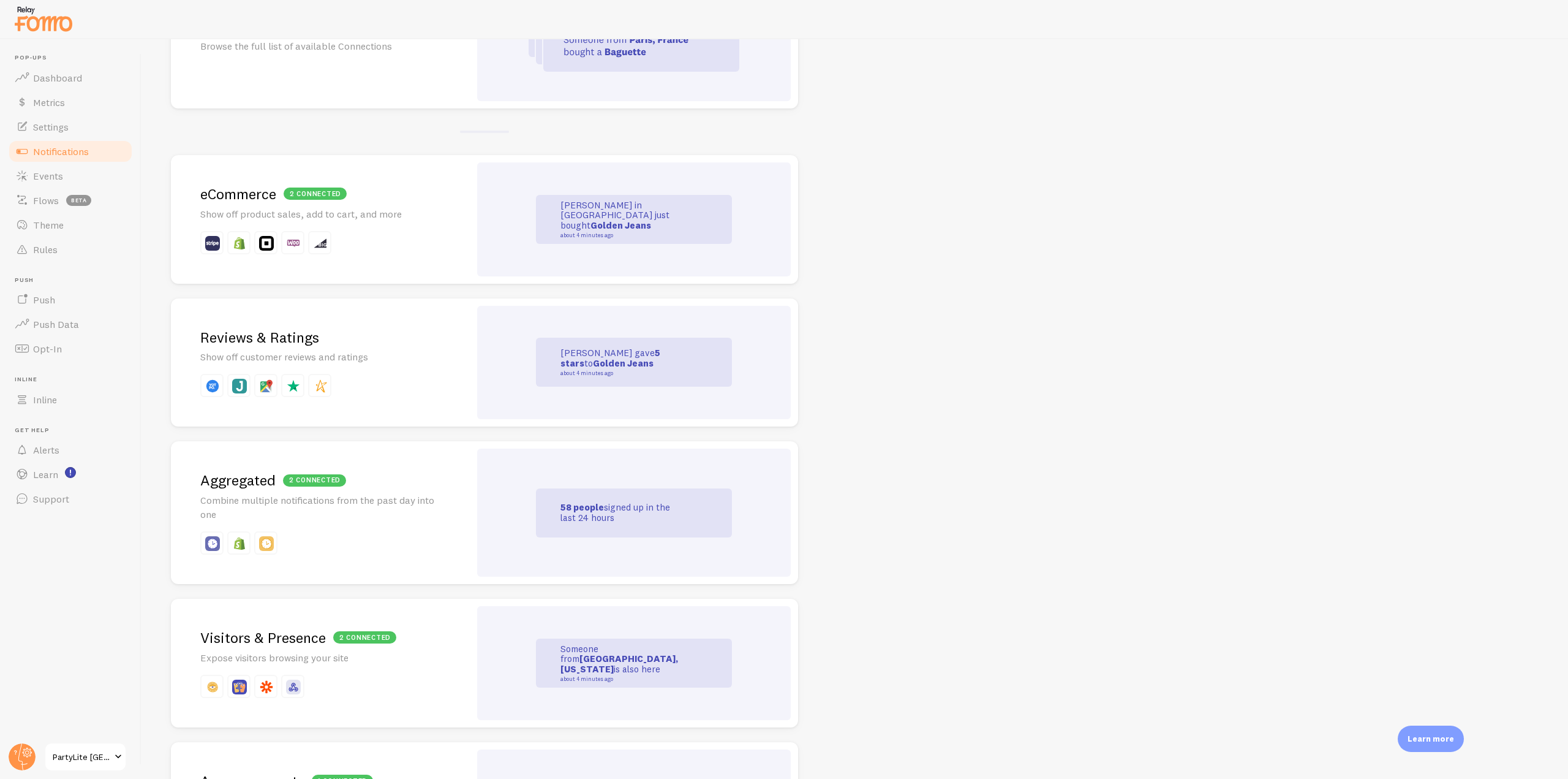
click at [368, 364] on p "Show off customer reviews and ratings" at bounding box center [320, 357] width 240 height 14
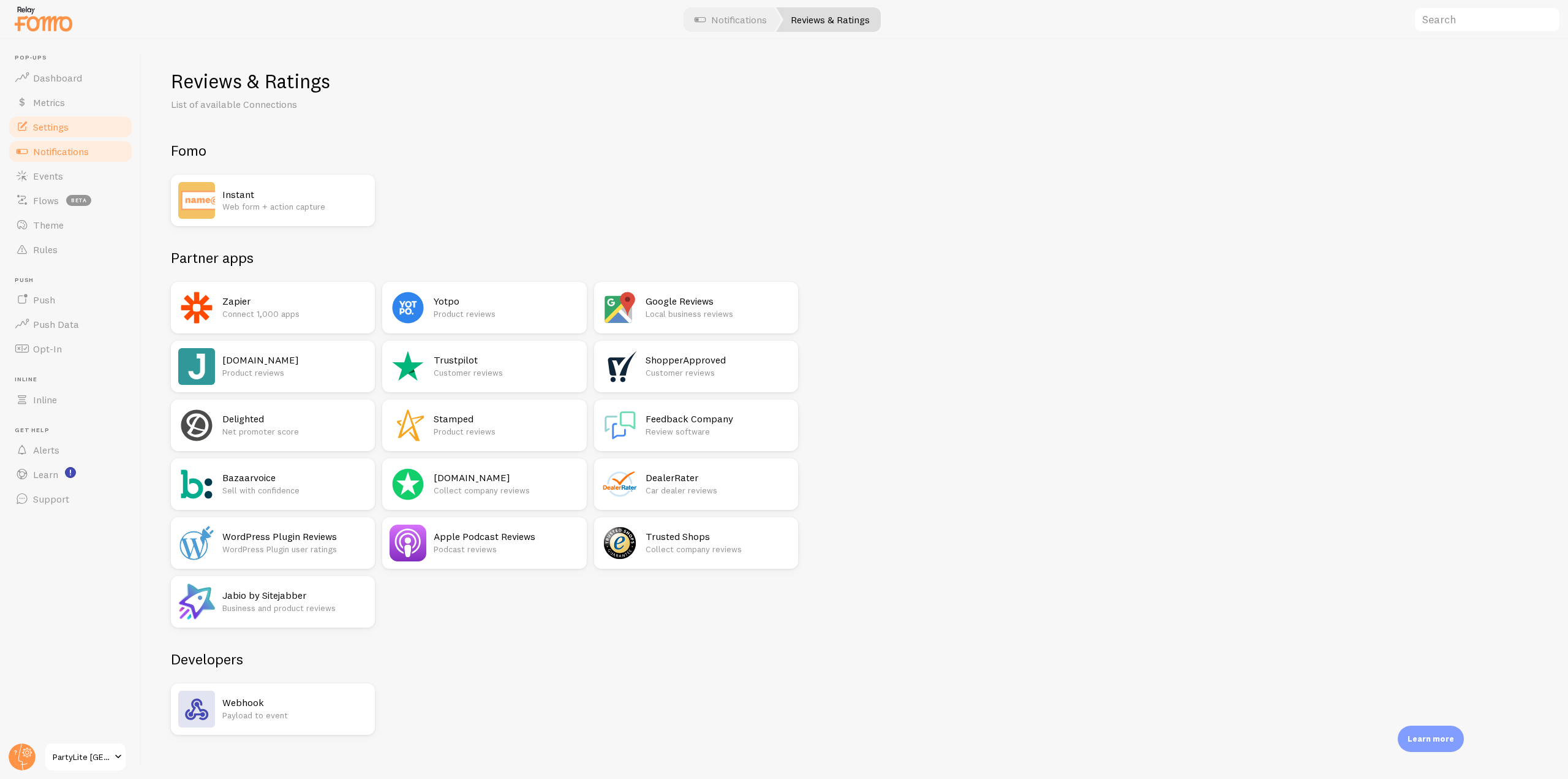
drag, startPoint x: 71, startPoint y: 116, endPoint x: 88, endPoint y: 116, distance: 17.0
click at [71, 116] on link "Settings" at bounding box center [70, 127] width 126 height 24
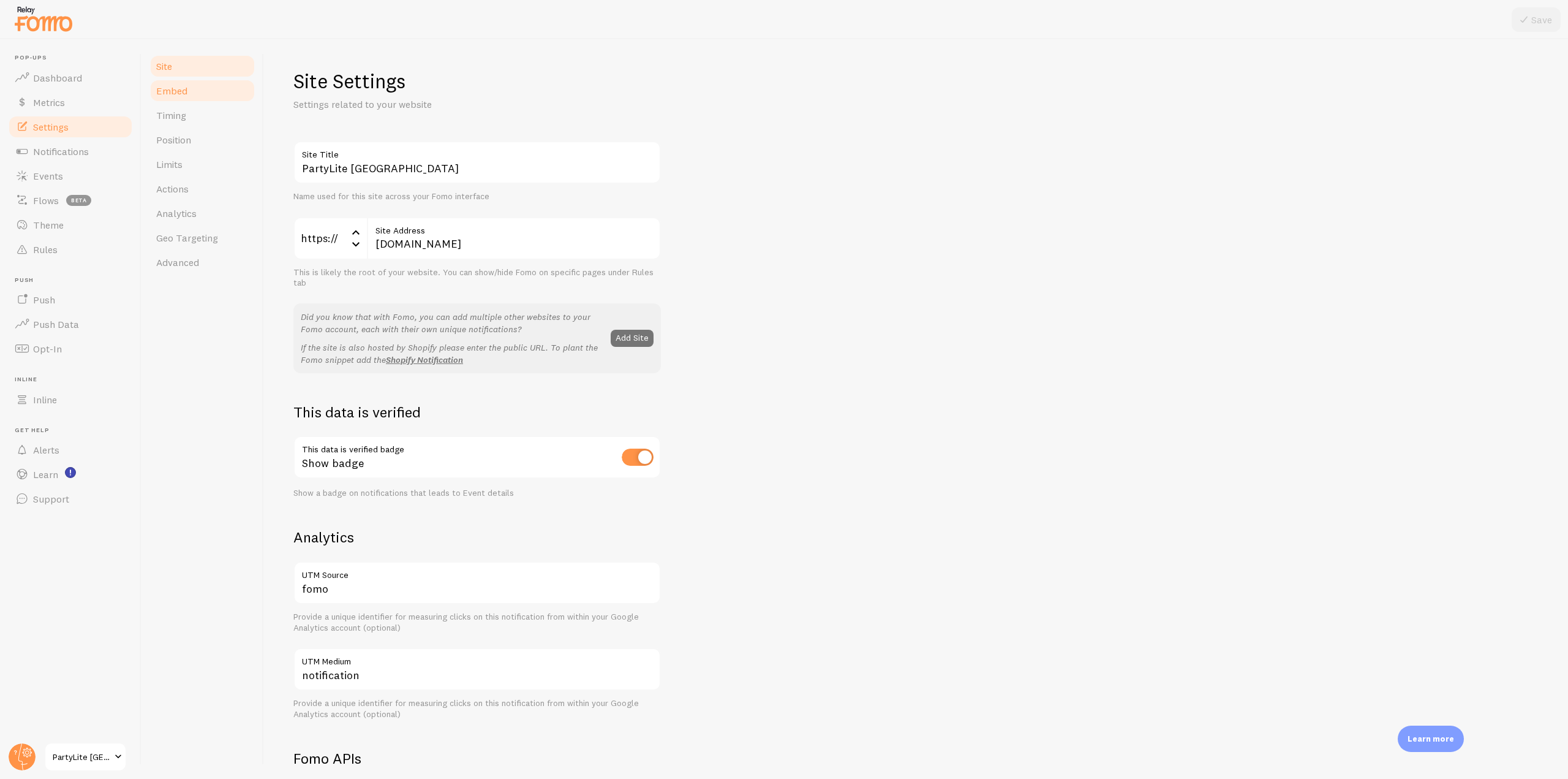
click at [177, 91] on span "Embed" at bounding box center [172, 90] width 31 height 13
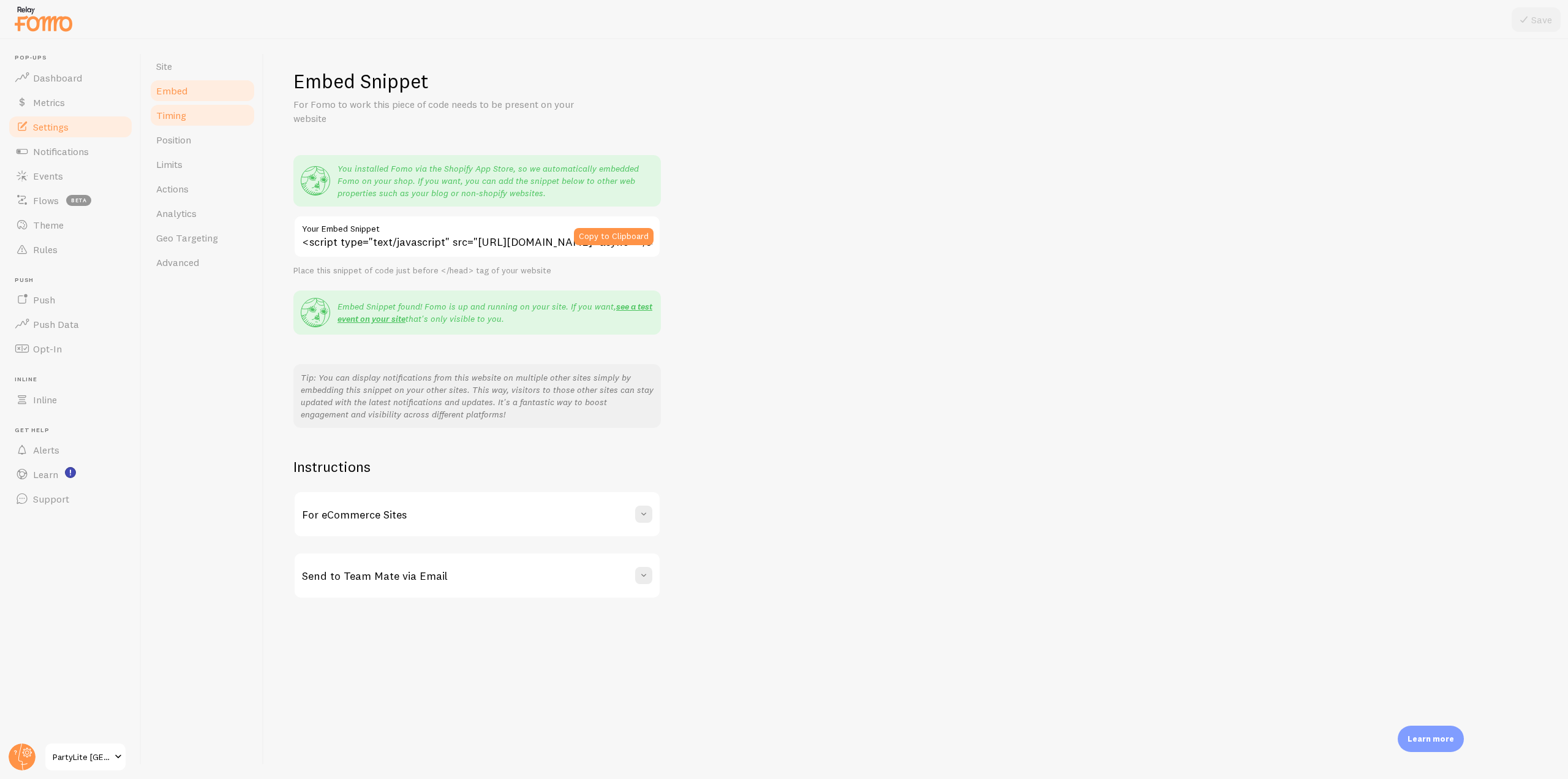
click at [193, 113] on link "Timing" at bounding box center [202, 115] width 107 height 24
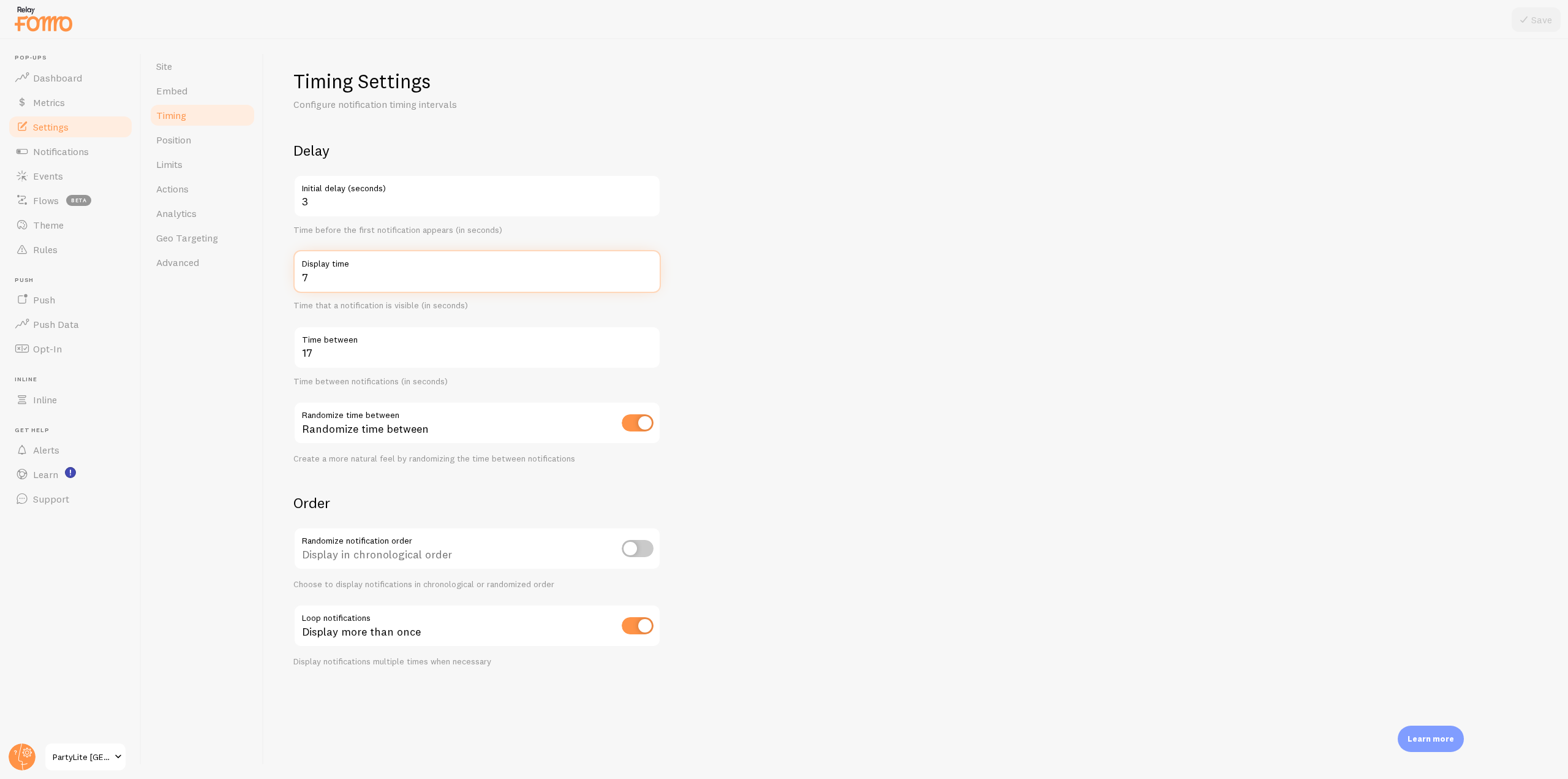
drag, startPoint x: 318, startPoint y: 284, endPoint x: 295, endPoint y: 281, distance: 23.2
click at [295, 281] on input "7" at bounding box center [477, 272] width 368 height 43
drag, startPoint x: 354, startPoint y: 355, endPoint x: 291, endPoint y: 353, distance: 63.0
click at [291, 353] on div "Timing Settings Configure notification timing intervals Delay 3 Initial delay (…" at bounding box center [916, 409] width 1304 height 740
drag, startPoint x: 300, startPoint y: 620, endPoint x: 334, endPoint y: 619, distance: 34.0
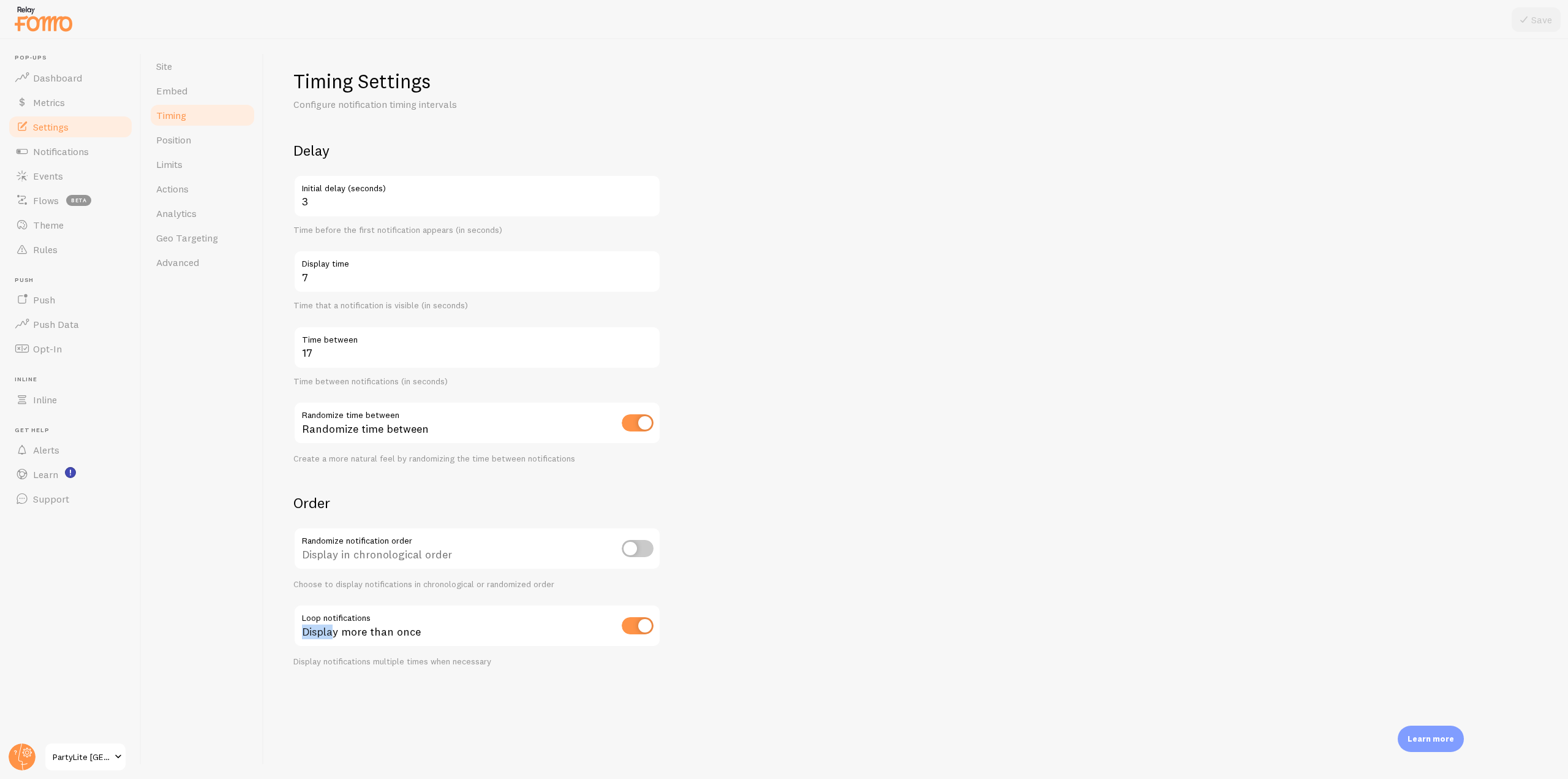
click at [334, 619] on div "Display more than once" at bounding box center [477, 627] width 368 height 44
click at [462, 636] on div "Display more than once" at bounding box center [477, 627] width 368 height 44
drag, startPoint x: 384, startPoint y: 615, endPoint x: 298, endPoint y: 614, distance: 86.0
click at [298, 614] on div "Display more than once" at bounding box center [477, 627] width 368 height 44
click at [67, 180] on link "Events" at bounding box center [70, 175] width 126 height 24
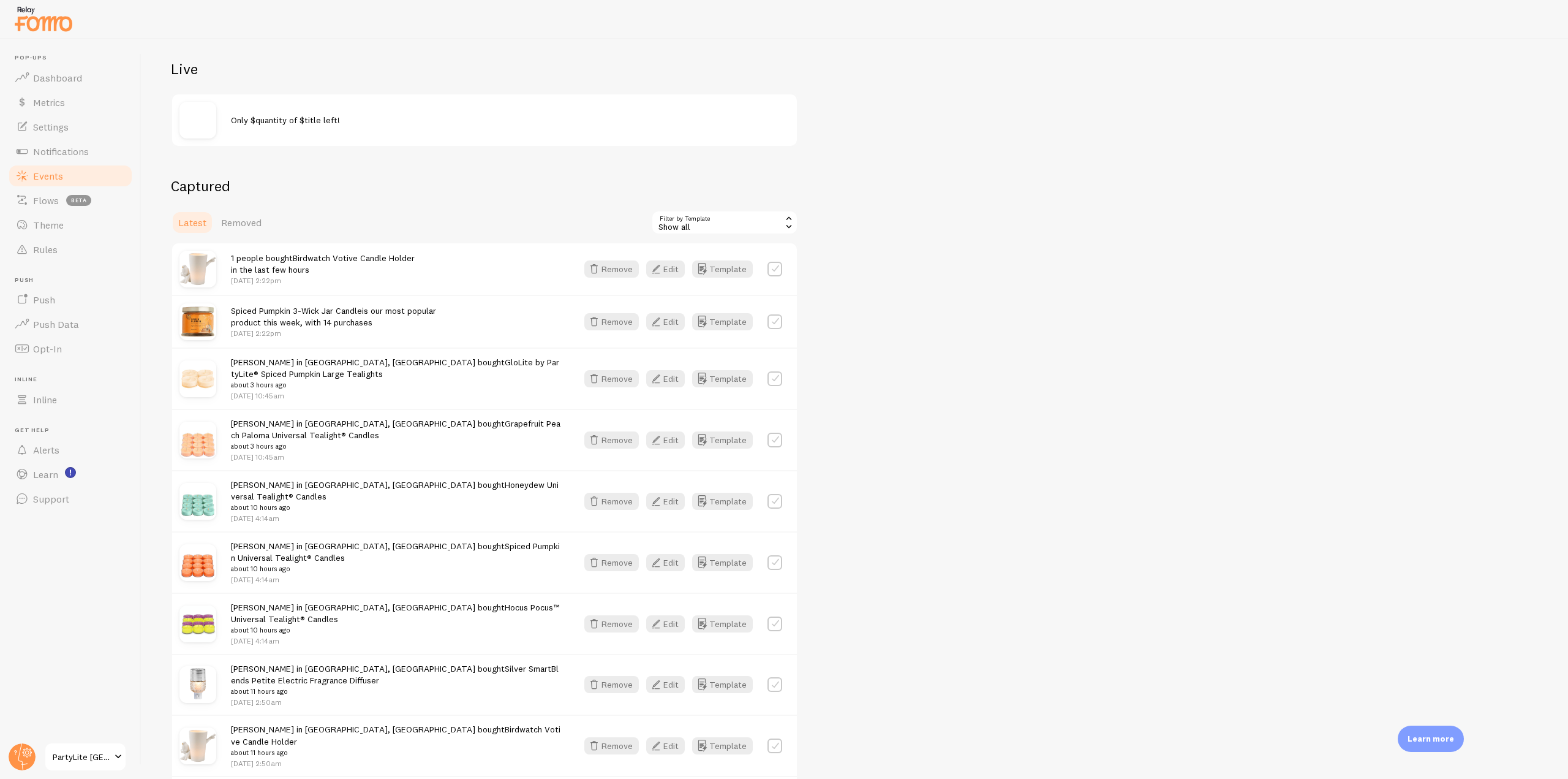
scroll to position [183, 0]
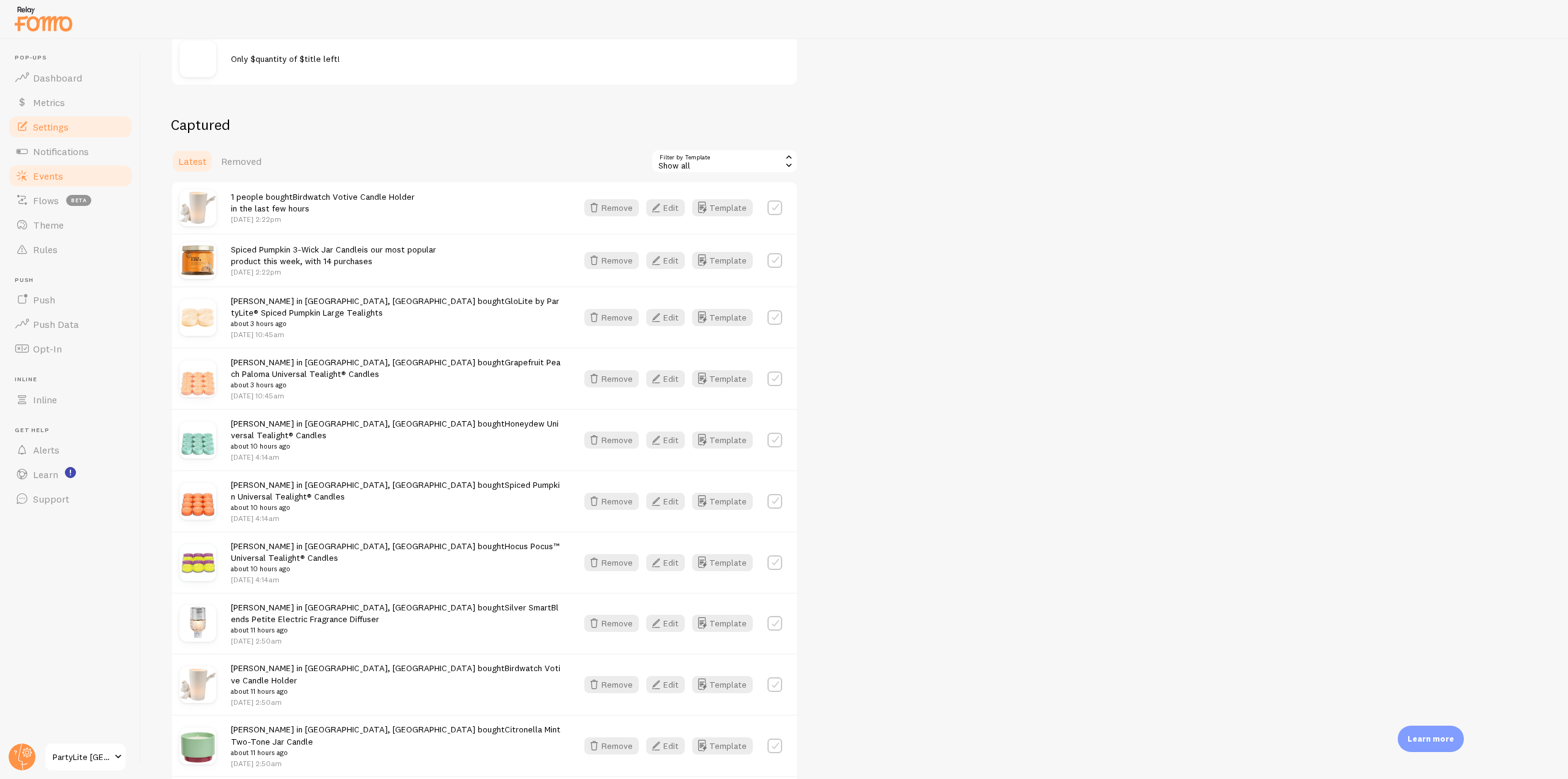
click at [62, 123] on span "Settings" at bounding box center [51, 127] width 36 height 13
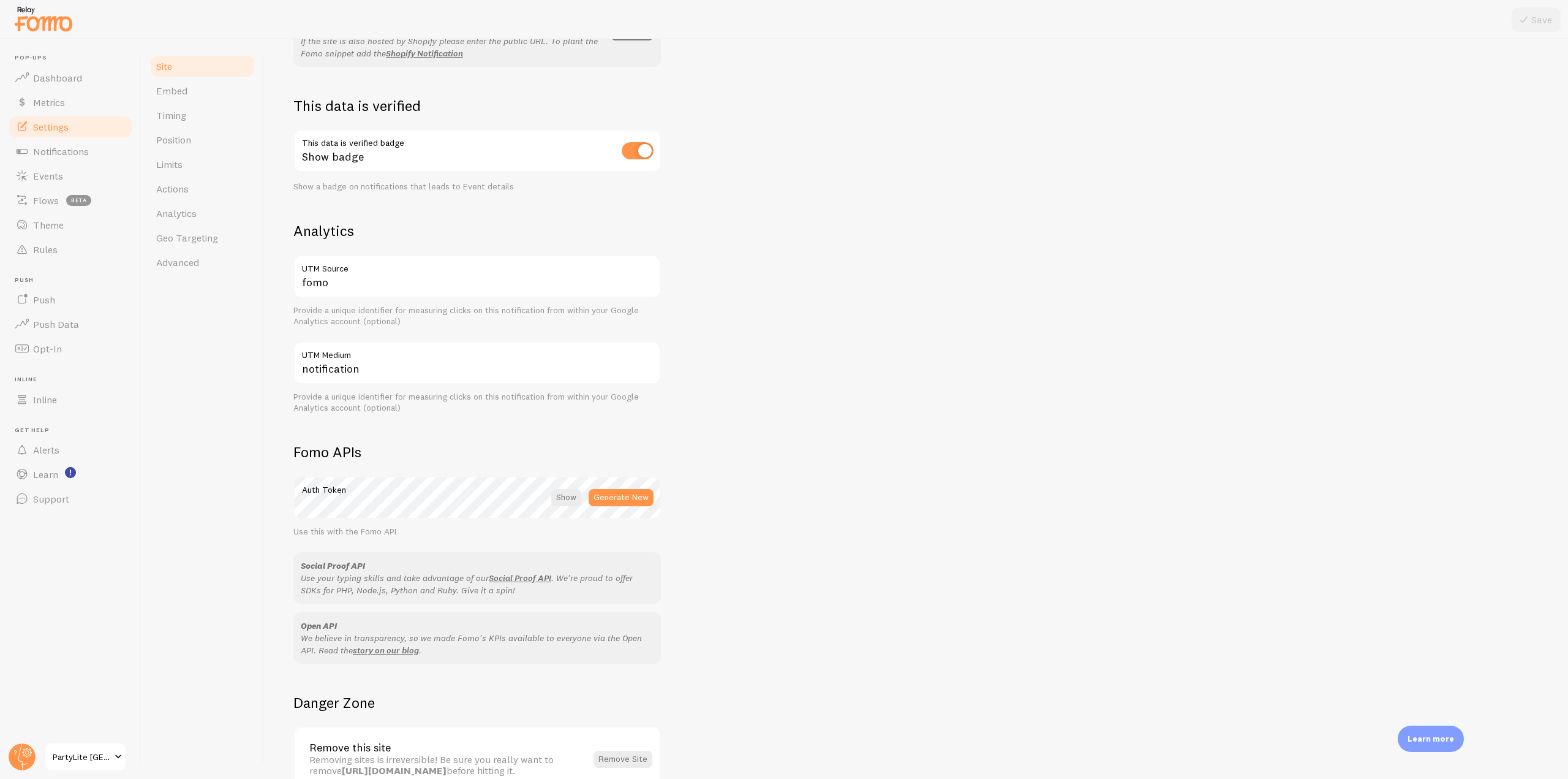
scroll to position [378, 0]
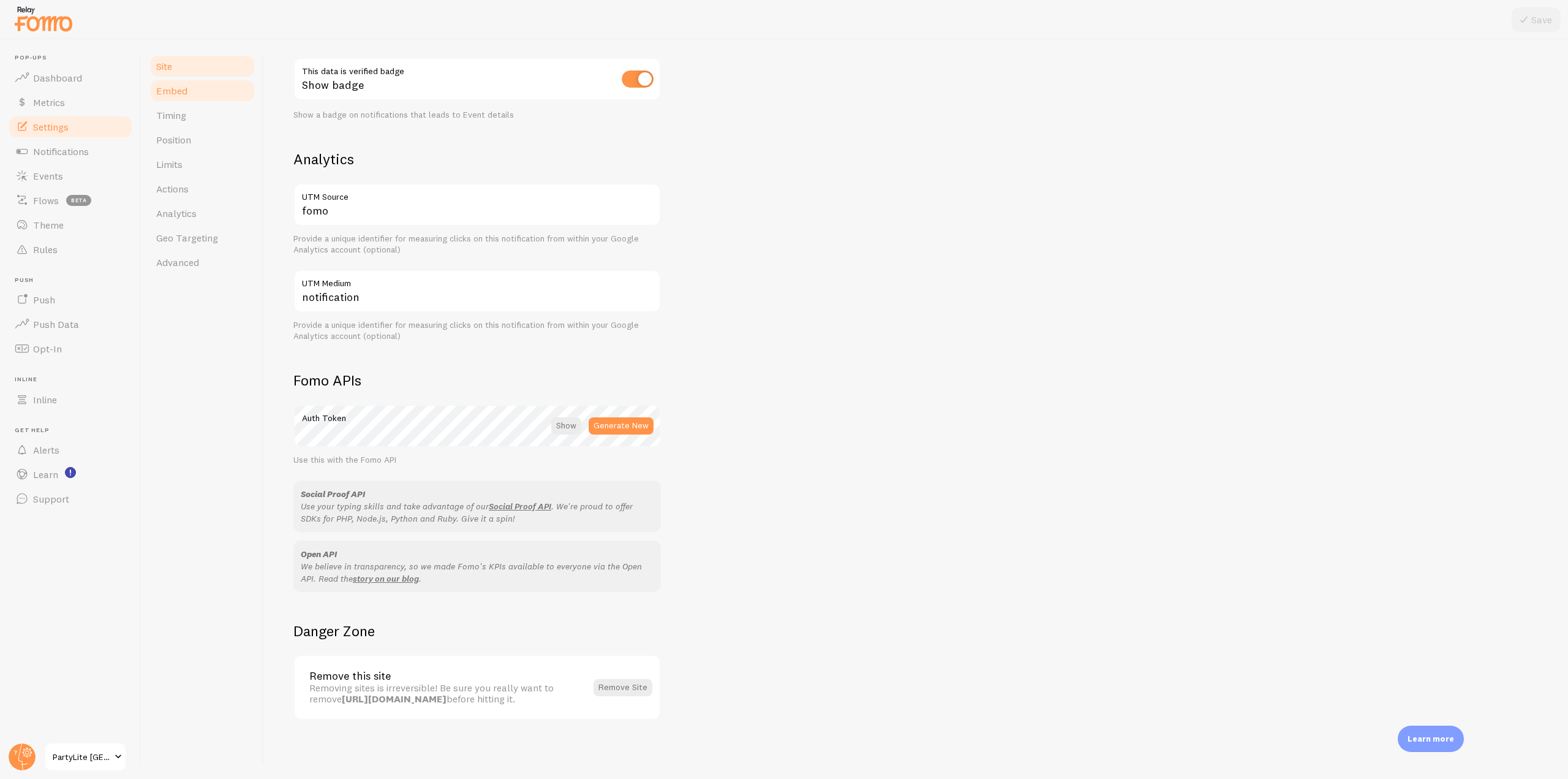
click at [186, 95] on span "Embed" at bounding box center [172, 90] width 31 height 13
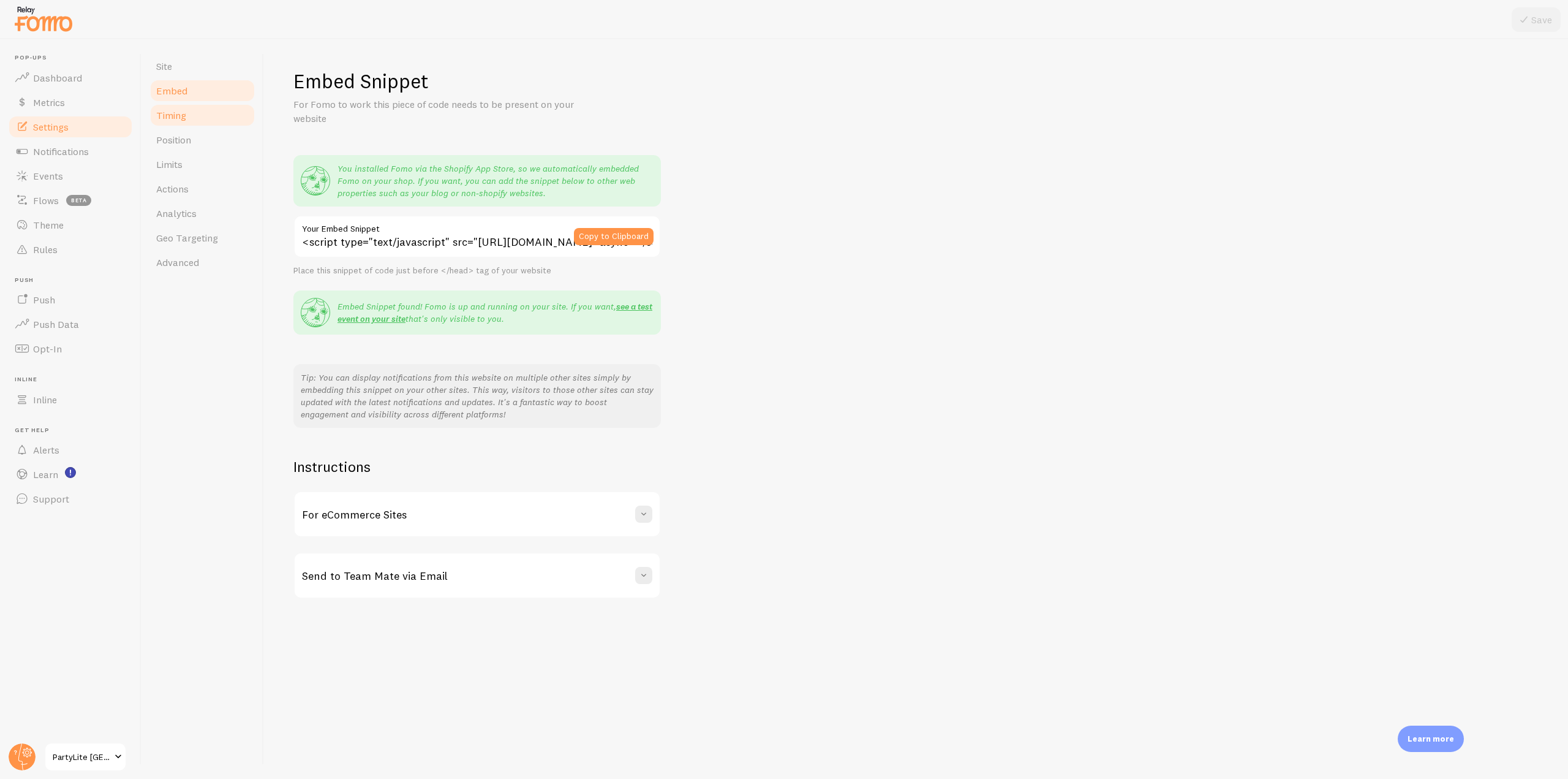
click at [186, 123] on link "Timing" at bounding box center [202, 115] width 107 height 24
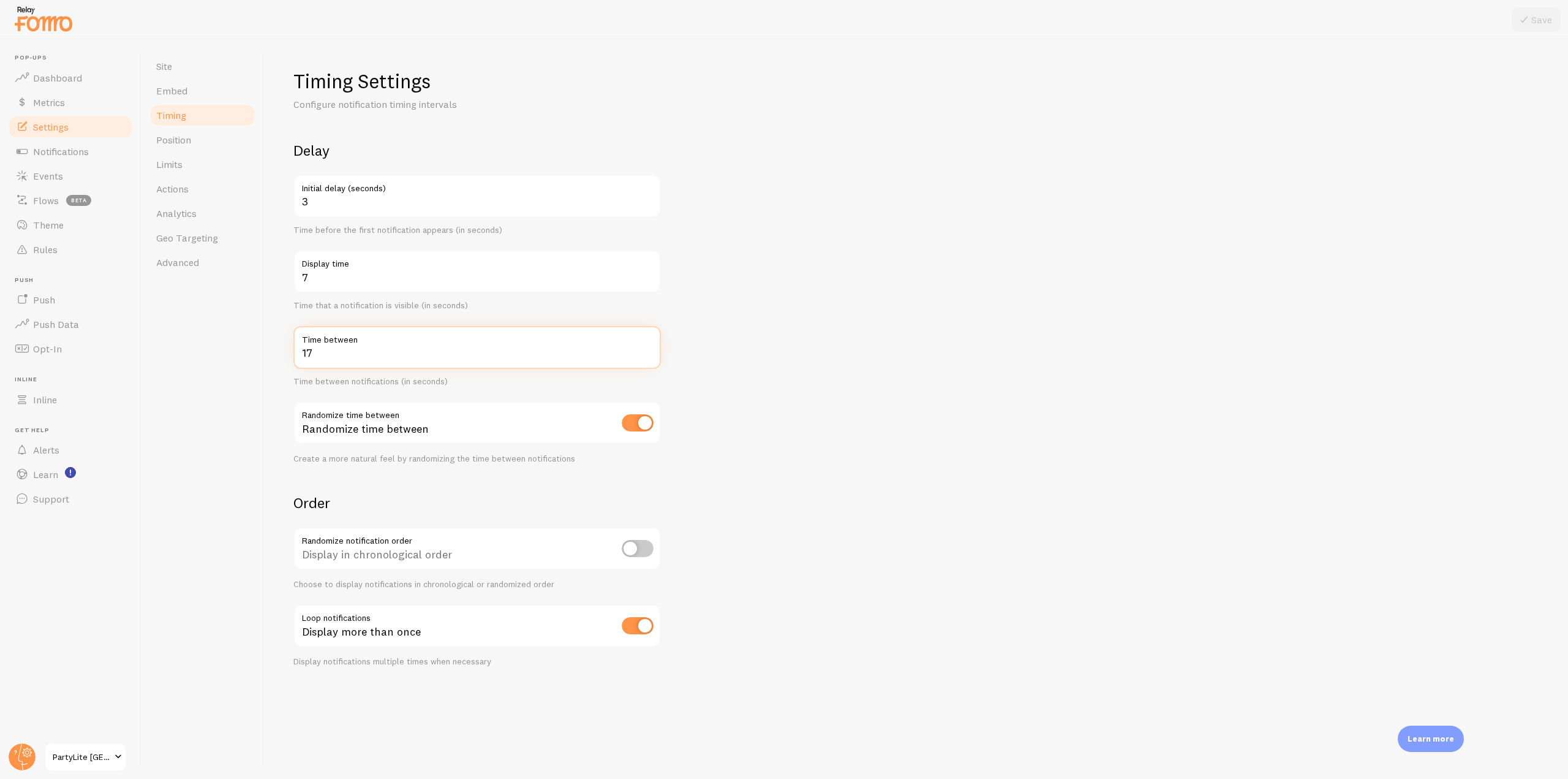
drag, startPoint x: 320, startPoint y: 355, endPoint x: 290, endPoint y: 353, distance: 30.1
click at [290, 353] on div "Timing Settings Configure notification timing intervals Delay 3 Initial delay (…" at bounding box center [916, 409] width 1304 height 740
click at [183, 134] on span "Position" at bounding box center [173, 140] width 35 height 13
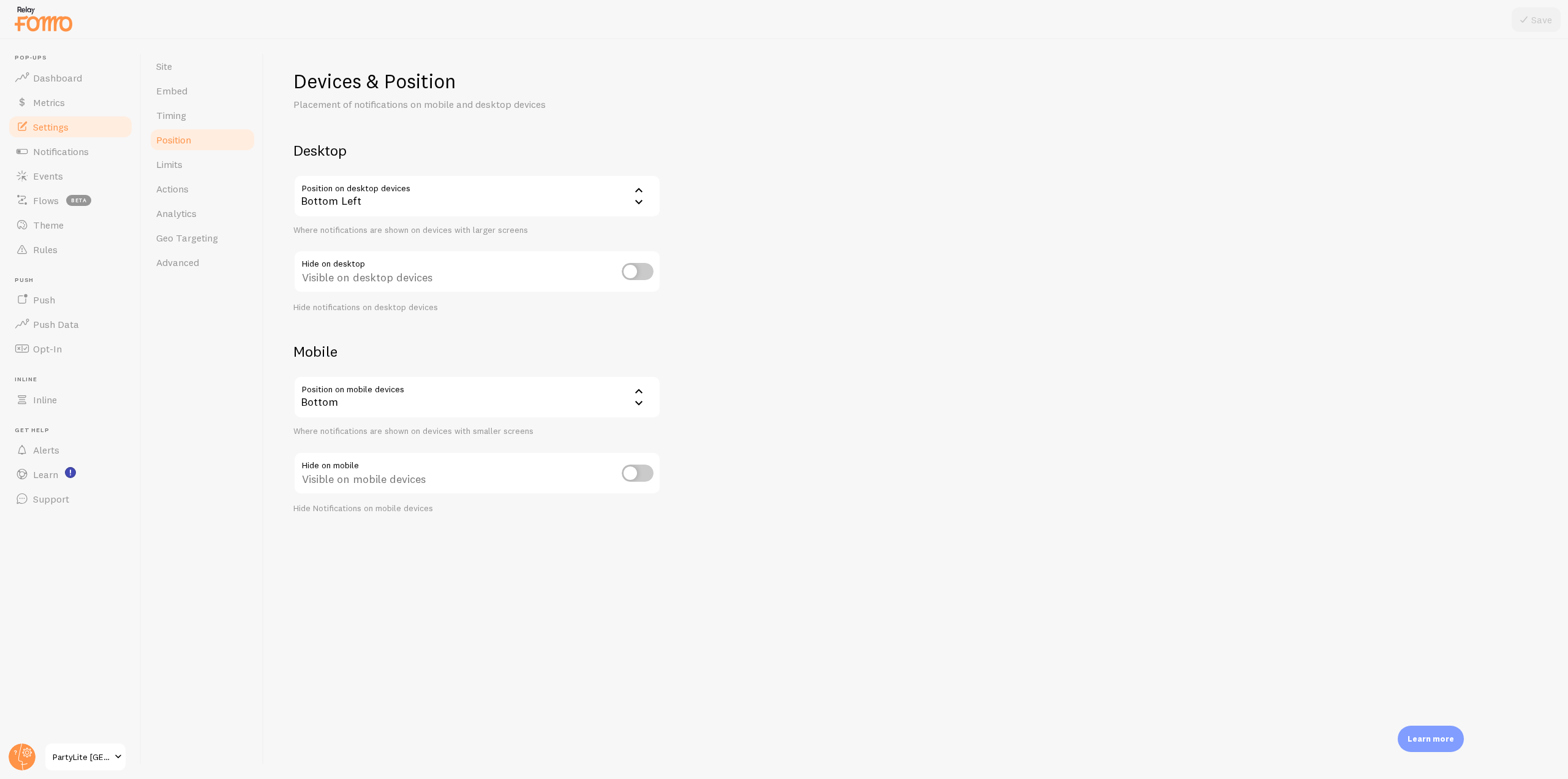
click at [635, 192] on icon at bounding box center [639, 190] width 15 height 15
click at [393, 262] on li "Bottom Left - Slide In" at bounding box center [477, 258] width 365 height 21
click at [195, 260] on span "Advanced" at bounding box center [178, 262] width 43 height 13
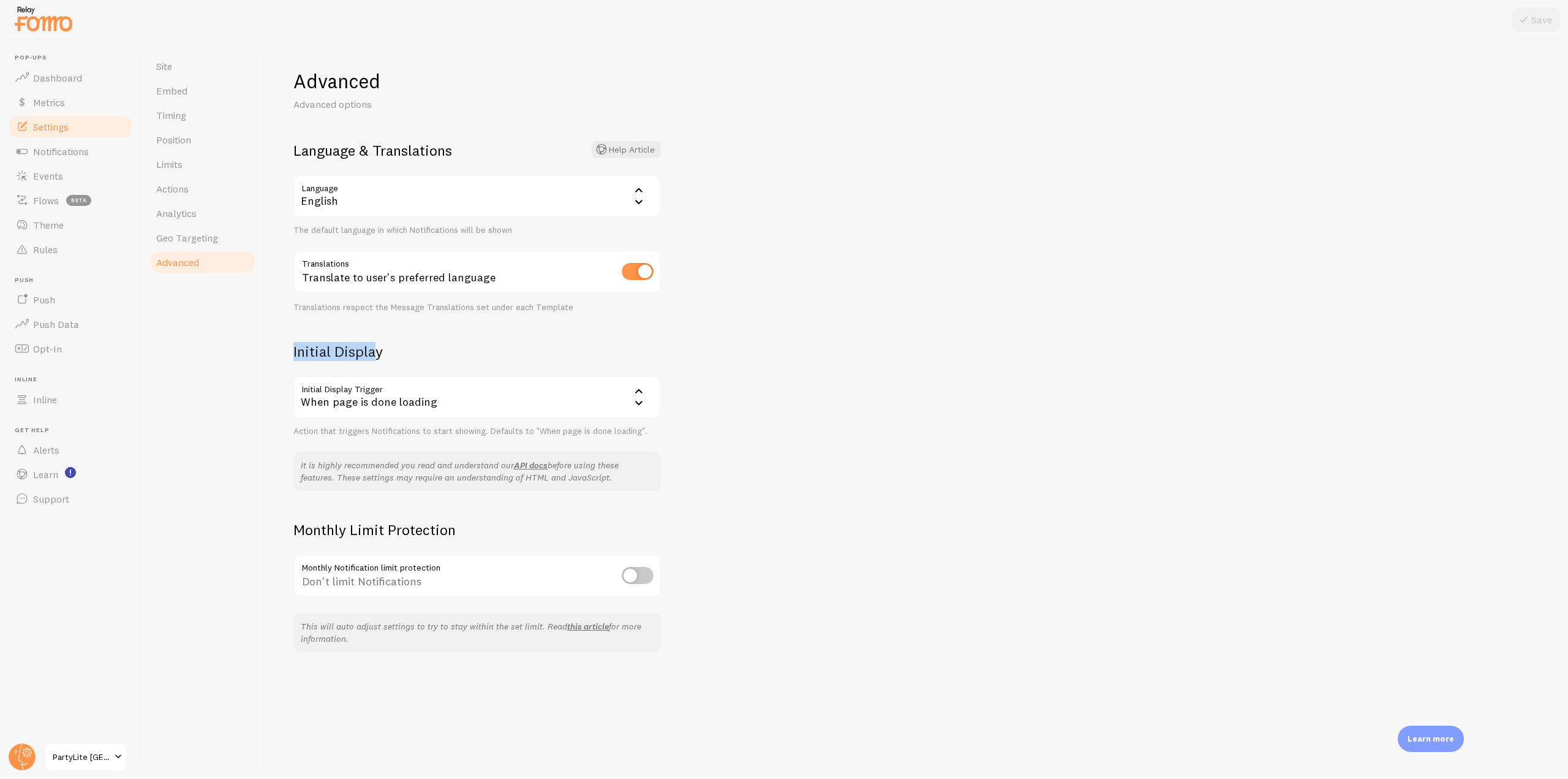
drag, startPoint x: 293, startPoint y: 351, endPoint x: 376, endPoint y: 354, distance: 83.1
click at [376, 354] on div "Advanced Advanced options Language & Translations Help Article Language en Engl…" at bounding box center [916, 409] width 1304 height 740
click at [405, 362] on div "Initial Display Initial Display Trigger onload When page is done loading When p…" at bounding box center [477, 389] width 368 height 95
drag, startPoint x: 355, startPoint y: 359, endPoint x: 281, endPoint y: 357, distance: 74.0
click at [281, 357] on div "Advanced Advanced options Language & Translations Help Article Language en Engl…" at bounding box center [916, 409] width 1304 height 740
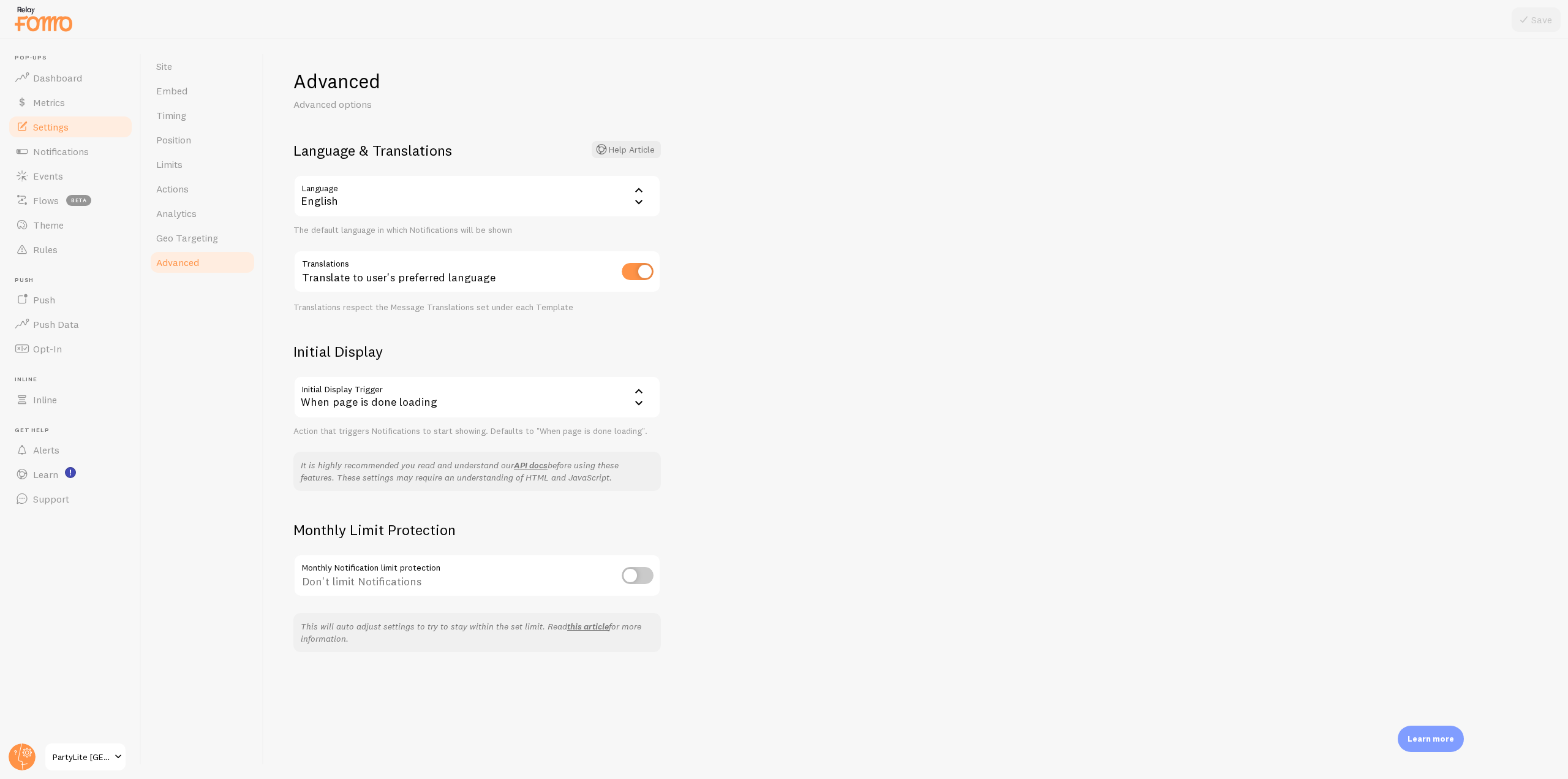
click at [644, 404] on icon at bounding box center [639, 403] width 15 height 15
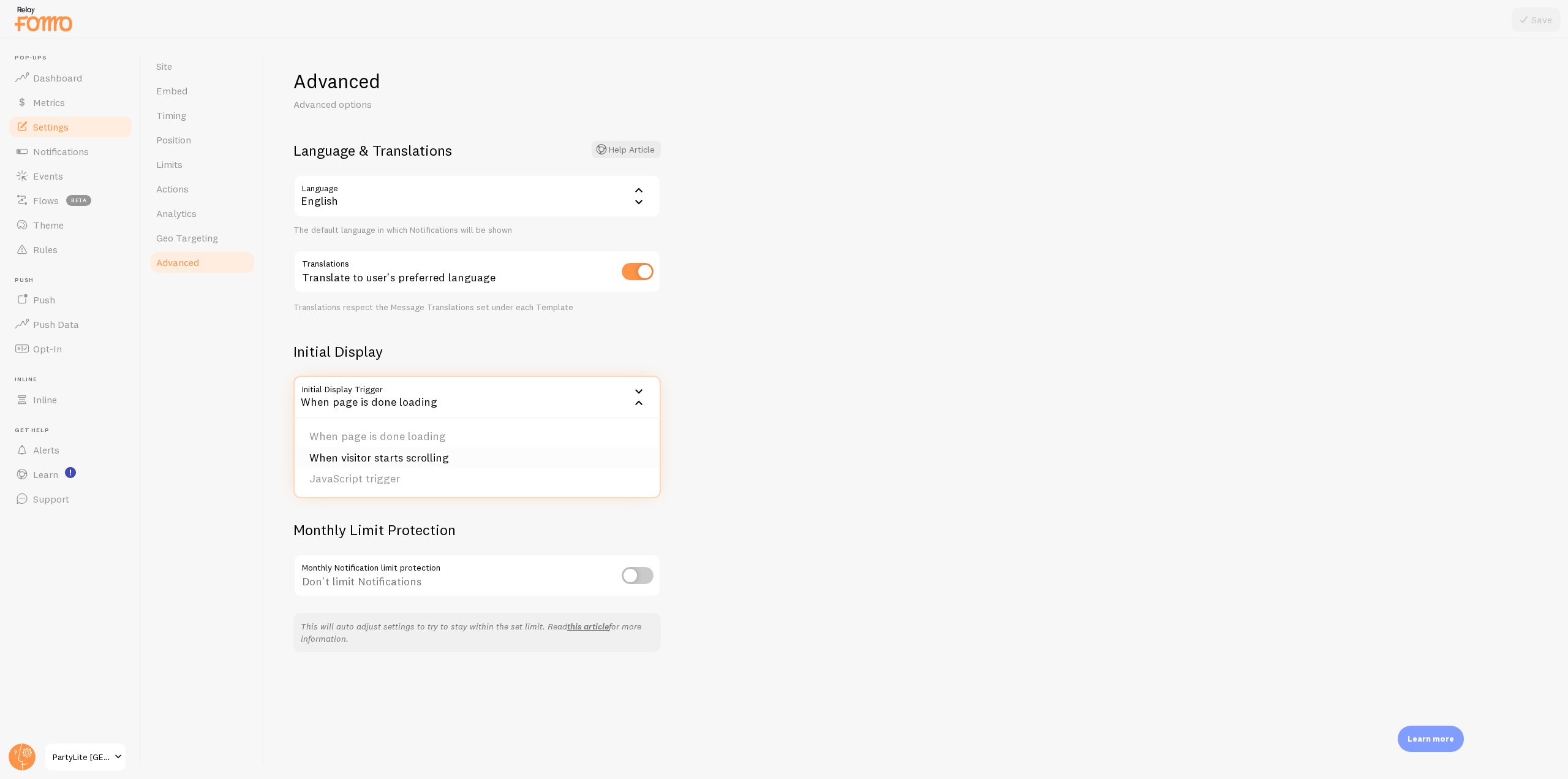
click at [390, 455] on li "When visitor starts scrolling" at bounding box center [477, 458] width 365 height 21
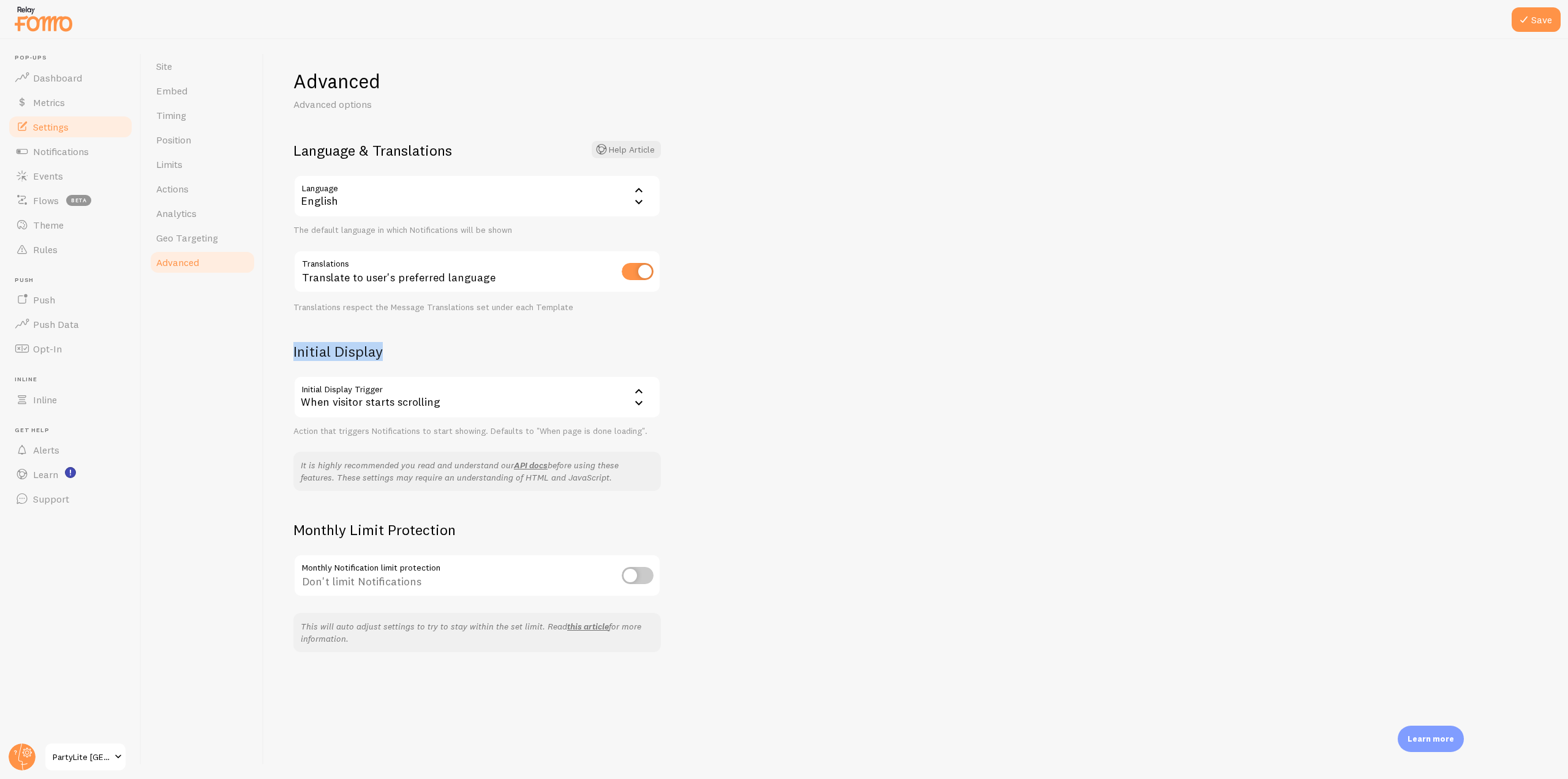
drag, startPoint x: 294, startPoint y: 344, endPoint x: 416, endPoint y: 344, distance: 122.0
click at [416, 344] on h2 "Initial Display" at bounding box center [477, 351] width 368 height 19
click at [613, 381] on div "When visitor starts scrolling" at bounding box center [477, 397] width 368 height 43
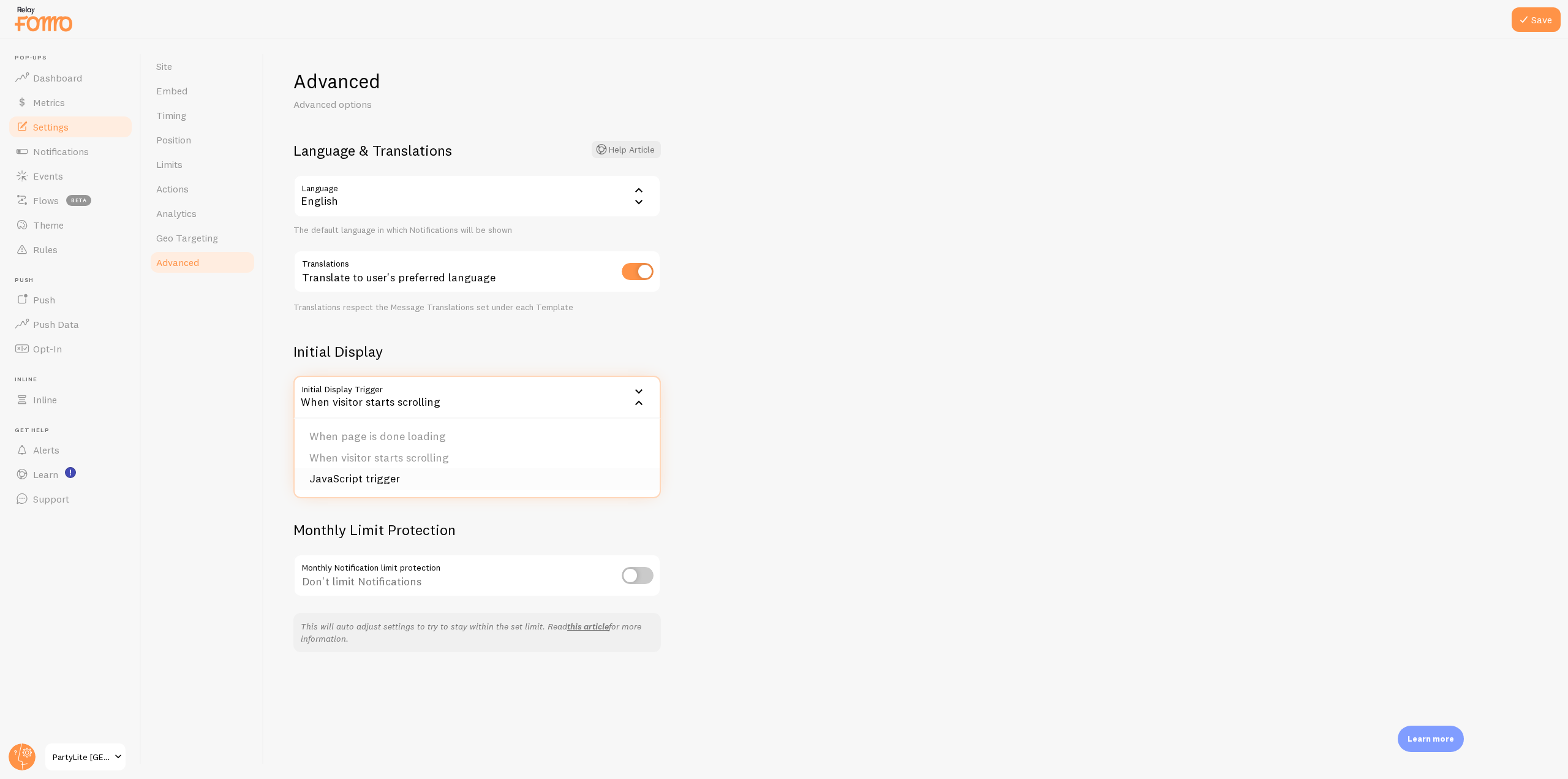
click at [398, 482] on li "JavaScript trigger" at bounding box center [477, 479] width 365 height 21
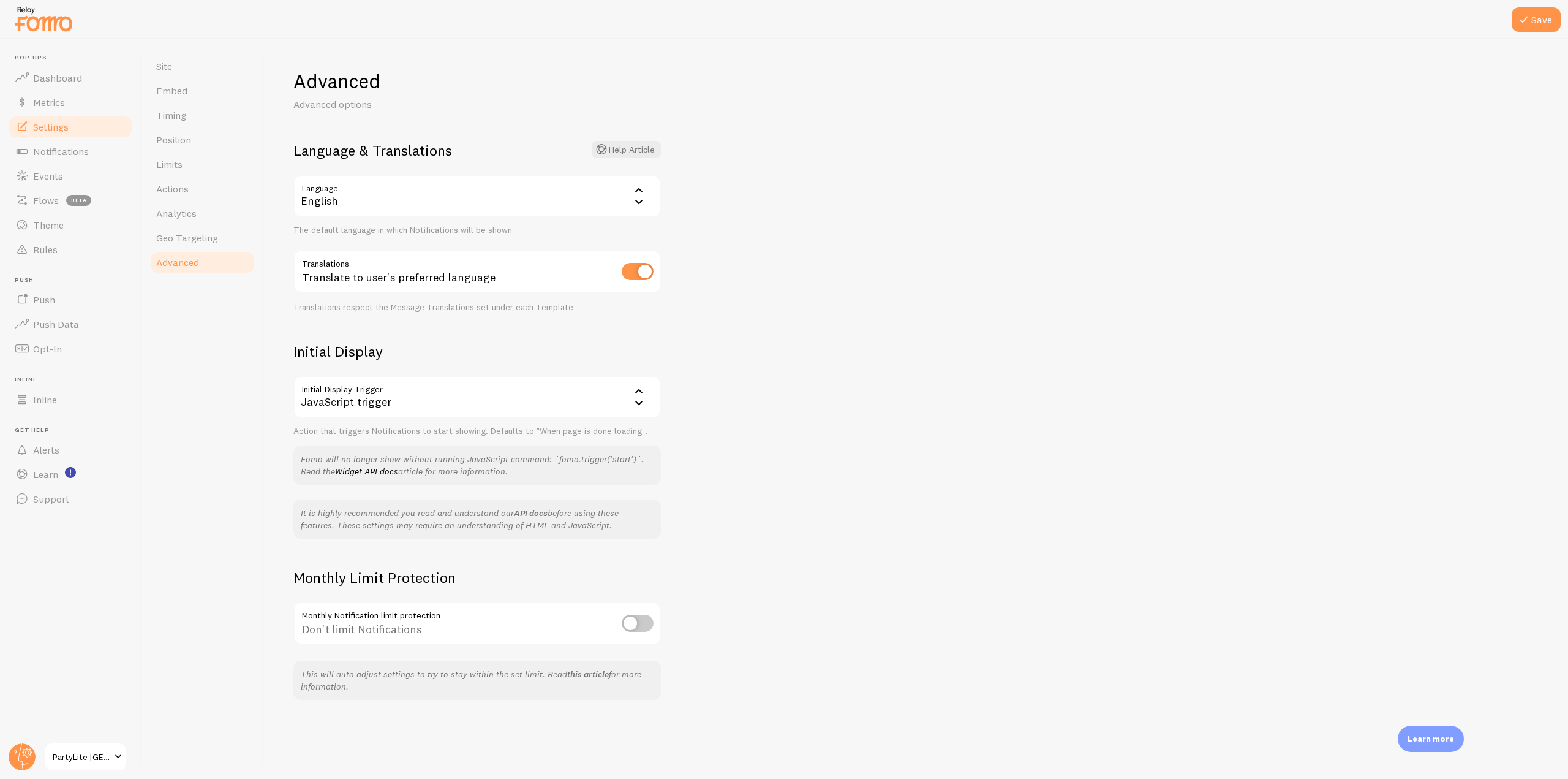
click at [462, 377] on div "JavaScript trigger" at bounding box center [477, 397] width 368 height 43
click at [388, 452] on li "When visitor starts scrolling" at bounding box center [477, 458] width 365 height 21
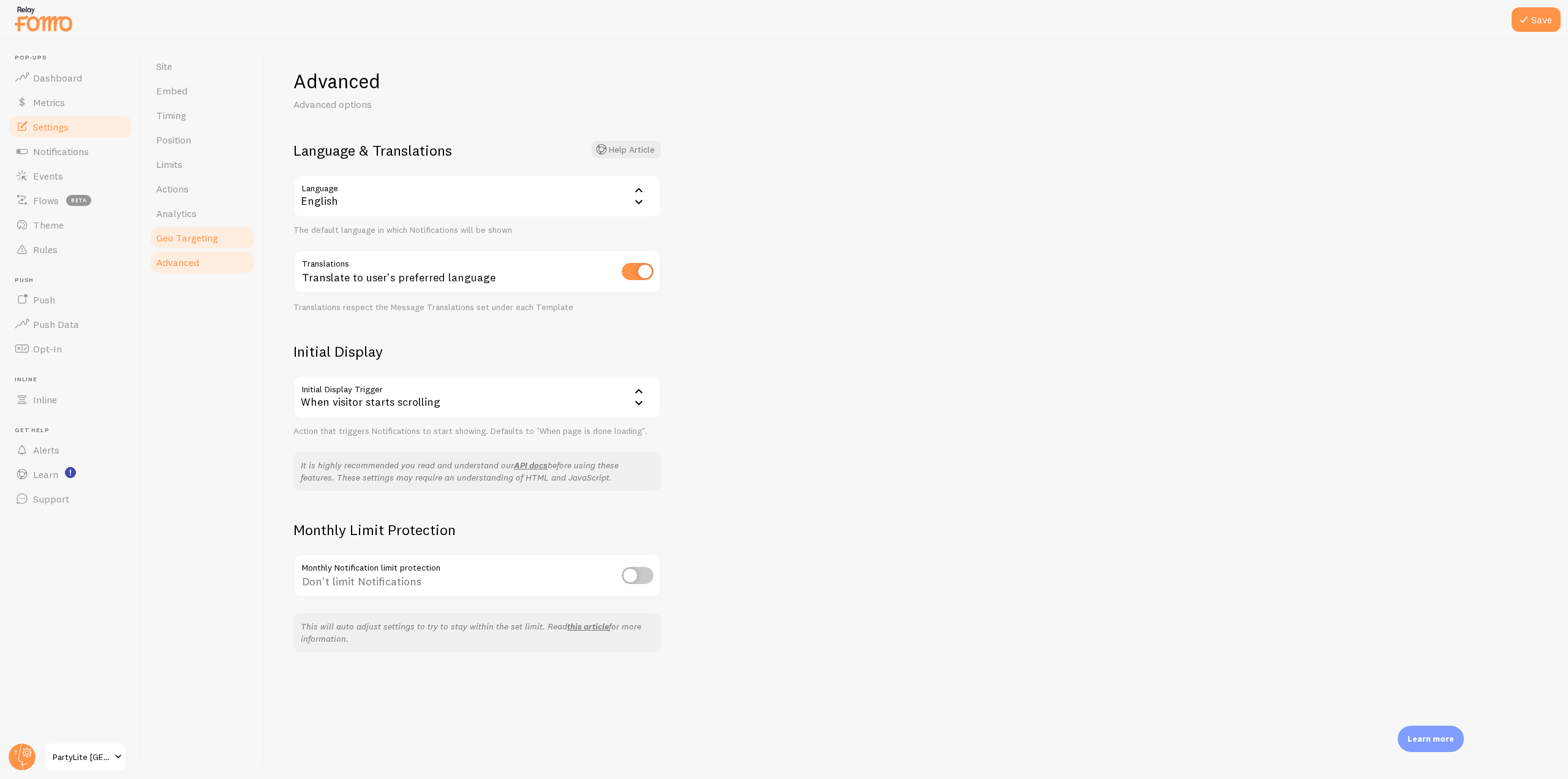
click at [211, 232] on span "Geo Targeting" at bounding box center [187, 237] width 62 height 13
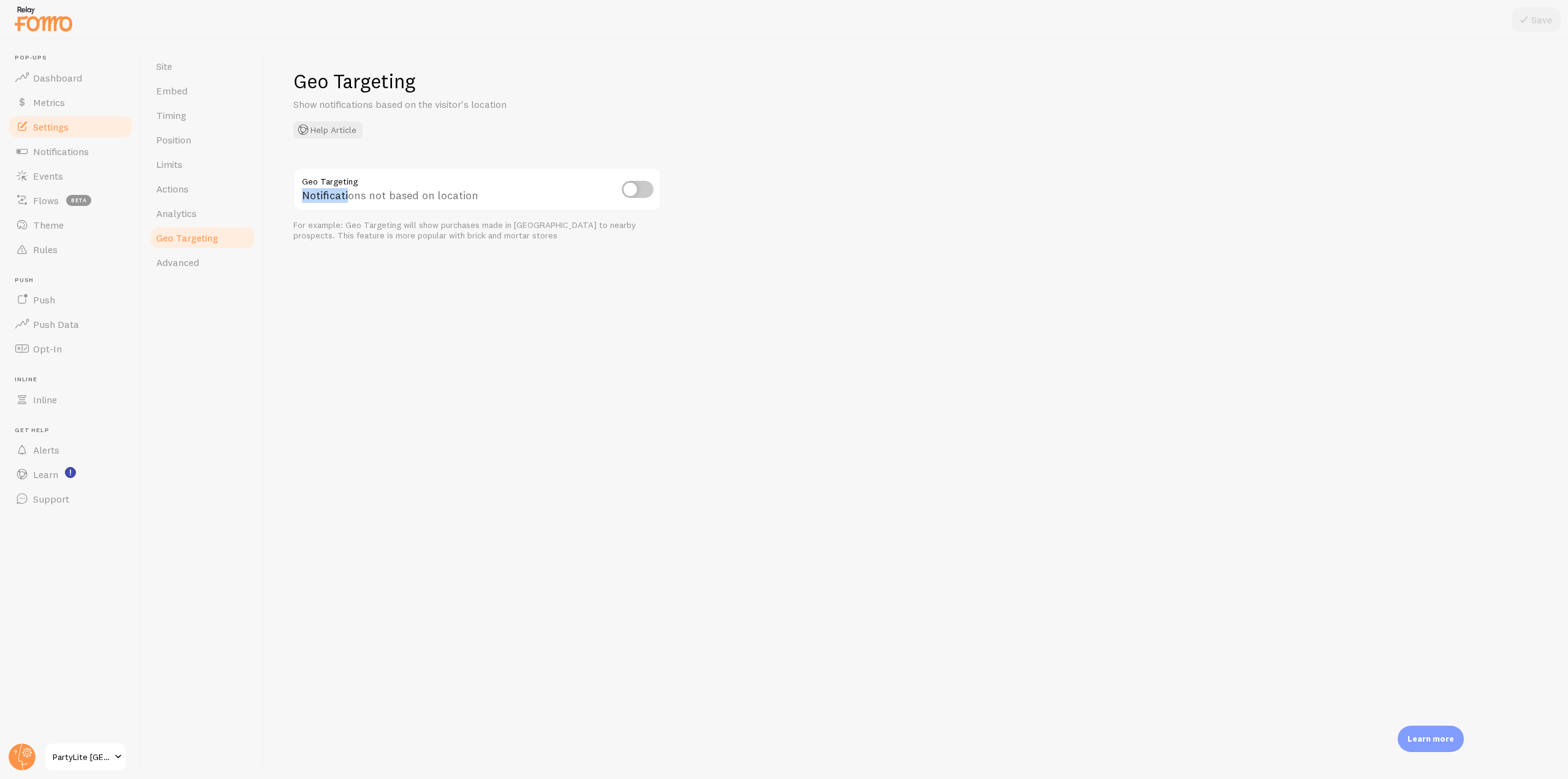
drag, startPoint x: 301, startPoint y: 178, endPoint x: 348, endPoint y: 181, distance: 47.1
click at [348, 181] on div "Notifications not based on location" at bounding box center [477, 190] width 368 height 44
drag, startPoint x: 504, startPoint y: 195, endPoint x: 291, endPoint y: 181, distance: 213.5
click at [291, 181] on div "Geo Targeting Show notifications based on the visitor's location Help Article G…" at bounding box center [916, 409] width 1304 height 740
click at [369, 198] on div "Notifications not based on location" at bounding box center [477, 190] width 368 height 44
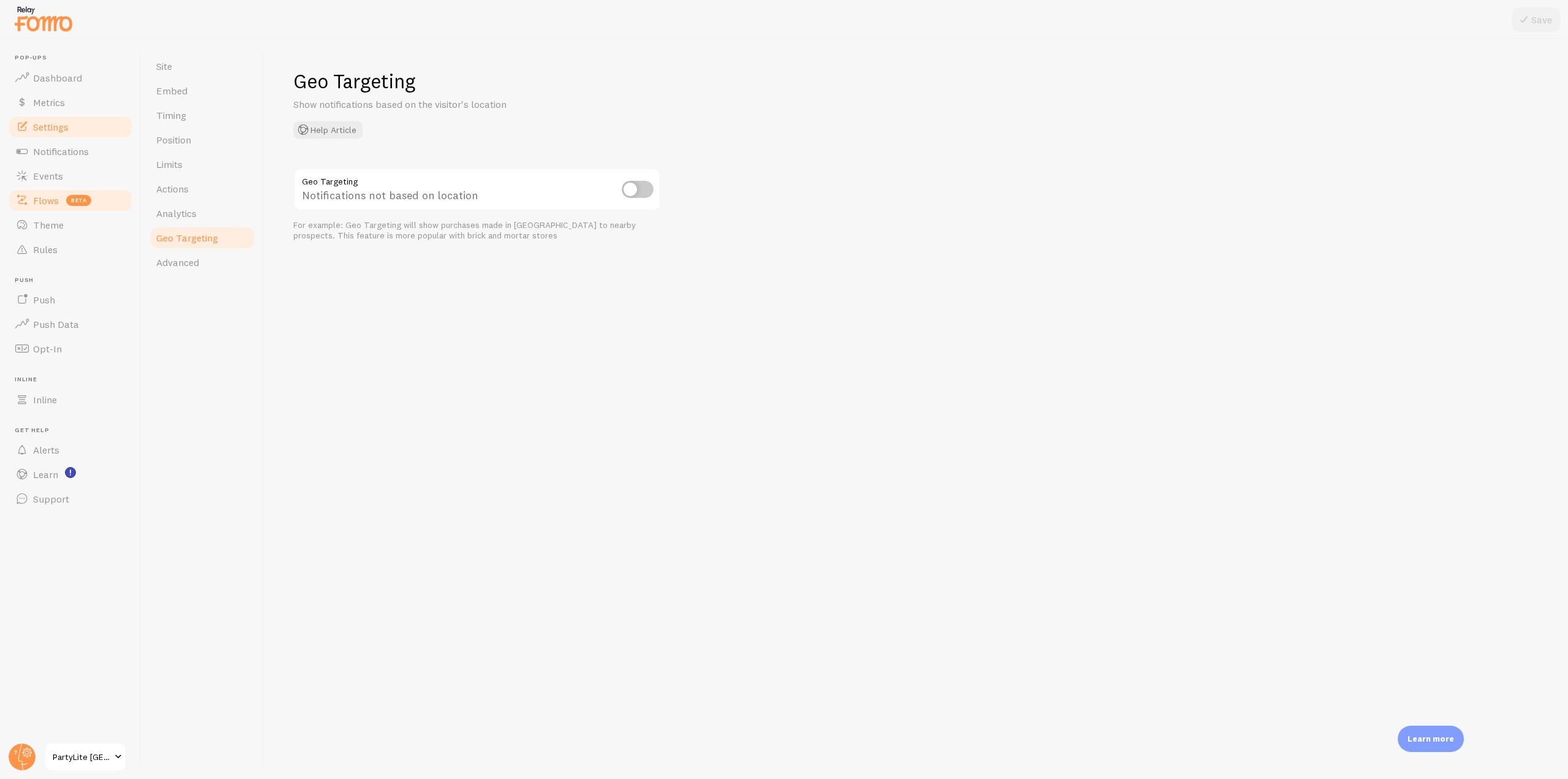
click at [36, 204] on span "Flows" at bounding box center [46, 200] width 26 height 13
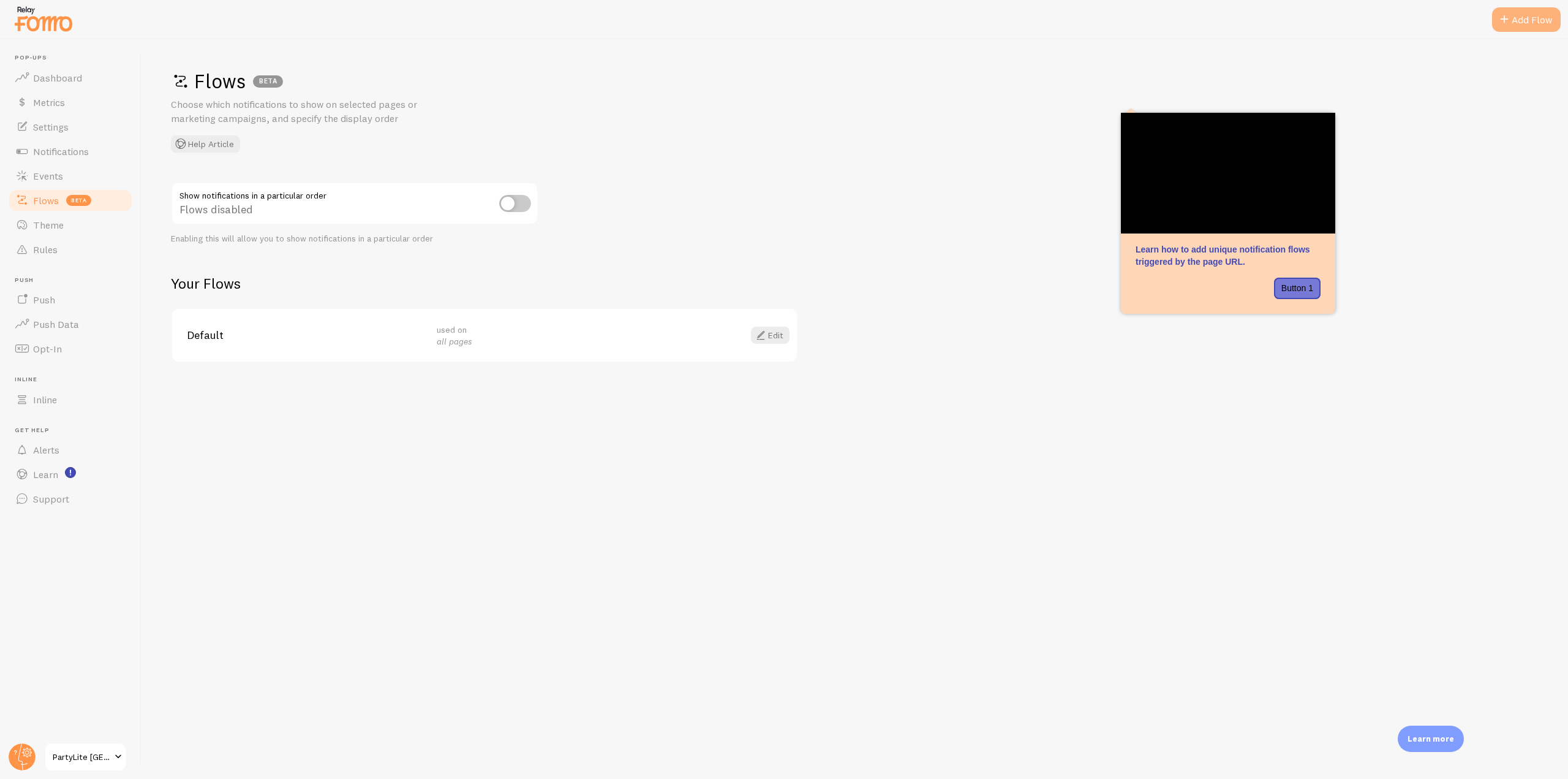
click at [1515, 20] on div "Add Flow" at bounding box center [1527, 19] width 69 height 24
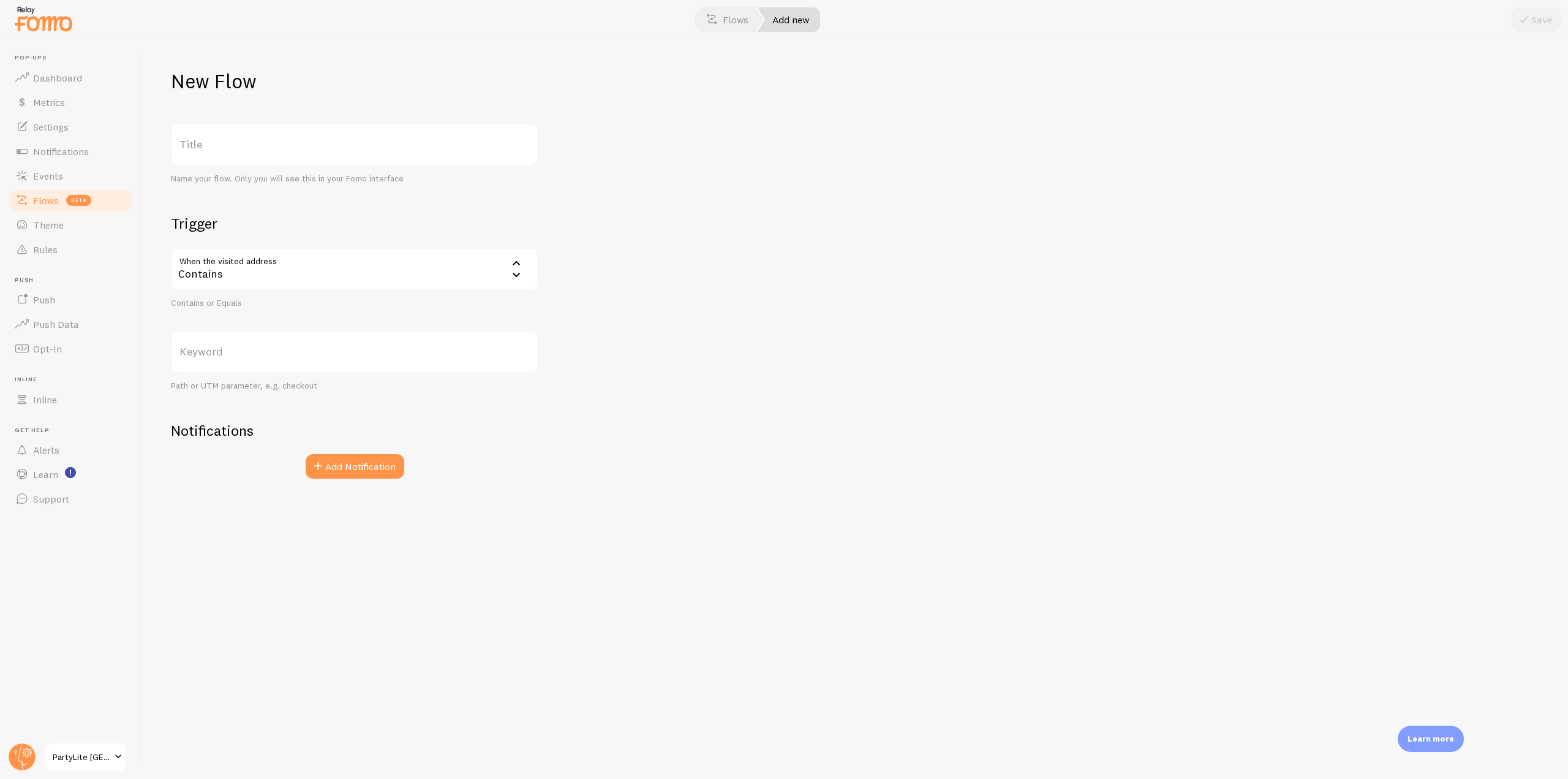
click at [238, 345] on label "Keyword" at bounding box center [354, 351] width 368 height 43
click at [238, 345] on input "Keyword" at bounding box center [354, 351] width 368 height 43
click at [294, 357] on input "/" at bounding box center [354, 351] width 368 height 43
paste input "/pages/gift"
click at [183, 358] on input "//pages/gift" at bounding box center [354, 351] width 368 height 43
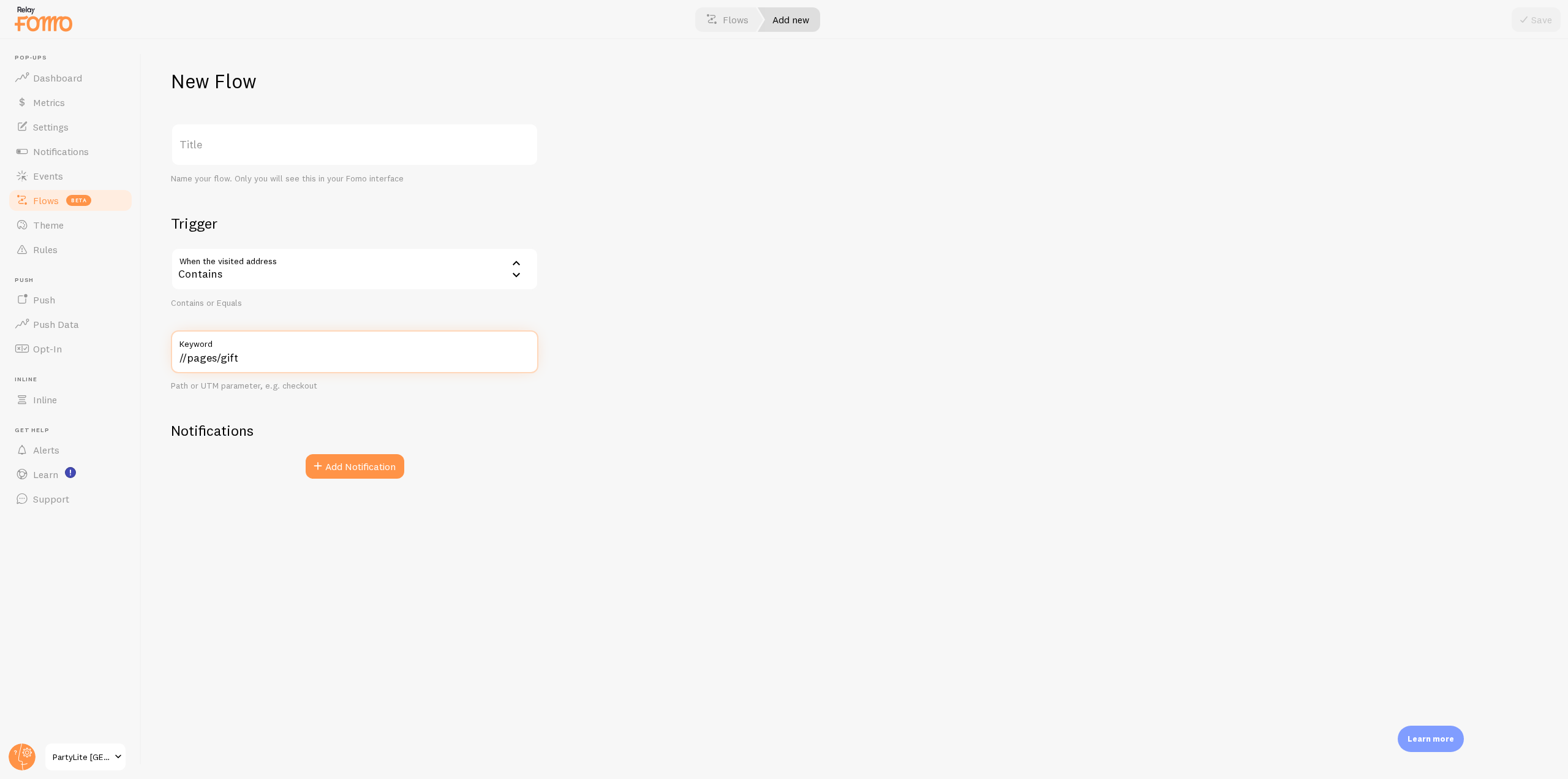
click at [186, 359] on input "//pages/gift" at bounding box center [354, 351] width 368 height 43
click at [304, 365] on input "/pages/gift" at bounding box center [354, 351] width 368 height 43
drag, startPoint x: 228, startPoint y: 362, endPoint x: 180, endPoint y: 358, distance: 48.2
click at [180, 358] on input "/pages/gift" at bounding box center [354, 351] width 368 height 43
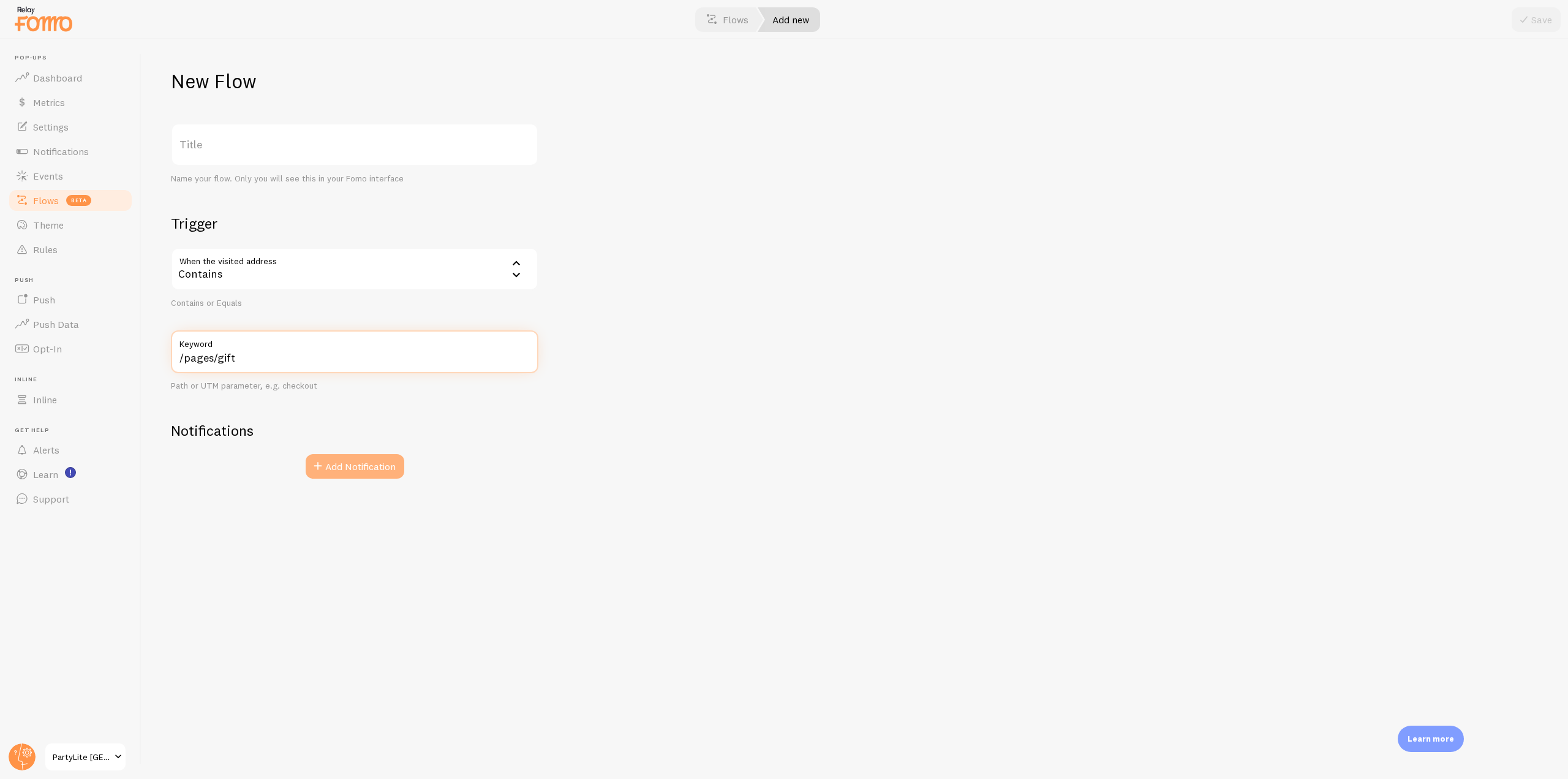
type input "/pages/gift"
click at [341, 461] on button "Add Notification" at bounding box center [354, 466] width 98 height 24
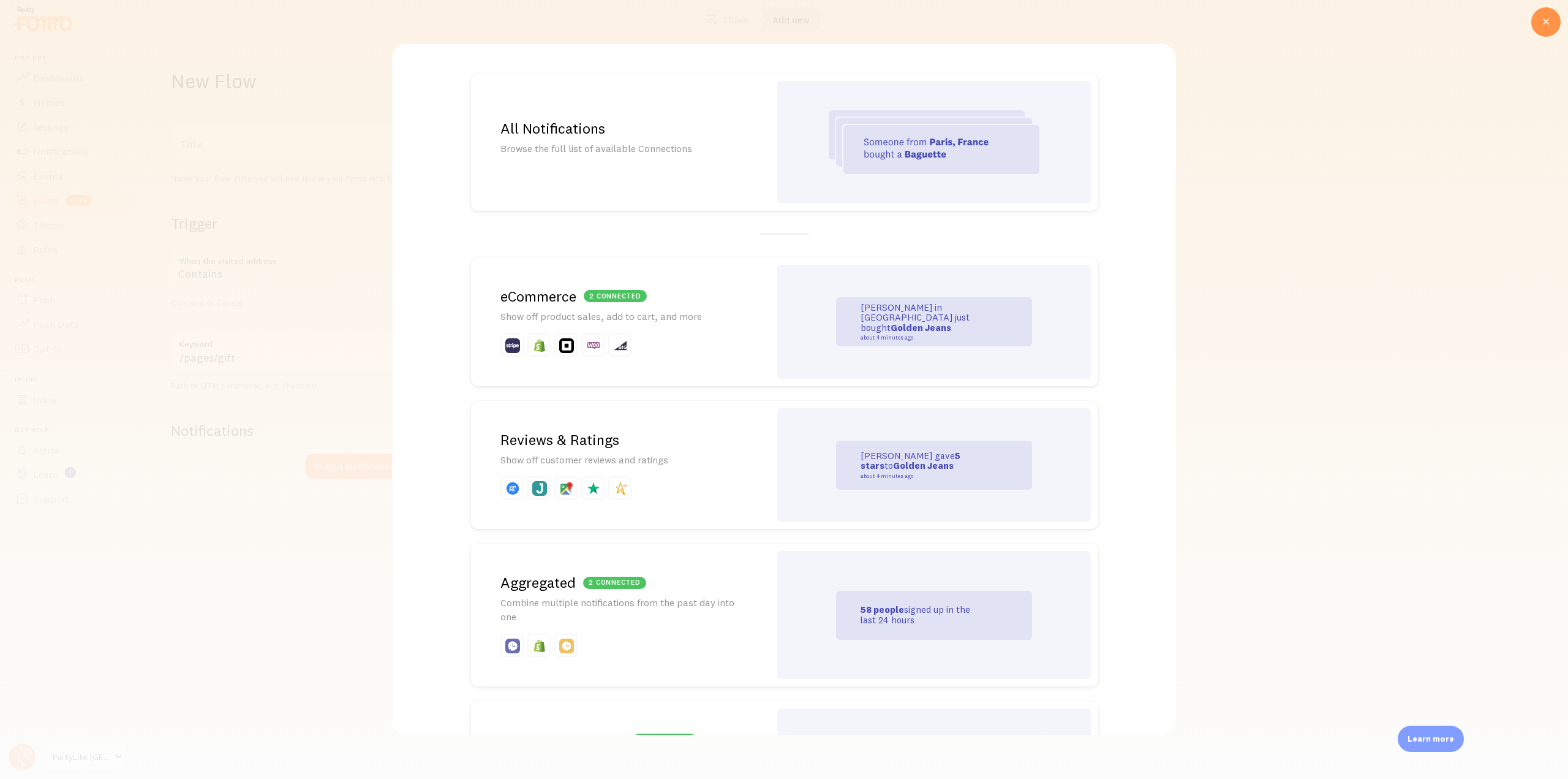
click at [598, 151] on p "Browse the full list of available Connections" at bounding box center [621, 148] width 240 height 14
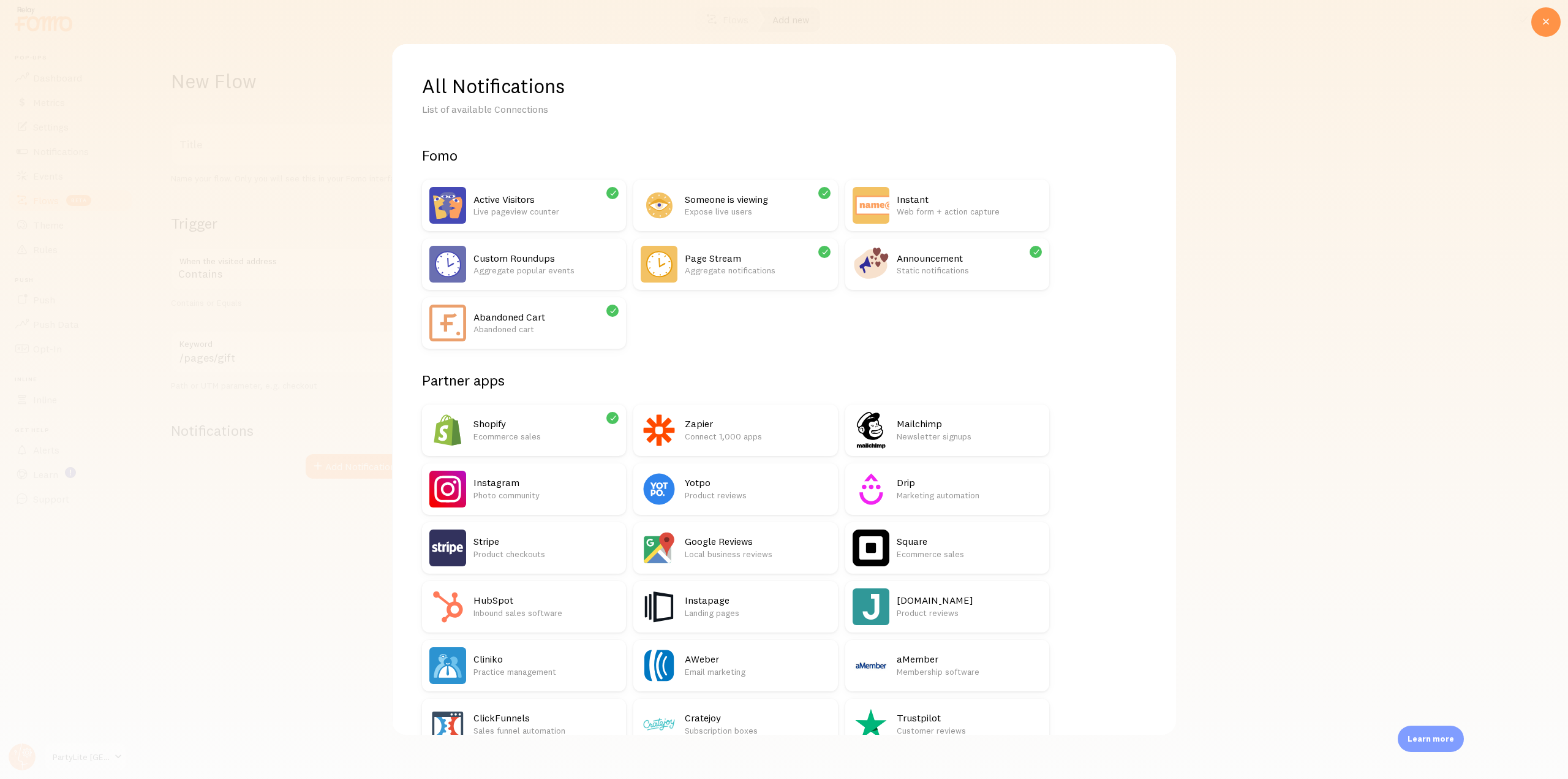
click at [1259, 244] on div at bounding box center [784, 389] width 1568 height 779
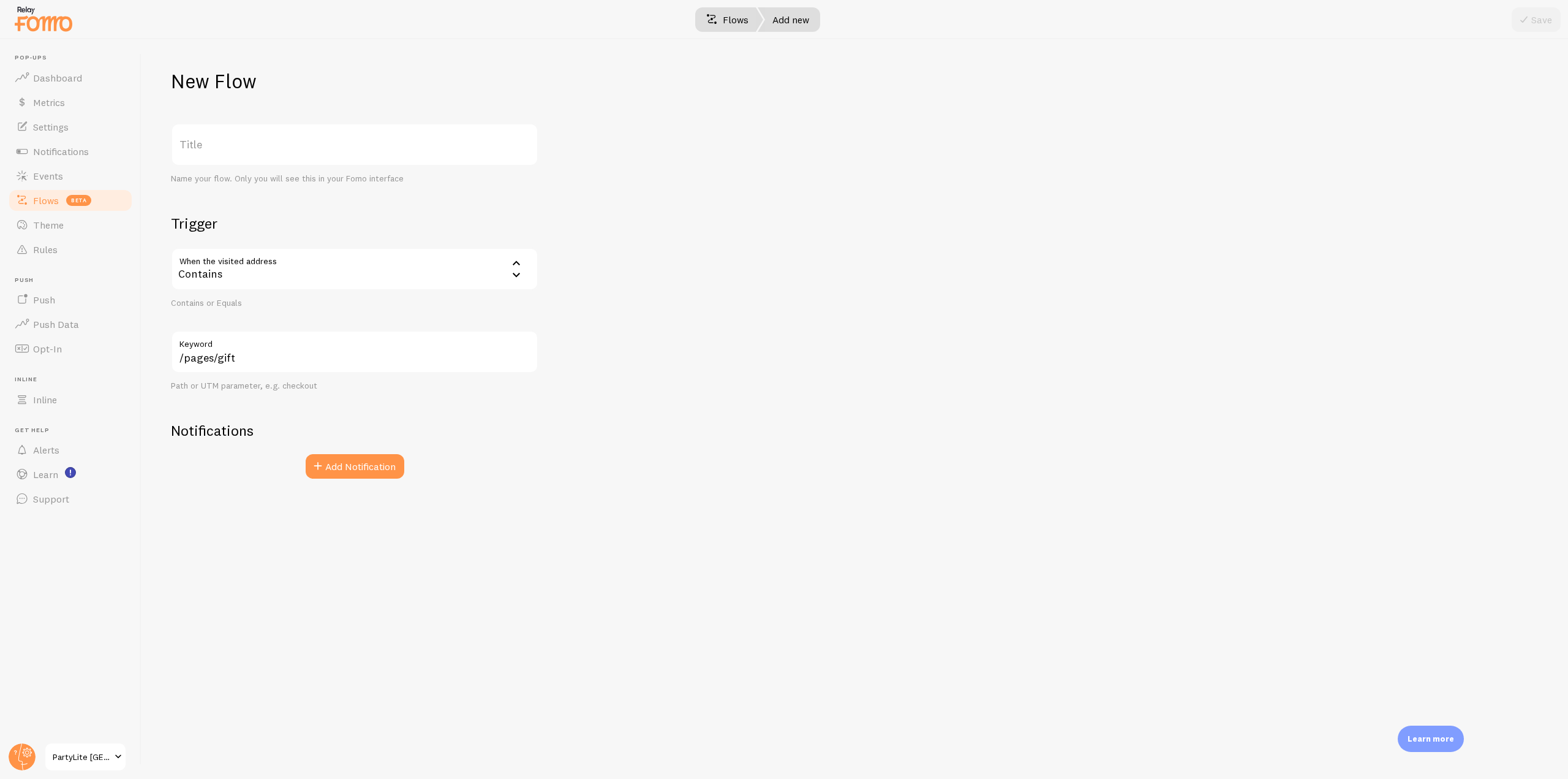
click at [708, 16] on span at bounding box center [712, 20] width 15 height 15
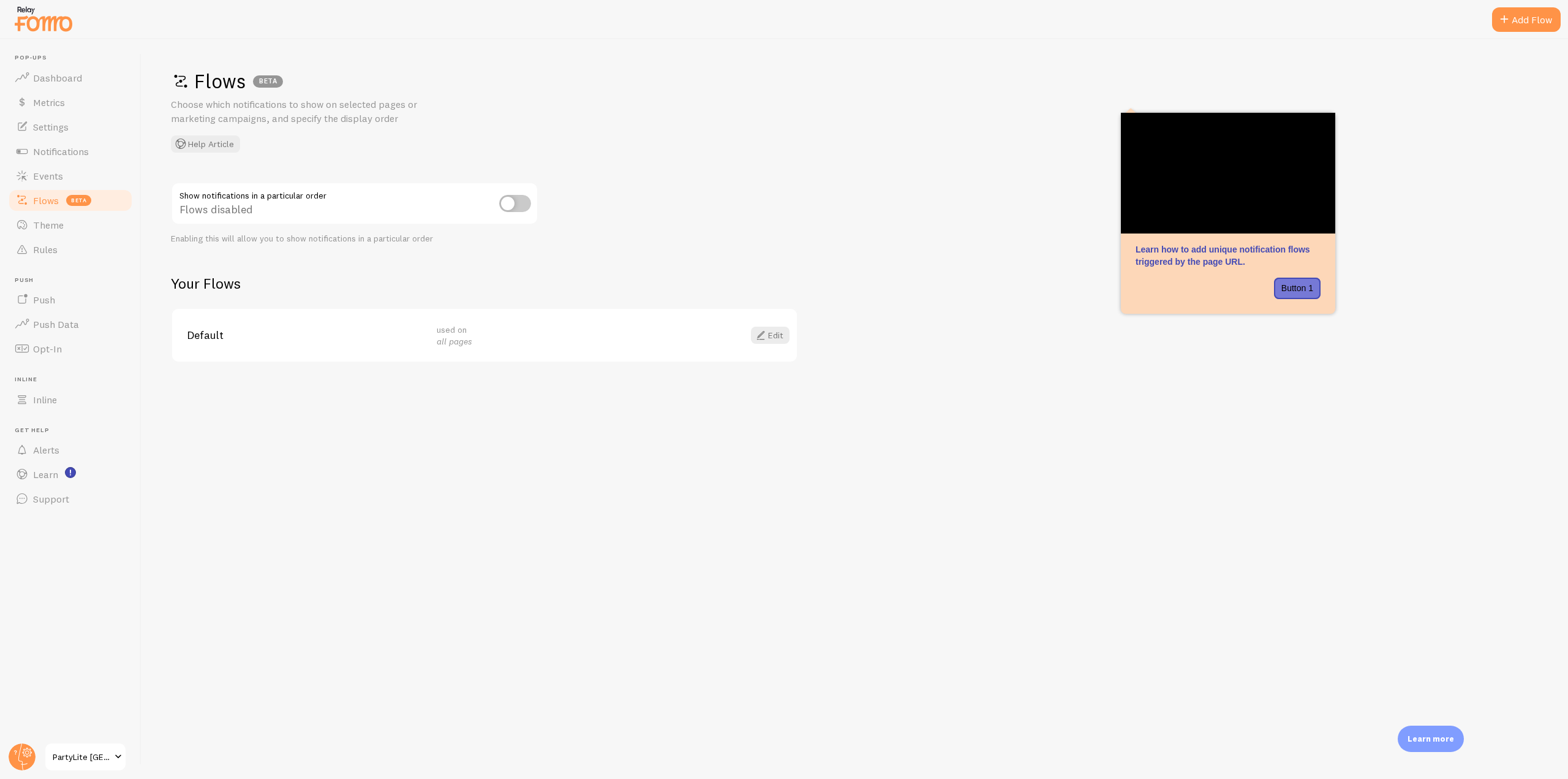
click at [774, 350] on div "Default used on all pages Edit" at bounding box center [484, 335] width 625 height 53
click at [764, 335] on span at bounding box center [761, 335] width 15 height 15
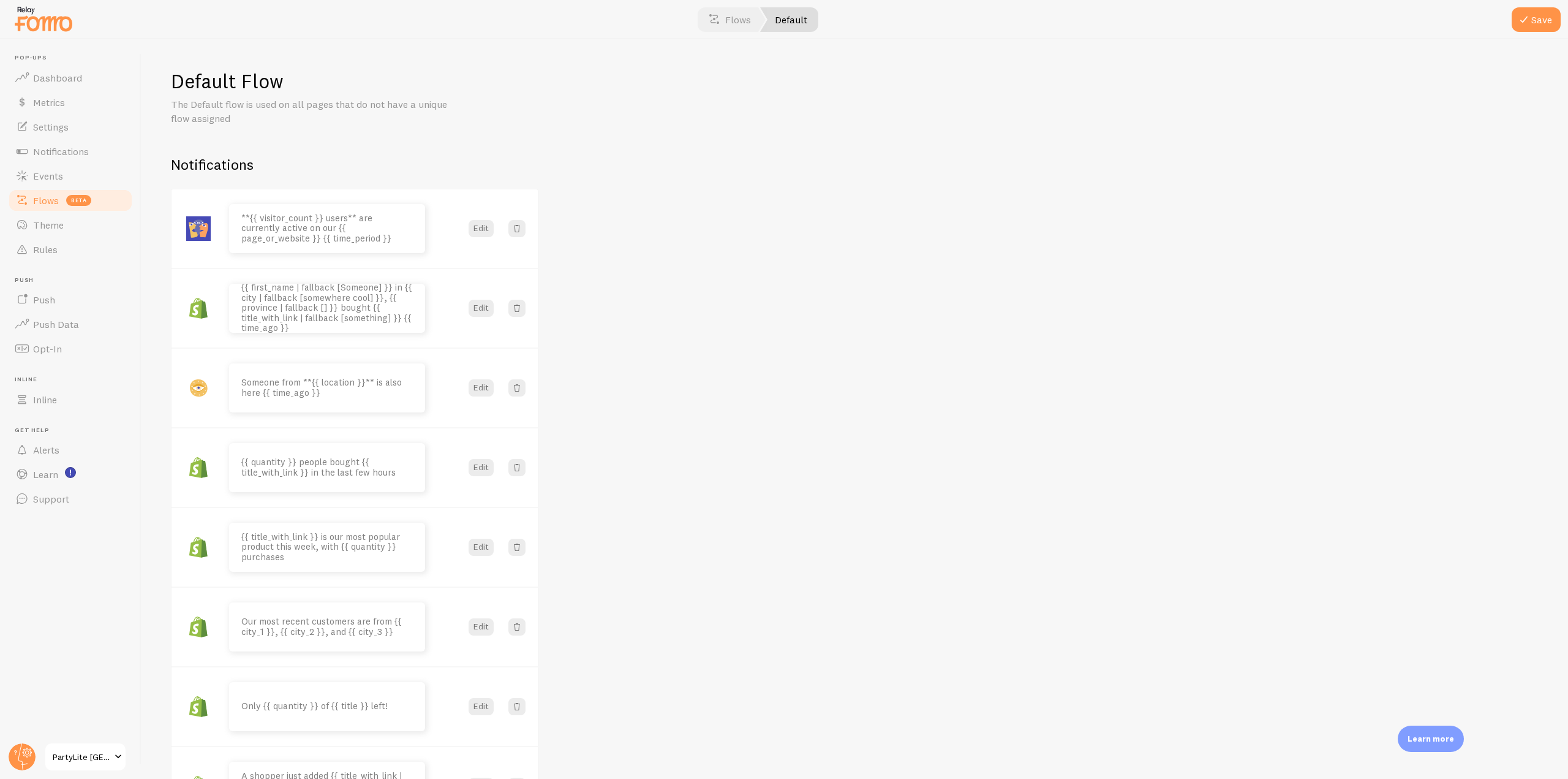
click at [81, 205] on span "beta" at bounding box center [78, 200] width 25 height 11
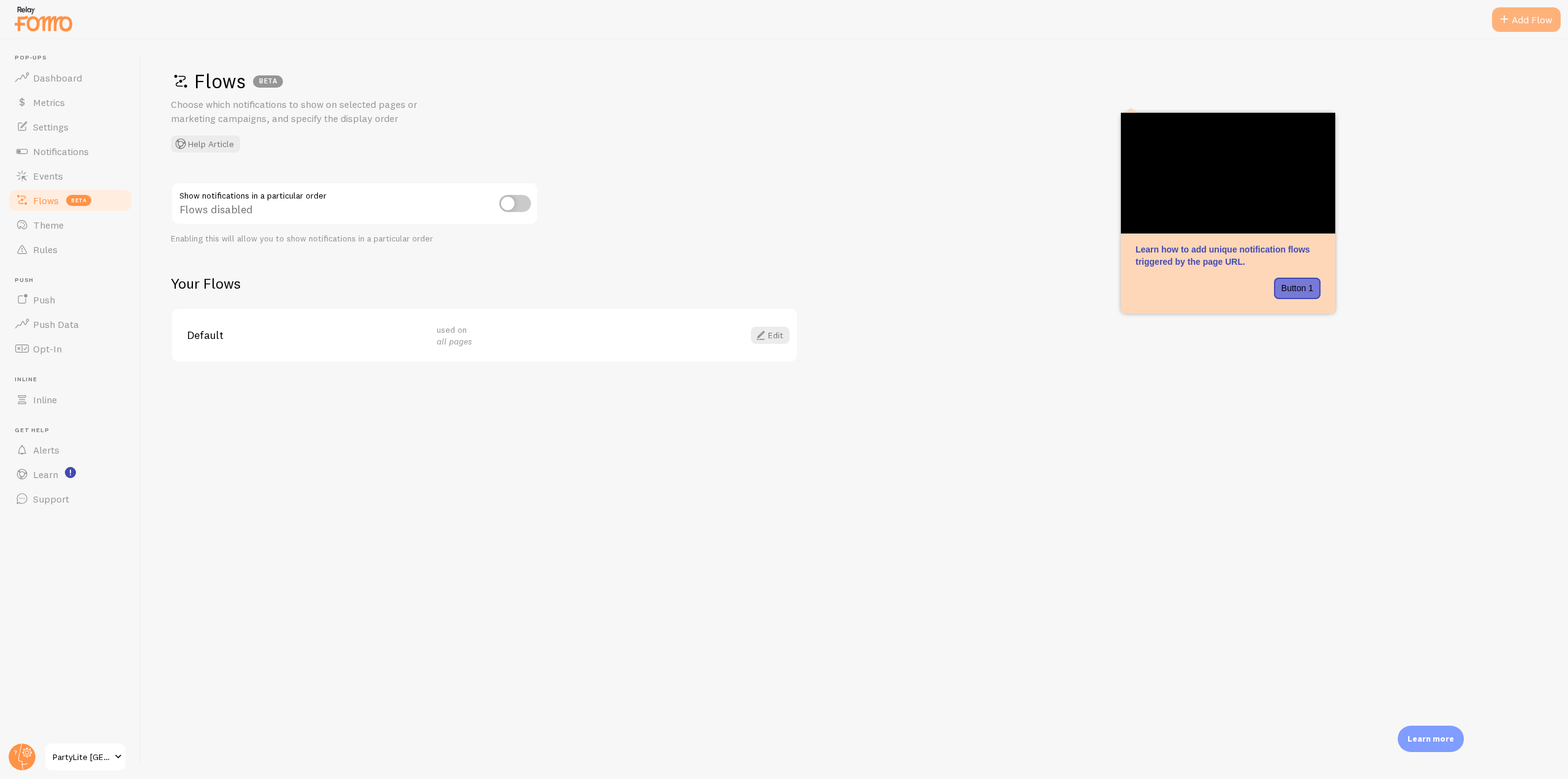
click at [1524, 16] on div "Add Flow" at bounding box center [1527, 19] width 69 height 24
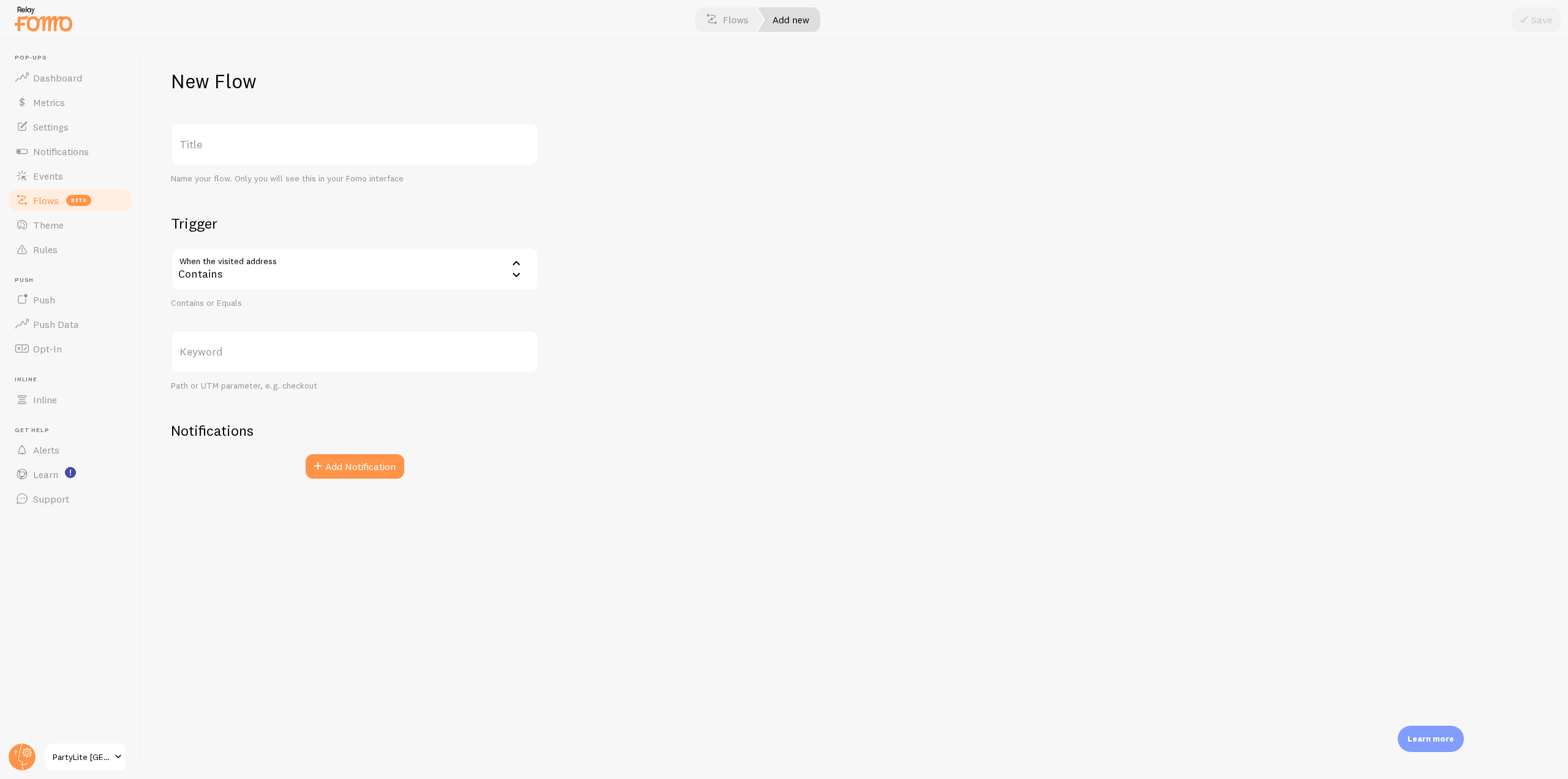
click at [275, 351] on label "Keyword" at bounding box center [354, 351] width 368 height 43
click at [275, 351] on input "Keyword" at bounding box center [354, 351] width 368 height 43
click at [77, 202] on span "beta" at bounding box center [78, 200] width 25 height 11
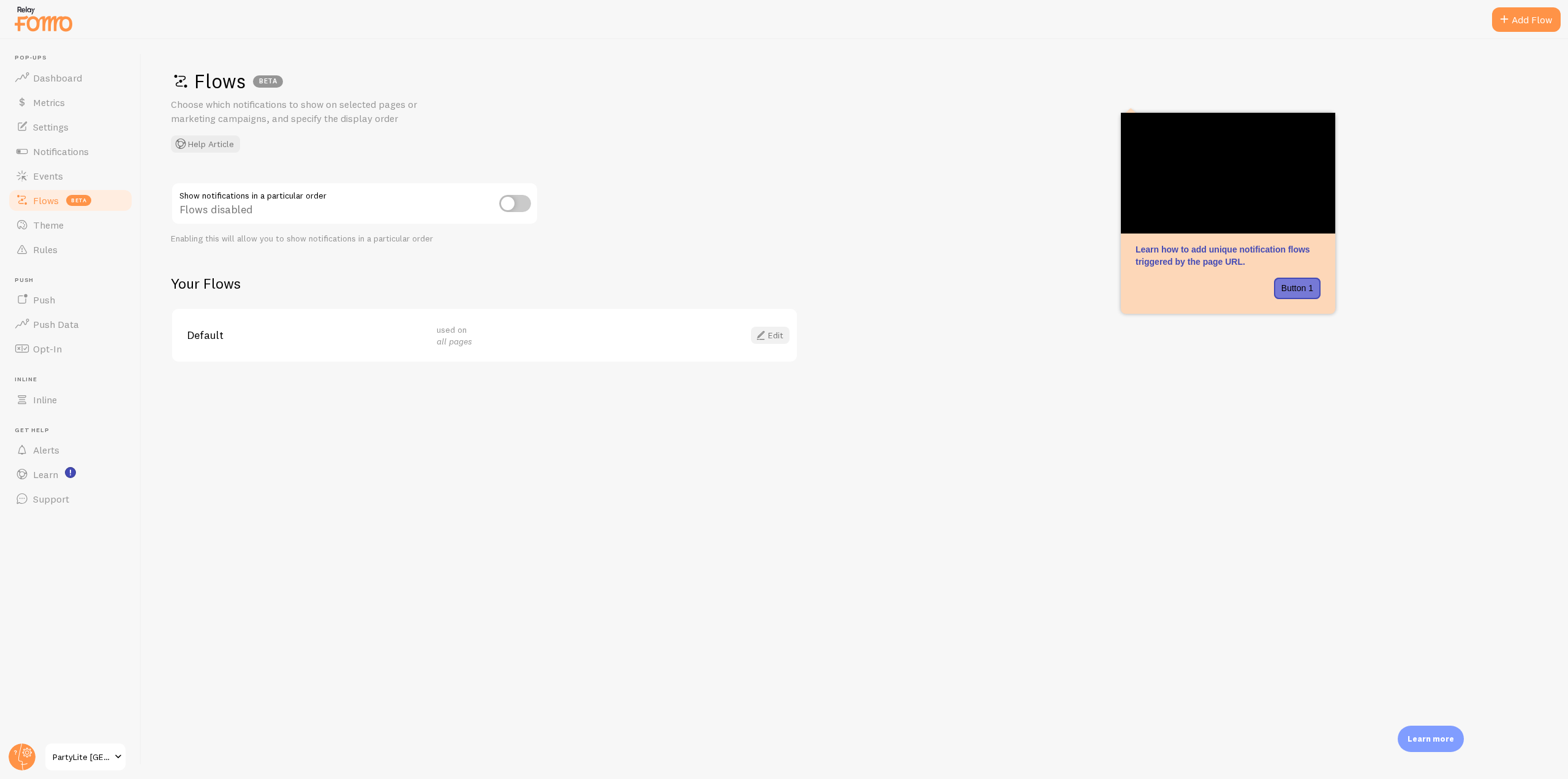
click at [770, 335] on link "Edit" at bounding box center [770, 334] width 38 height 17
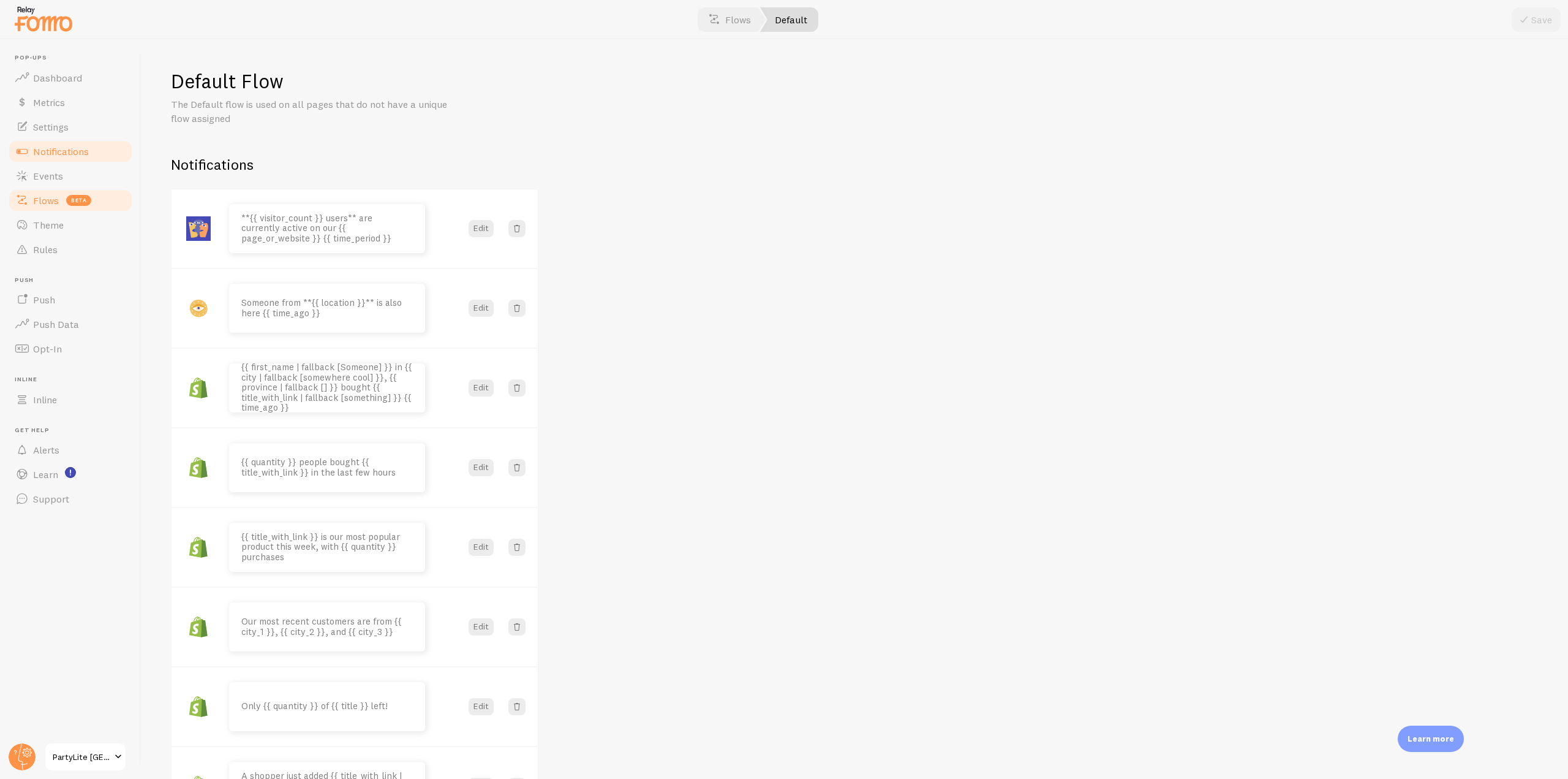
click at [87, 156] on span "Notifications" at bounding box center [61, 151] width 55 height 13
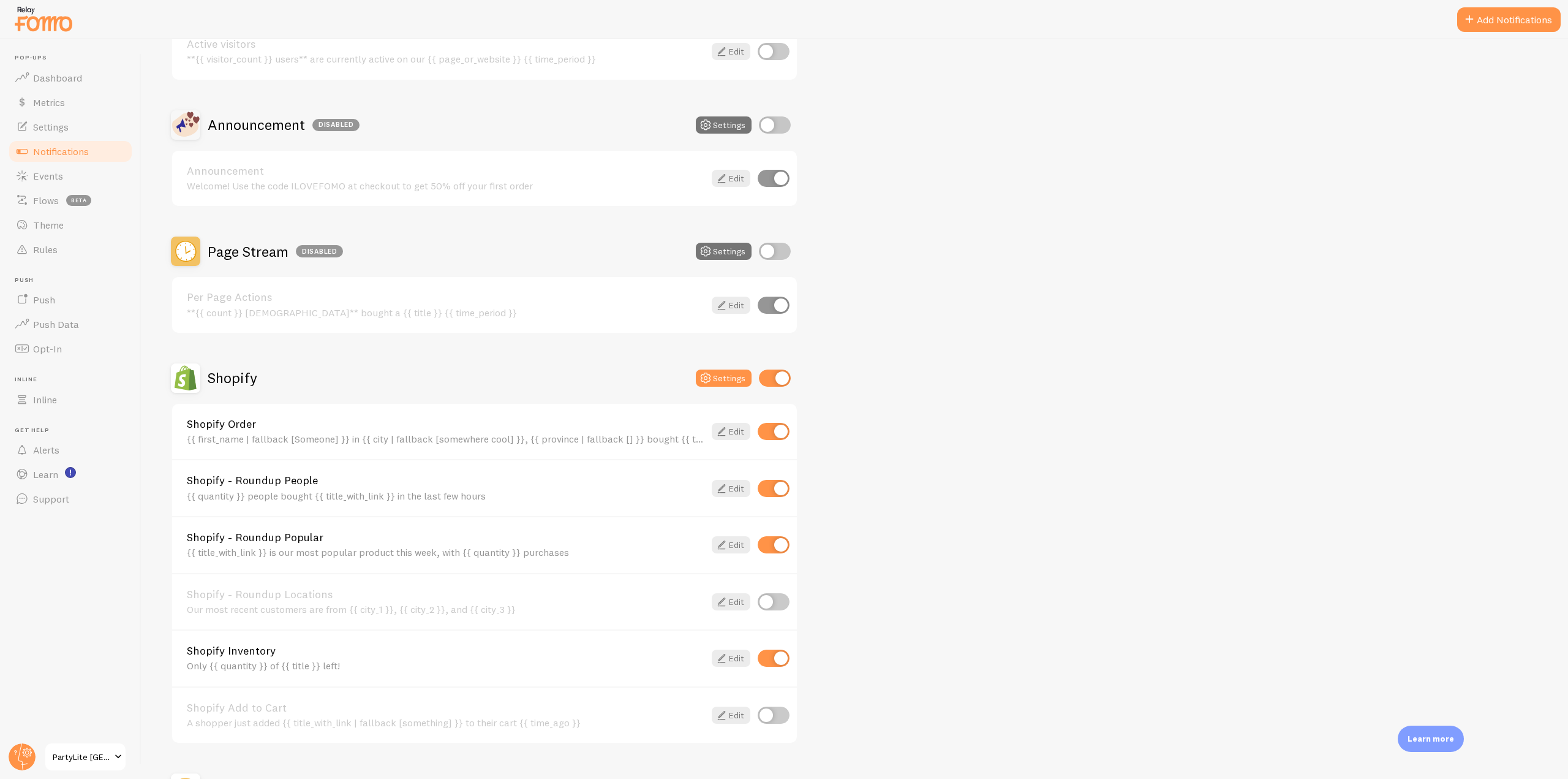
scroll to position [519, 0]
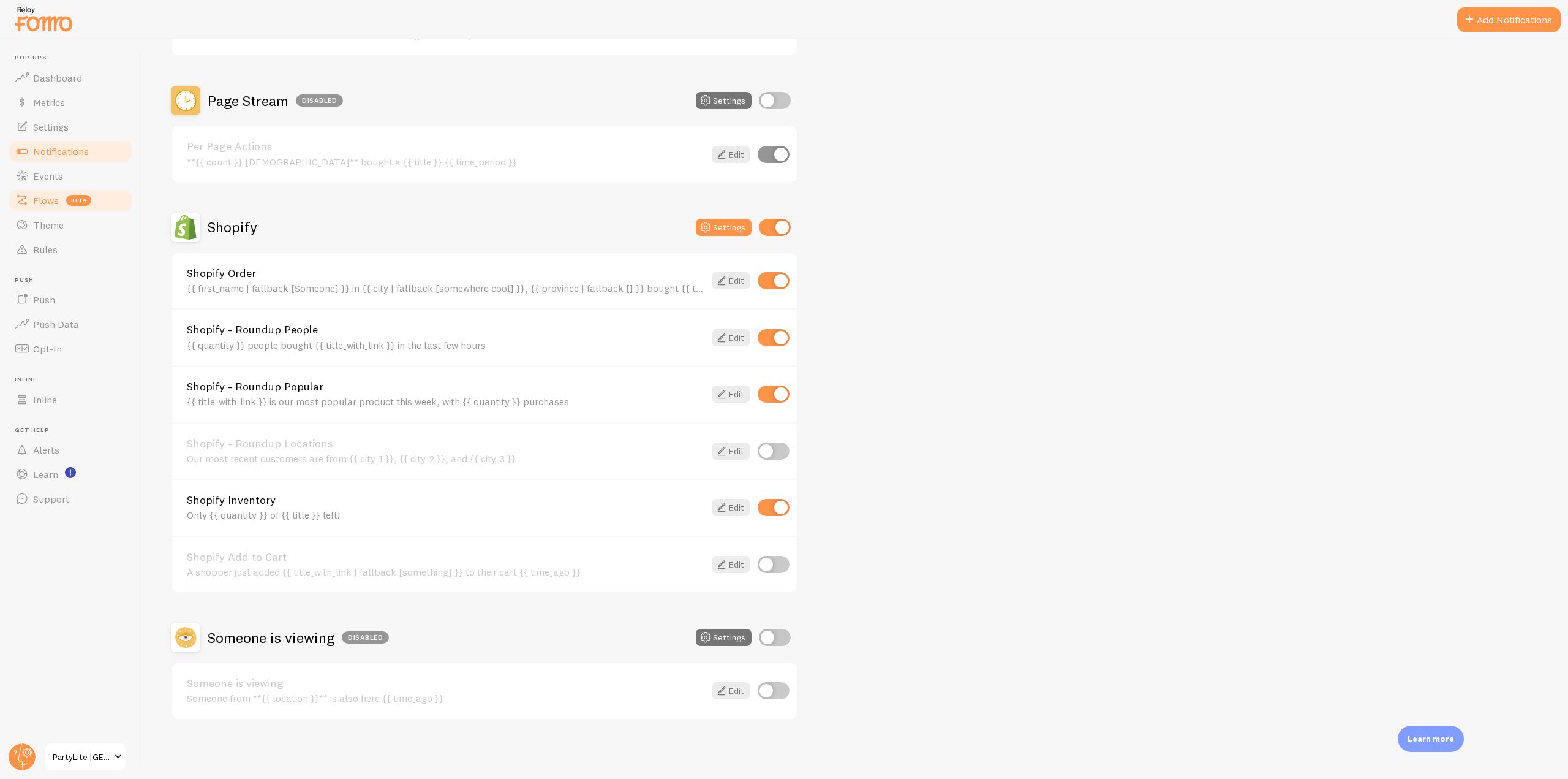
click at [67, 209] on link "Flows beta" at bounding box center [70, 200] width 126 height 24
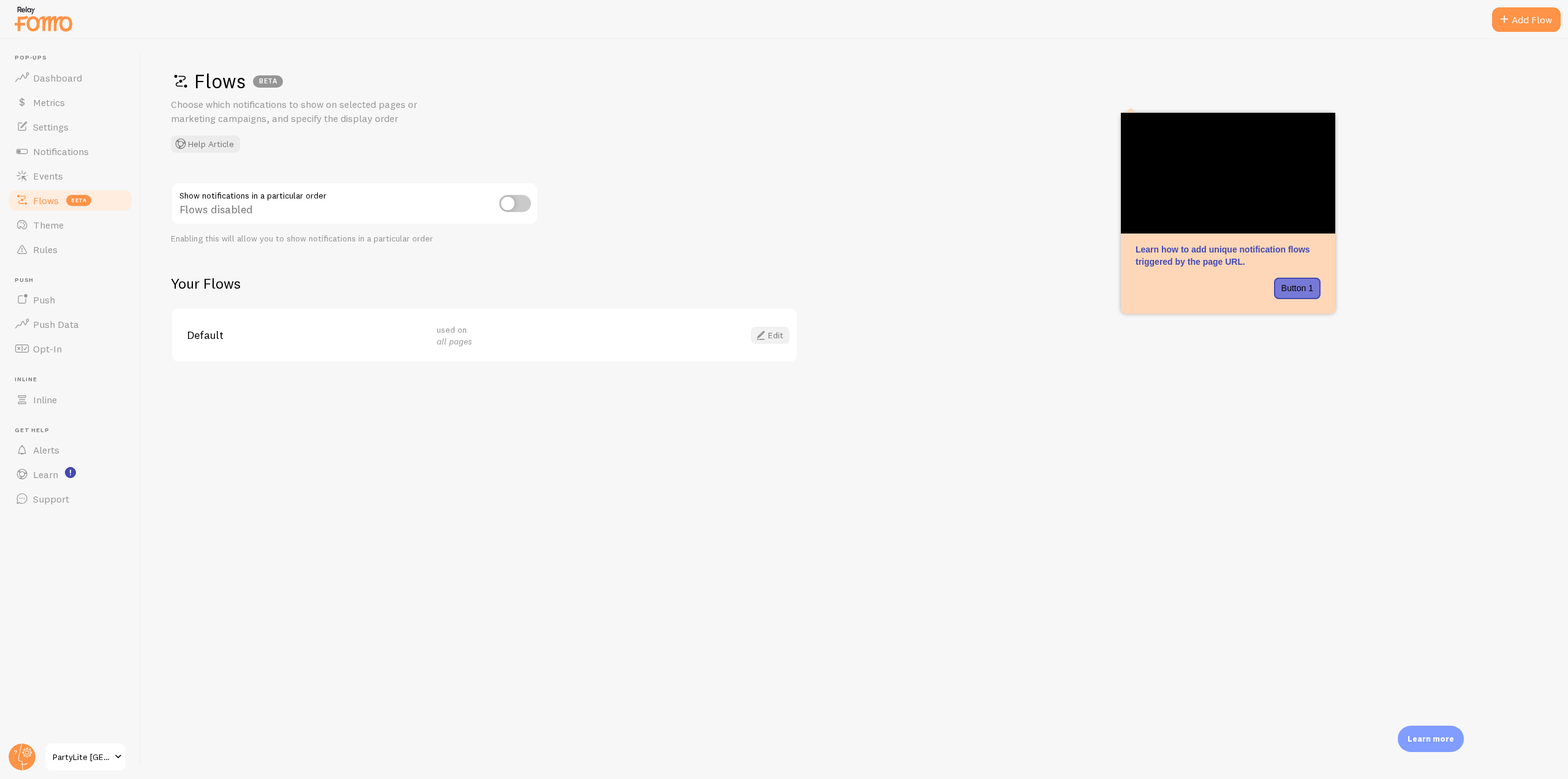
click at [766, 332] on span at bounding box center [761, 335] width 15 height 15
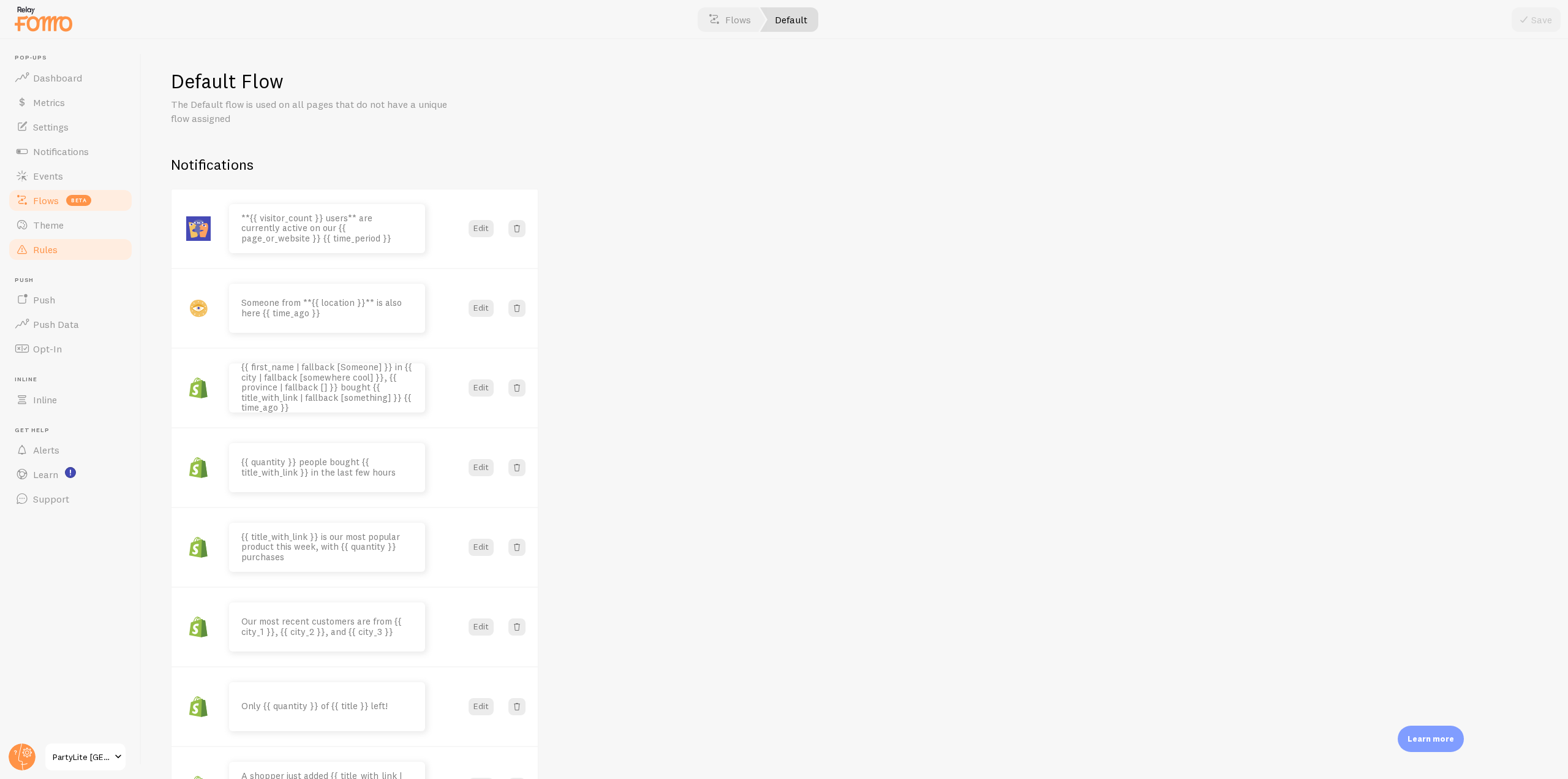
click at [77, 252] on link "Rules" at bounding box center [70, 249] width 126 height 24
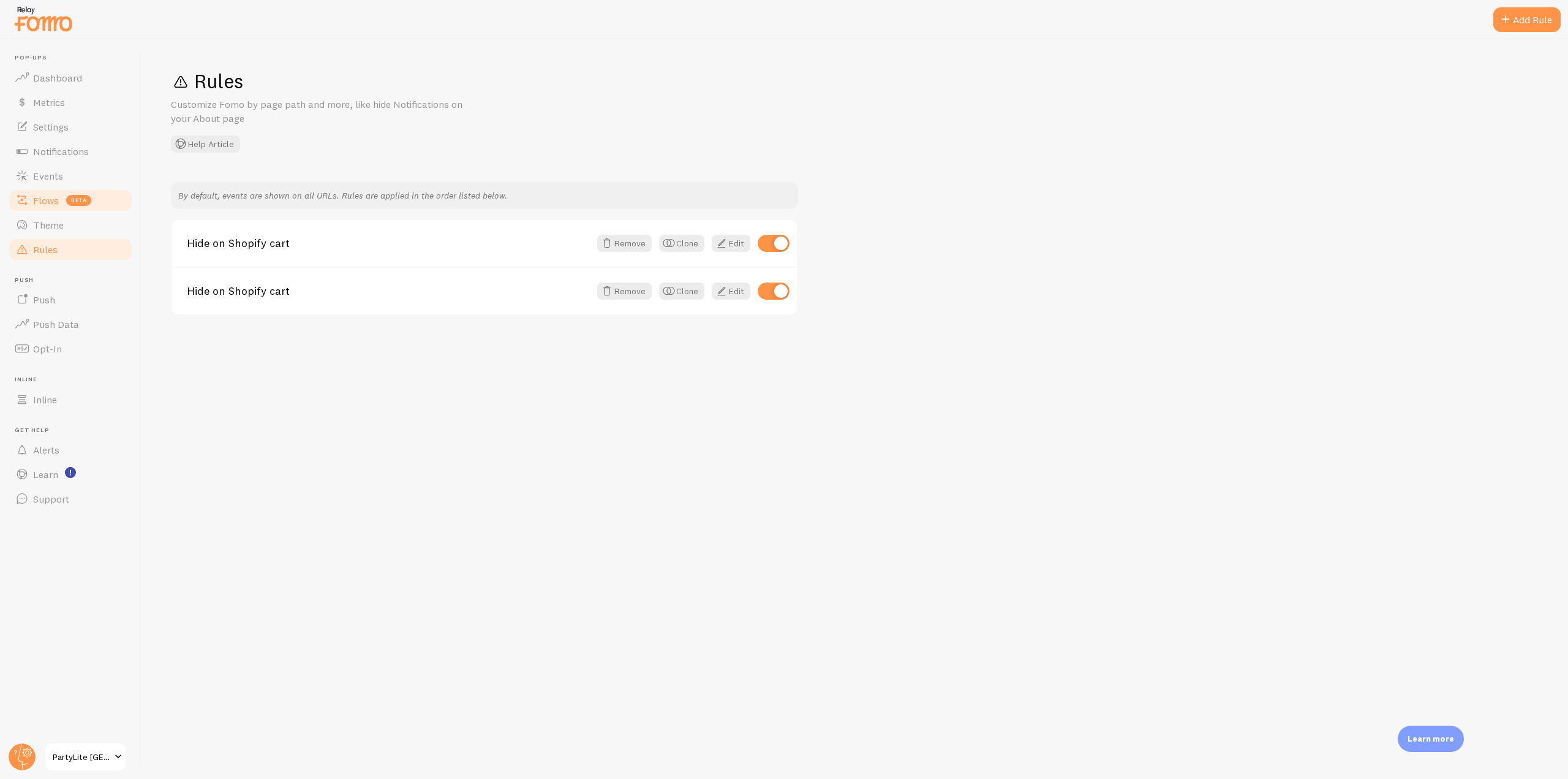
click at [78, 192] on link "Flows beta" at bounding box center [70, 200] width 126 height 24
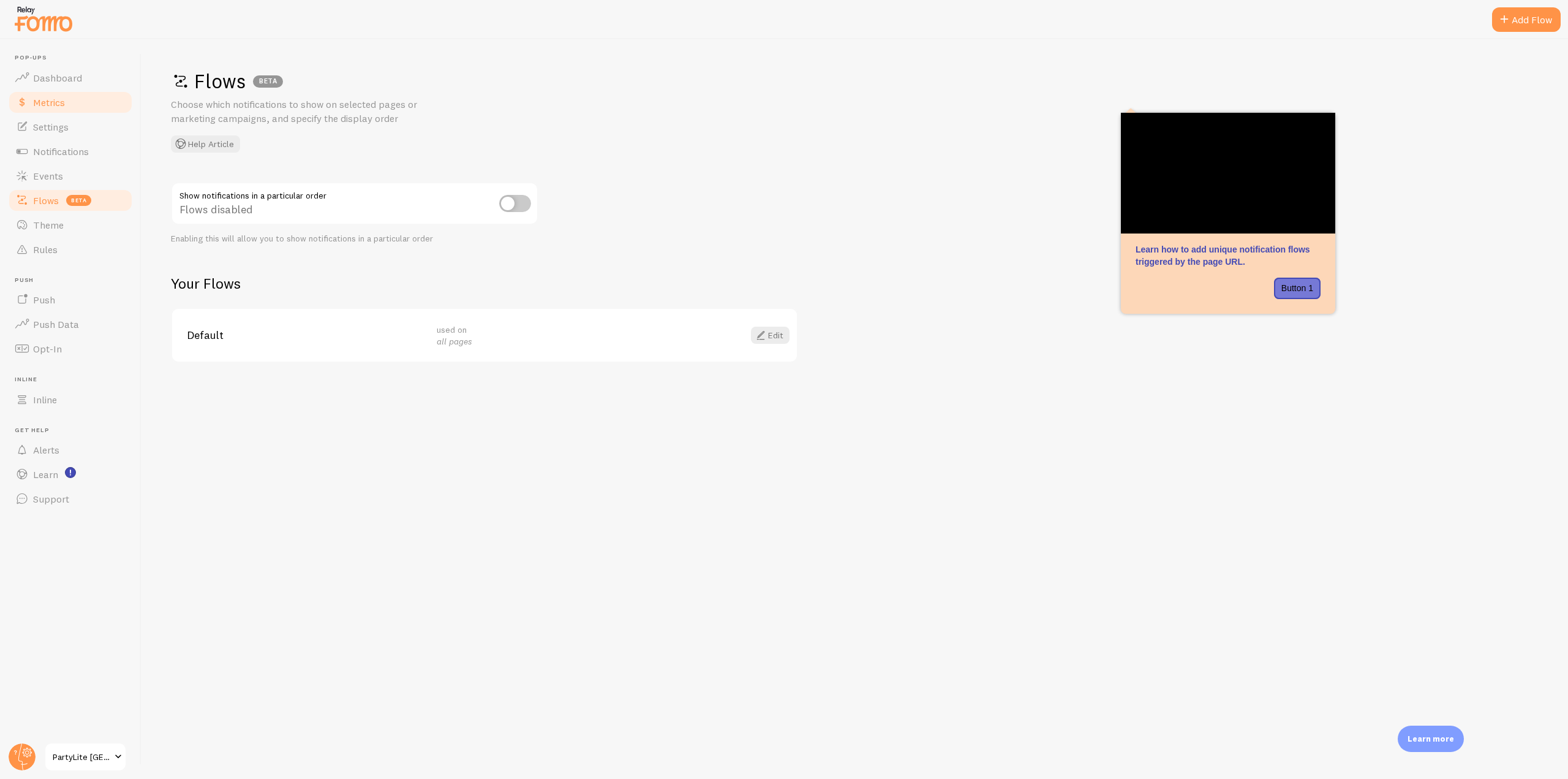
click at [82, 101] on link "Metrics" at bounding box center [70, 102] width 126 height 24
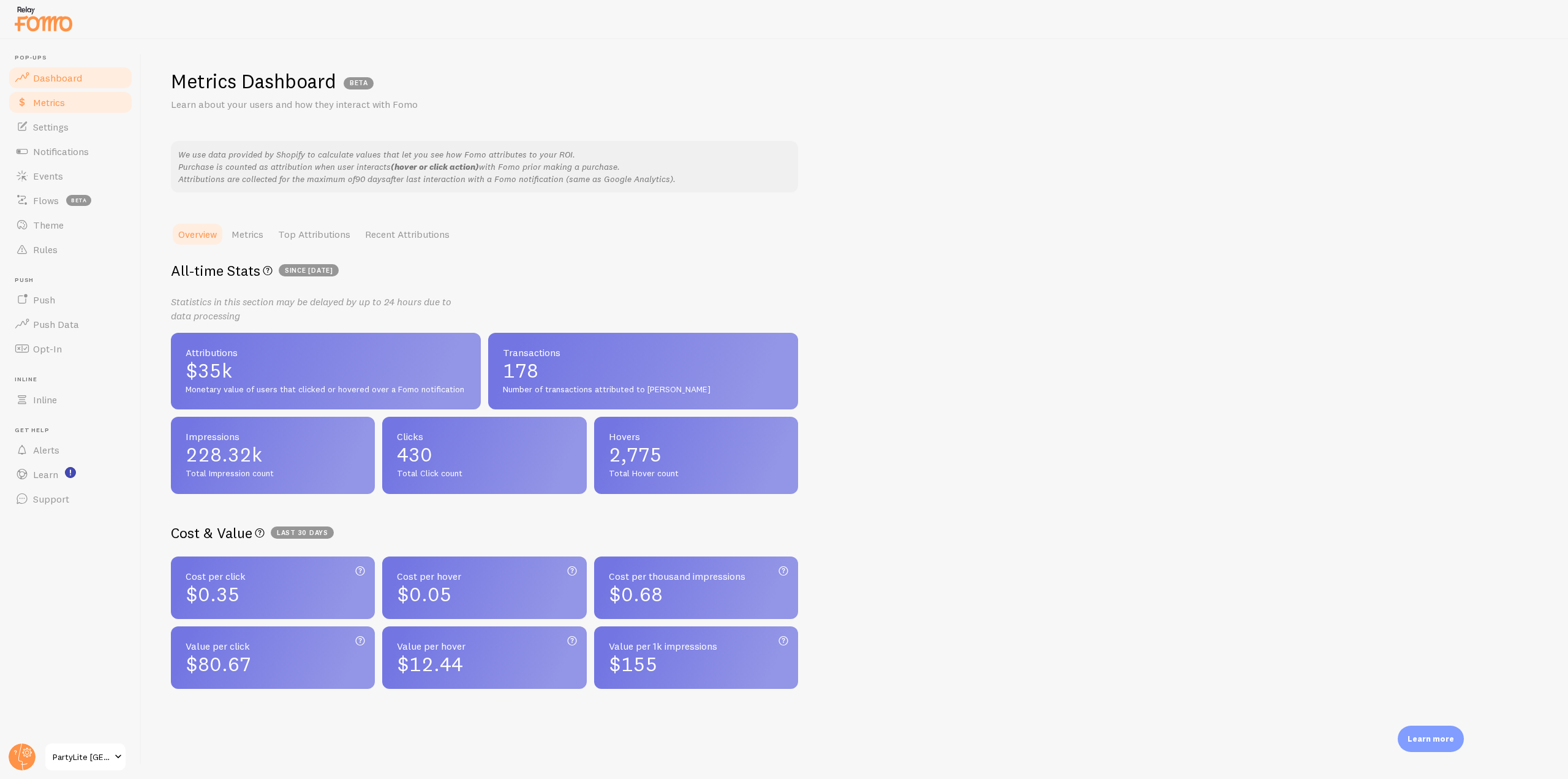
click at [84, 84] on link "Dashboard" at bounding box center [70, 78] width 126 height 24
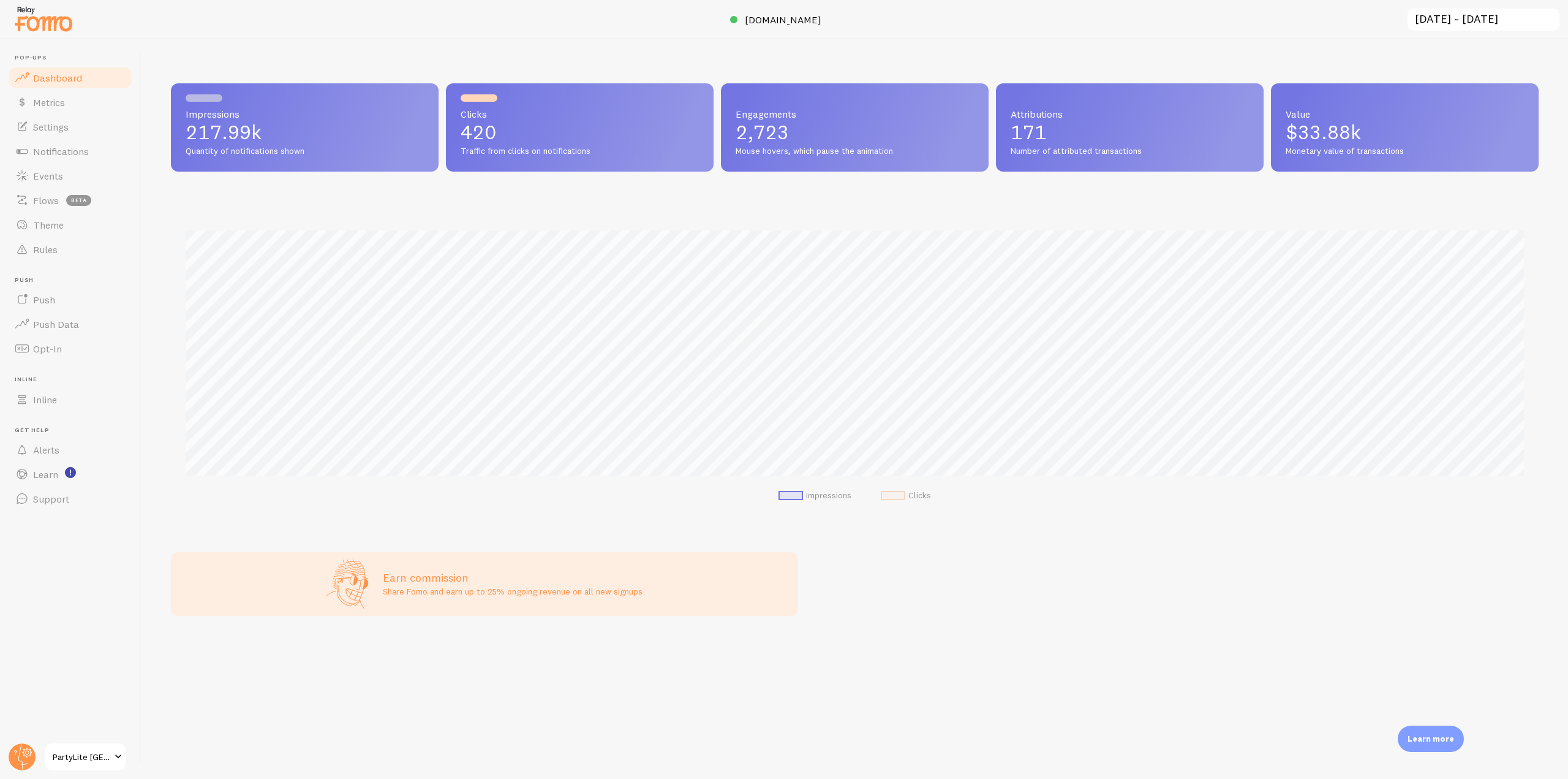
scroll to position [322, 1359]
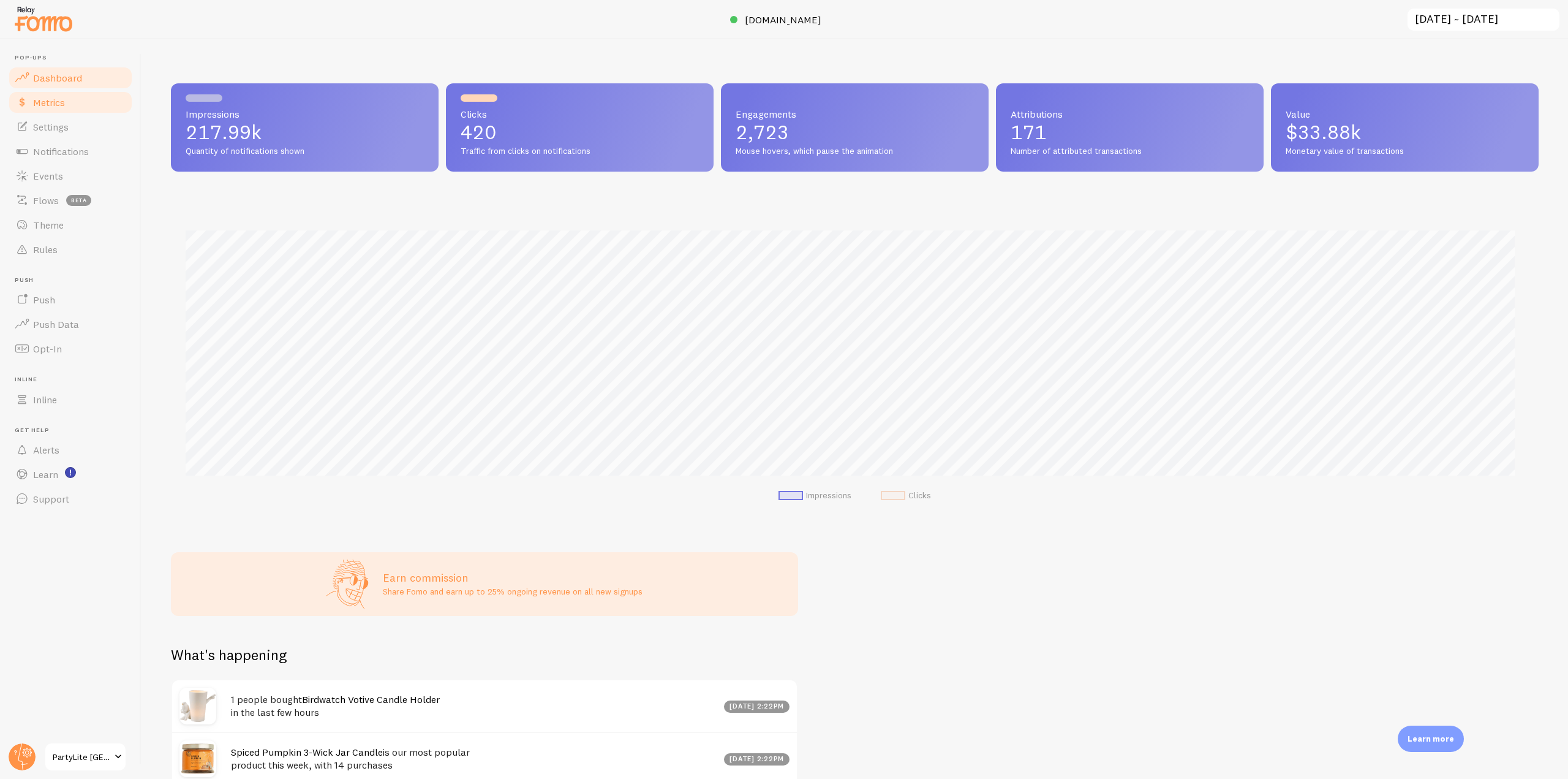
click at [75, 109] on link "Metrics" at bounding box center [70, 102] width 126 height 24
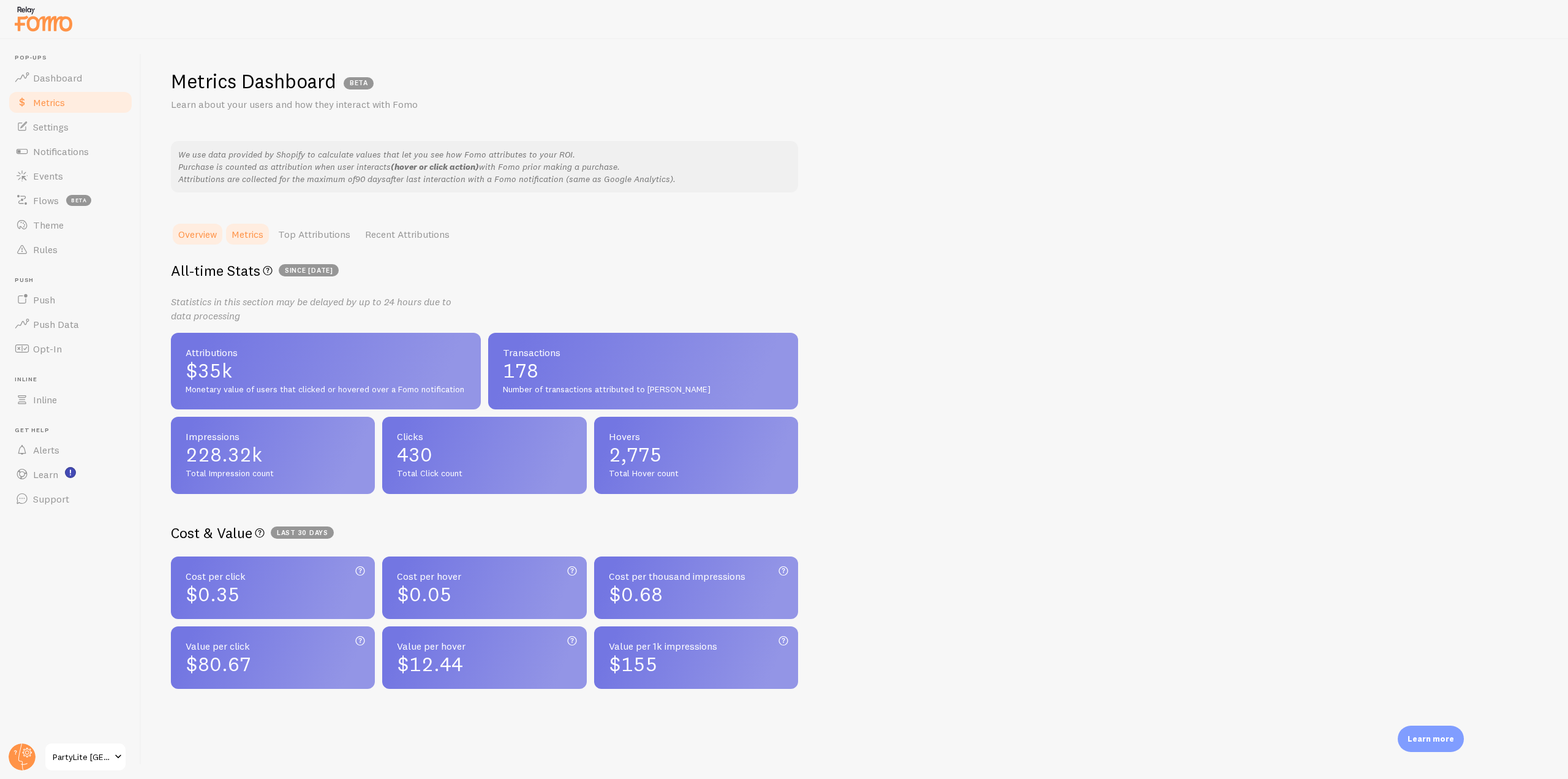
click at [238, 242] on link "Metrics" at bounding box center [247, 234] width 47 height 24
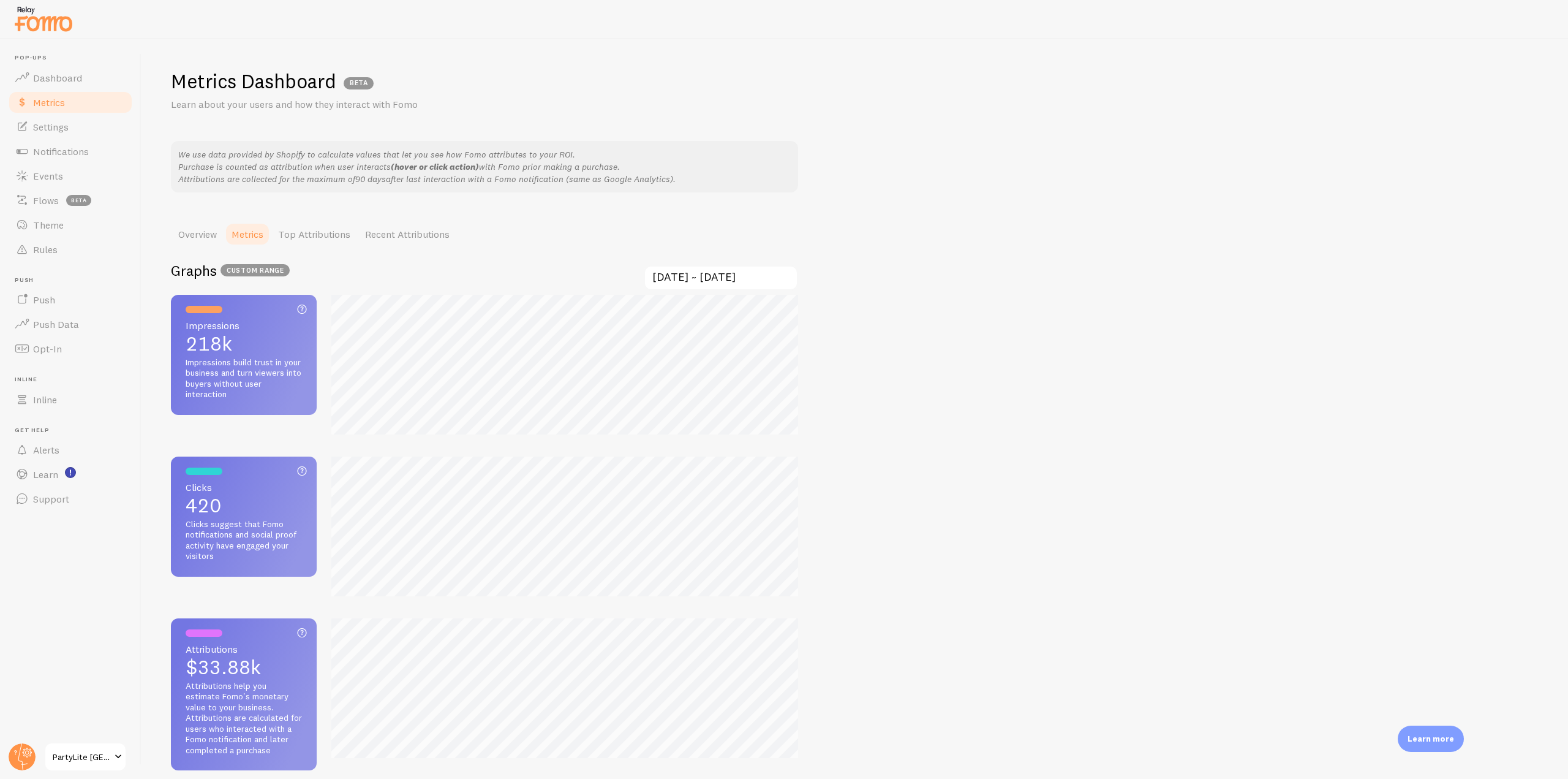
scroll to position [779, 1568]
click at [293, 234] on link "Top Attributions" at bounding box center [314, 234] width 87 height 24
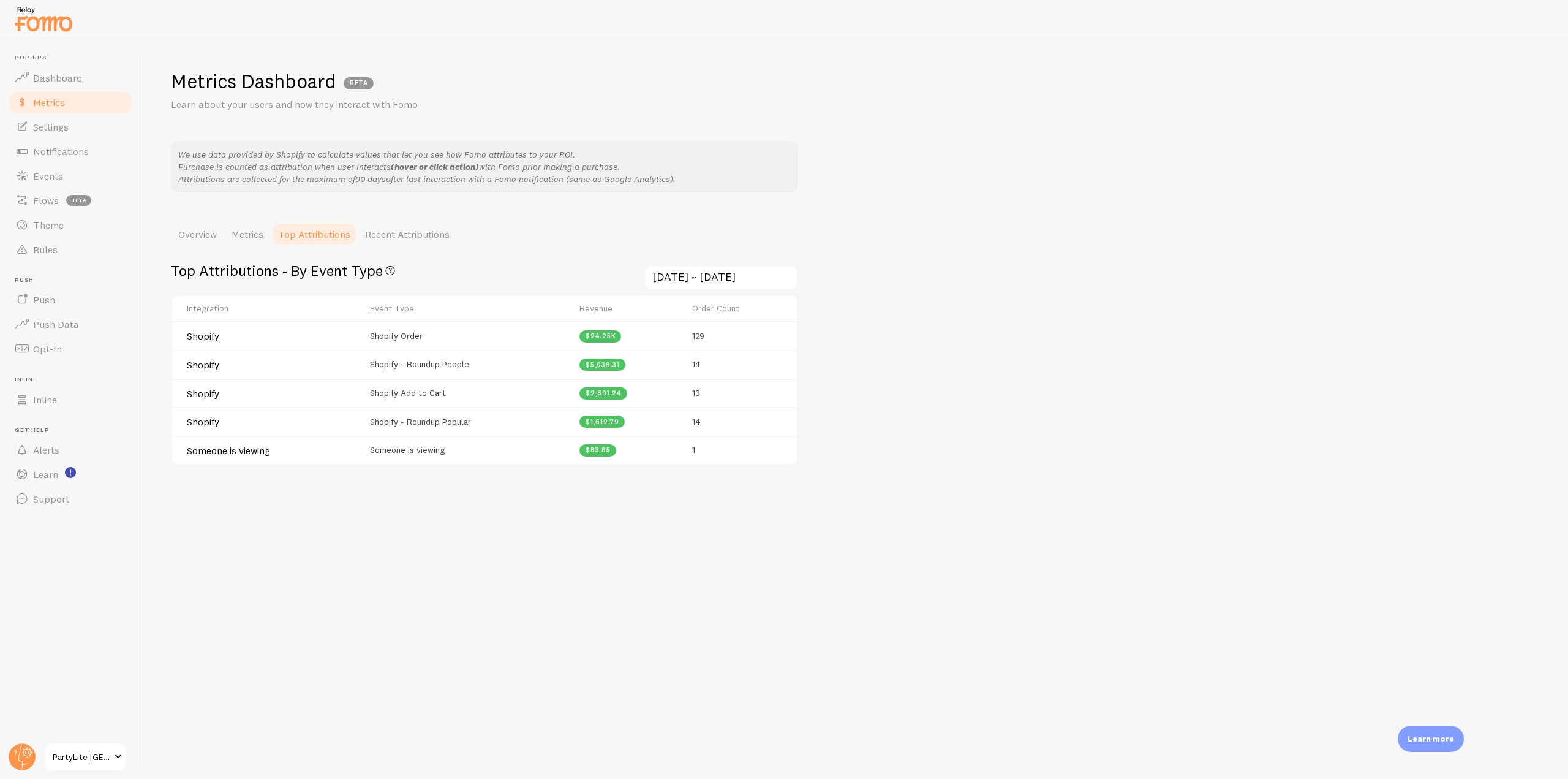
drag, startPoint x: 357, startPoint y: 342, endPoint x: 433, endPoint y: 331, distance: 76.8
click at [433, 331] on tr "Shopify Shopify Order $24.25k 129" at bounding box center [484, 335] width 625 height 29
click at [382, 343] on td "Shopify Order" at bounding box center [467, 335] width 209 height 29
click at [58, 176] on span "Events" at bounding box center [48, 175] width 30 height 13
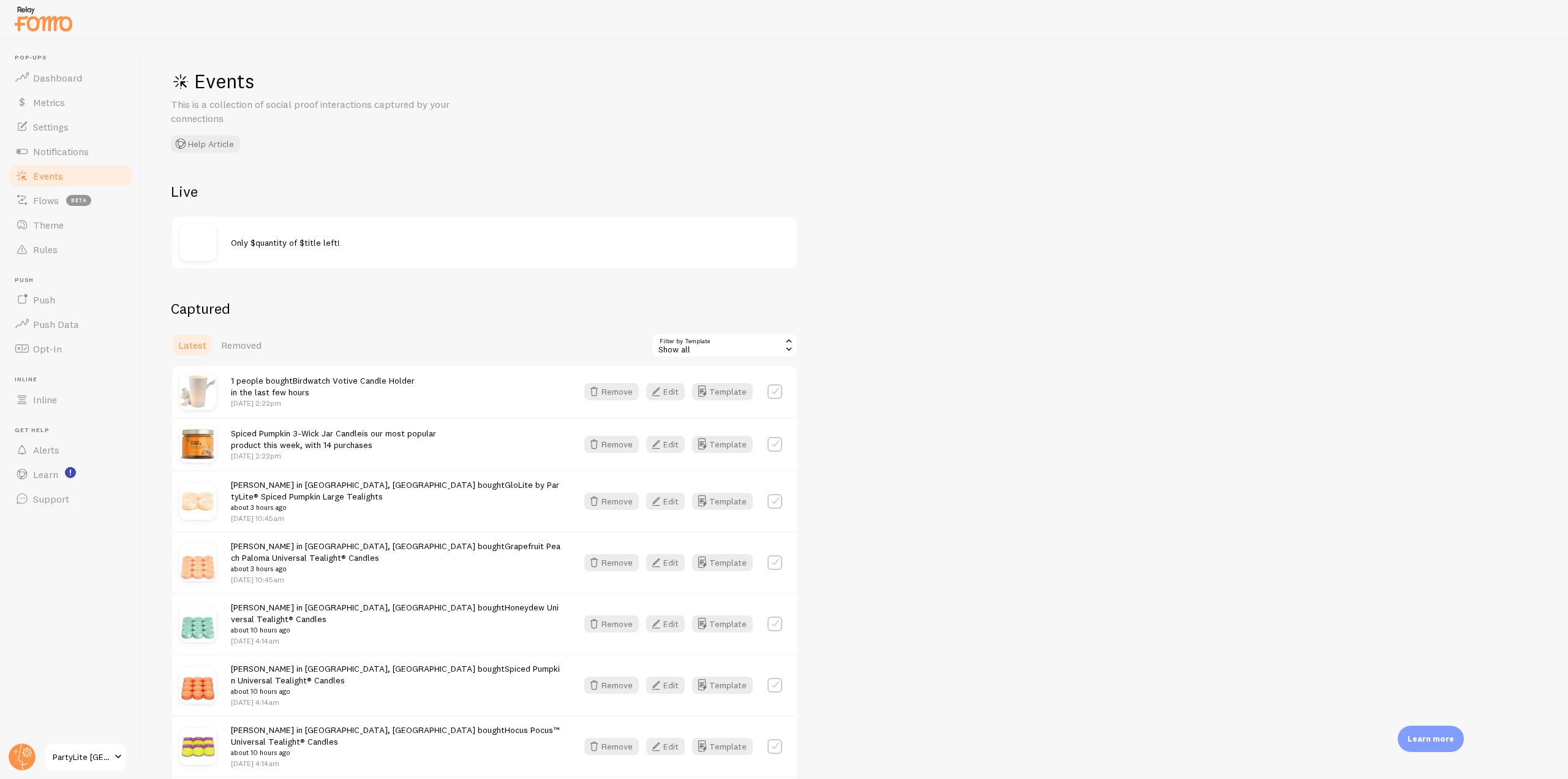
scroll to position [123, 0]
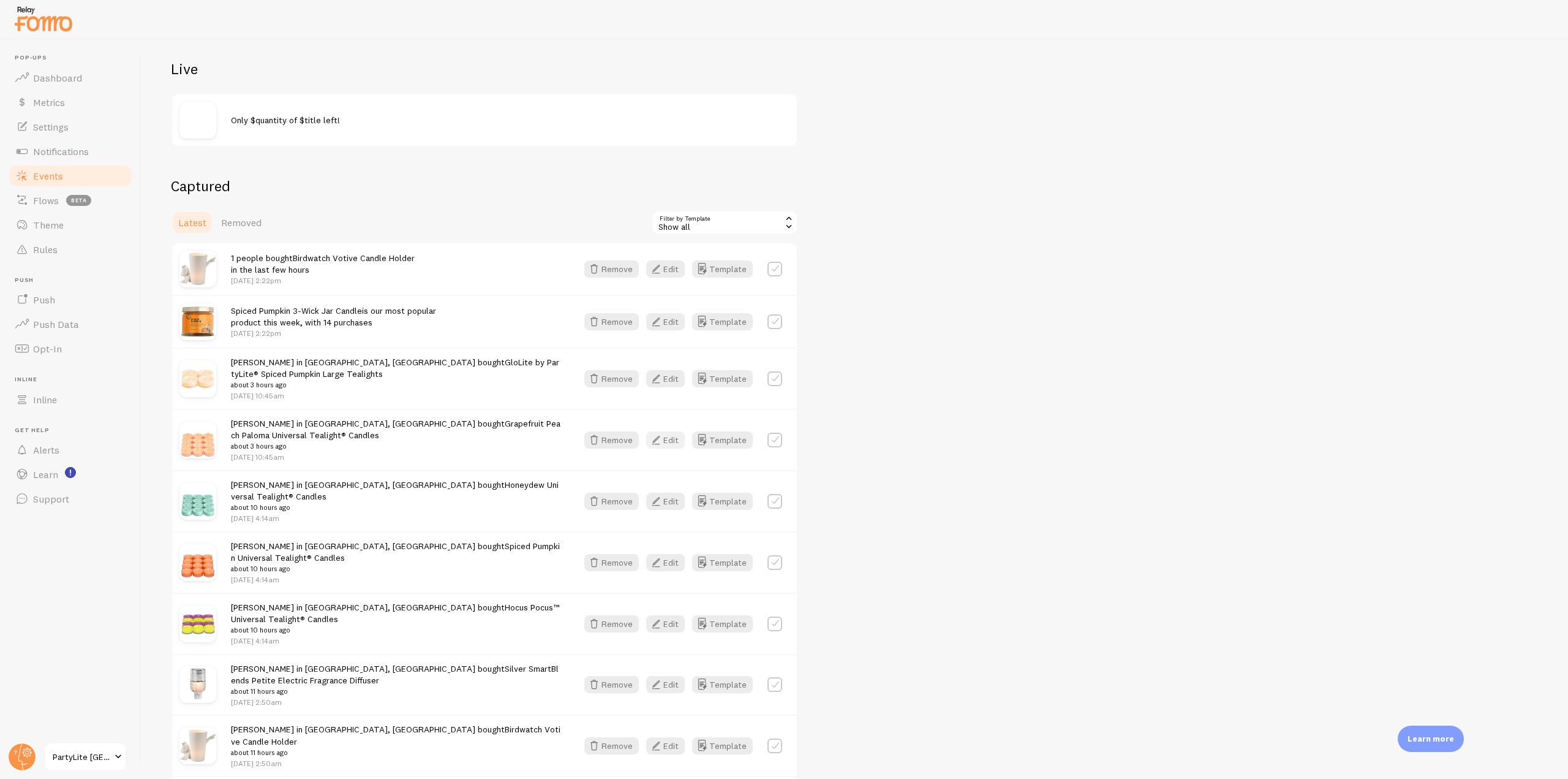
click at [658, 436] on icon "button" at bounding box center [656, 440] width 15 height 15
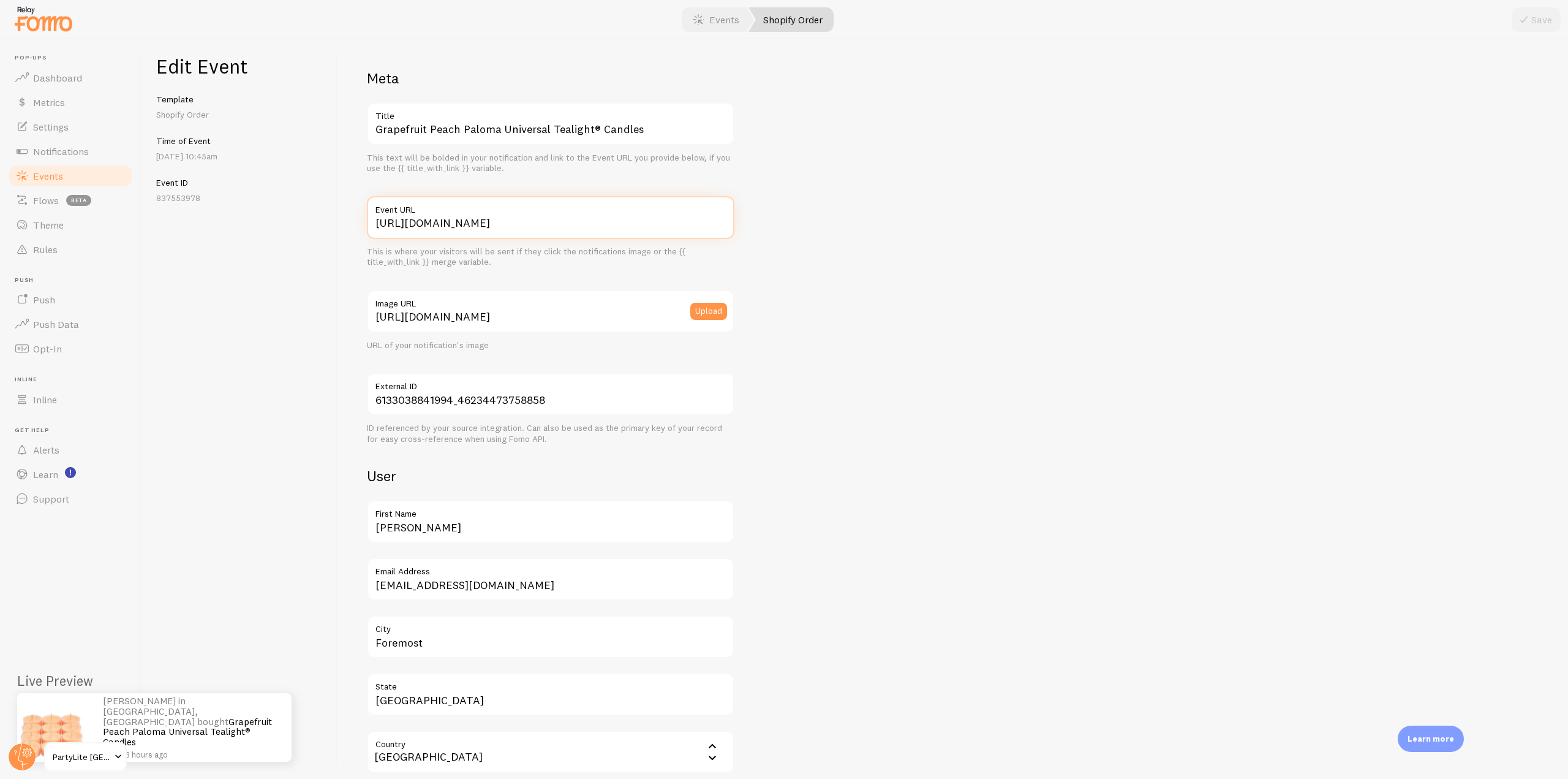
scroll to position [0, 249]
drag, startPoint x: 376, startPoint y: 223, endPoint x: 754, endPoint y: 229, distance: 378.0
click at [754, 229] on div "Meta Grapefruit Peach Paloma Universal Tealight® Candles Title This text will b…" at bounding box center [953, 633] width 1172 height 1128
click at [212, 712] on link "Grapefruit Peach Paloma Universal Tealight® Candles" at bounding box center [187, 724] width 169 height 33
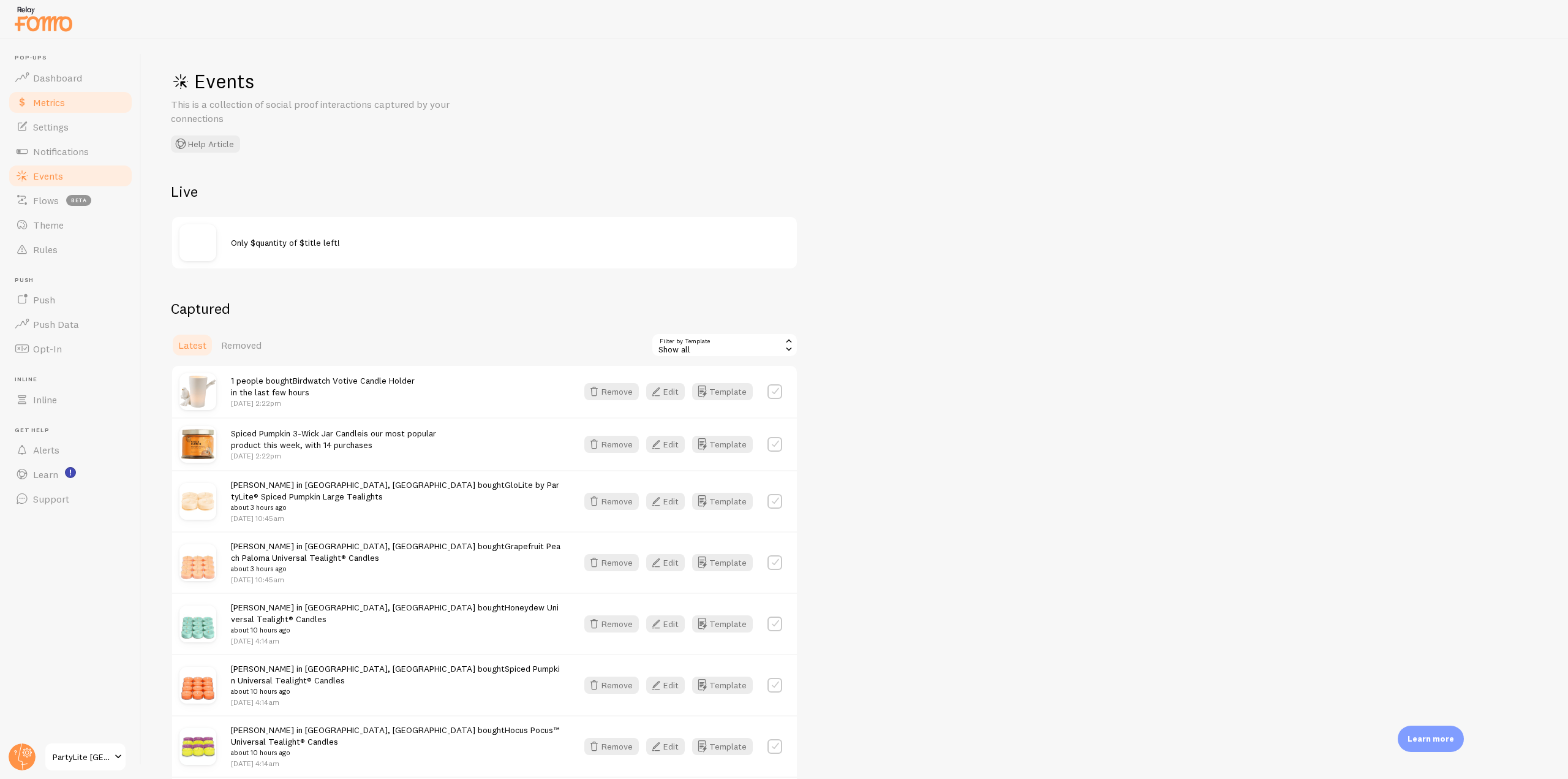
click at [67, 106] on link "Metrics" at bounding box center [70, 102] width 126 height 24
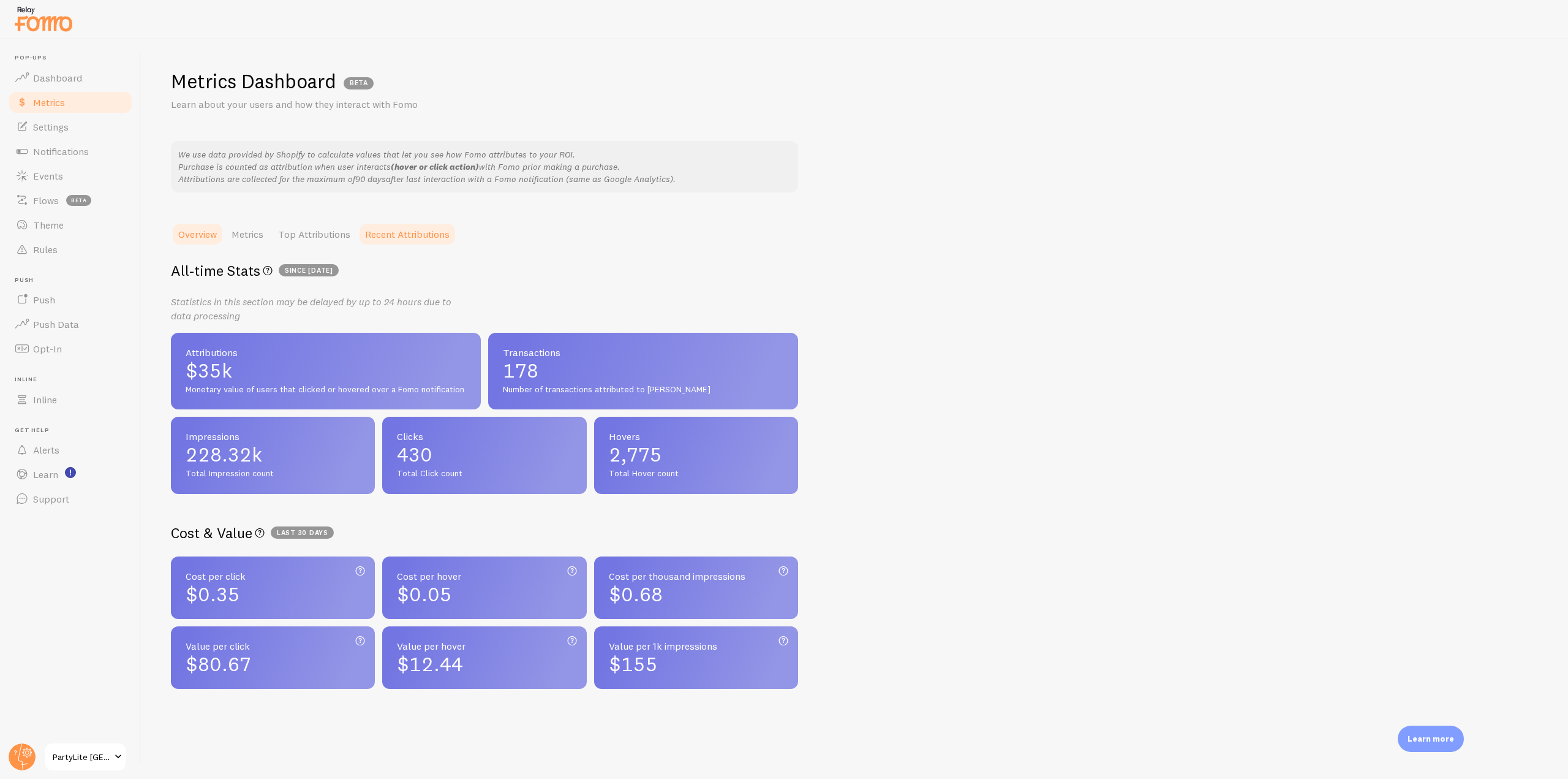
click at [381, 223] on link "Recent Attributions" at bounding box center [408, 234] width 99 height 24
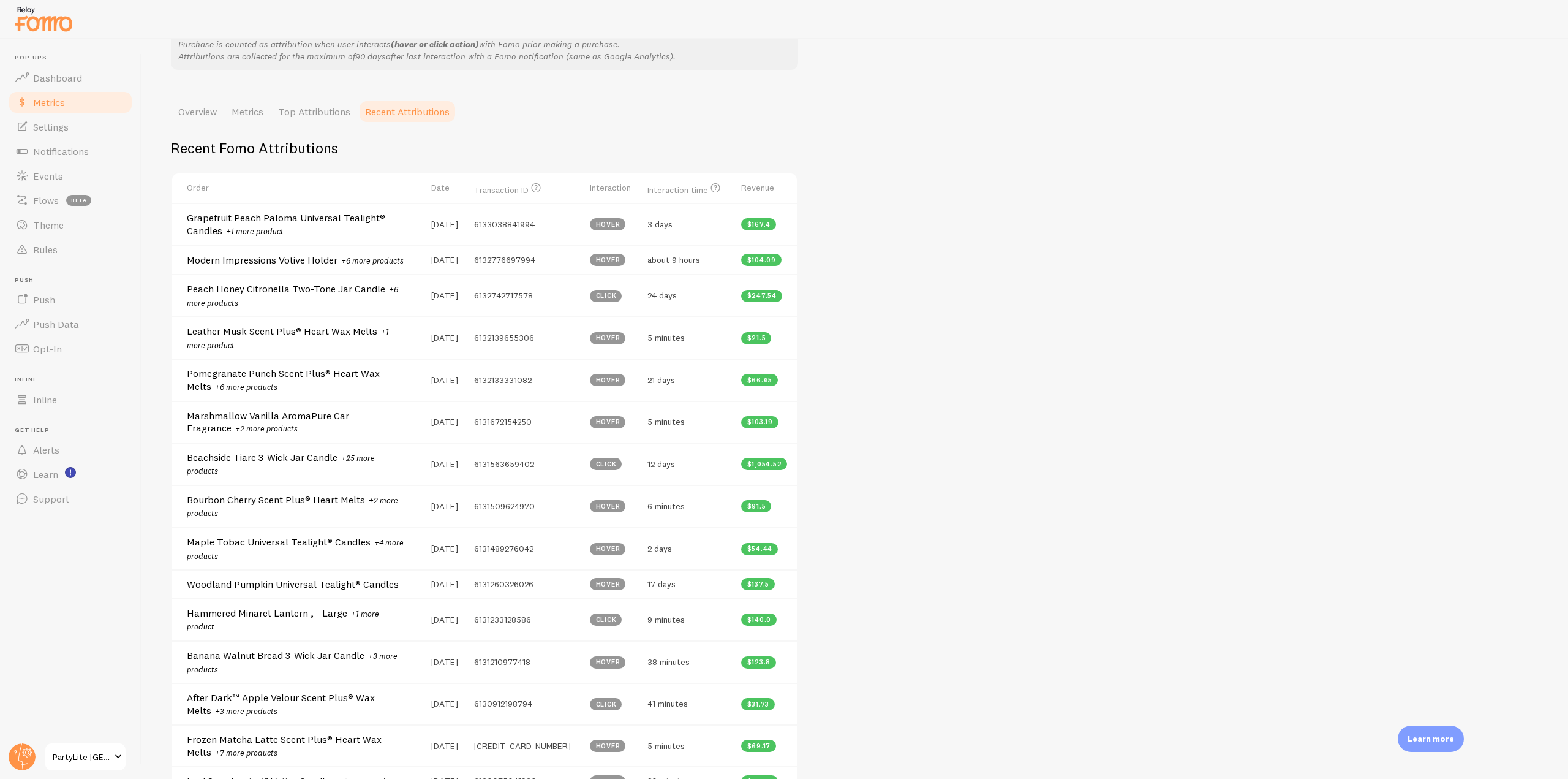
scroll to position [183, 0]
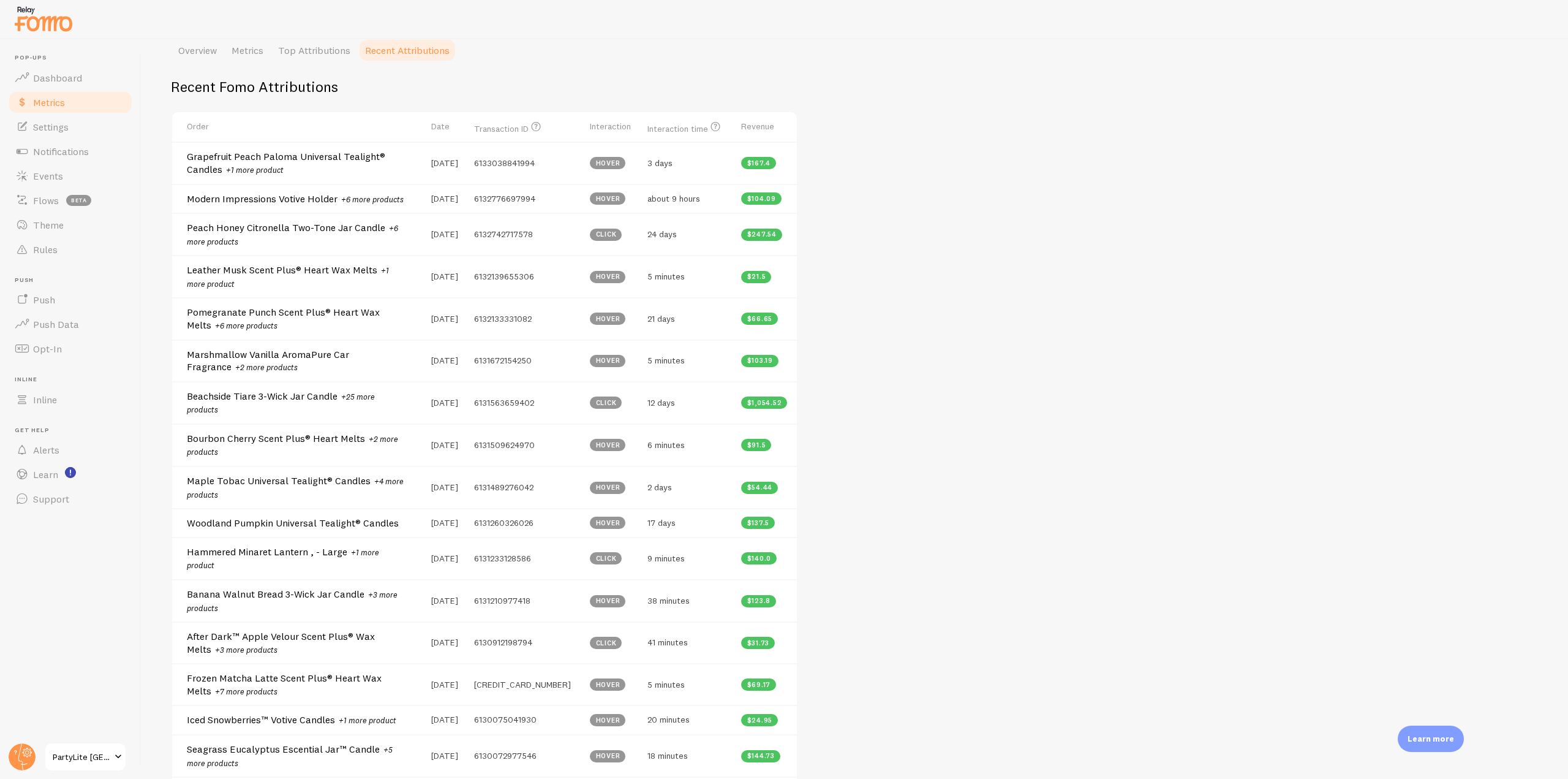
drag, startPoint x: 217, startPoint y: 436, endPoint x: 484, endPoint y: 439, distance: 267.0
click at [484, 439] on tr "Bourbon Cherry Scent Plus® Heart Melts +2 more products [DATE] 6131509624970 ho…" at bounding box center [484, 444] width 625 height 42
drag, startPoint x: 650, startPoint y: 447, endPoint x: 813, endPoint y: 427, distance: 164.2
click at [731, 445] on td "6 minutes" at bounding box center [687, 444] width 93 height 42
drag, startPoint x: 626, startPoint y: 162, endPoint x: 572, endPoint y: 163, distance: 54.0
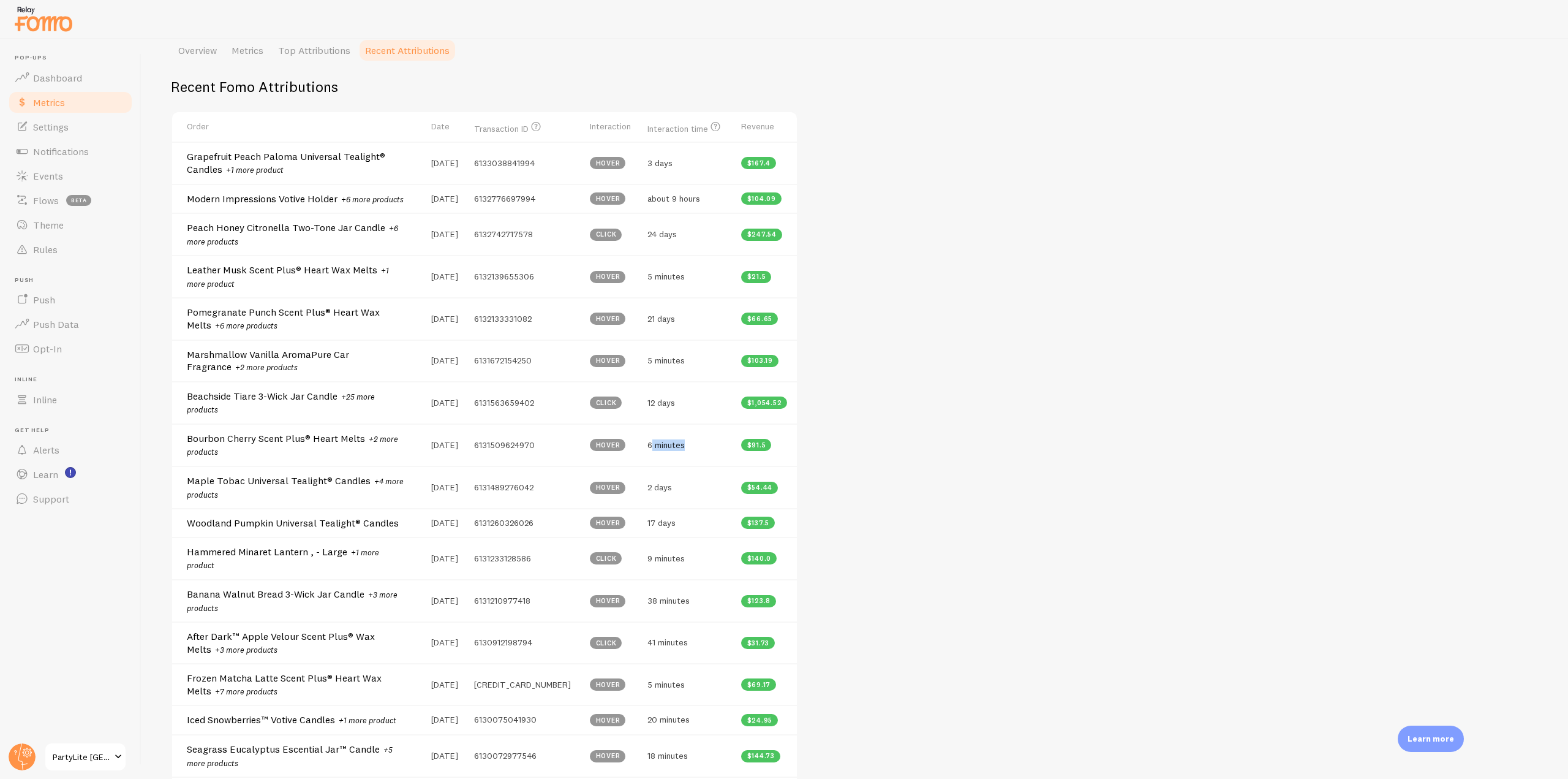
click at [572, 163] on tr "Grapefruit Peach Paloma Universal Tealight® Candles +1 more product [DATE] 6133…" at bounding box center [484, 162] width 625 height 41
drag, startPoint x: 202, startPoint y: 86, endPoint x: 361, endPoint y: 72, distance: 159.6
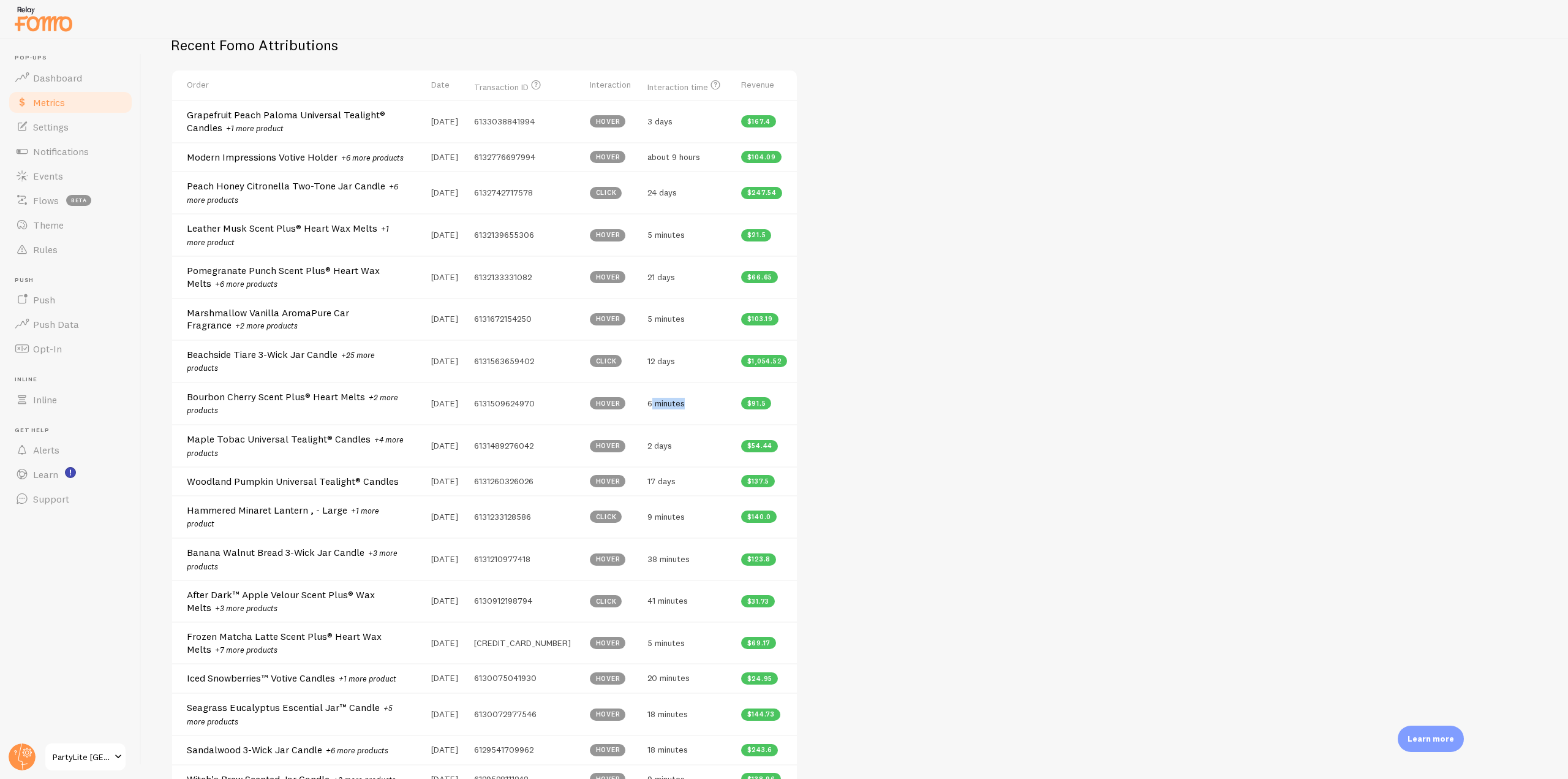
scroll to position [0, 0]
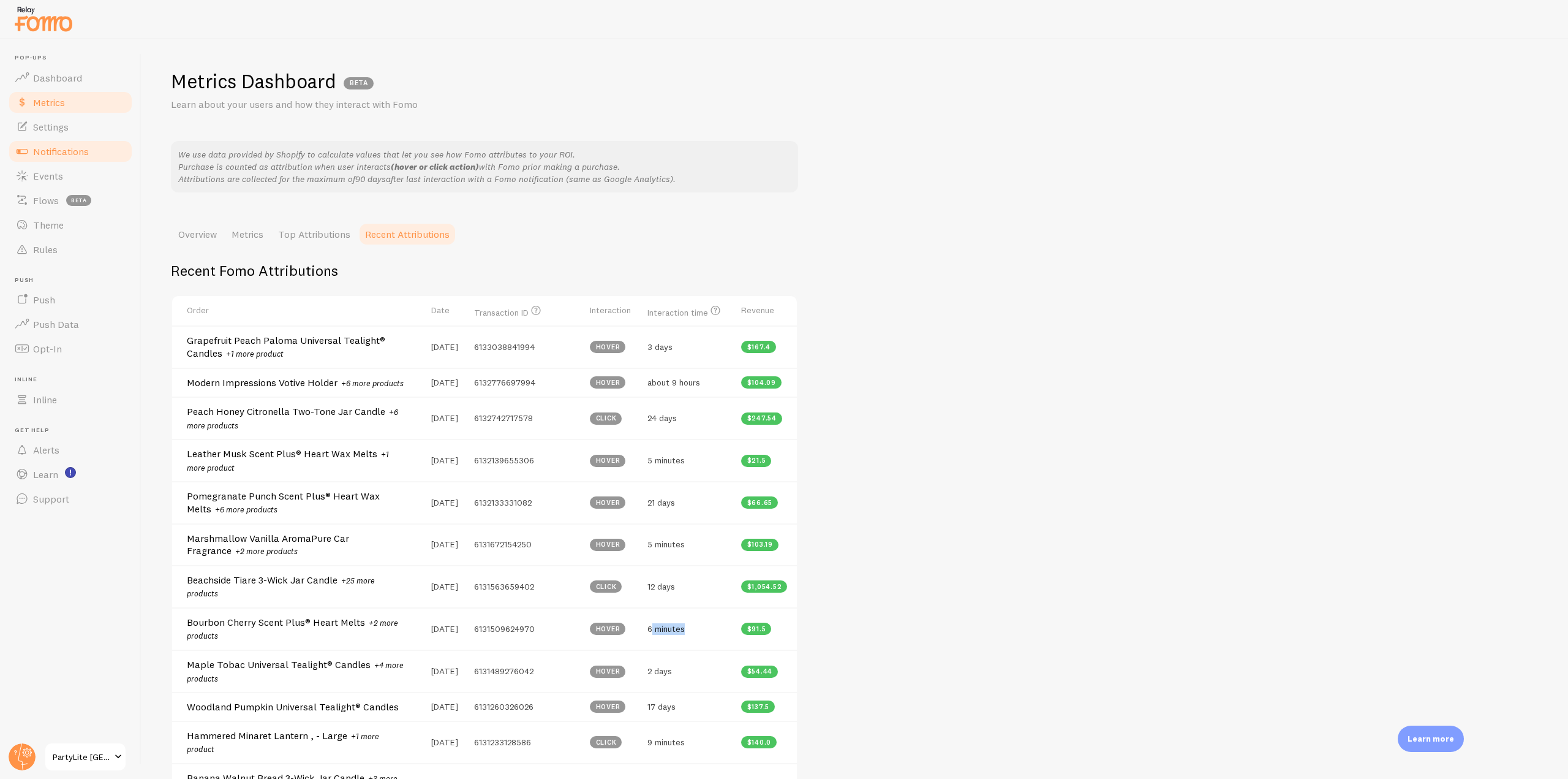
click at [81, 154] on span "Notifications" at bounding box center [61, 151] width 55 height 13
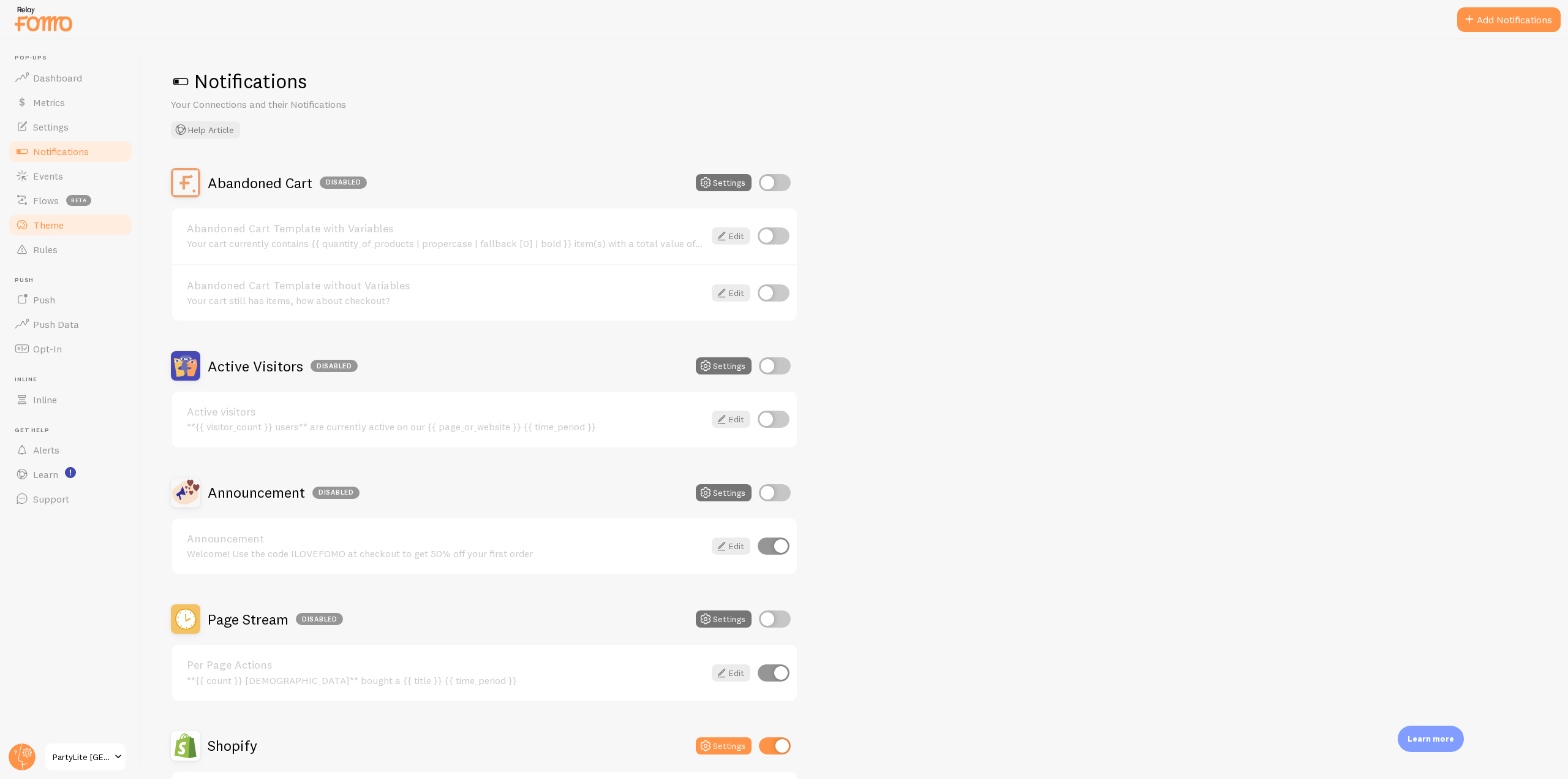
click at [66, 226] on link "Theme" at bounding box center [70, 224] width 126 height 24
